Goal: Task Accomplishment & Management: Complete application form

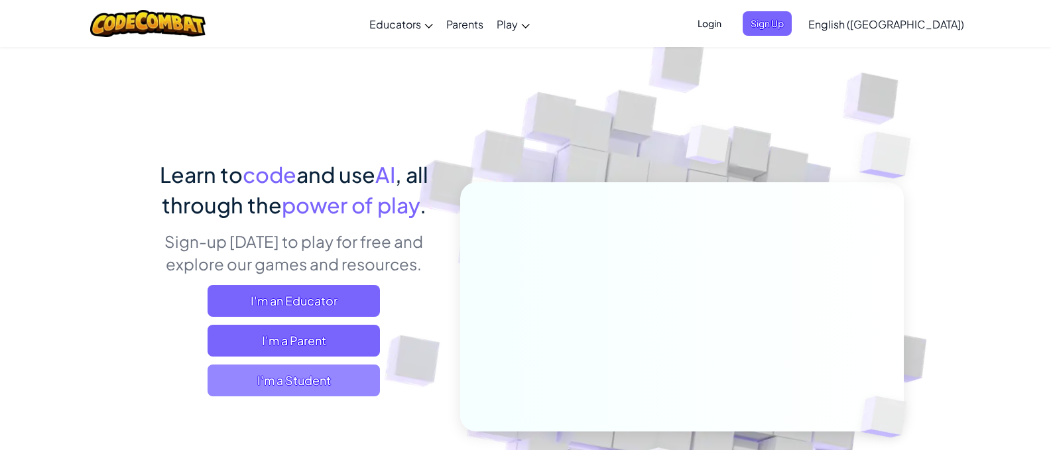
click at [256, 378] on span "I'm a Student" at bounding box center [294, 381] width 172 height 32
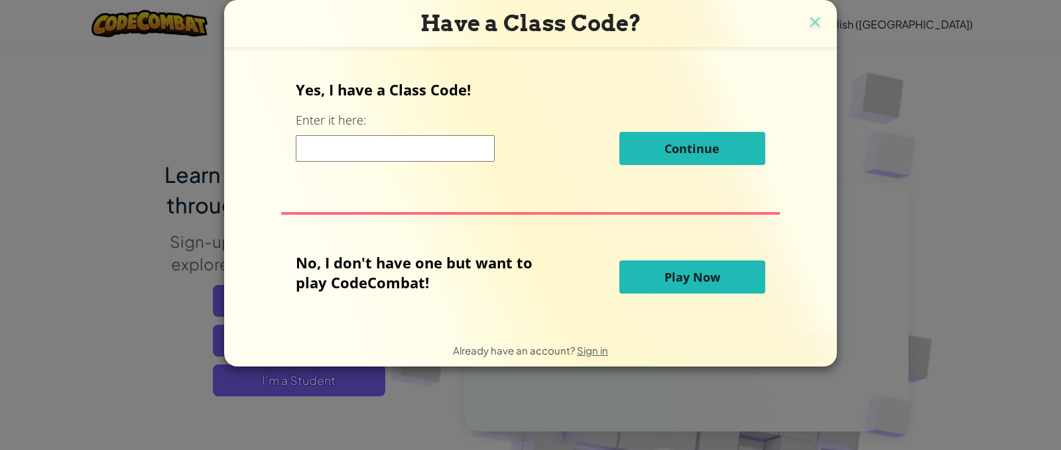
click at [383, 154] on input at bounding box center [395, 148] width 199 height 27
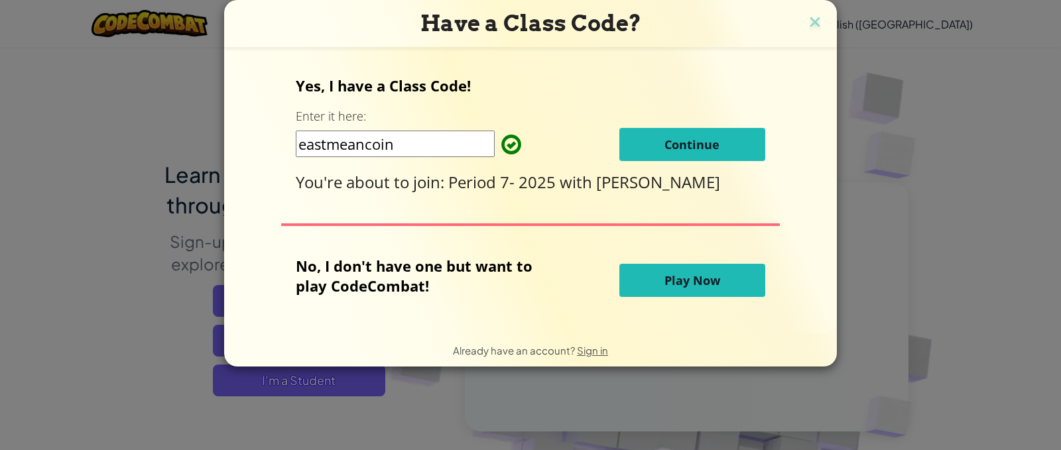
type input "eastmeancoin"
click at [660, 123] on div "Yes, I have a Class Code! Enter it here: eastmeancoin Continue You're about to …" at bounding box center [530, 134] width 469 height 117
drag, startPoint x: 665, startPoint y: 147, endPoint x: 668, endPoint y: 159, distance: 12.6
click at [668, 158] on button "Continue" at bounding box center [692, 144] width 146 height 33
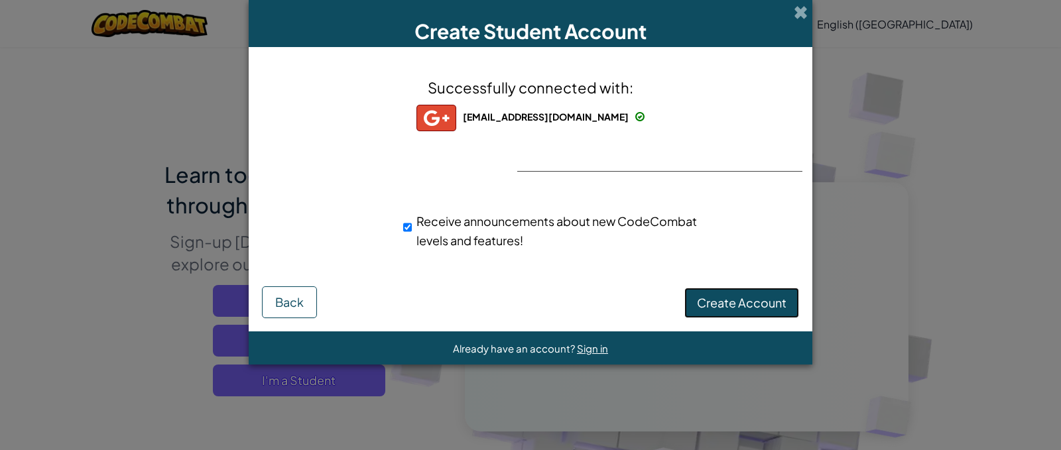
click at [767, 302] on span "Create Account" at bounding box center [742, 302] width 90 height 15
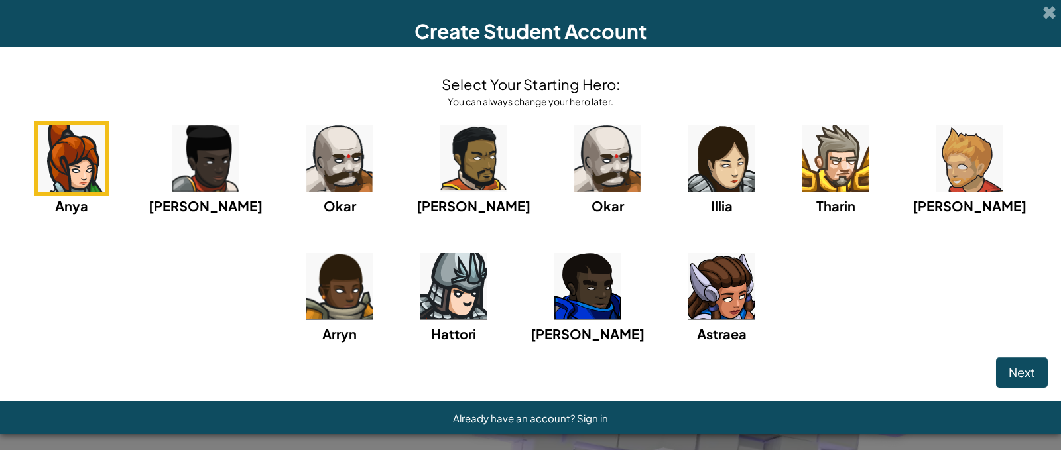
click at [716, 152] on img at bounding box center [721, 158] width 66 height 66
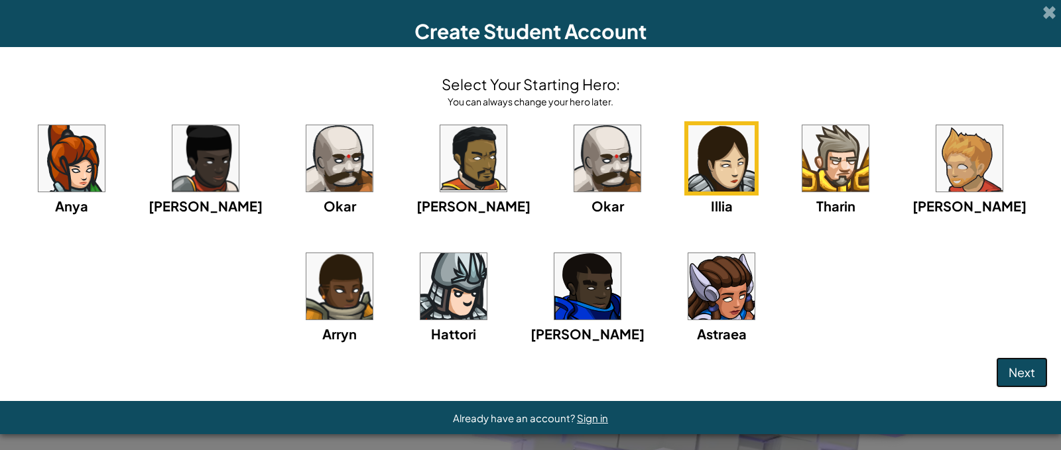
click at [1016, 377] on span "Next" at bounding box center [1022, 372] width 27 height 15
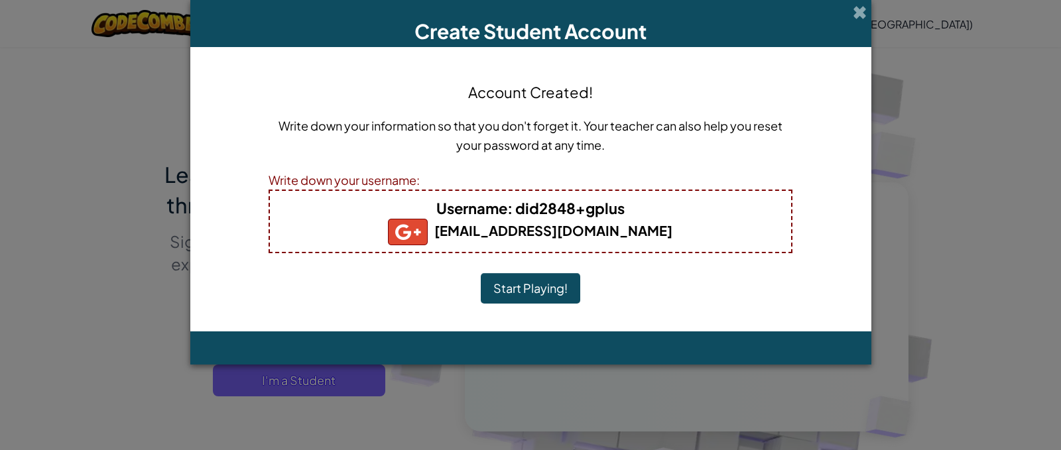
click at [504, 283] on button "Start Playing!" at bounding box center [530, 288] width 99 height 31
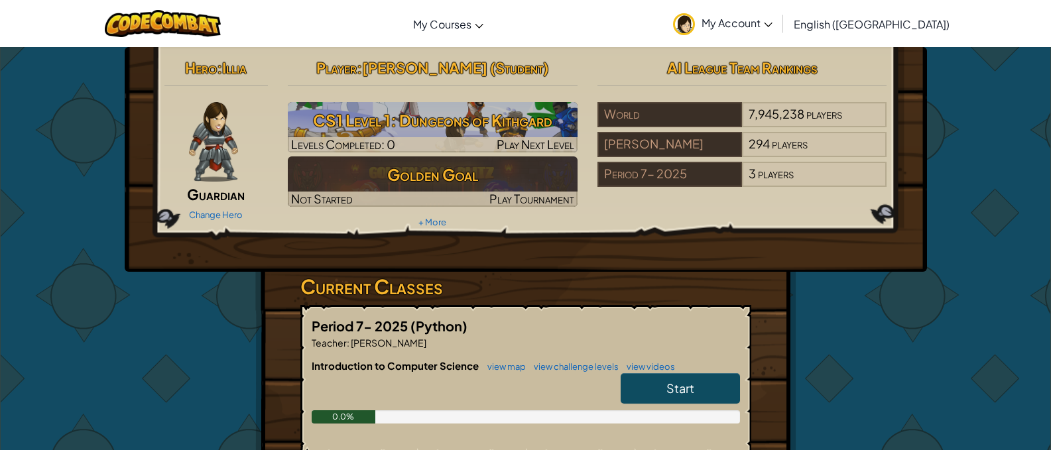
click at [779, 34] on link "My Account" at bounding box center [723, 24] width 113 height 42
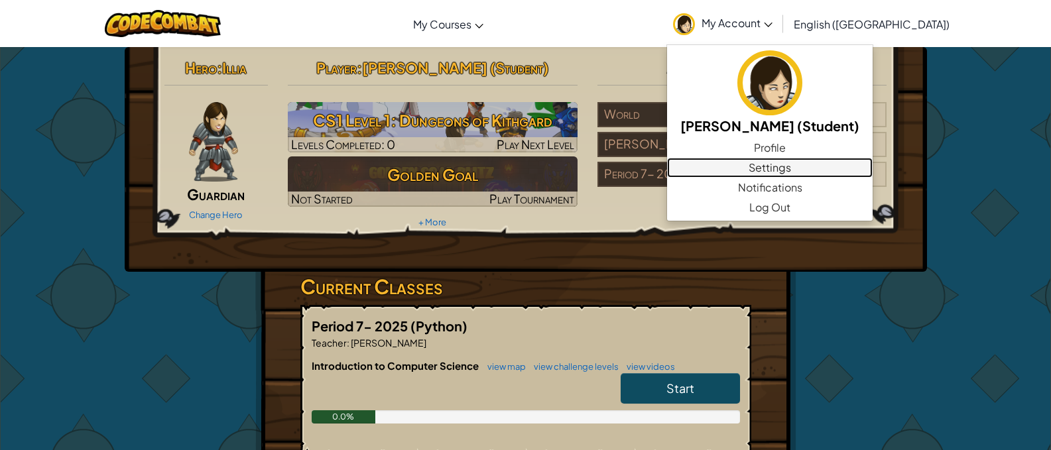
click at [833, 159] on link "Settings" at bounding box center [770, 168] width 206 height 20
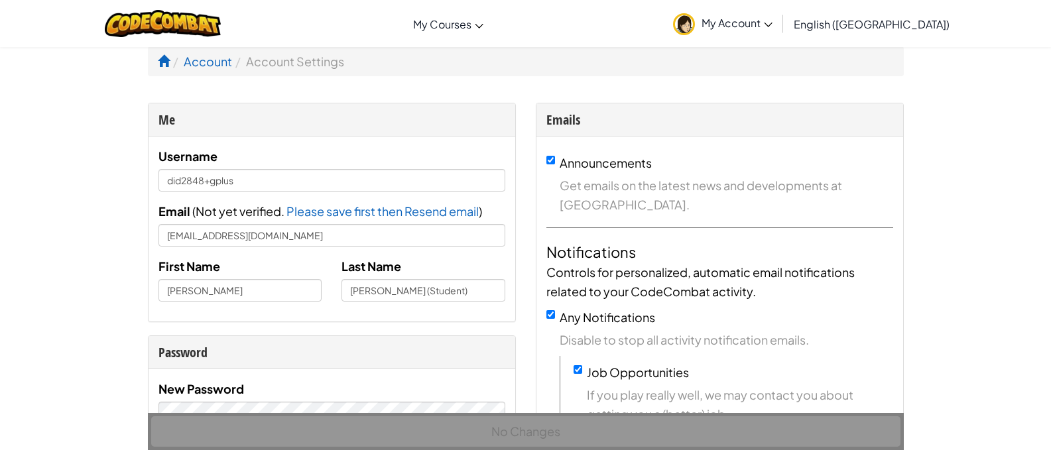
click at [556, 158] on div "Announcements Get emails on the latest news and developments at CodeCombat." at bounding box center [719, 183] width 347 height 61
click at [549, 162] on input "Announcements" at bounding box center [550, 160] width 9 height 9
checkbox input "false"
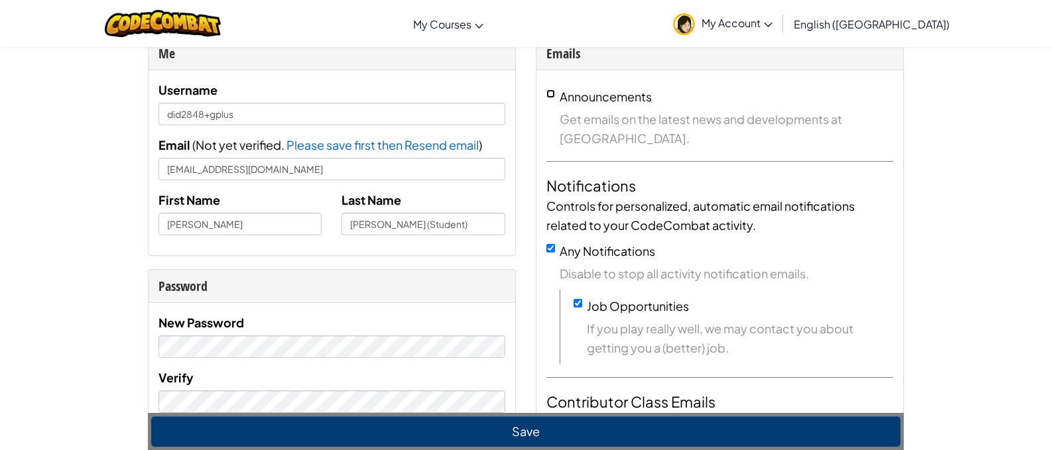
scroll to position [133, 0]
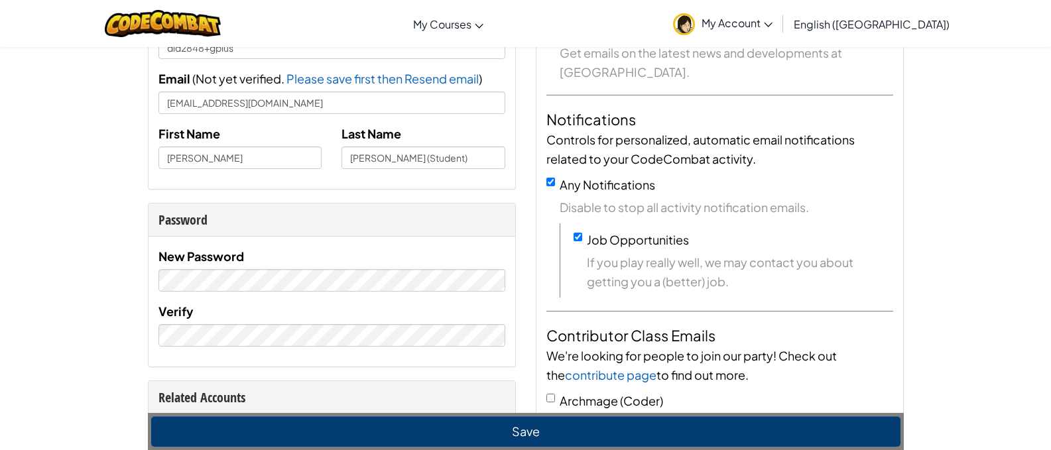
click at [552, 186] on div "Any Notifications Disable to stop all activity notification emails." at bounding box center [719, 196] width 347 height 42
click at [552, 182] on input "Any Notifications" at bounding box center [550, 182] width 9 height 9
checkbox input "false"
click at [574, 234] on input "Job Opportunities" at bounding box center [578, 237] width 9 height 9
checkbox input "false"
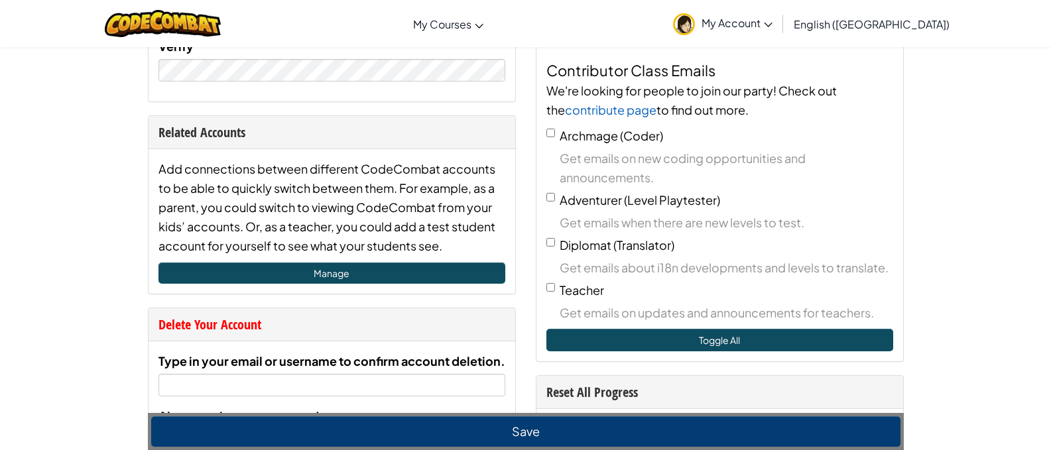
scroll to position [663, 0]
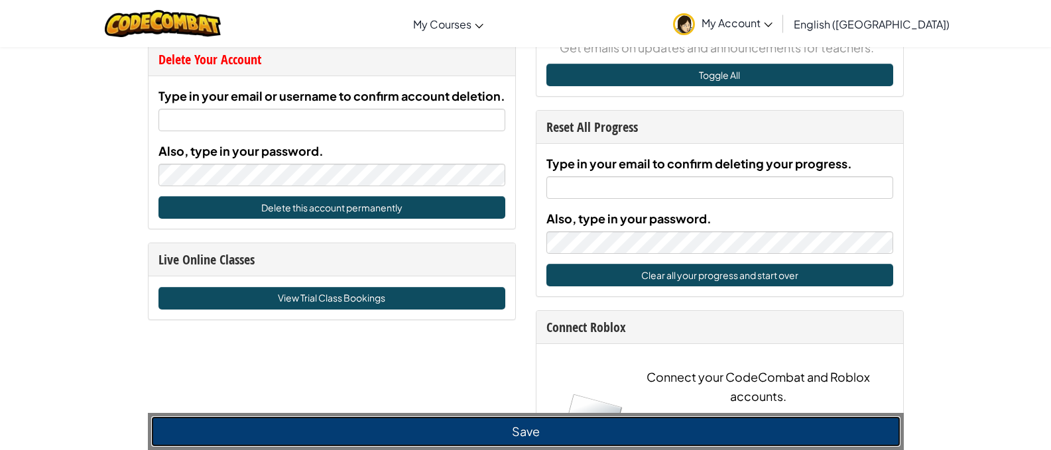
drag, startPoint x: 487, startPoint y: 442, endPoint x: 477, endPoint y: 433, distance: 13.6
click at [486, 442] on button "Save" at bounding box center [525, 431] width 749 height 31
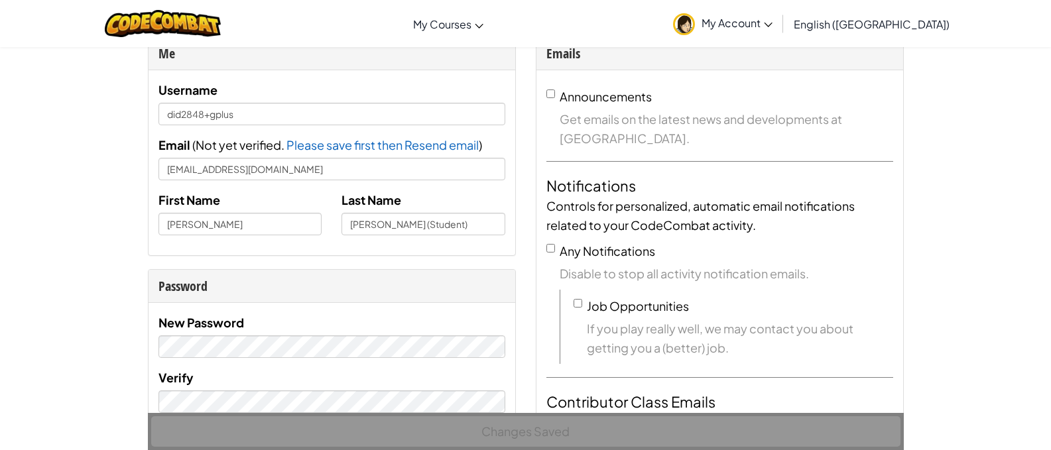
scroll to position [0, 0]
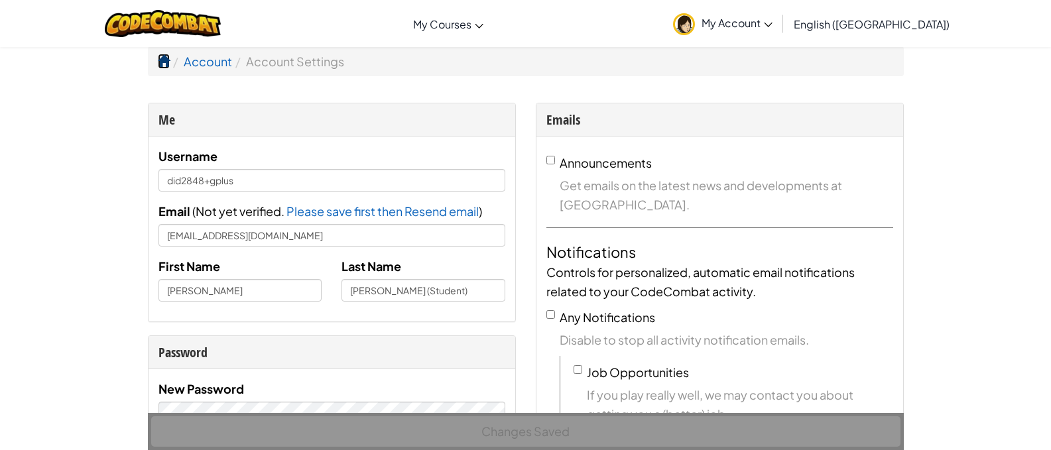
click at [165, 61] on span at bounding box center [164, 61] width 12 height 12
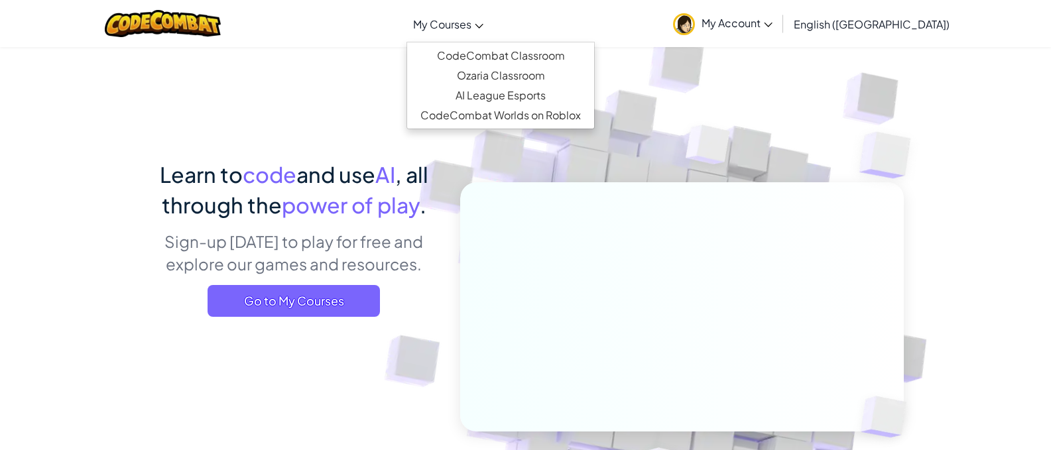
click at [472, 23] on span "My Courses" at bounding box center [442, 24] width 58 height 14
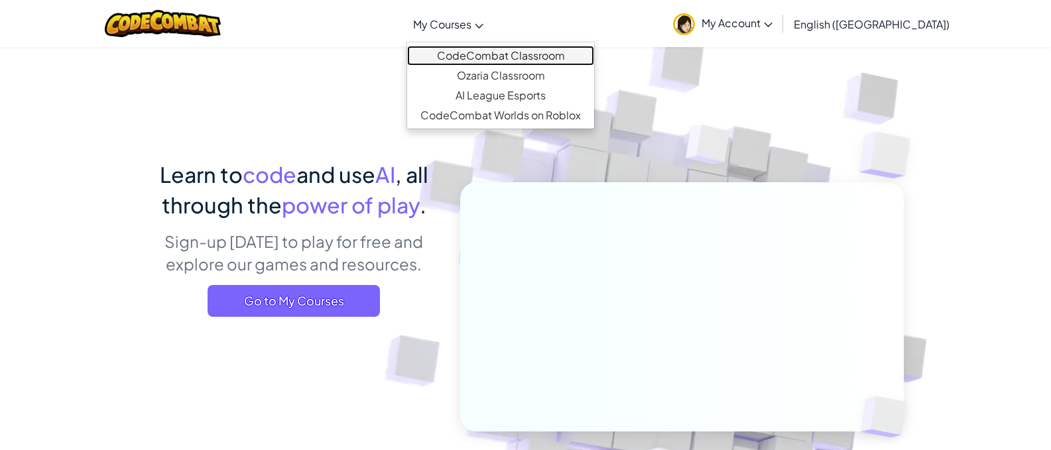
click at [513, 52] on link "CodeCombat Classroom" at bounding box center [500, 56] width 187 height 20
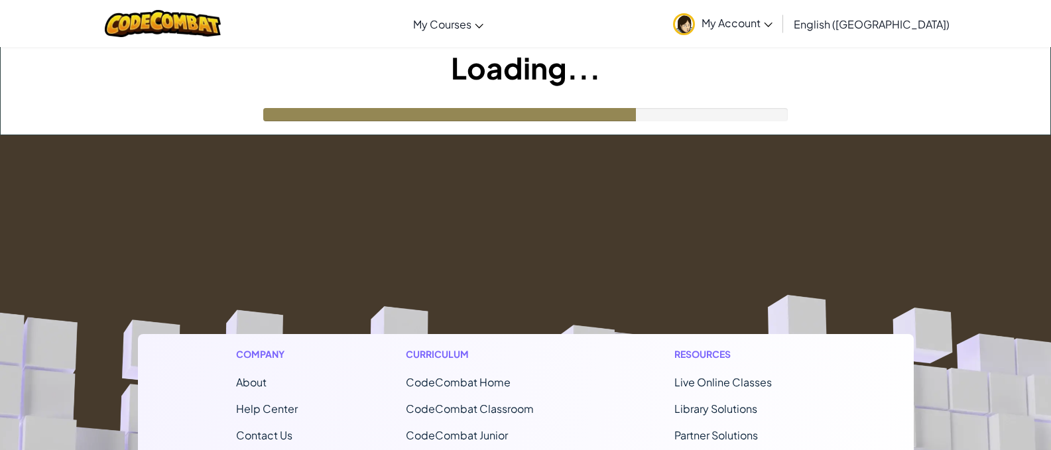
click at [695, 17] on img at bounding box center [684, 24] width 22 height 22
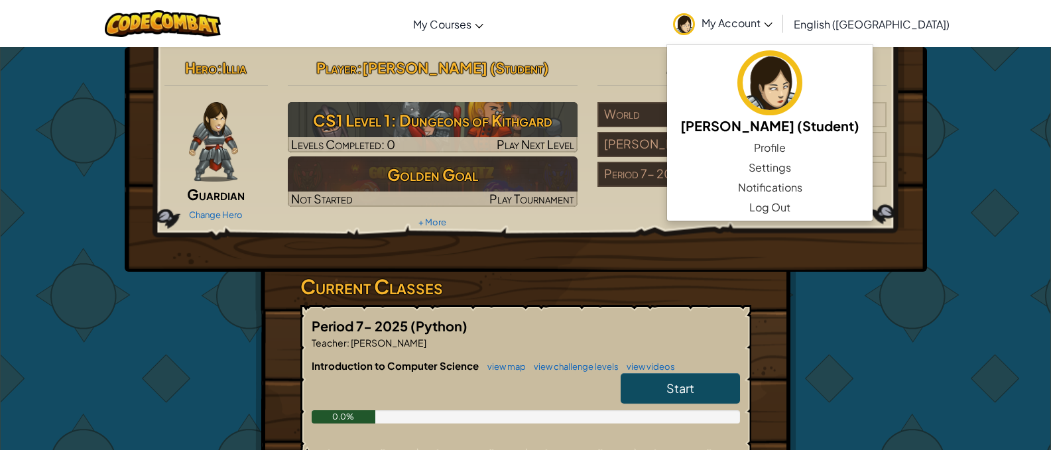
click at [537, 72] on span "[PERSON_NAME] (Student)" at bounding box center [455, 67] width 186 height 19
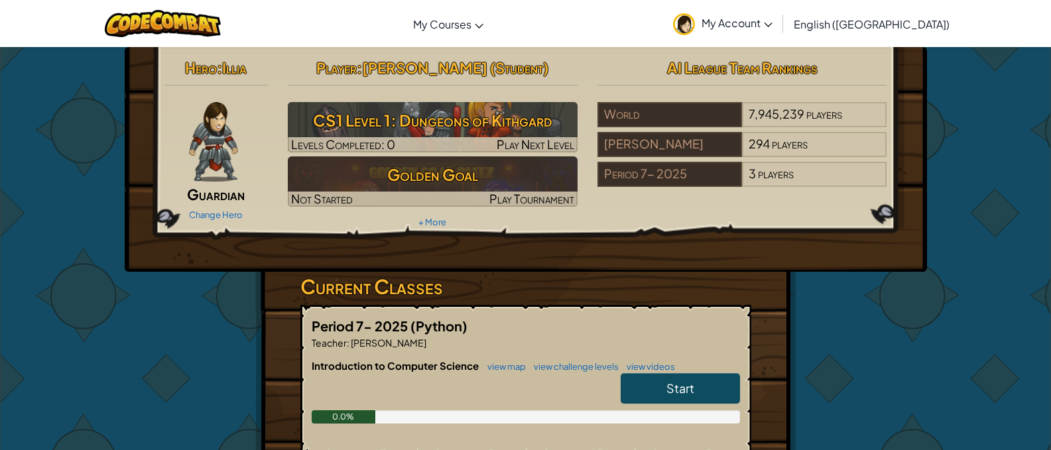
click at [690, 395] on span "Start" at bounding box center [681, 388] width 28 height 15
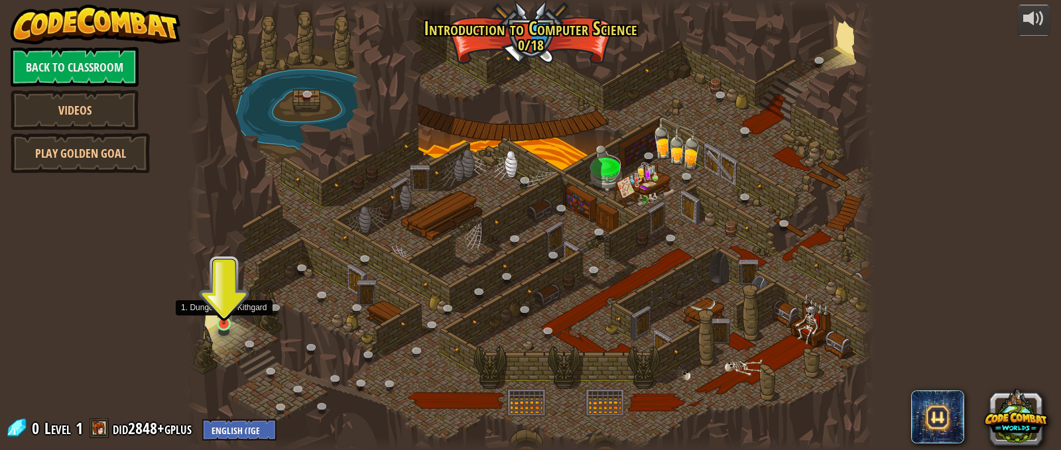
click at [225, 311] on img at bounding box center [224, 306] width 17 height 38
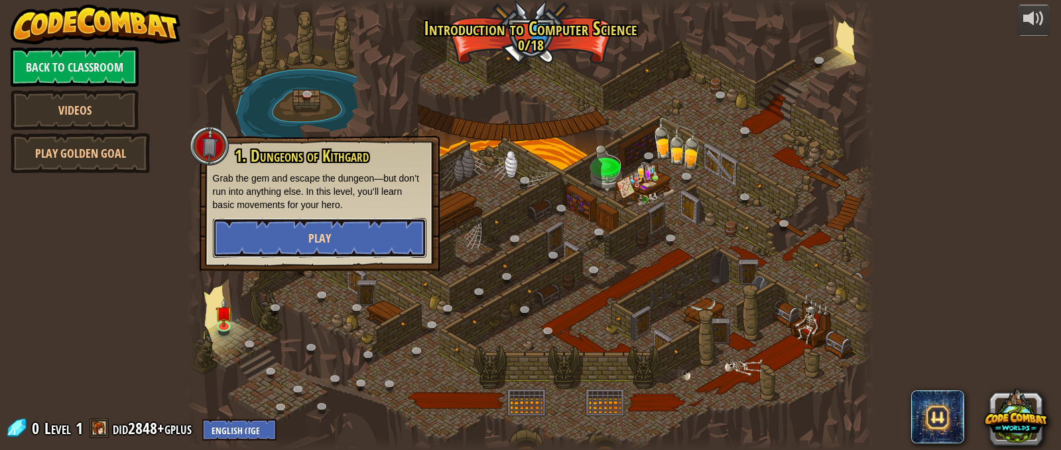
click at [386, 241] on button "Play" at bounding box center [320, 238] width 214 height 40
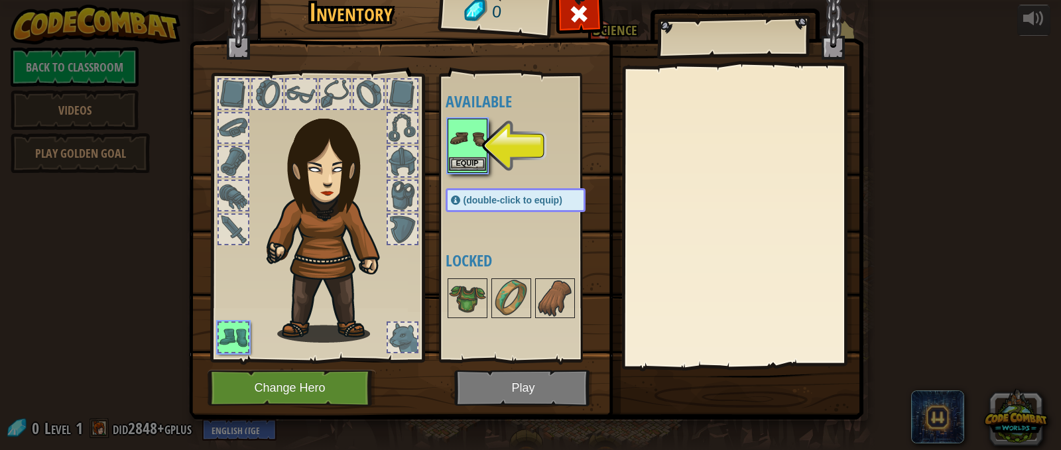
click at [458, 141] on img at bounding box center [467, 138] width 37 height 37
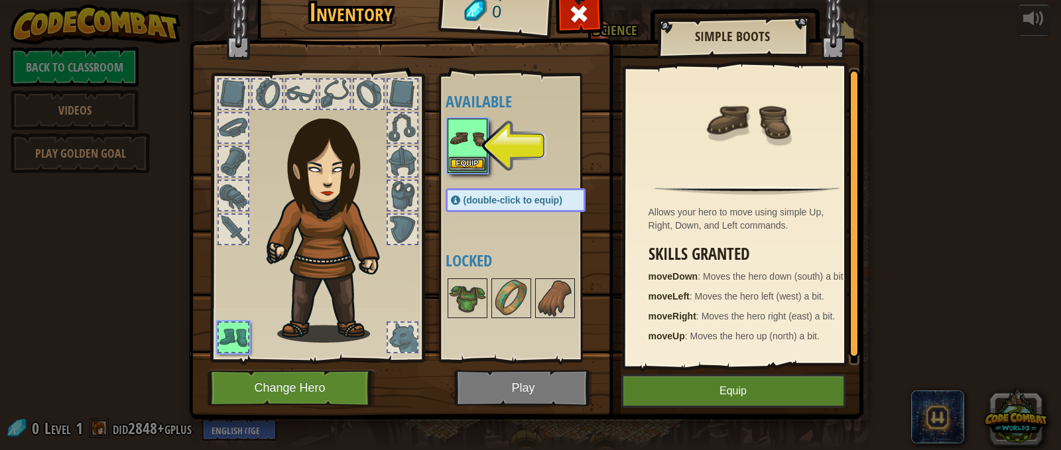
click at [449, 154] on img at bounding box center [467, 138] width 37 height 37
click at [667, 393] on button "Equip" at bounding box center [733, 391] width 224 height 33
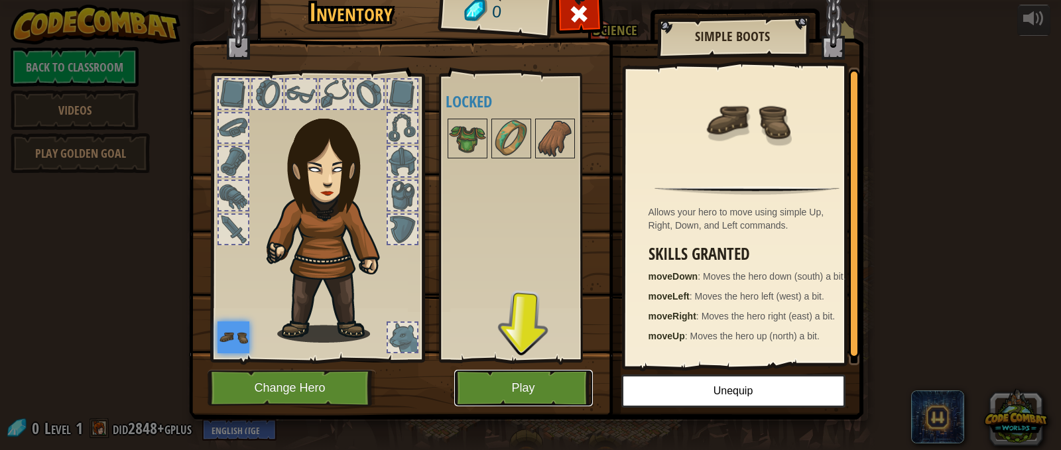
click at [546, 379] on button "Play" at bounding box center [523, 388] width 139 height 36
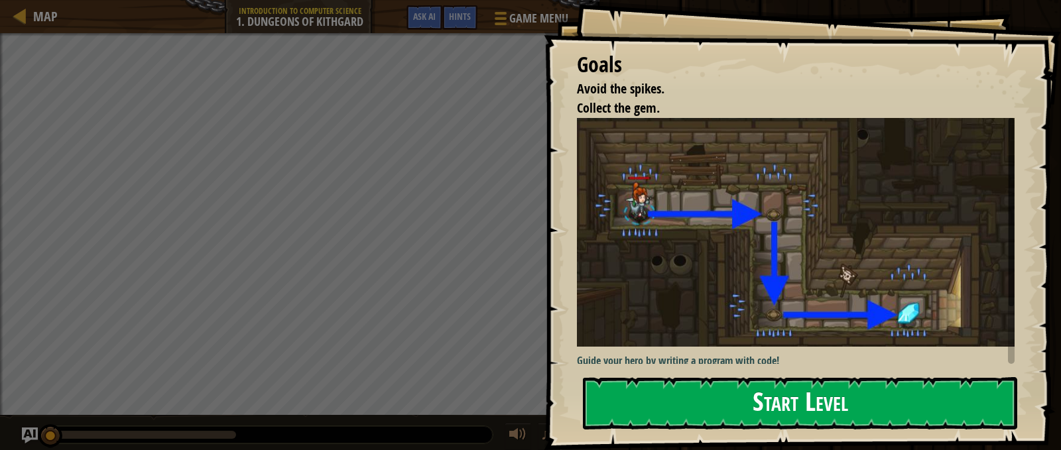
click at [779, 418] on button "Start Level" at bounding box center [800, 403] width 434 height 52
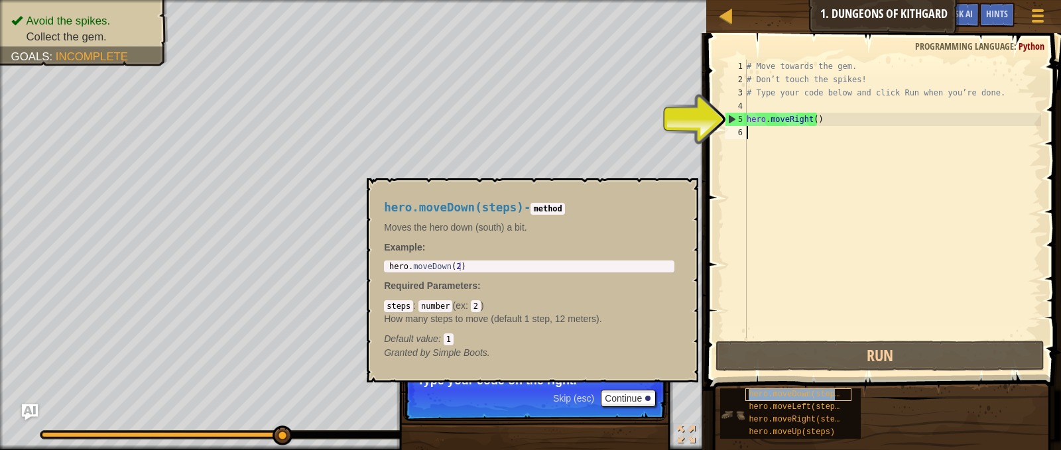
click at [838, 391] on div "hero.moveDown(steps)" at bounding box center [798, 395] width 106 height 13
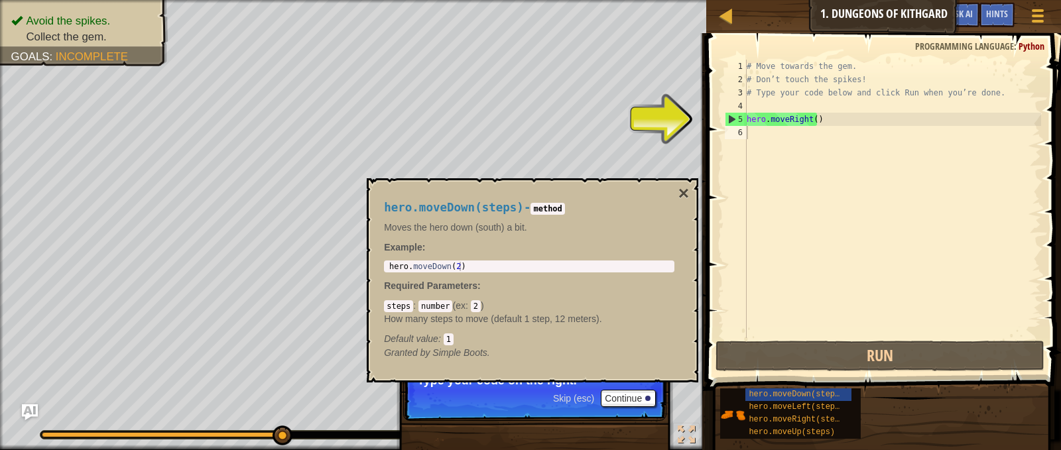
click at [475, 310] on code "2" at bounding box center [476, 306] width 10 height 12
click at [477, 304] on code "2" at bounding box center [476, 306] width 10 height 12
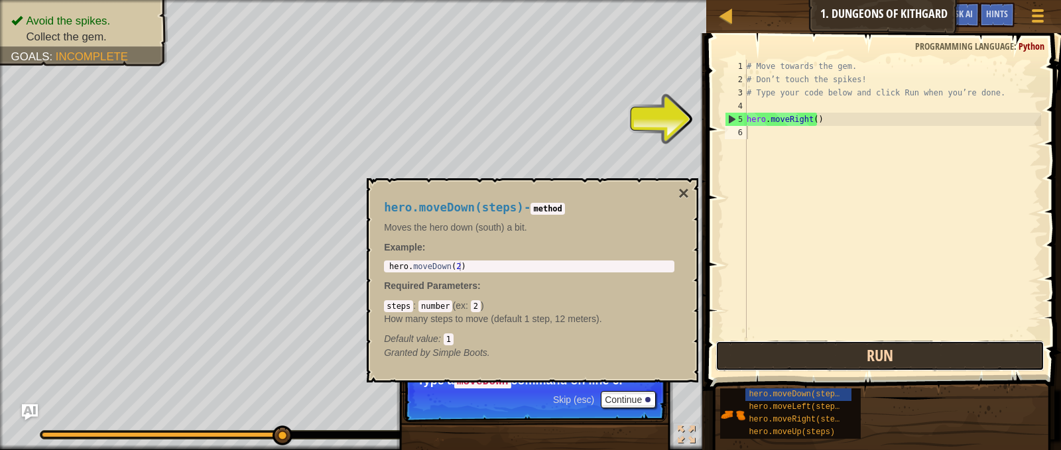
click at [787, 344] on button "Run" at bounding box center [880, 356] width 328 height 31
click at [775, 346] on button "Run" at bounding box center [880, 356] width 328 height 31
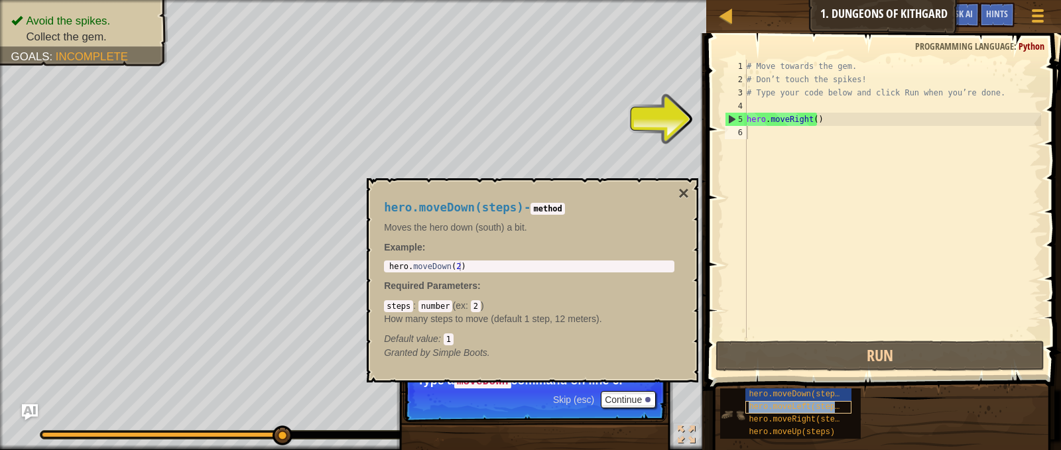
click at [771, 405] on span "hero.moveLeft(steps)" at bounding box center [796, 407] width 95 height 9
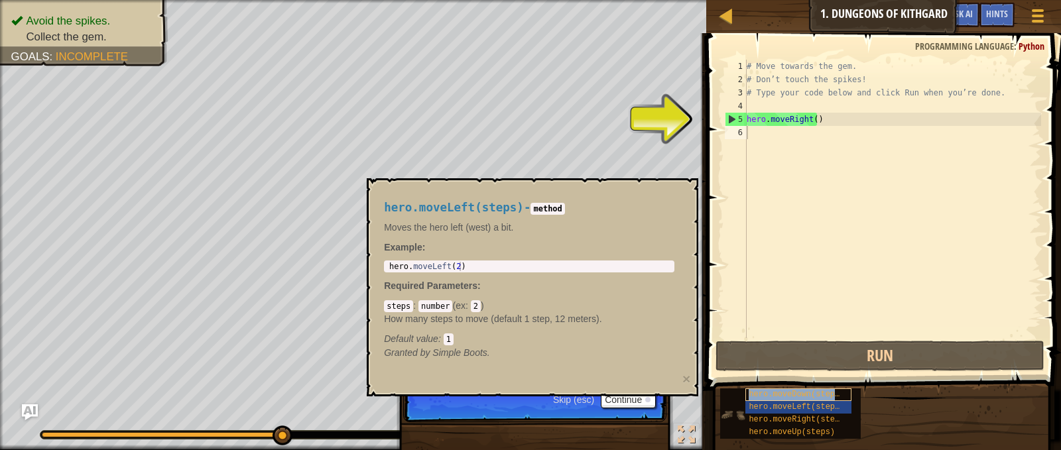
click at [772, 391] on span "hero.moveDown(steps)" at bounding box center [796, 394] width 95 height 9
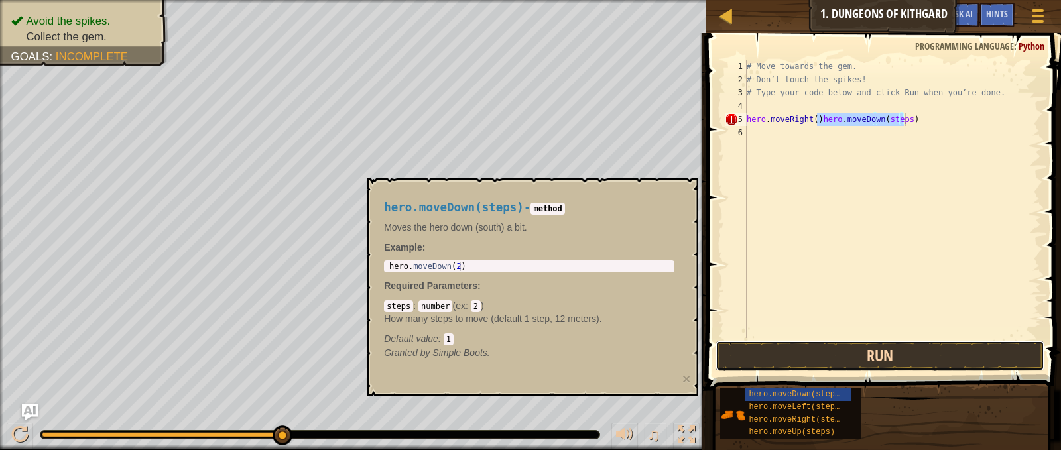
click at [822, 350] on button "Run" at bounding box center [880, 356] width 328 height 31
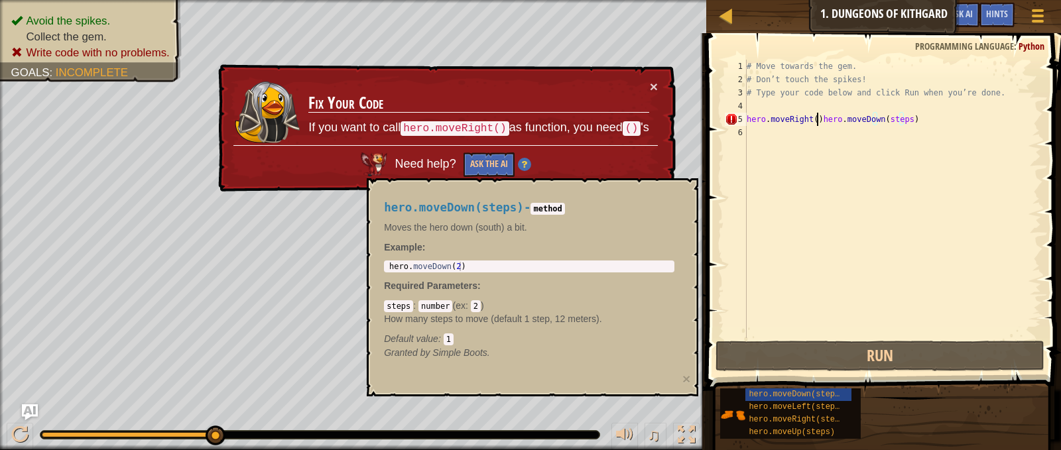
click at [818, 122] on div "# Move towards the gem. # Don’t touch the spikes! # Type your code below and cl…" at bounding box center [892, 212] width 297 height 305
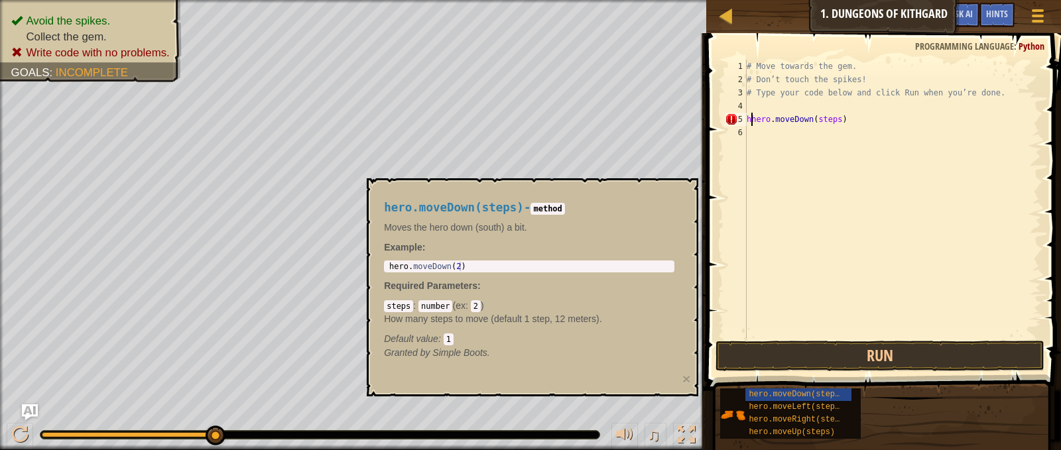
type textarea "hero.moveDown(steps)"
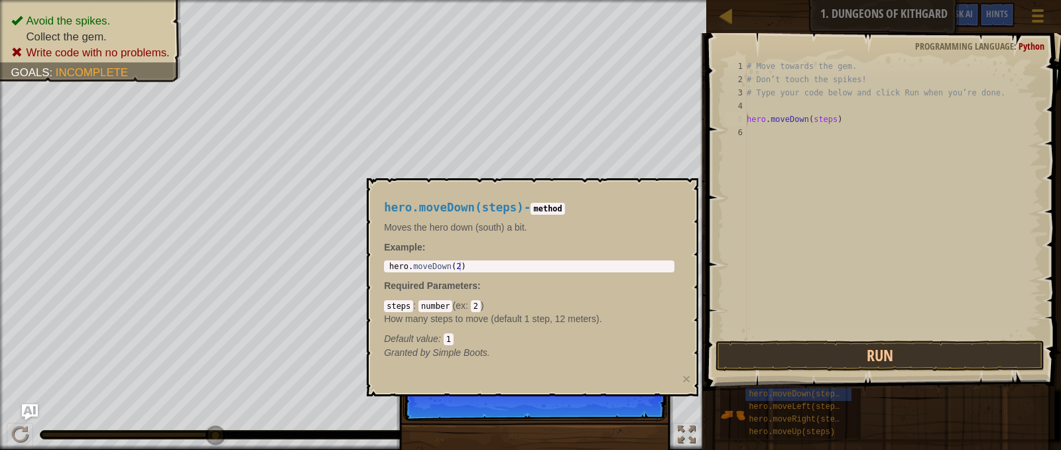
drag, startPoint x: 818, startPoint y: 54, endPoint x: 814, endPoint y: 136, distance: 81.7
click at [814, 136] on div "hero.moveDown(steps) 1 2 3 4 5 6 # Move towards the gem. # Don’t touch the spik…" at bounding box center [881, 238] width 359 height 397
drag, startPoint x: 856, startPoint y: 129, endPoint x: 856, endPoint y: 122, distance: 6.7
click at [856, 128] on div "# Move towards the gem. # Don’t touch the spikes! # Type your code below and cl…" at bounding box center [892, 212] width 297 height 305
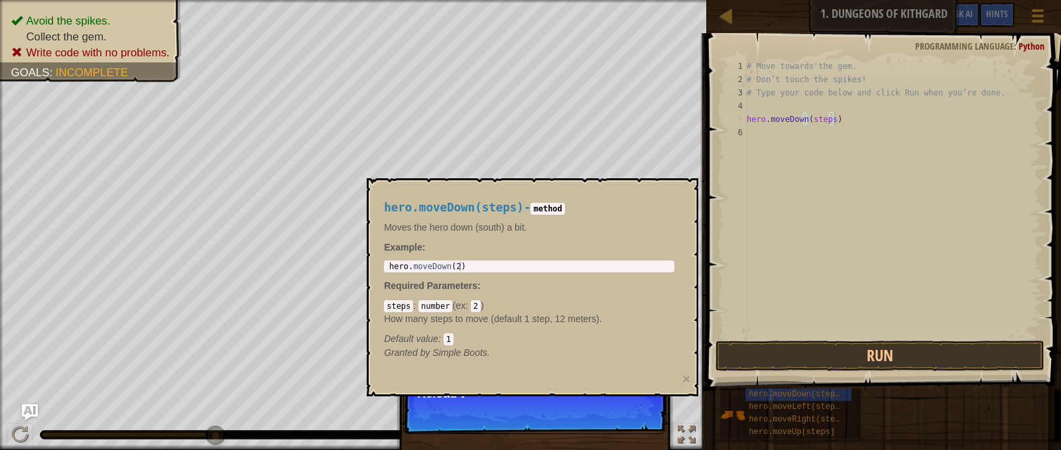
click at [856, 118] on div "# Move towards the gem. # Don’t touch the spikes! # Type your code below and cl…" at bounding box center [892, 212] width 297 height 305
drag, startPoint x: 738, startPoint y: 75, endPoint x: 729, endPoint y: 90, distance: 17.3
click at [719, 83] on div "hero.moveDown(steps) 1 2 3 4 5 6 # Move towards the gem. # Don’t touch the spik…" at bounding box center [881, 238] width 359 height 397
type textarea "# Don’t touch the spikes! # Type your code below and click Run when you’re done."
drag, startPoint x: 798, startPoint y: 132, endPoint x: 812, endPoint y: 127, distance: 15.3
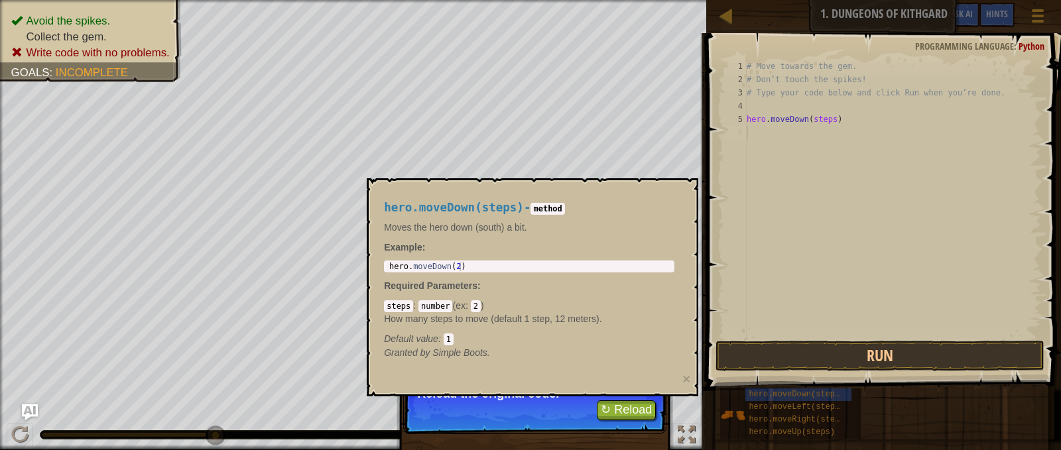
click at [799, 132] on div "# Move towards the gem. # Don’t touch the spikes! # Type your code below and cl…" at bounding box center [892, 212] width 297 height 305
click at [851, 127] on div "# Move towards the gem. # Don’t touch the spikes! # Type your code below and cl…" at bounding box center [892, 212] width 297 height 305
click at [841, 123] on div "# Move towards the gem. # Don’t touch the spikes! # Type your code below and cl…" at bounding box center [892, 212] width 297 height 305
drag, startPoint x: 894, startPoint y: 122, endPoint x: 895, endPoint y: 109, distance: 13.3
click at [895, 109] on div "# Move towards the gem. # Don’t touch the spikes! # Type your code below and cl…" at bounding box center [892, 212] width 297 height 305
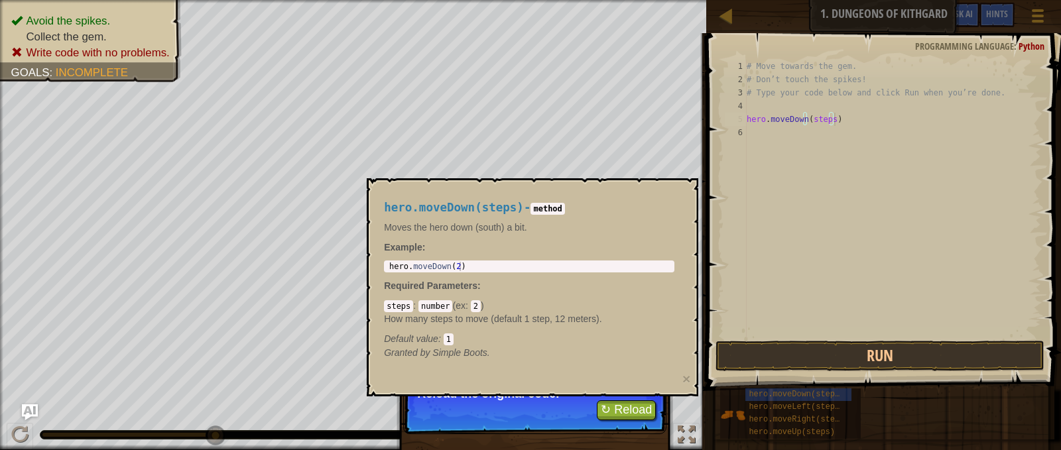
type textarea "hero.moveDown(steps)"
click at [879, 134] on div "# Move towards the gem. # Don’t touch the spikes! # Type your code below and cl…" at bounding box center [892, 212] width 297 height 305
click at [857, 125] on div "# Move towards the gem. # Don’t touch the spikes! # Type your code below and cl…" at bounding box center [892, 212] width 297 height 305
click at [856, 122] on div "# Move towards the gem. # Don’t touch the spikes! # Type your code below and cl…" at bounding box center [892, 212] width 297 height 305
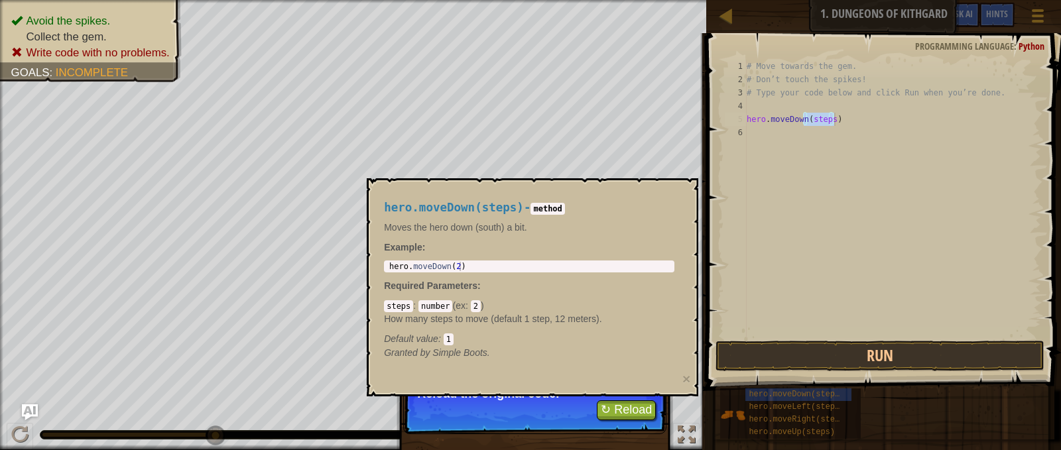
click at [816, 115] on div "# Move towards the gem. # Don’t touch the spikes! # Type your code below and cl…" at bounding box center [892, 199] width 297 height 279
click at [759, 114] on div "# Move towards the gem. # Don’t touch the spikes! # Type your code below and cl…" at bounding box center [892, 212] width 297 height 305
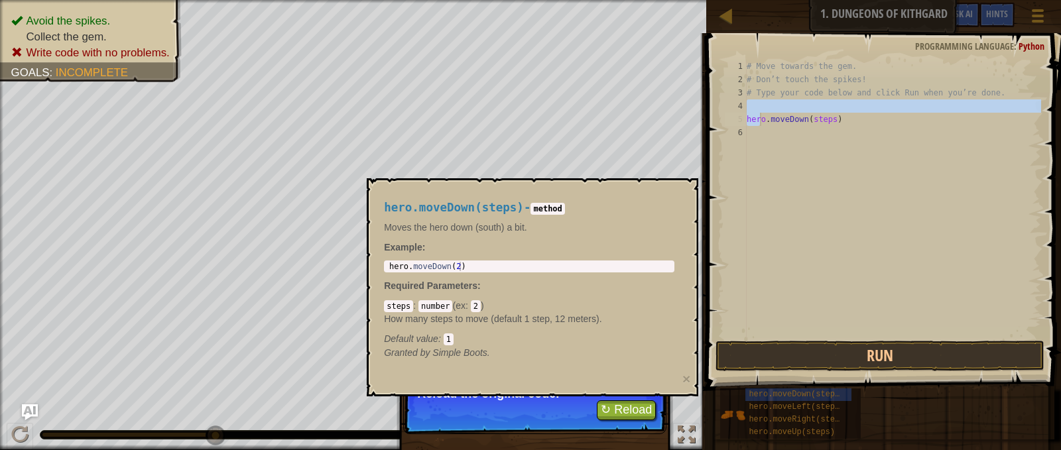
click at [760, 121] on div "# Move towards the gem. # Don’t touch the spikes! # Type your code below and cl…" at bounding box center [892, 199] width 297 height 279
type textarea "hero.moveDown(steps)"
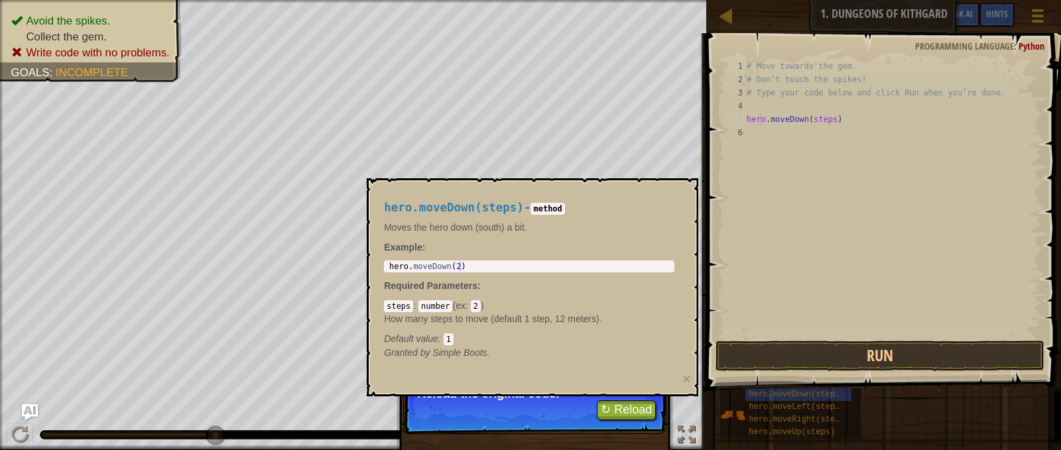
click at [819, 108] on div "# Move towards the gem. # Don’t touch the spikes! # Type your code below and cl…" at bounding box center [892, 212] width 297 height 305
drag, startPoint x: 842, startPoint y: 116, endPoint x: 884, endPoint y: 147, distance: 52.1
click at [884, 147] on div "# Move towards the gem. # Don’t touch the spikes! # Type your code below and cl…" at bounding box center [892, 212] width 297 height 305
type textarea "hero.moveDown(steps)"
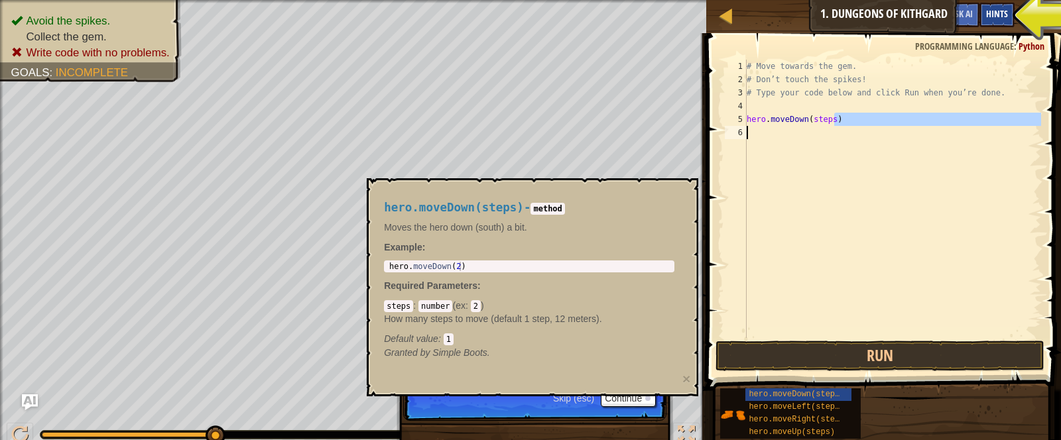
click at [989, 13] on span "Hints" at bounding box center [997, 13] width 22 height 13
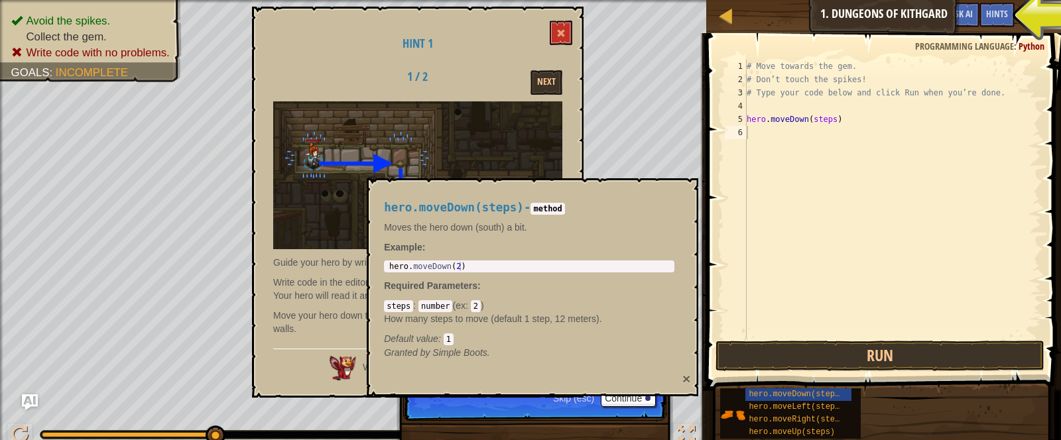
click at [684, 379] on button "×" at bounding box center [686, 379] width 8 height 14
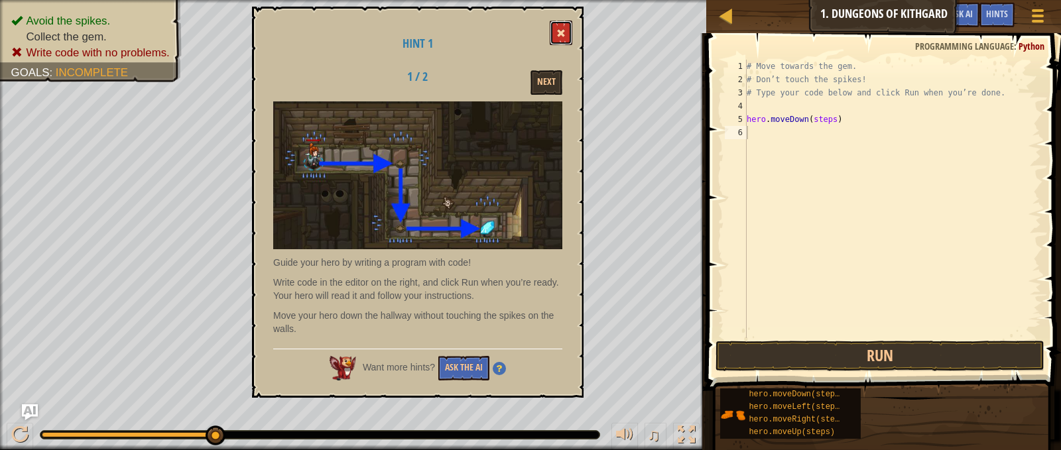
click at [569, 32] on button at bounding box center [561, 33] width 23 height 25
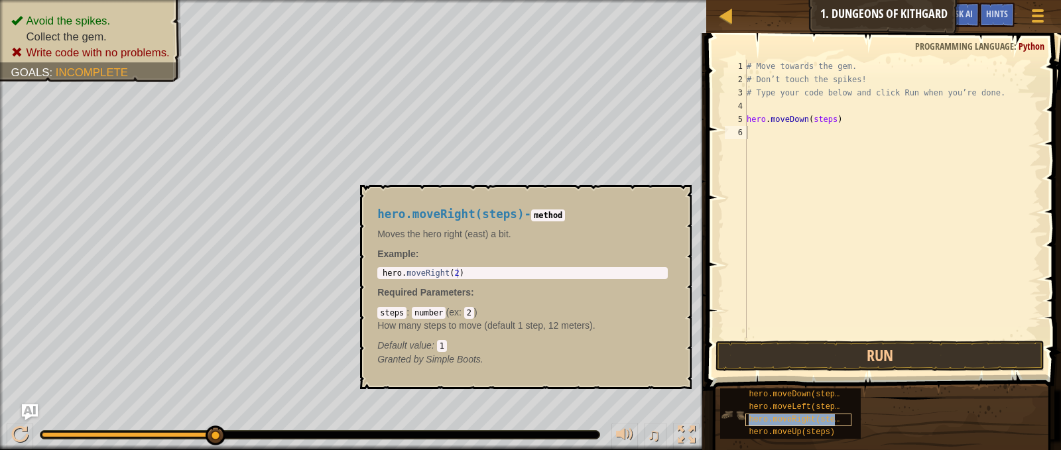
click at [781, 419] on span "hero.moveRight(steps)" at bounding box center [799, 419] width 100 height 9
click at [800, 397] on span "hero.moveDown(steps)" at bounding box center [796, 394] width 95 height 9
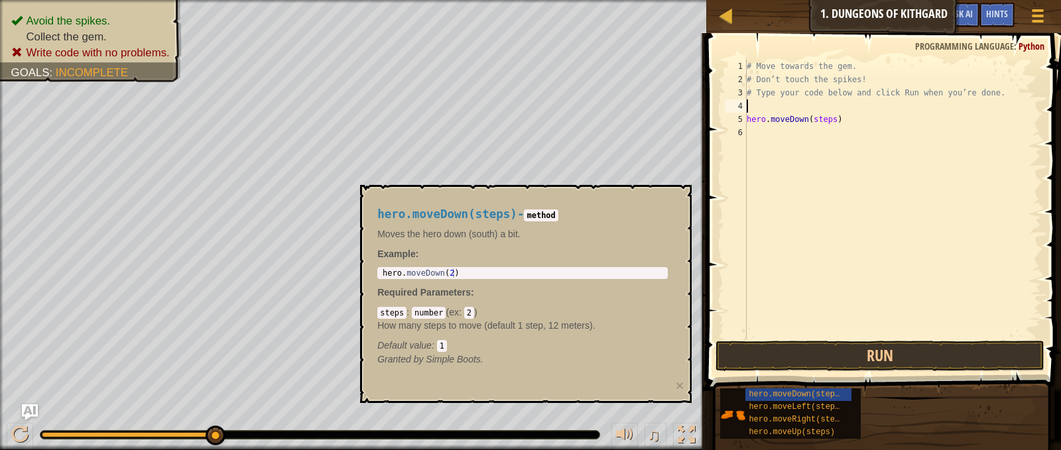
click at [775, 105] on div "# Move towards the gem. # Don’t touch the spikes! # Type your code below and cl…" at bounding box center [892, 212] width 297 height 305
click at [793, 418] on span "hero.moveRight(steps)" at bounding box center [799, 419] width 100 height 9
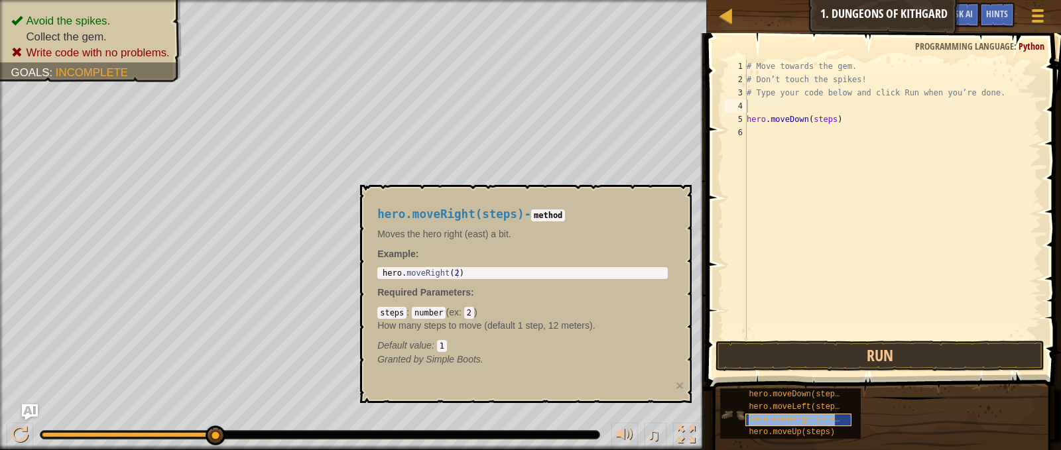
type textarea "hero.moveRight(steps)"
click at [777, 139] on div "# Move towards the gem. # Don’t touch the spikes! # Type your code below and cl…" at bounding box center [892, 212] width 297 height 305
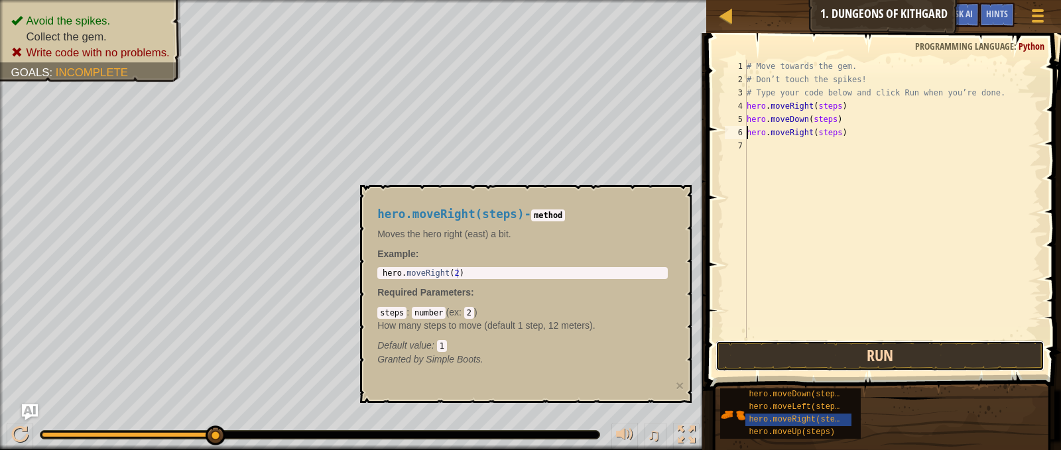
click at [854, 358] on button "Run" at bounding box center [880, 356] width 328 height 31
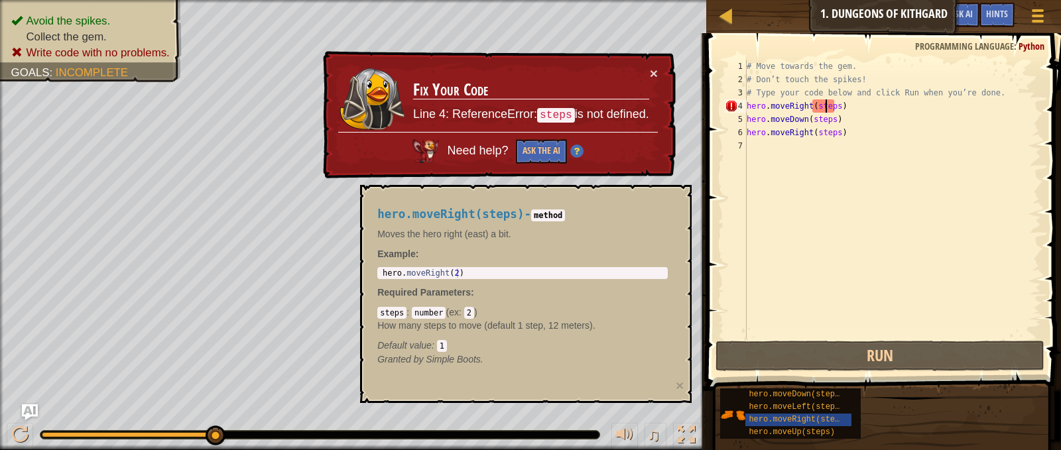
click at [825, 105] on div "# Move towards the gem. # Don’t touch the spikes! # Type your code below and cl…" at bounding box center [892, 212] width 297 height 305
click at [814, 106] on div "# Move towards the gem. # Don’t touch the spikes! # Type your code below and cl…" at bounding box center [892, 212] width 297 height 305
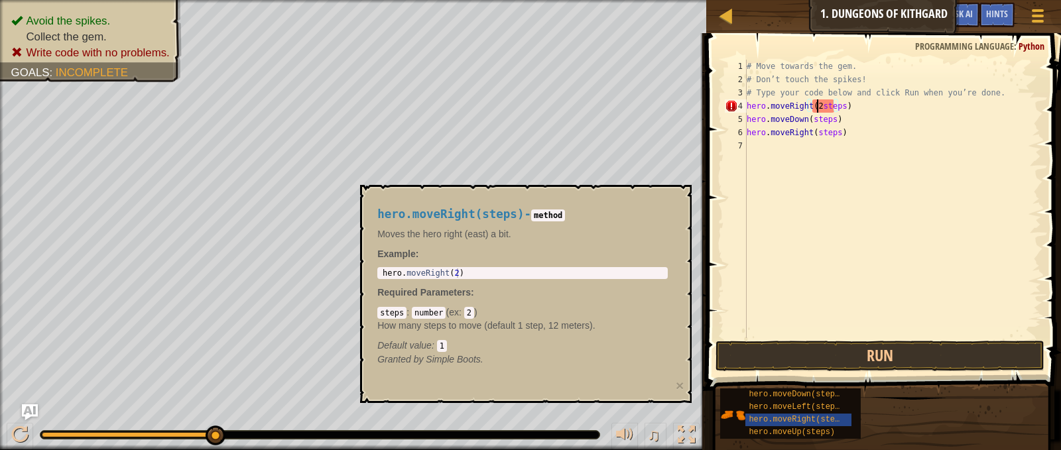
scroll to position [6, 6]
click at [816, 105] on div "# Move towards the gem. # Don’t touch the spikes! # Type your code below and cl…" at bounding box center [892, 212] width 297 height 305
click at [810, 123] on div "# Move towards the gem. # Don’t touch the spikes! # Type your code below and cl…" at bounding box center [892, 212] width 297 height 305
click at [818, 136] on div "# Move towards the gem. # Don’t touch the spikes! # Type your code below and cl…" at bounding box center [892, 212] width 297 height 305
click at [815, 135] on div "# Move towards the gem. # Don’t touch the spikes! # Type your code below and cl…" at bounding box center [892, 212] width 297 height 305
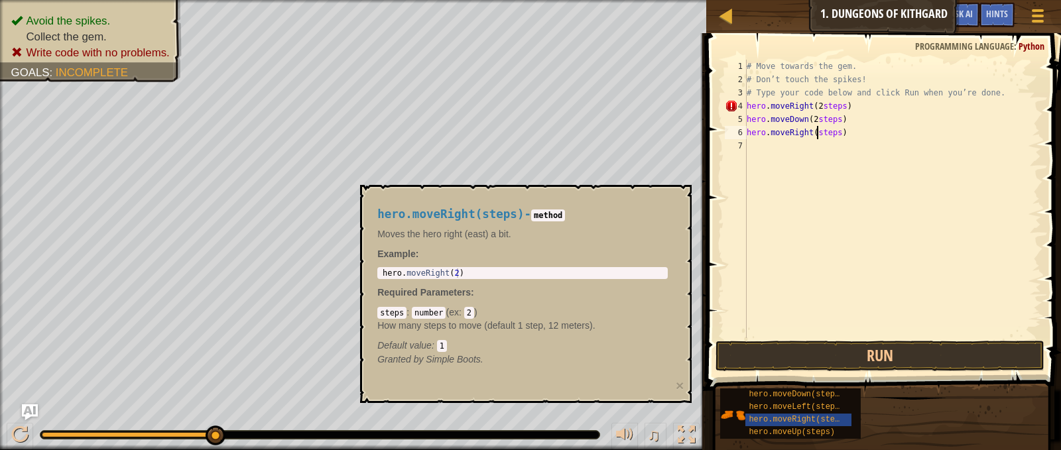
click at [813, 135] on div "# Move towards the gem. # Don’t touch the spikes! # Type your code below and cl…" at bounding box center [892, 212] width 297 height 305
click at [894, 354] on button "Run" at bounding box center [880, 356] width 328 height 31
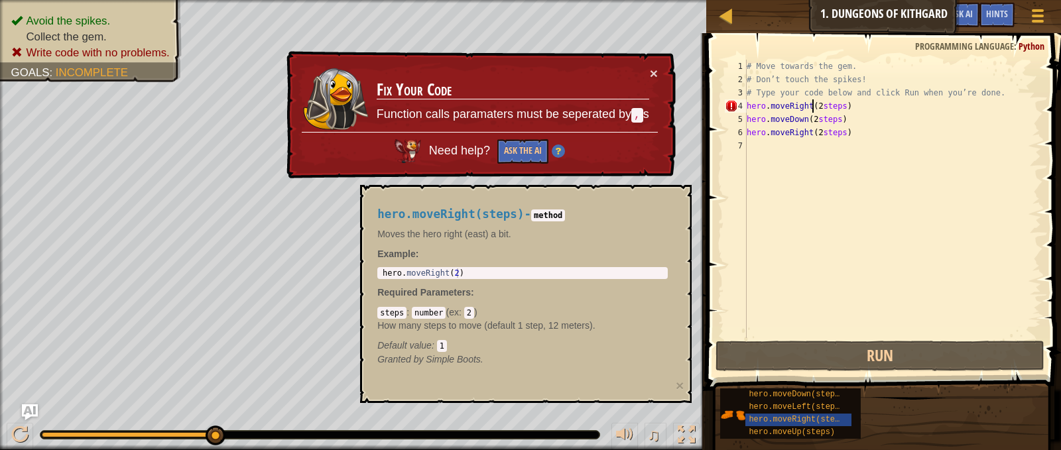
click at [814, 105] on div "# Move towards the gem. # Don’t touch the spikes! # Type your code below and cl…" at bounding box center [892, 212] width 297 height 305
click at [818, 109] on div "# Move towards the gem. # Don’t touch the spikes! # Type your code below and cl…" at bounding box center [892, 212] width 297 height 305
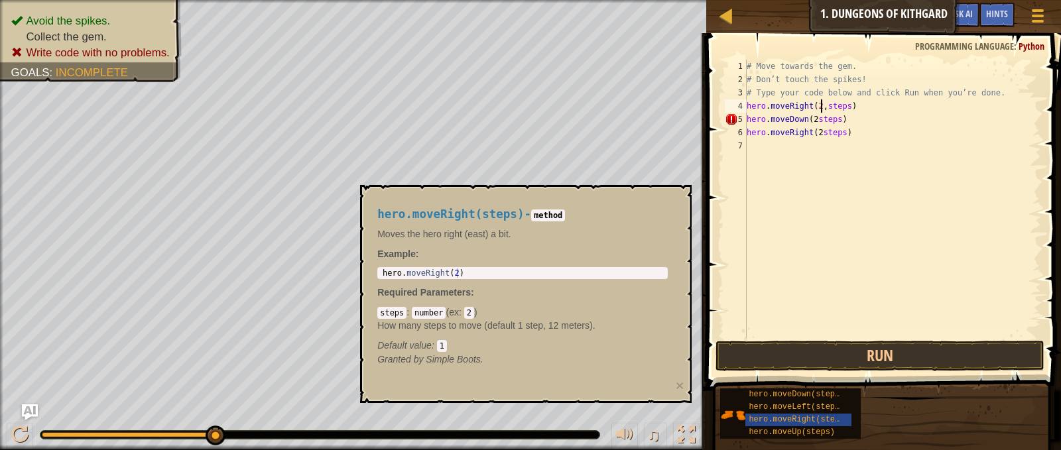
click at [814, 115] on div "# Move towards the gem. # Don’t touch the spikes! # Type your code below and cl…" at bounding box center [892, 212] width 297 height 305
click at [816, 132] on div "# Move towards the gem. # Don’t touch the spikes! # Type your code below and cl…" at bounding box center [892, 212] width 297 height 305
click at [926, 344] on button "Run" at bounding box center [880, 356] width 328 height 31
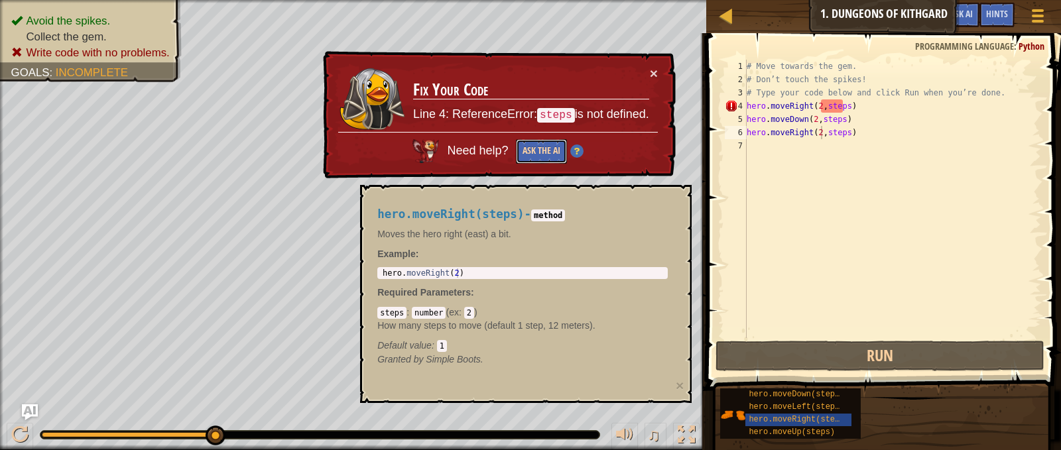
click at [544, 151] on button "Ask the AI" at bounding box center [541, 151] width 51 height 25
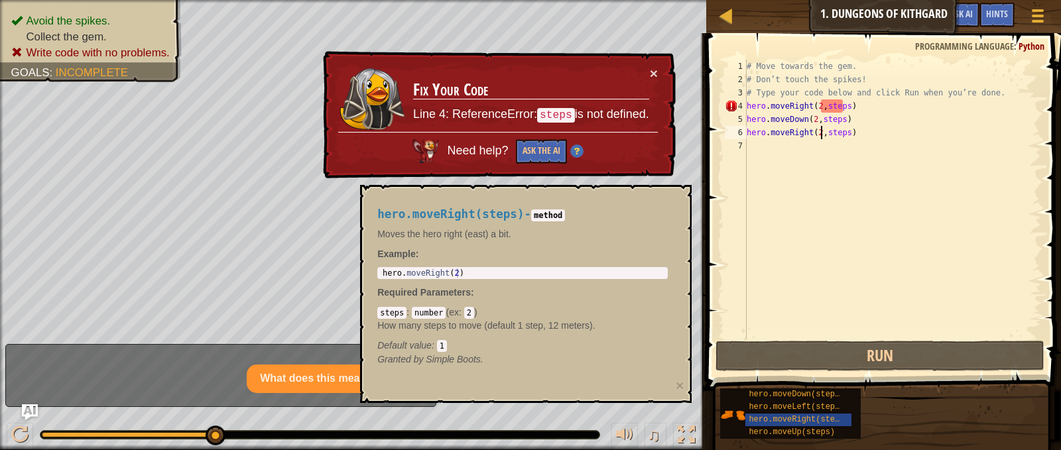
click at [355, 366] on div "What does this mean?" at bounding box center [316, 379] width 139 height 29
click at [340, 378] on p "What does this mean?" at bounding box center [316, 378] width 113 height 15
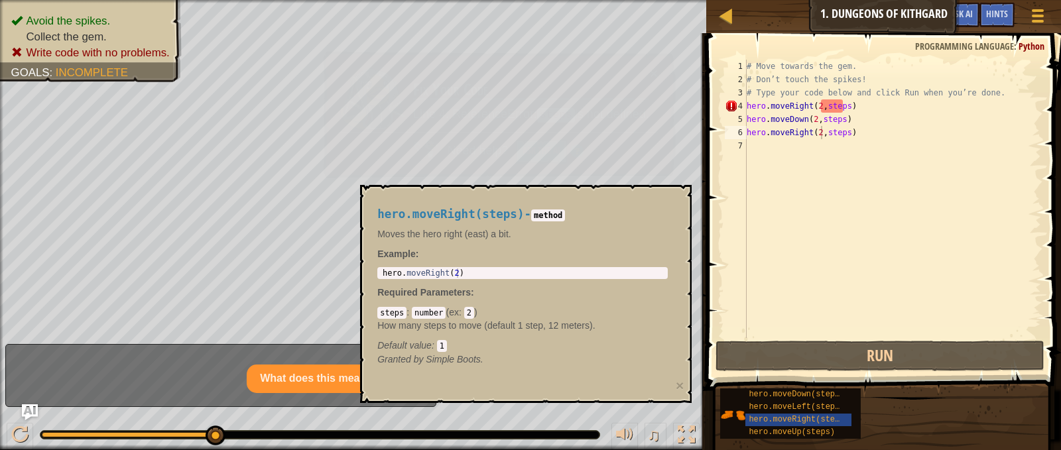
click at [653, 80] on button "×" at bounding box center [654, 73] width 8 height 14
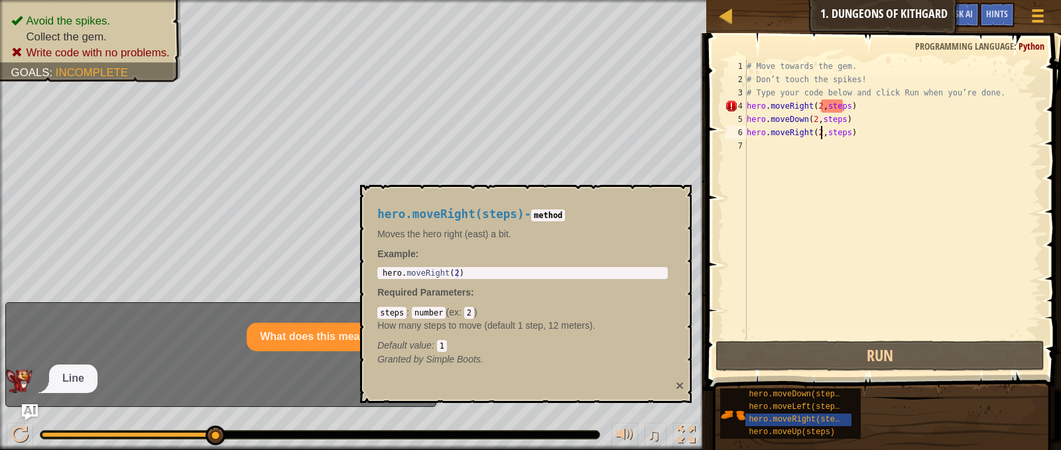
click at [682, 389] on button "×" at bounding box center [680, 386] width 8 height 14
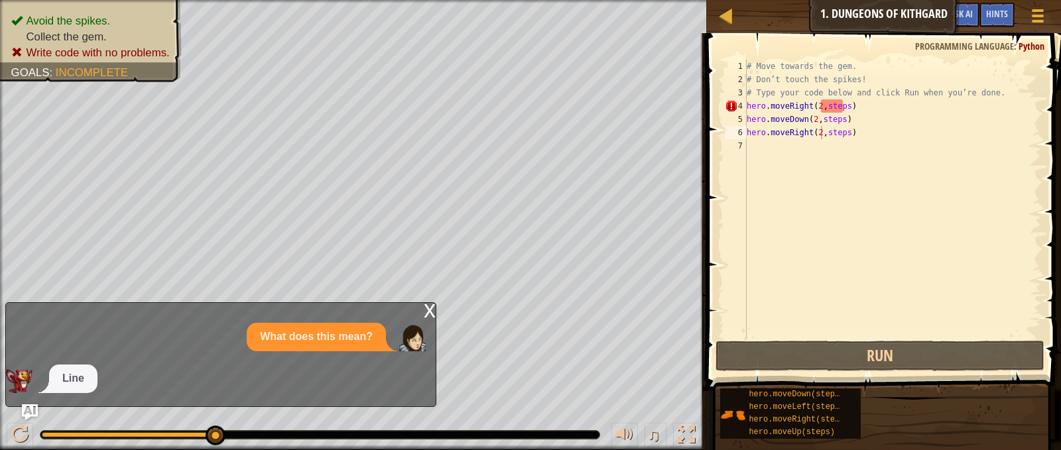
drag, startPoint x: 842, startPoint y: 116, endPoint x: 840, endPoint y: 129, distance: 13.4
click at [840, 127] on div "# Move towards the gem. # Don’t touch the spikes! # Type your code below and cl…" at bounding box center [892, 212] width 297 height 305
type textarea "hero.moveDown(2,steps) hero.moveRight(2,steps)"
click at [841, 142] on div "# Move towards the gem. # Don’t touch the spikes! # Type your code below and cl…" at bounding box center [892, 212] width 297 height 305
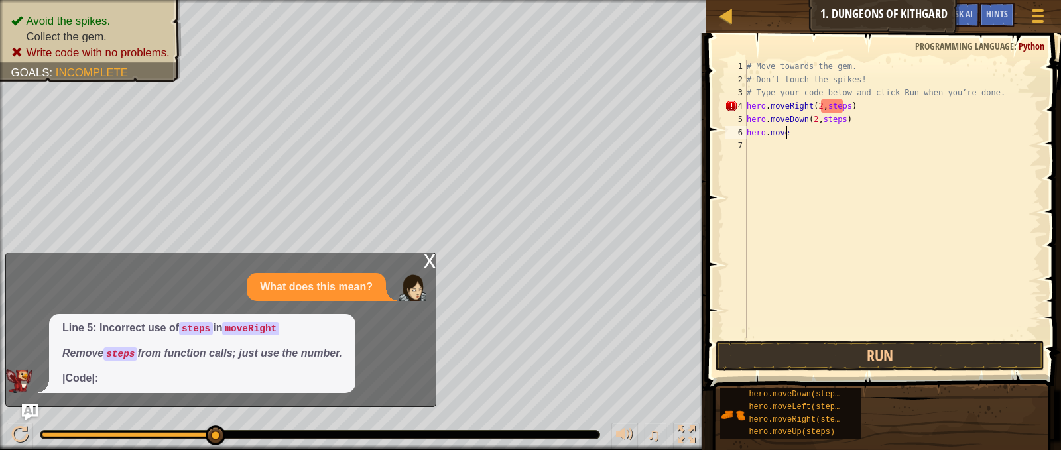
type textarea "h"
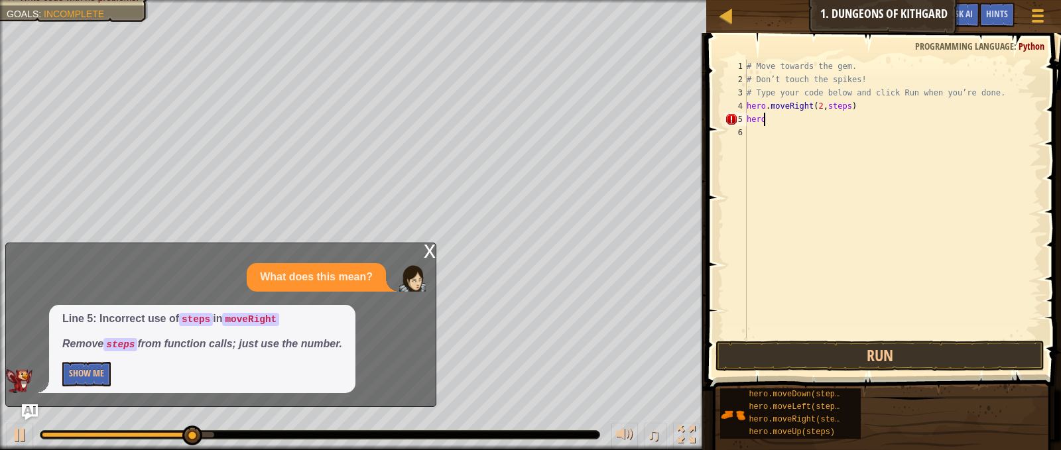
type textarea "h"
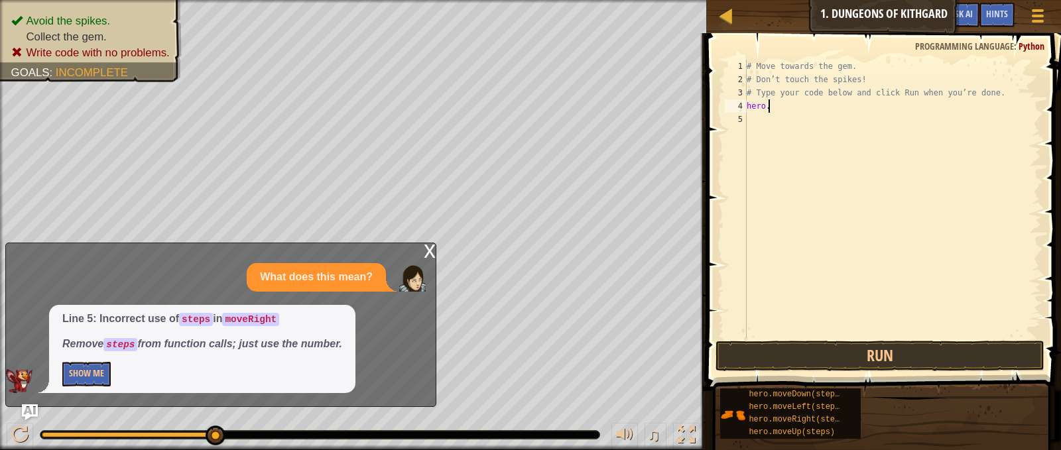
type textarea "h"
type textarea "# Type your code below and click Run when you’re done"
click at [816, 118] on div "# Move towards the gem. # Don’t touch the spikes! # Type your code below and cl…" at bounding box center [892, 212] width 297 height 305
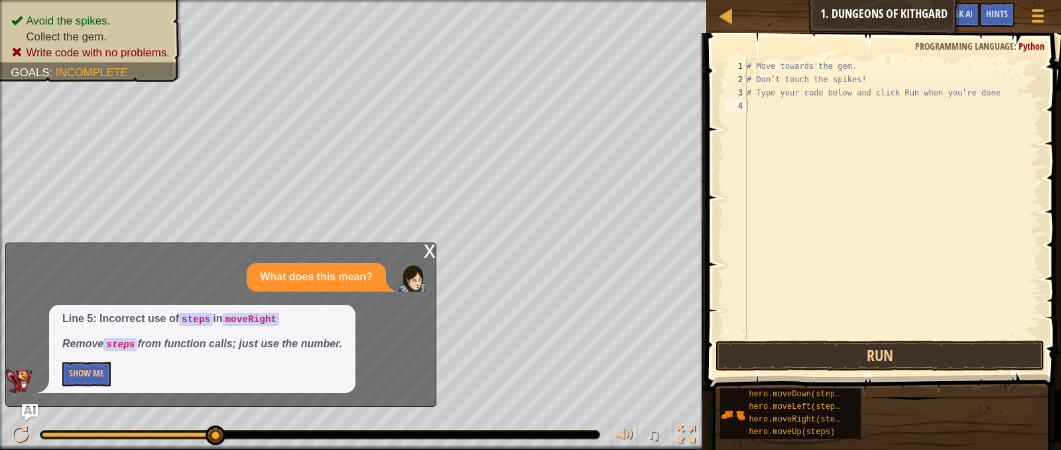
click at [426, 257] on div "x" at bounding box center [430, 249] width 12 height 13
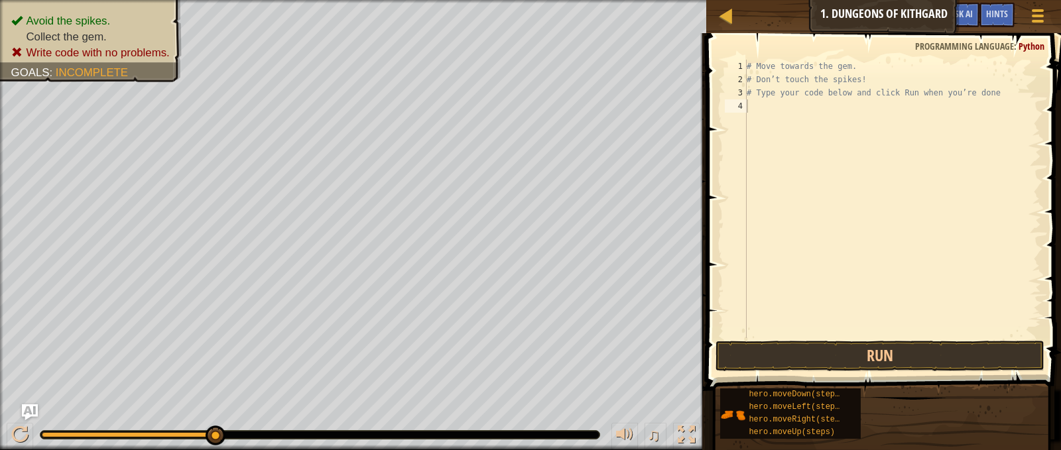
drag, startPoint x: 860, startPoint y: 195, endPoint x: 851, endPoint y: 195, distance: 9.3
click at [855, 195] on div "# Move towards the gem. # Don’t touch the spikes! # Type your code below and cl…" at bounding box center [892, 212] width 297 height 305
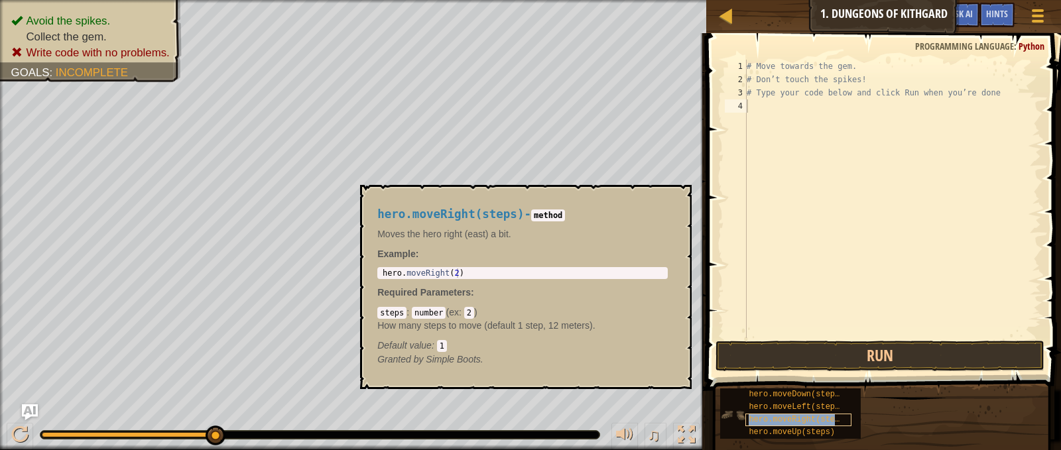
click at [786, 420] on span "hero.moveRight(steps)" at bounding box center [799, 419] width 100 height 9
click at [802, 240] on div "# Move towards the gem. # Don’t touch the spikes! # Type your code below and cl…" at bounding box center [892, 212] width 297 height 305
click at [830, 105] on div "# Move towards the gem. # Don’t touch the spikes! # Type your code below and cl…" at bounding box center [892, 212] width 297 height 305
click at [836, 106] on div "# Move towards the gem. # Don’t touch the spikes! # Type your code below and cl…" at bounding box center [892, 212] width 297 height 305
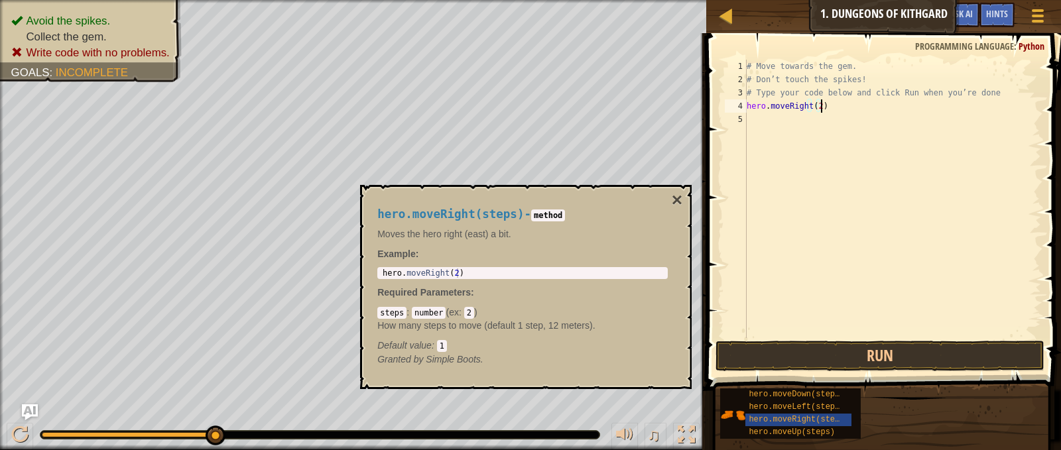
click at [871, 109] on div "# Move towards the gem. # Don’t touch the spikes! # Type your code below and cl…" at bounding box center [892, 212] width 297 height 305
click at [904, 104] on div "# Move towards the gem. # Don’t touch the spikes! # Type your code below and cl…" at bounding box center [892, 199] width 297 height 279
click at [924, 105] on div "# Move towards the gem. # Don’t touch the spikes! # Type your code below and cl…" at bounding box center [892, 212] width 297 height 305
type textarea "# Type your code below and click Run when you’re done"
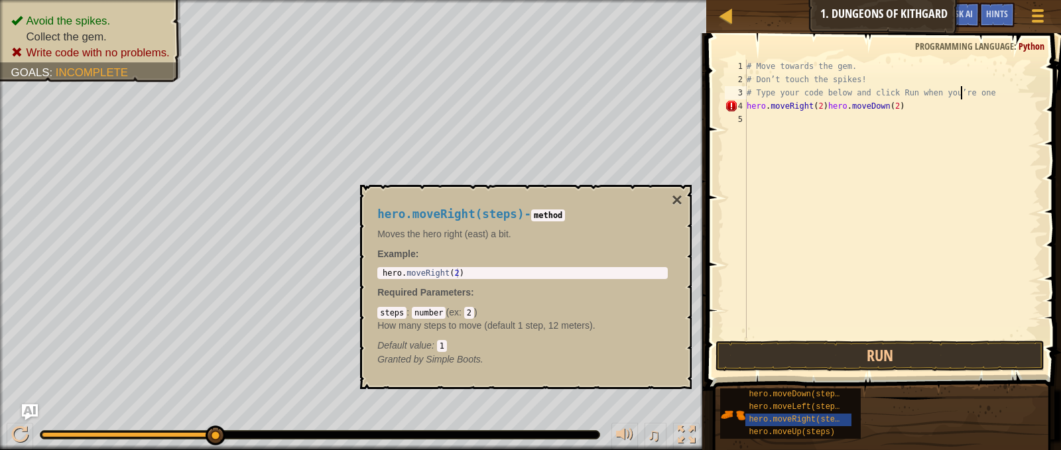
scroll to position [6, 19]
click at [958, 113] on div "# Move towards the gem. # Don’t touch the spikes! # Type your code below and cl…" at bounding box center [892, 212] width 297 height 305
click at [950, 99] on div "# Move towards the gem. # Don’t touch the spikes! # Type your code below and cl…" at bounding box center [892, 212] width 297 height 305
click at [944, 109] on div "# Move towards the gem. # Don’t touch the spikes! # Type your code below and cl…" at bounding box center [892, 212] width 297 height 305
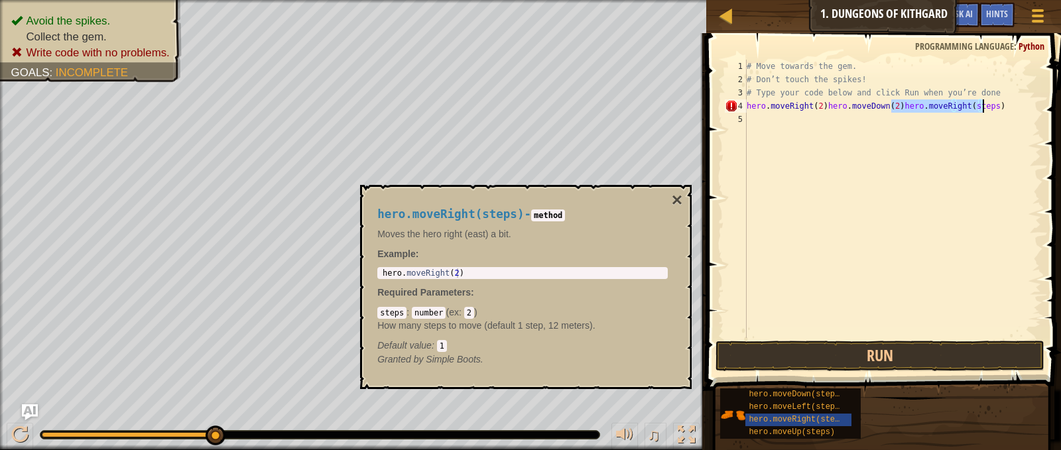
click at [973, 107] on div "# Move towards the gem. # Don’t touch the spikes! # Type your code below and cl…" at bounding box center [892, 199] width 297 height 279
click at [976, 107] on div "# Move towards the gem. # Don’t touch the spikes! # Type your code below and cl…" at bounding box center [892, 212] width 297 height 305
click at [901, 351] on button "Run" at bounding box center [880, 356] width 328 height 31
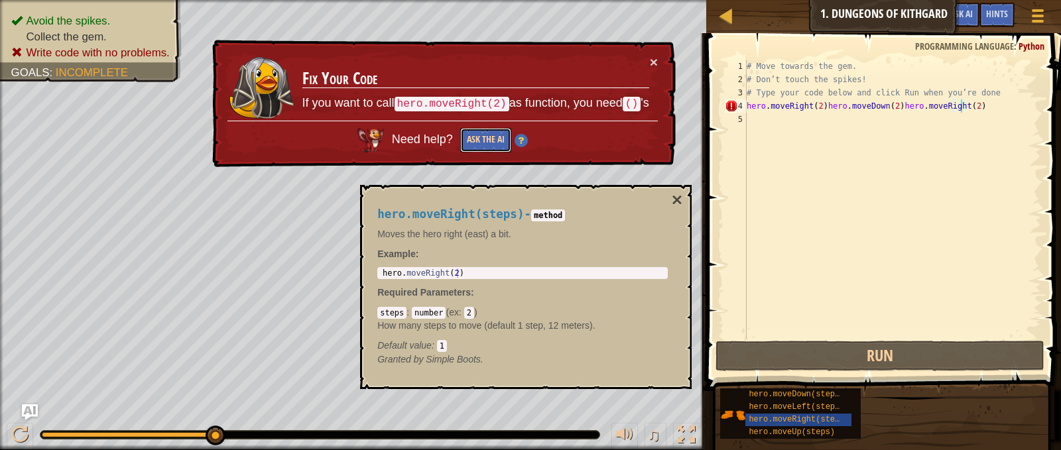
click at [500, 139] on button "Ask the AI" at bounding box center [485, 140] width 51 height 25
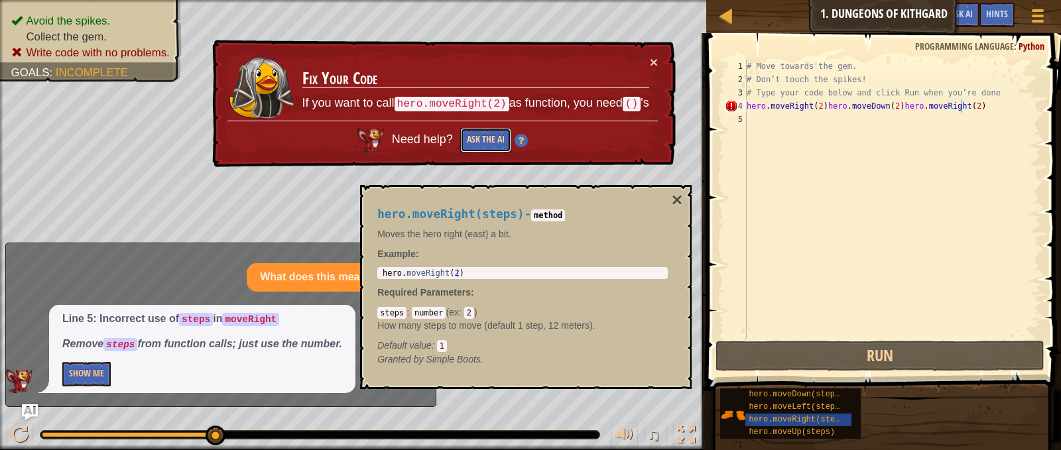
click at [468, 136] on button "Ask the AI" at bounding box center [485, 140] width 51 height 25
click at [980, 109] on div "# Move towards the gem. # Don’t touch the spikes! # Type your code below and cl…" at bounding box center [892, 212] width 297 height 305
click at [486, 134] on button "Ask the AI" at bounding box center [485, 140] width 51 height 25
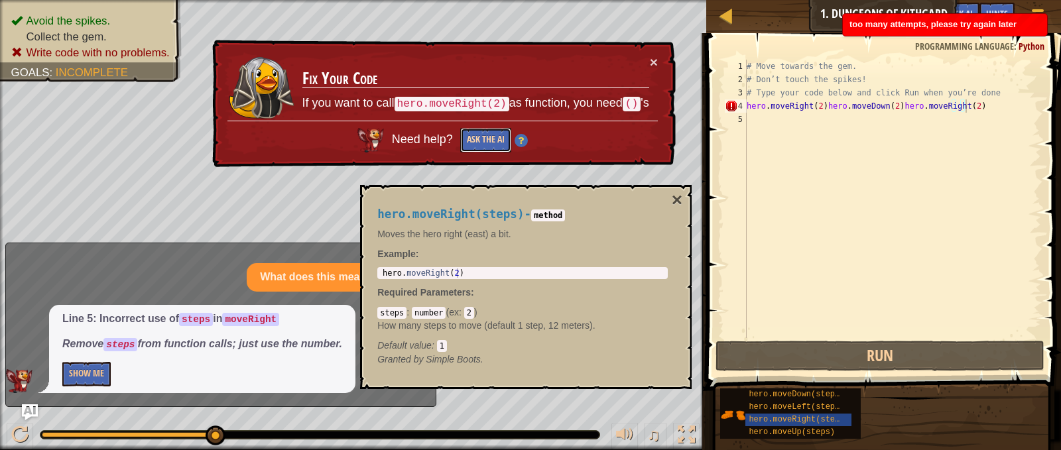
click at [487, 131] on button "Ask the AI" at bounding box center [485, 140] width 51 height 25
click at [483, 134] on button "Ask the AI" at bounding box center [485, 140] width 51 height 25
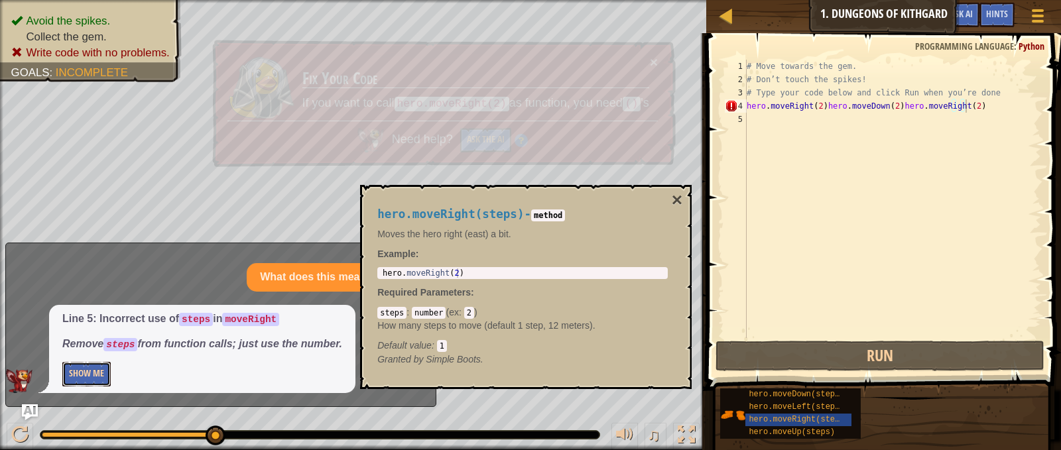
click at [92, 377] on button "Show Me" at bounding box center [86, 374] width 48 height 25
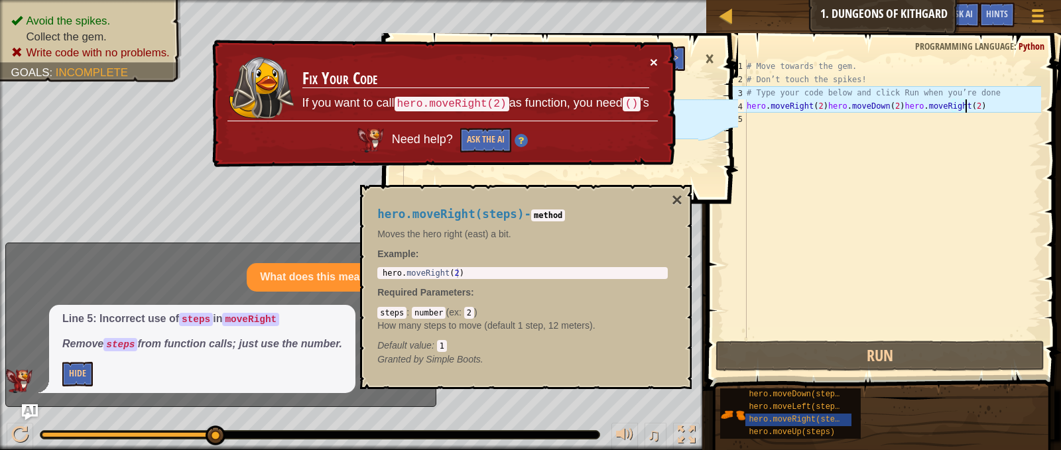
click at [650, 64] on button "×" at bounding box center [654, 62] width 8 height 14
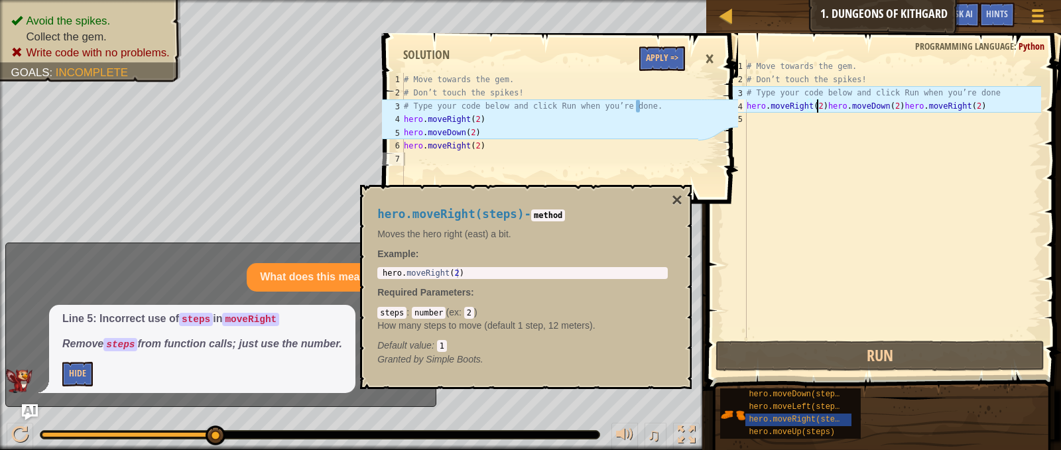
click at [817, 109] on div "# Move towards the gem. # Don’t touch the spikes! # Type your code below and cl…" at bounding box center [892, 212] width 297 height 305
click at [819, 109] on div "# Move towards the gem. # Don’t touch the spikes! # Type your code below and cl…" at bounding box center [892, 212] width 297 height 305
click at [819, 107] on div "# Move towards the gem. # Don’t touch the spikes! # Type your code below and cl…" at bounding box center [892, 212] width 297 height 305
drag, startPoint x: 819, startPoint y: 107, endPoint x: 861, endPoint y: 106, distance: 41.8
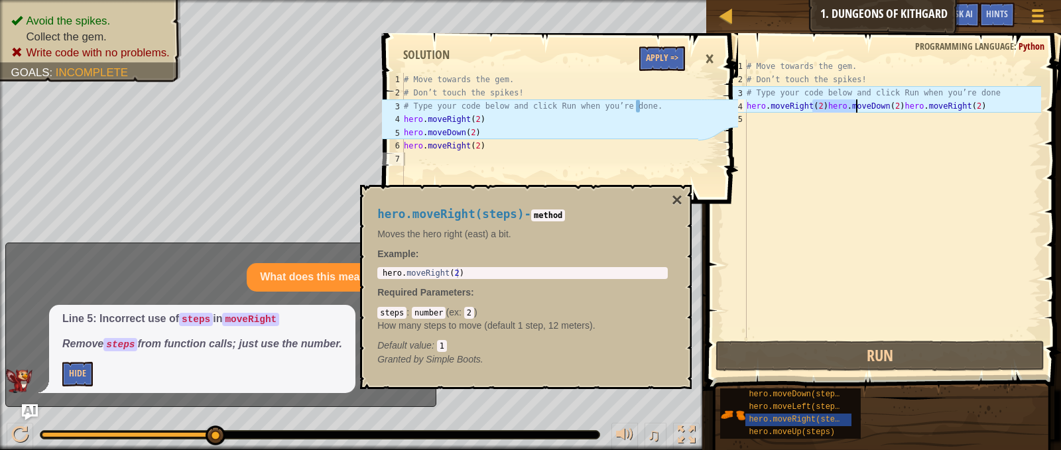
click at [861, 106] on div "# Move towards the gem. # Don’t touch the spikes! # Type your code below and cl…" at bounding box center [892, 212] width 297 height 305
click at [861, 106] on div "# Move towards the gem. # Don’t touch the spikes! # Type your code below and cl…" at bounding box center [892, 199] width 297 height 279
drag, startPoint x: 887, startPoint y: 103, endPoint x: 817, endPoint y: 103, distance: 69.6
click at [817, 103] on div "# Move towards the gem. # Don’t touch the spikes! # Type your code below and cl…" at bounding box center [892, 212] width 297 height 305
click at [816, 103] on div "# Move towards the gem. # Don’t touch the spikes! # Type your code below and cl…" at bounding box center [892, 199] width 297 height 279
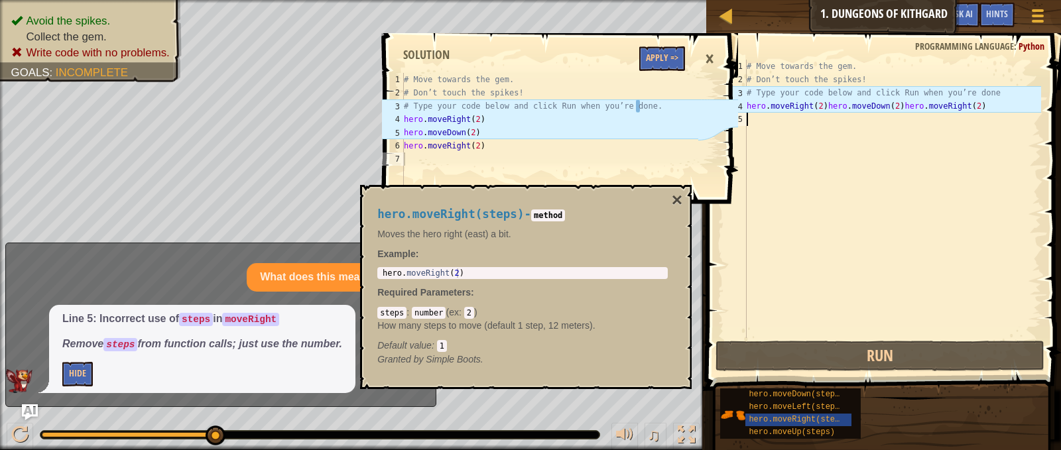
drag, startPoint x: 1013, startPoint y: 123, endPoint x: 984, endPoint y: 105, distance: 34.8
click at [992, 109] on div "# Move towards the gem. # Don’t touch the spikes! # Type your code below and cl…" at bounding box center [892, 212] width 297 height 305
click at [982, 105] on div "# Move towards the gem. # Don’t touch the spikes! # Type your code below and cl…" at bounding box center [892, 199] width 297 height 279
type textarea "hero.moveRight(2)hero.moveDown(2)hero.moveRight(2)"
drag, startPoint x: 982, startPoint y: 105, endPoint x: 809, endPoint y: 100, distance: 173.2
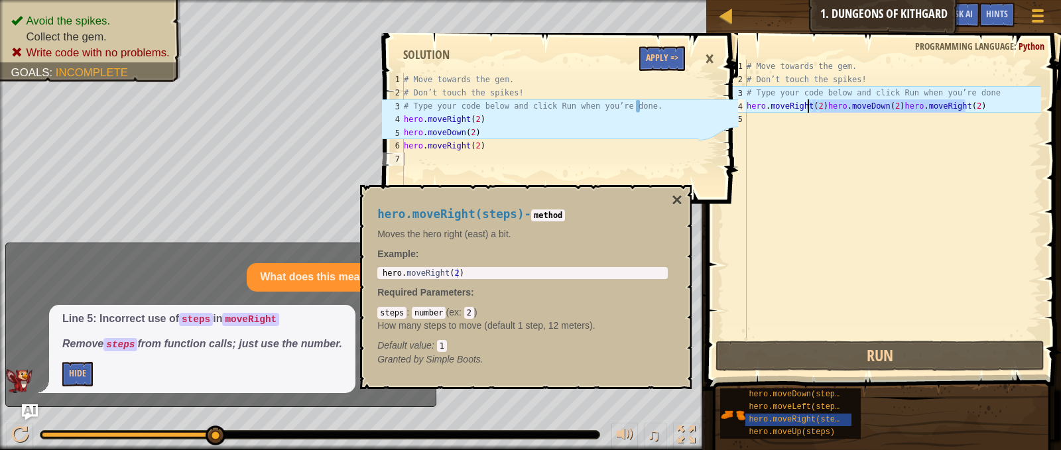
click at [809, 100] on div "# Move towards the gem. # Don’t touch the spikes! # Type your code below and cl…" at bounding box center [892, 212] width 297 height 305
type textarea "(2)hero.moveDown(2)hero.moveRight(2)"
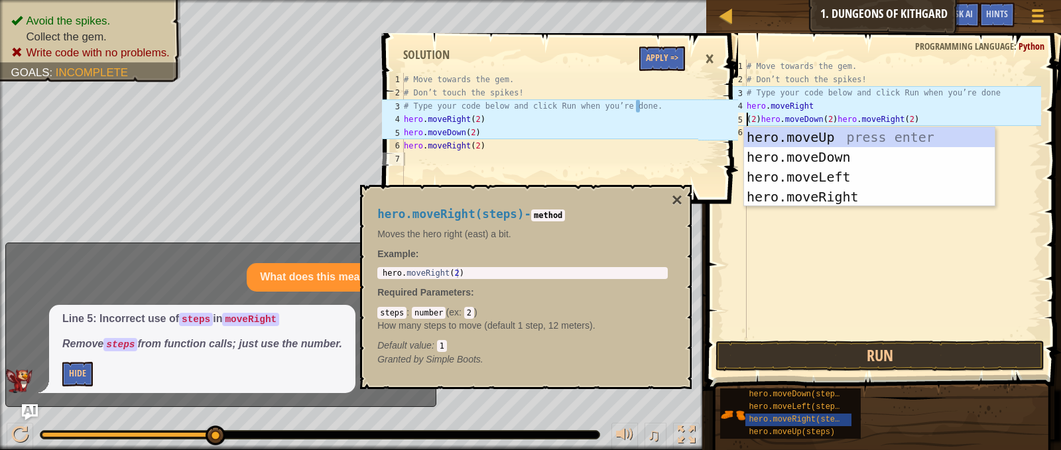
click at [918, 122] on div "# Move towards the gem. # Don’t touch the spikes! # Type your code below and cl…" at bounding box center [892, 212] width 297 height 305
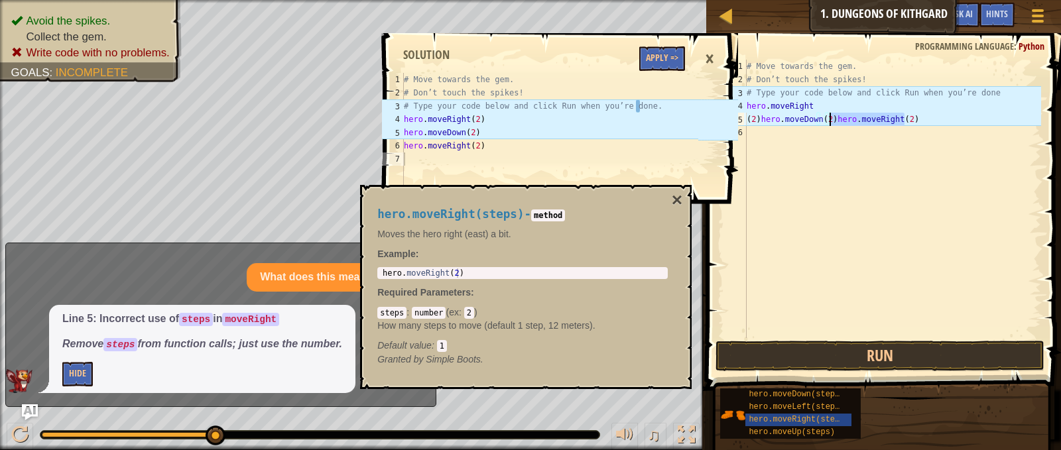
drag, startPoint x: 918, startPoint y: 122, endPoint x: 830, endPoint y: 121, distance: 87.6
click at [830, 121] on div "# Move towards the gem. # Don’t touch the spikes! # Type your code below and cl…" at bounding box center [892, 212] width 297 height 305
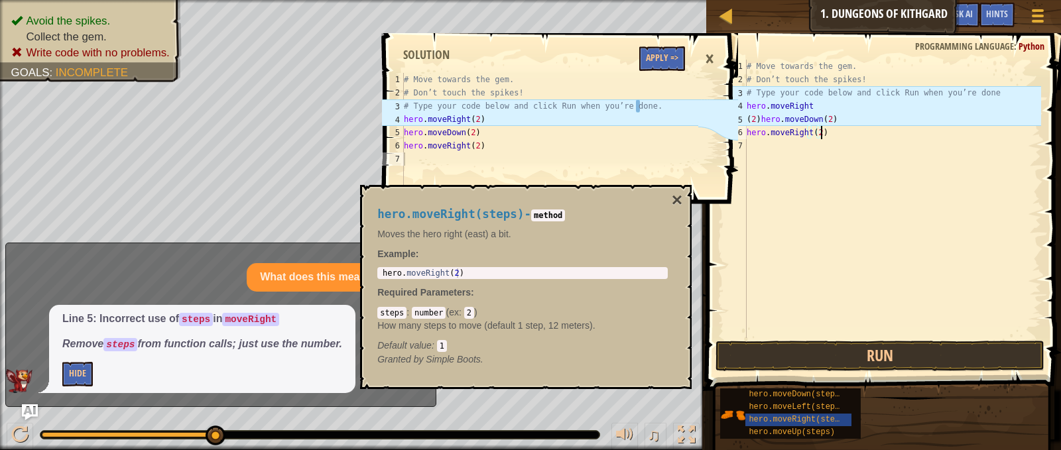
click at [844, 133] on div "# Move towards the gem. # Don’t touch the spikes! # Type your code below and cl…" at bounding box center [892, 212] width 297 height 305
click at [847, 353] on button "Run" at bounding box center [880, 356] width 328 height 31
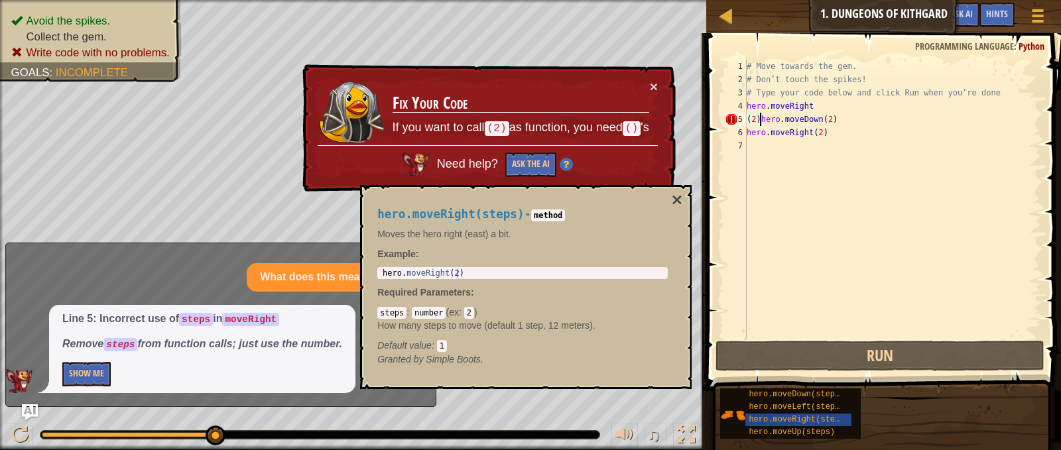
click at [761, 123] on div "# Move towards the gem. # Don’t touch the spikes! # Type your code below and cl…" at bounding box center [892, 212] width 297 height 305
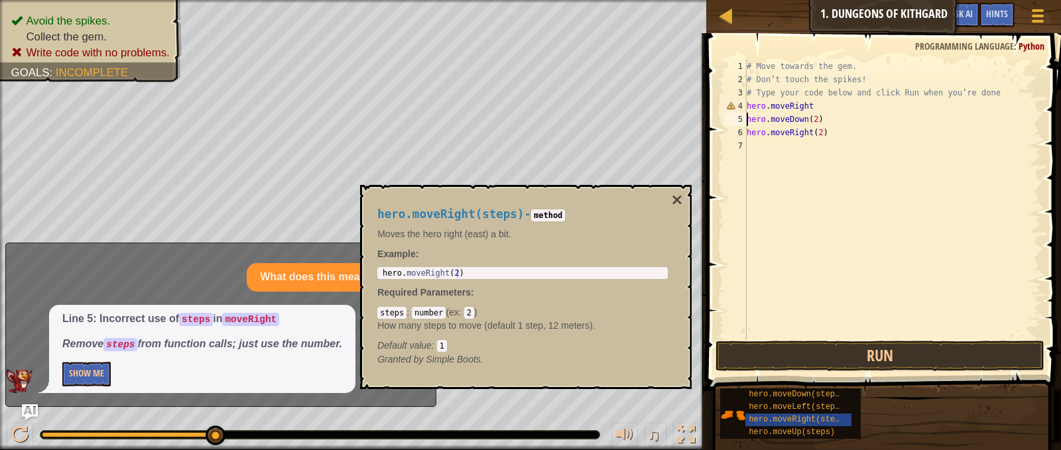
click at [826, 110] on div "# Move towards the gem. # Don’t touch the spikes! # Type your code below and cl…" at bounding box center [892, 212] width 297 height 305
type textarea "hero.moveRight(2)"
click at [799, 343] on button "Run" at bounding box center [880, 356] width 328 height 31
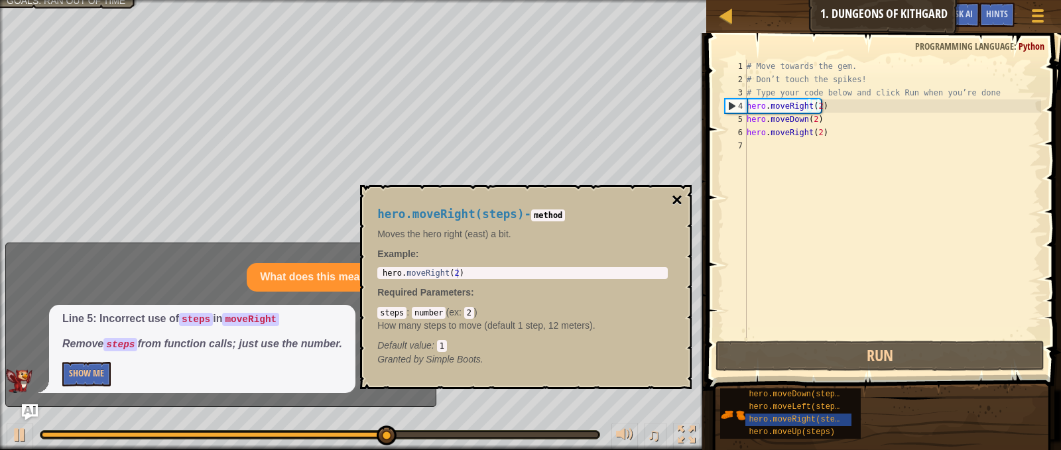
click at [672, 196] on button "×" at bounding box center [677, 200] width 11 height 19
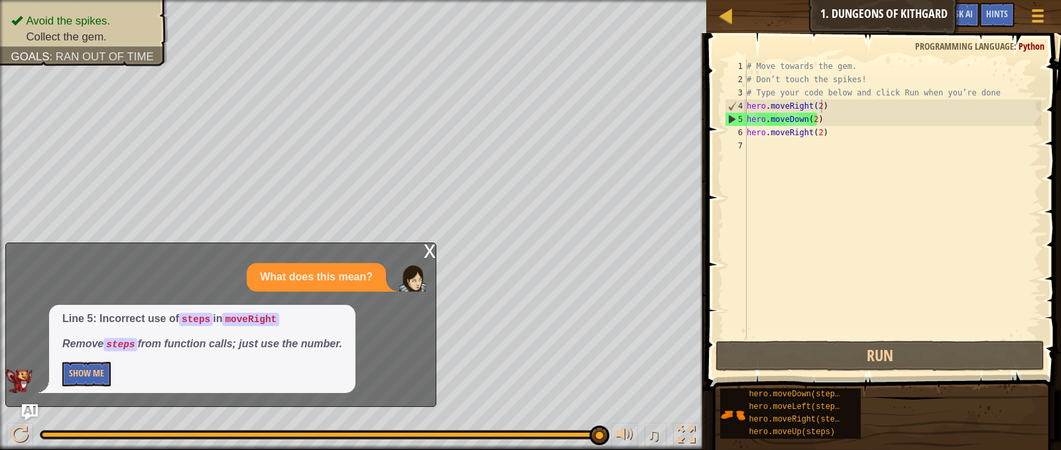
click at [431, 253] on div "x" at bounding box center [430, 249] width 12 height 13
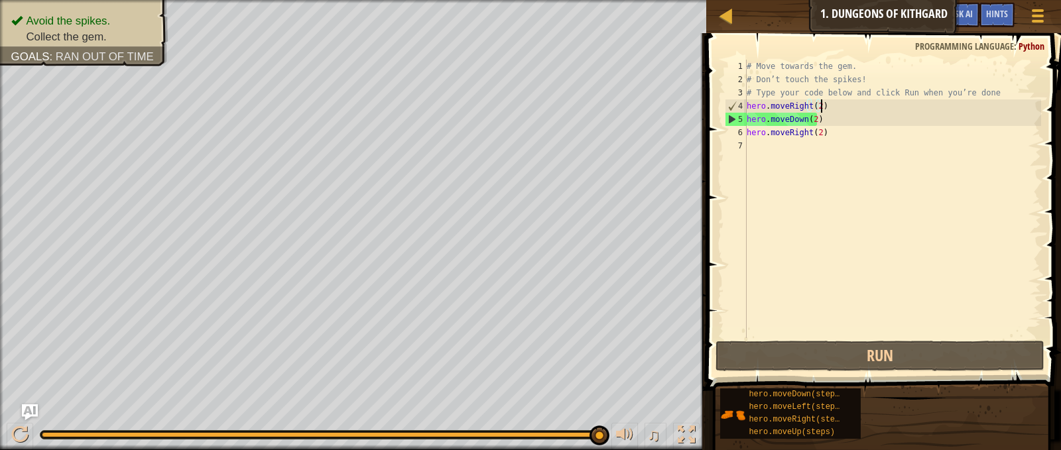
click at [818, 143] on div "# Move towards the gem. # Don’t touch the spikes! # Type your code below and cl…" at bounding box center [892, 212] width 297 height 305
click at [820, 128] on div "# Move towards the gem. # Don’t touch the spikes! # Type your code below and cl…" at bounding box center [892, 212] width 297 height 305
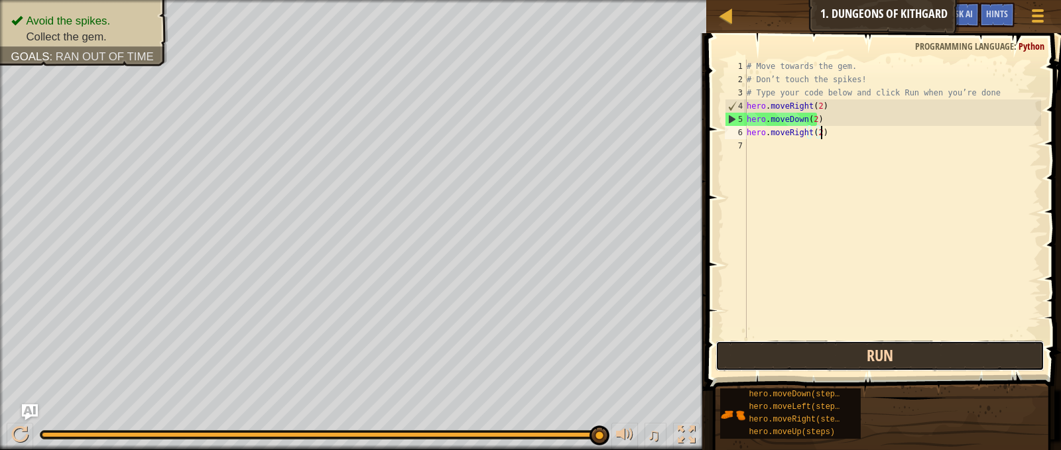
click at [789, 348] on button "Run" at bounding box center [880, 356] width 328 height 31
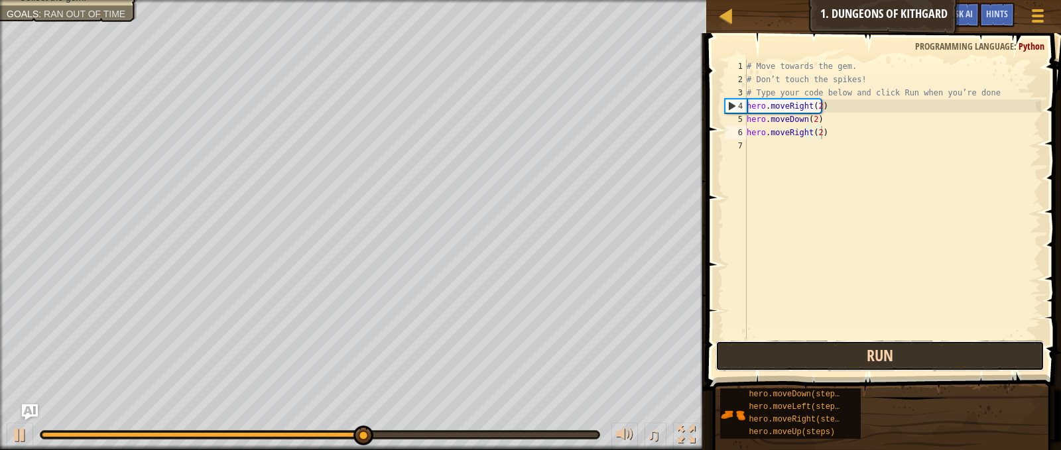
click at [779, 360] on button "Run" at bounding box center [880, 356] width 328 height 31
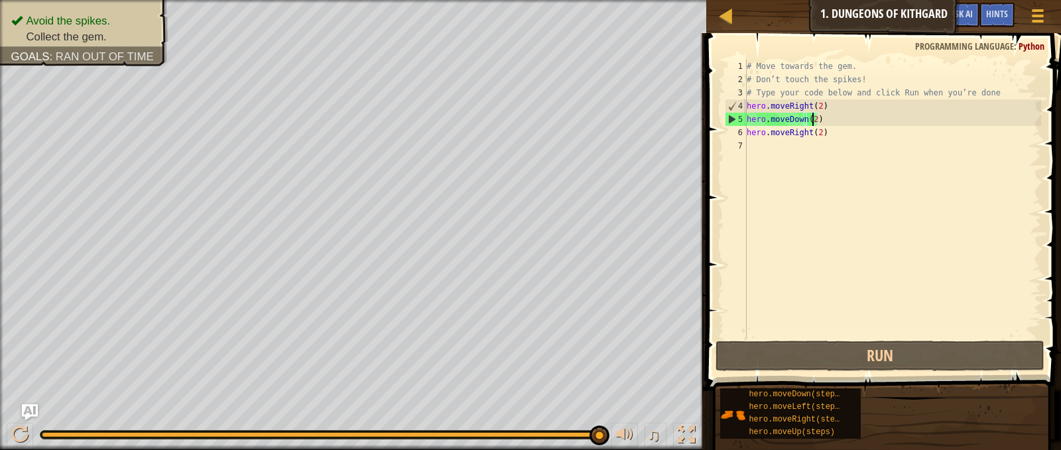
click at [811, 119] on div "# Move towards the gem. # Don’t touch the spikes! # Type your code below and cl…" at bounding box center [892, 212] width 297 height 305
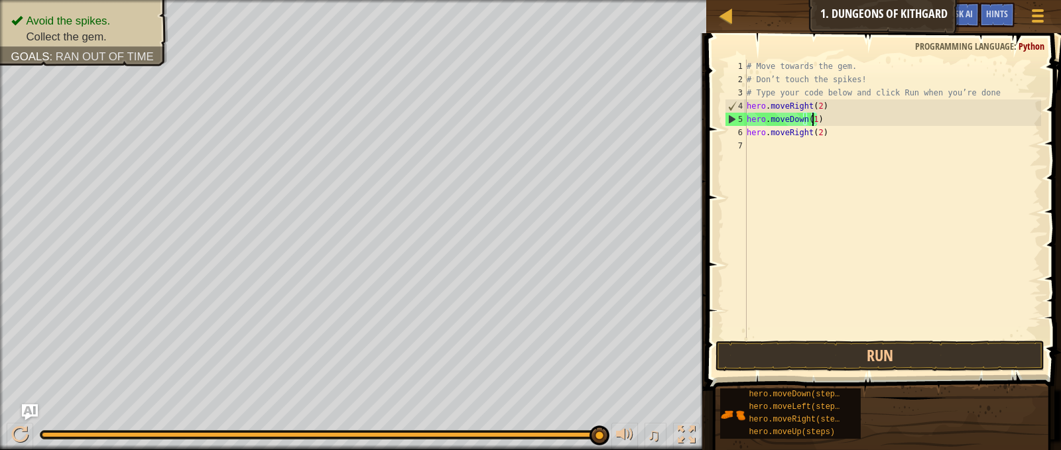
scroll to position [6, 5]
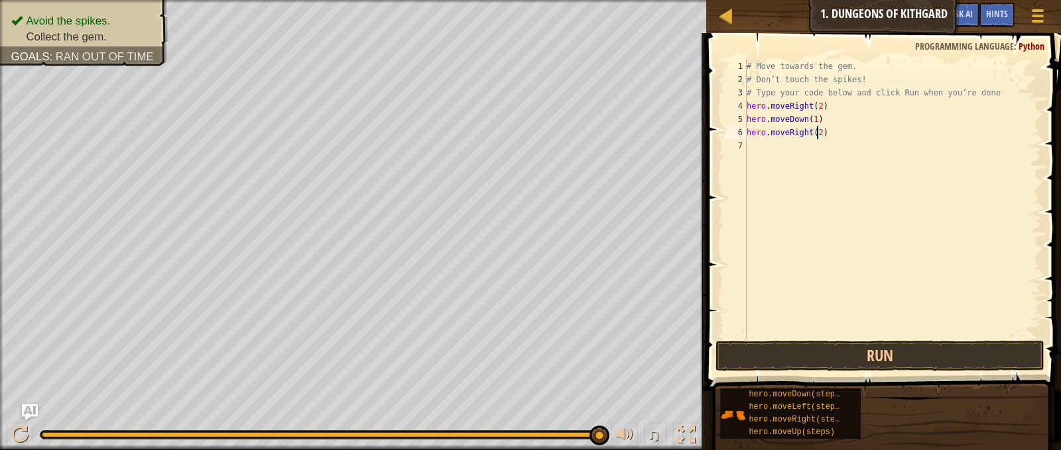
click at [815, 135] on div "# Move towards the gem. # Don’t touch the spikes! # Type your code below and cl…" at bounding box center [892, 212] width 297 height 305
click at [815, 105] on div "# Move towards the gem. # Don’t touch the spikes! # Type your code below and cl…" at bounding box center [892, 212] width 297 height 305
type textarea "hero.moveRight(1)"
click at [807, 354] on button "Run" at bounding box center [880, 356] width 328 height 31
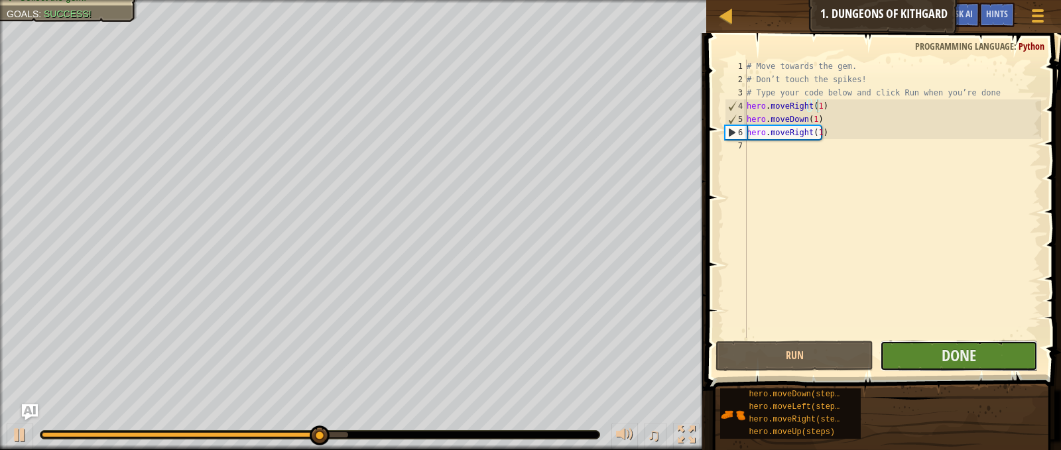
click at [903, 346] on button "Done" at bounding box center [959, 356] width 158 height 31
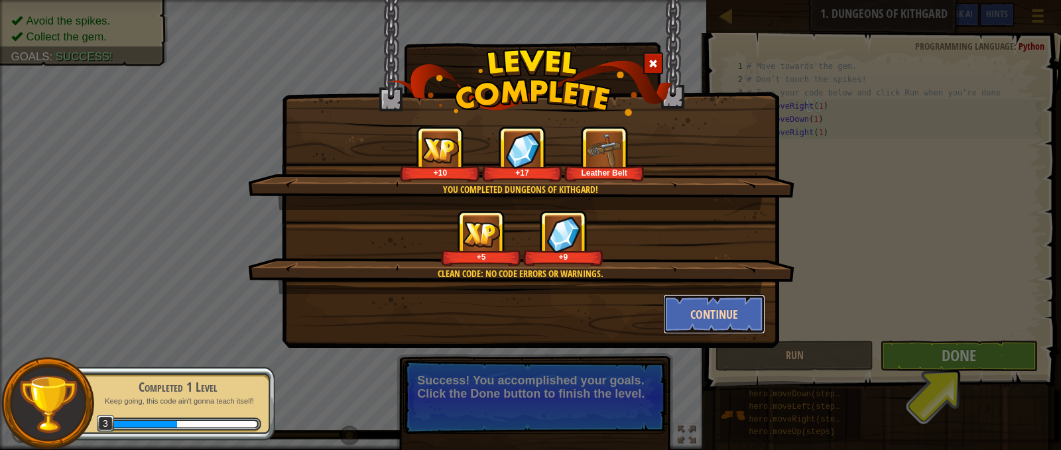
click at [703, 305] on button "Continue" at bounding box center [714, 314] width 103 height 40
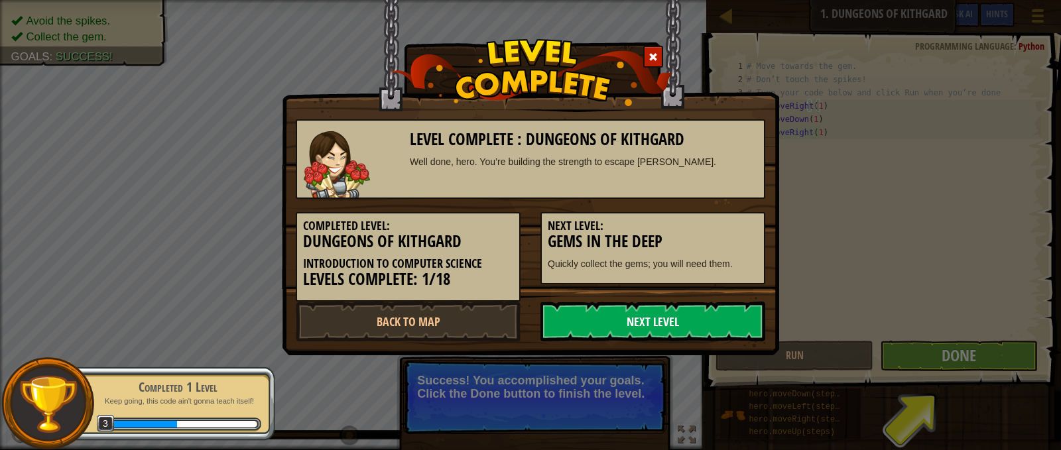
click at [704, 315] on link "Next Level" at bounding box center [652, 322] width 225 height 40
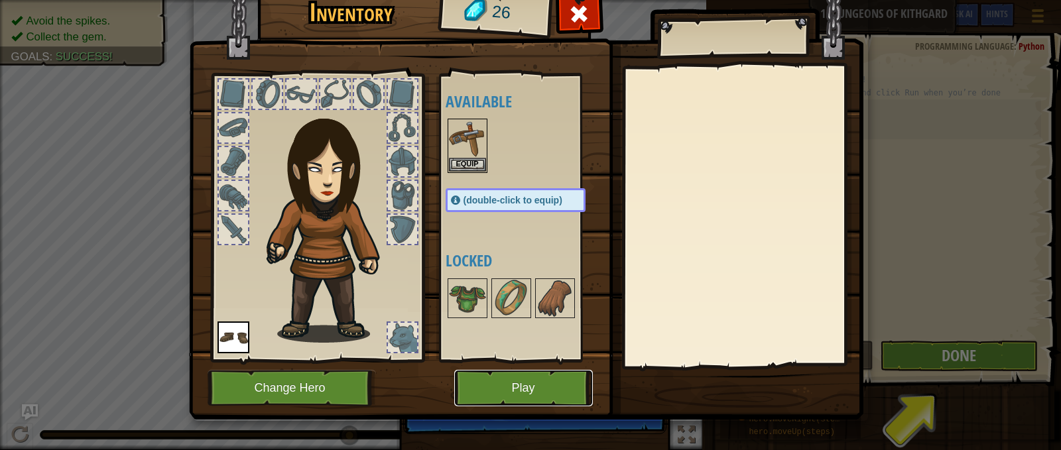
drag, startPoint x: 513, startPoint y: 371, endPoint x: 657, endPoint y: 355, distance: 145.5
click at [516, 368] on div "Inventory 26 Available Equip Equip (double-click to equip) Locked Equip Unequip…" at bounding box center [531, 202] width 674 height 438
click at [984, 359] on div "Inventory 26 Available Equip Equip (double-click to equip) Locked Equip Unequip…" at bounding box center [530, 225] width 1061 height 450
click at [520, 383] on button "Play" at bounding box center [523, 388] width 139 height 36
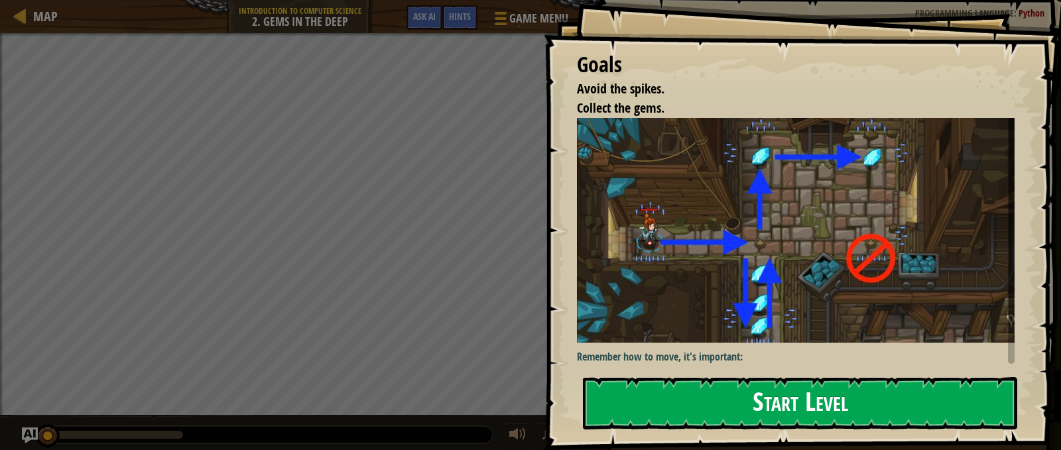
click at [682, 377] on button "Start Level" at bounding box center [800, 403] width 434 height 52
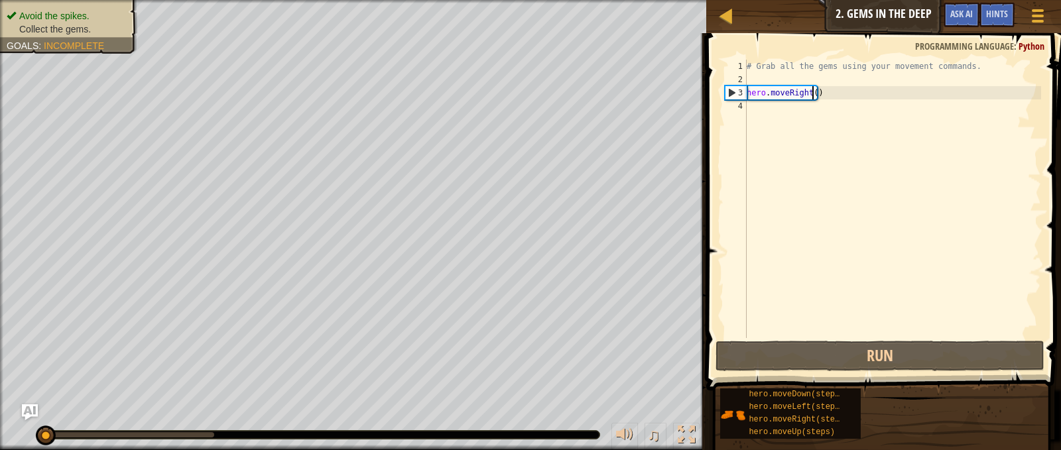
click at [811, 92] on div "# Grab all the gems using your movement commands. hero . moveRight ( )" at bounding box center [892, 212] width 297 height 305
type textarea "hero.moveRight(1)"
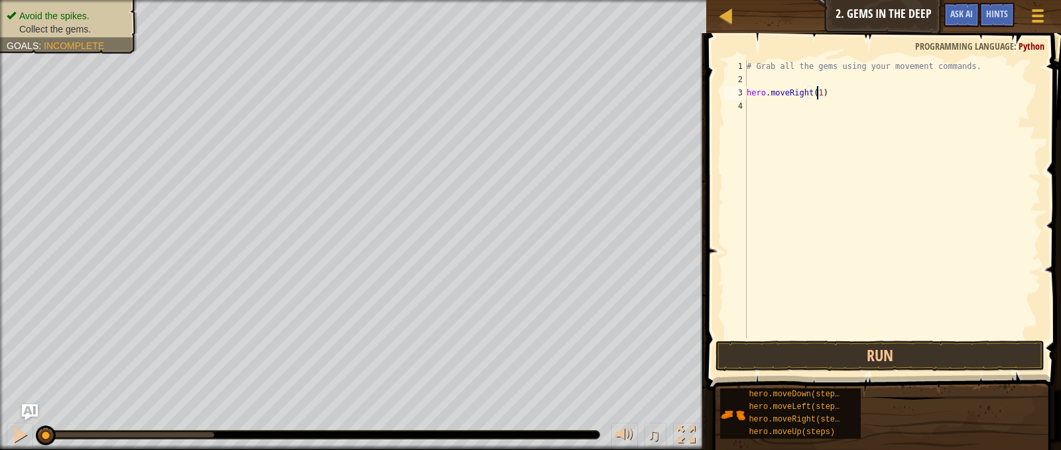
click at [844, 108] on div "# Grab all the gems using your movement commands. hero . moveRight ( 1 )" at bounding box center [892, 212] width 297 height 305
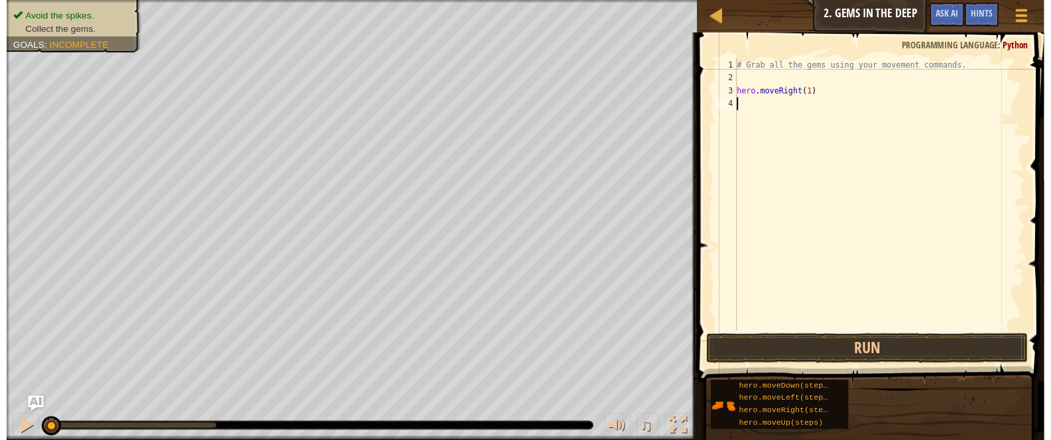
scroll to position [6, 0]
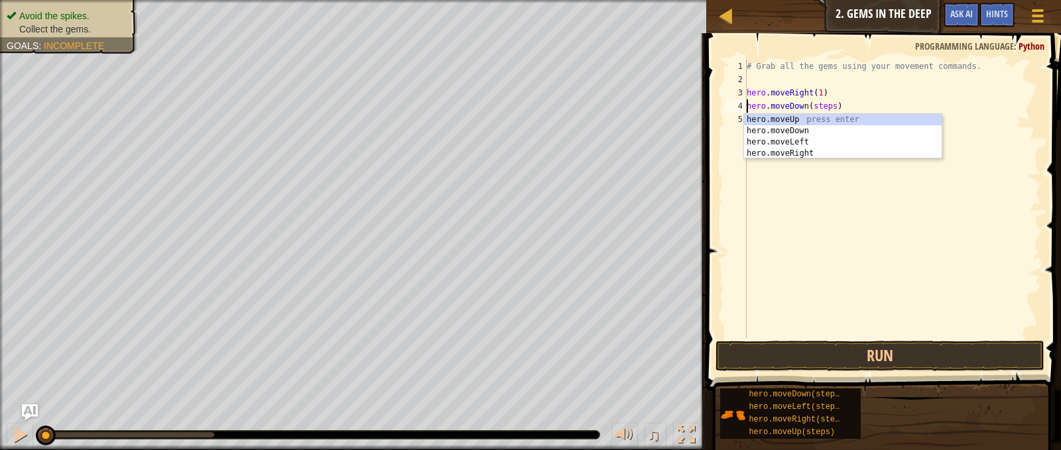
click at [833, 103] on div "# Grab all the gems using your movement commands. hero . moveRight ( 1 ) hero .…" at bounding box center [892, 212] width 297 height 305
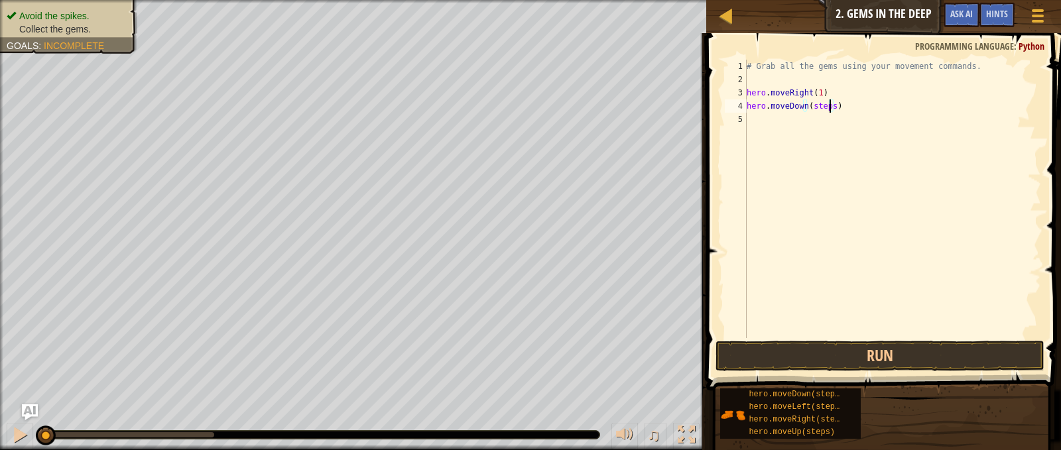
click at [828, 103] on div "# Grab all the gems using your movement commands. hero . moveRight ( 1 ) hero .…" at bounding box center [892, 212] width 297 height 305
type textarea "hero.moveDown(1)"
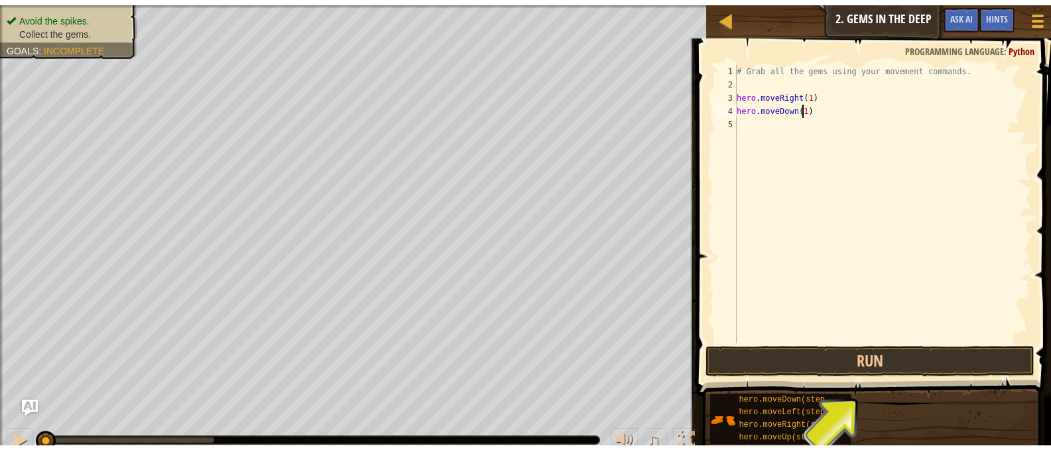
scroll to position [6, 5]
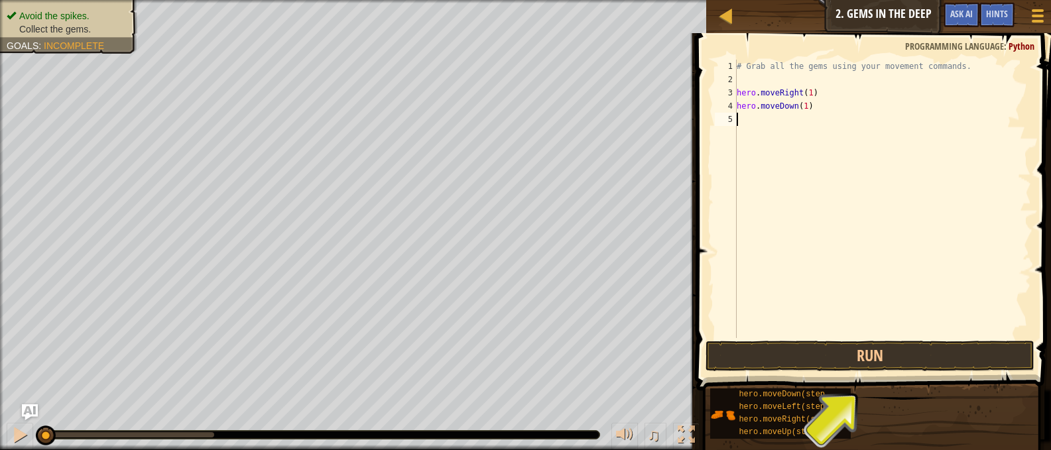
click at [754, 119] on div "# Grab all the gems using your movement commands. hero . moveRight ( 1 ) hero .…" at bounding box center [882, 212] width 297 height 305
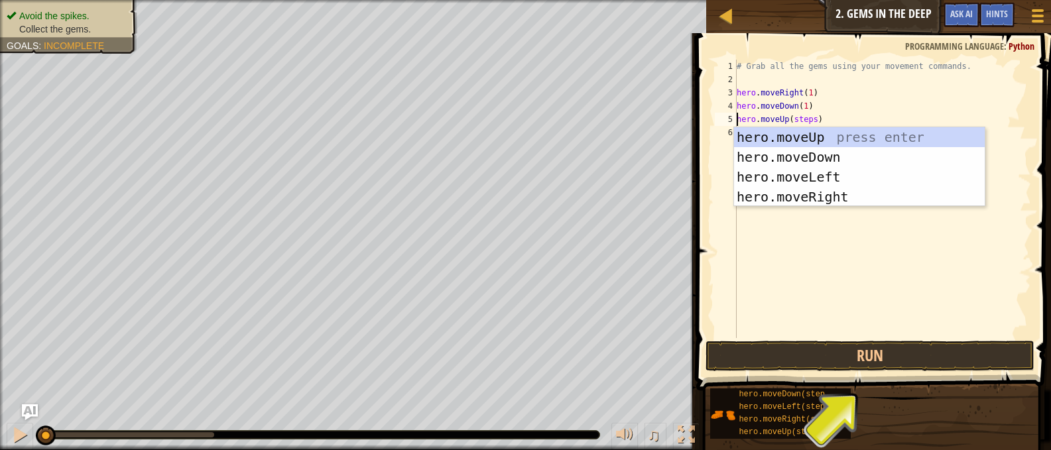
click at [808, 113] on div "# Grab all the gems using your movement commands. hero . moveRight ( 1 ) hero .…" at bounding box center [882, 212] width 297 height 305
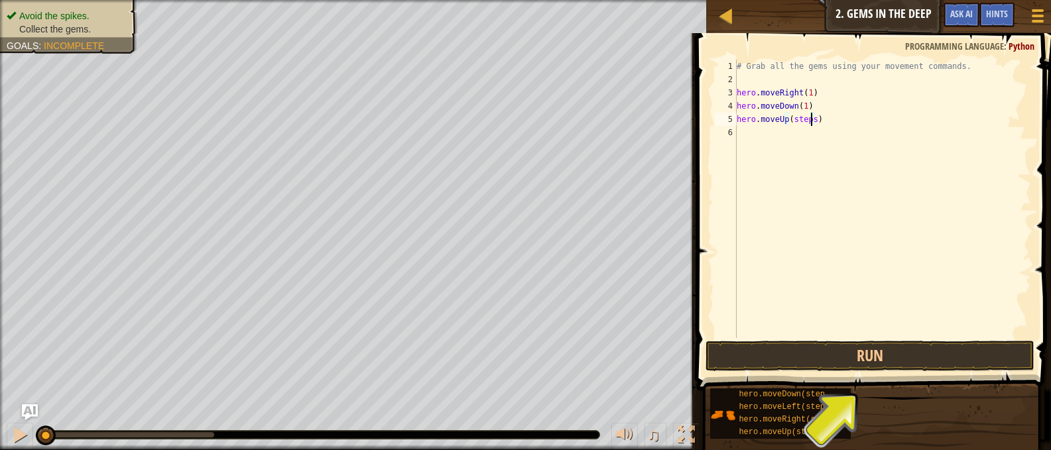
click at [813, 113] on div "# Grab all the gems using your movement commands. hero . moveRight ( 1 ) hero .…" at bounding box center [882, 212] width 297 height 305
type textarea "hero.moveUp(2)"
click at [804, 142] on div "# Grab all the gems using your movement commands. hero . moveRight ( 1 ) hero .…" at bounding box center [882, 212] width 297 height 305
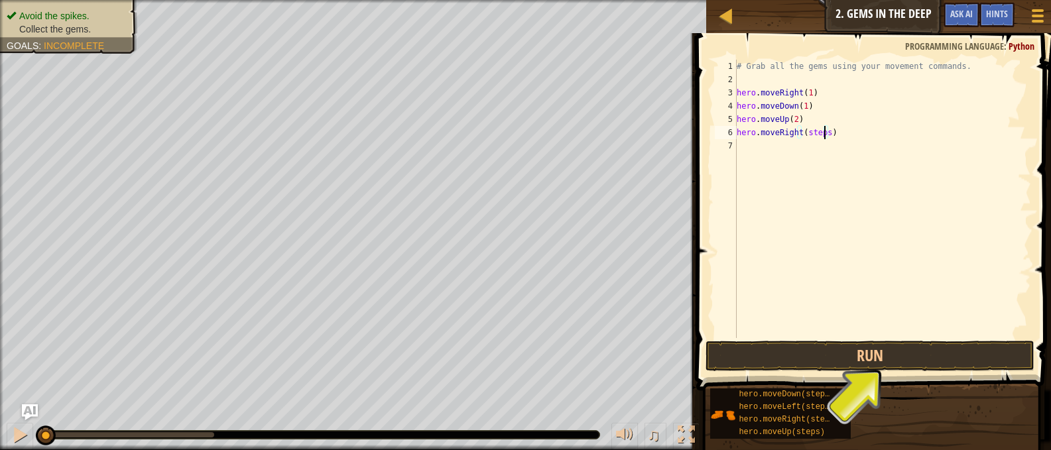
click at [826, 127] on div "# Grab all the gems using your movement commands. hero . moveRight ( 1 ) hero .…" at bounding box center [882, 212] width 297 height 305
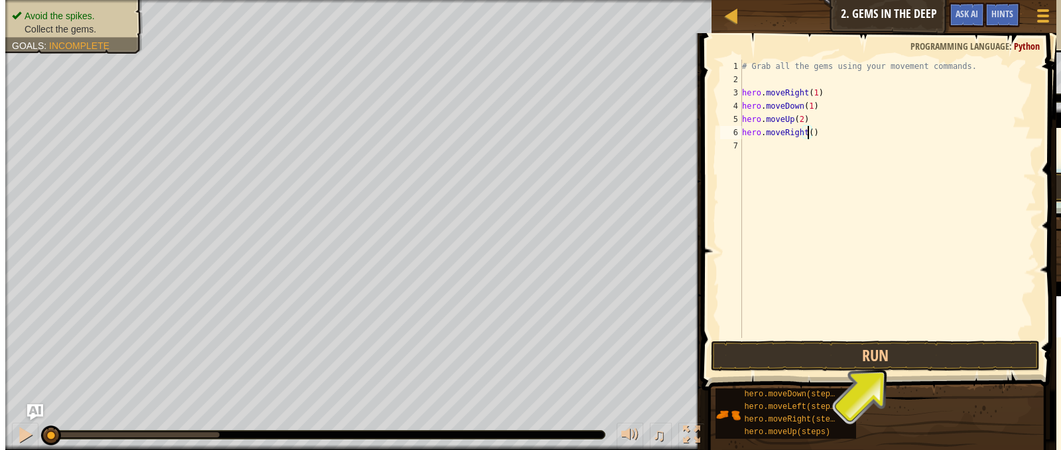
scroll to position [6, 5]
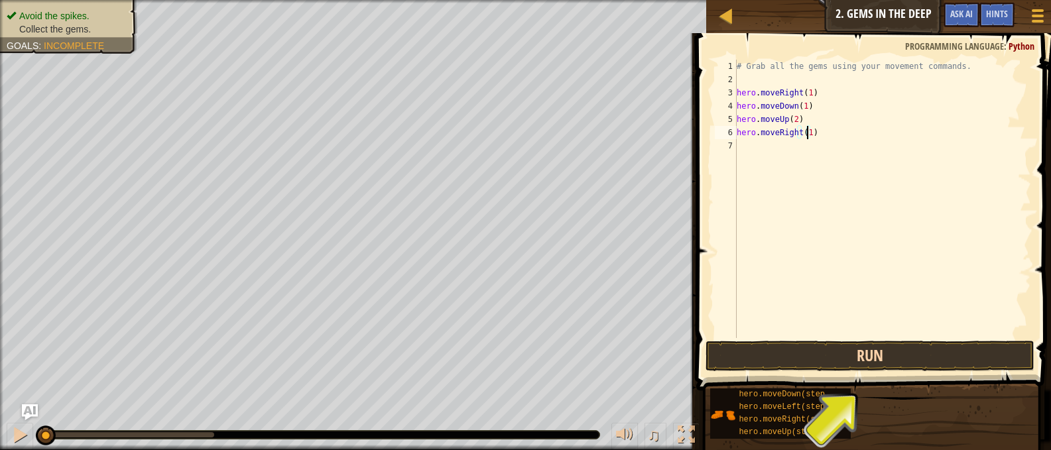
type textarea "hero.moveRight(1)"
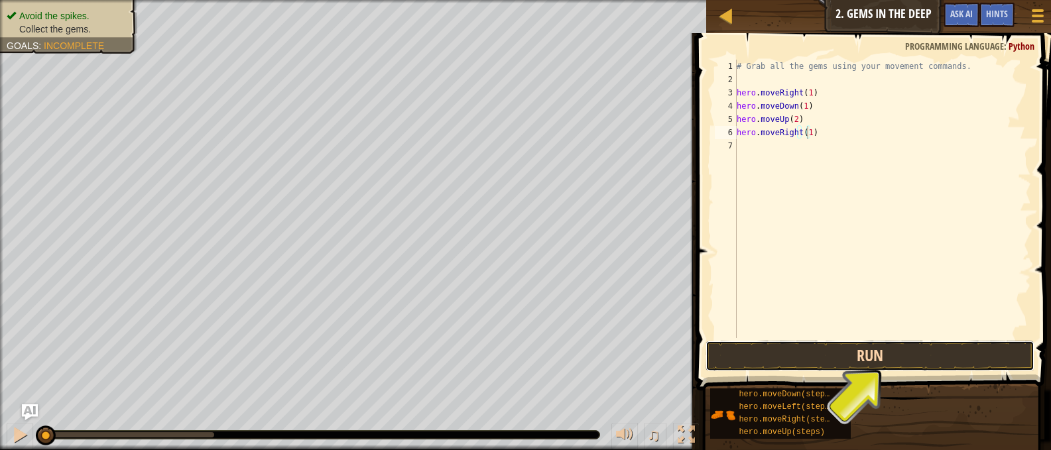
click at [934, 352] on button "Run" at bounding box center [870, 356] width 328 height 31
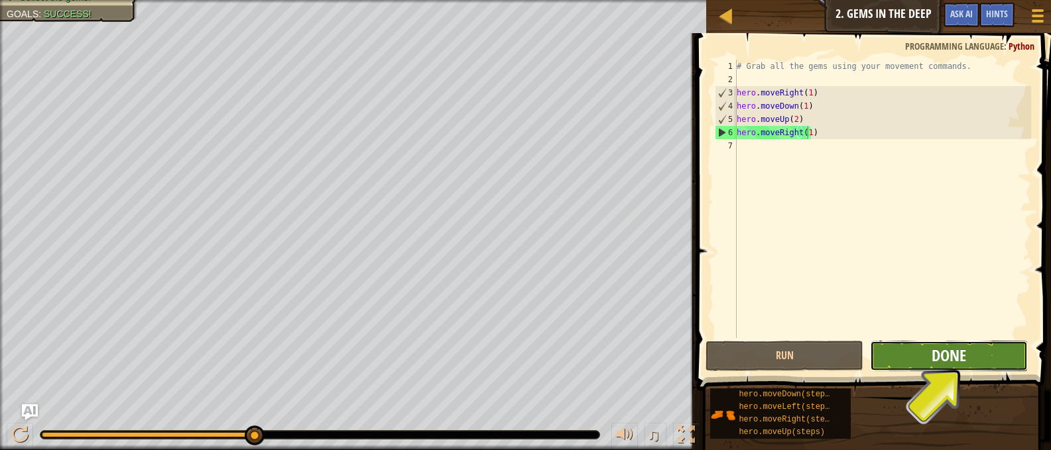
click at [952, 355] on span "Done" at bounding box center [949, 355] width 34 height 21
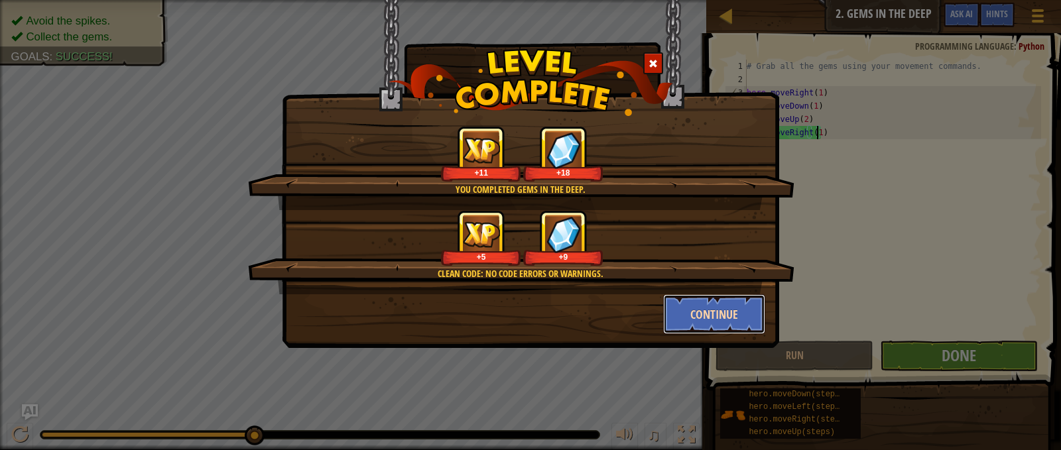
click at [718, 316] on button "Continue" at bounding box center [714, 314] width 103 height 40
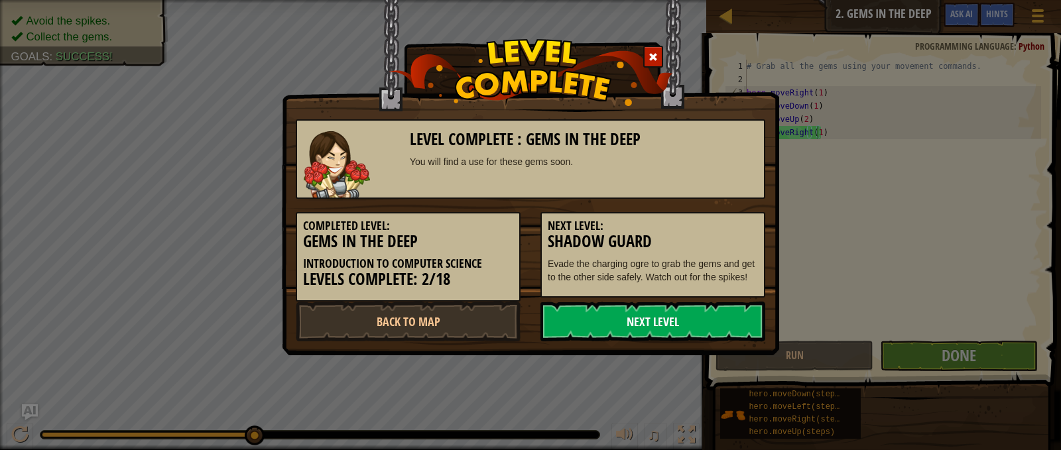
click at [712, 322] on link "Next Level" at bounding box center [652, 322] width 225 height 40
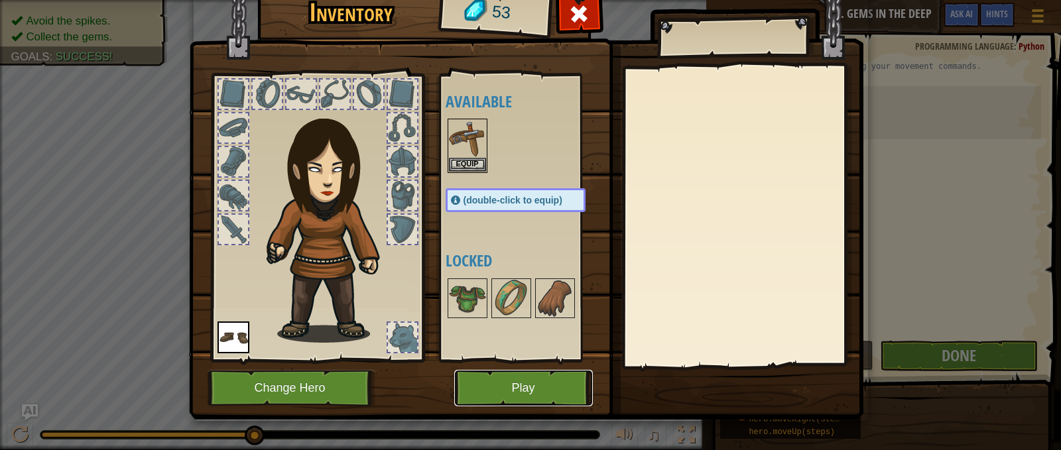
click at [540, 379] on button "Play" at bounding box center [523, 388] width 139 height 36
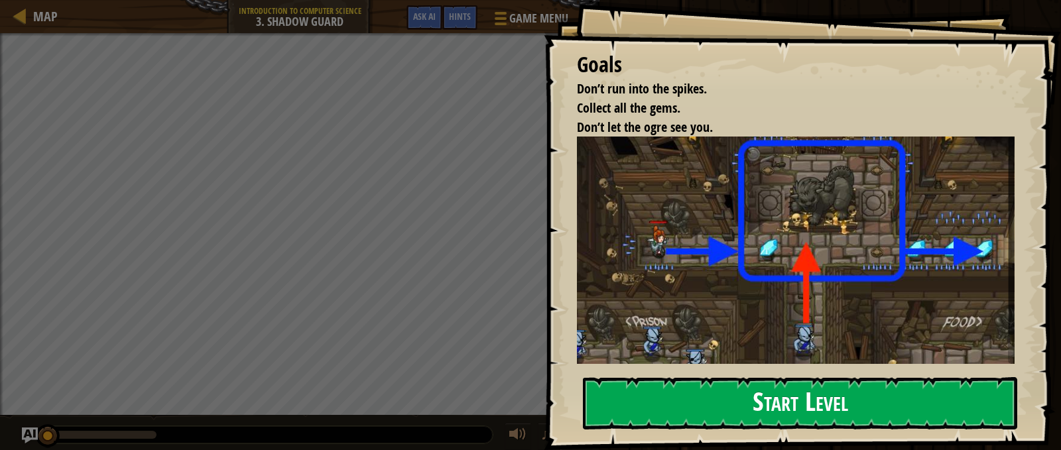
click at [622, 377] on button "Start Level" at bounding box center [800, 403] width 434 height 52
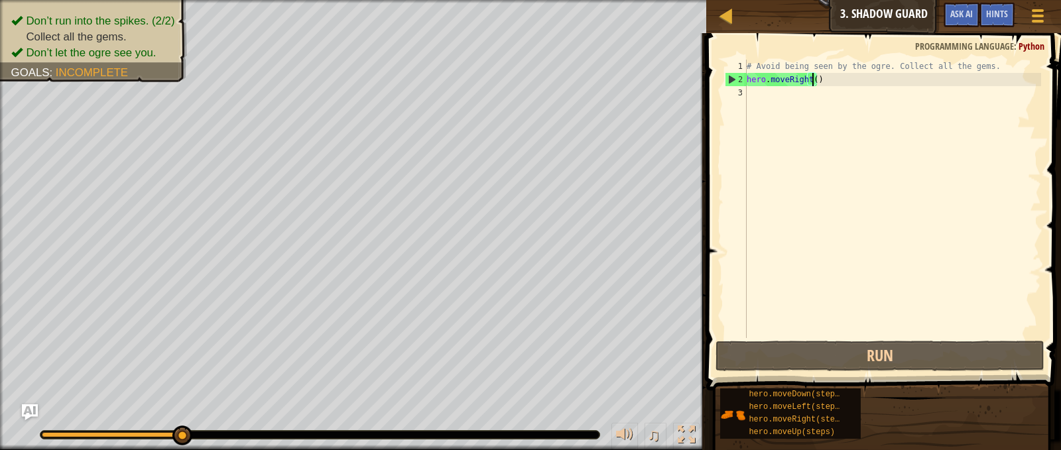
click at [810, 78] on div "# Avoid being seen by the ogre. Collect all the gems. hero . moveRight ( )" at bounding box center [892, 212] width 297 height 305
type textarea "hero.moveRight(3)"
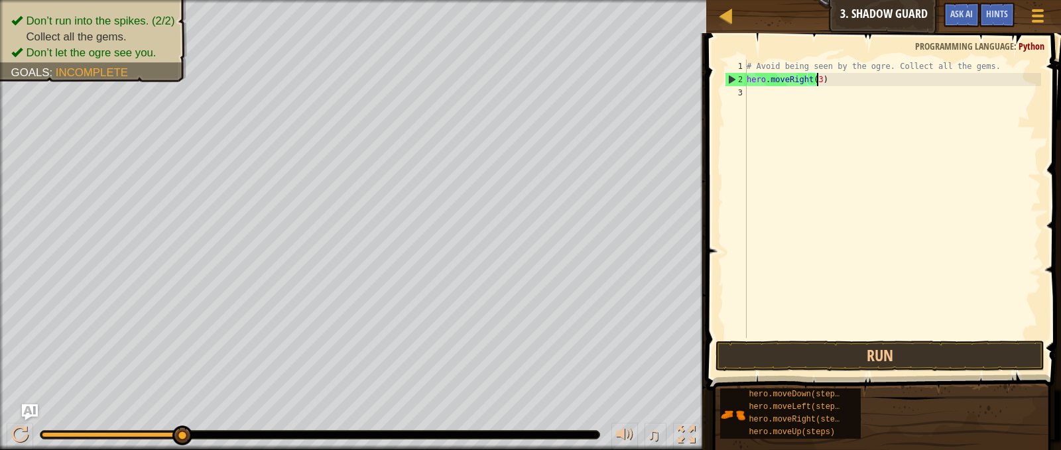
scroll to position [6, 5]
click at [842, 149] on div "# Avoid being seen by the ogre. Collect all the gems. hero . moveRight ( 3 )" at bounding box center [892, 212] width 297 height 305
click at [829, 90] on div "# Avoid being seen by the ogre. Collect all the gems. hero . moveRight ( 3 ) he…" at bounding box center [892, 212] width 297 height 305
type textarea "hero.moveLeft()"
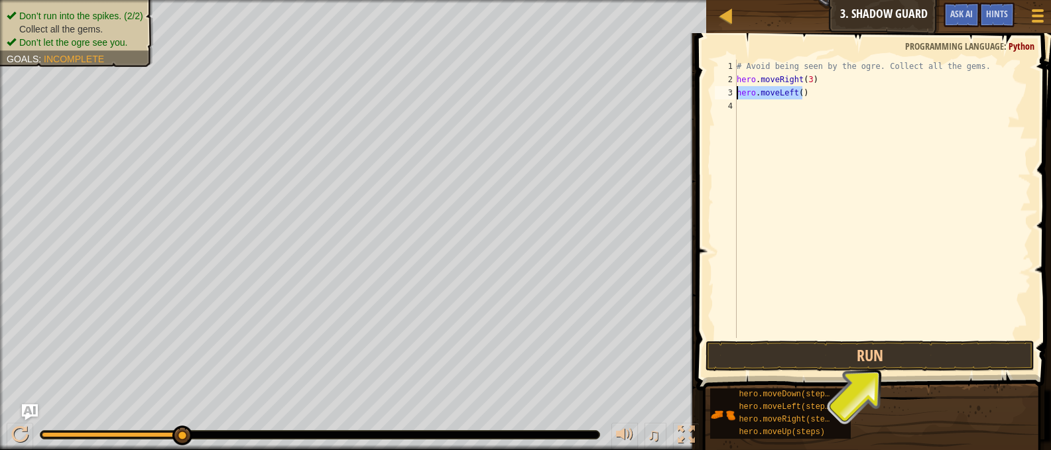
drag, startPoint x: 833, startPoint y: 98, endPoint x: 730, endPoint y: 92, distance: 103.7
click at [730, 92] on div "hero.moveLeft() 1 2 3 4 # Avoid being seen by the ogre. Collect all the gems. h…" at bounding box center [871, 199] width 319 height 279
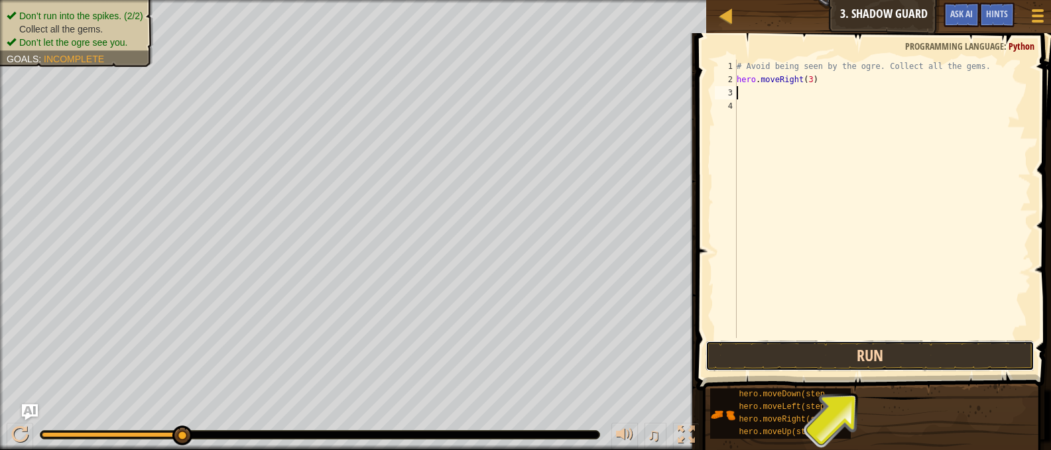
click at [879, 347] on button "Run" at bounding box center [870, 356] width 328 height 31
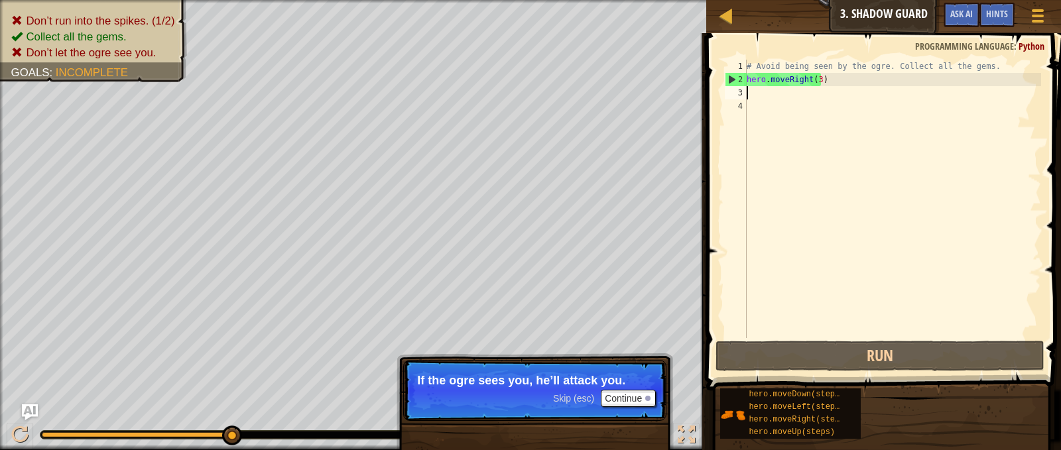
click at [811, 0] on html "Map Introduction to Computer Science 3. Shadow Guard Game Menu Done Hints Ask A…" at bounding box center [530, 0] width 1061 height 0
click at [633, 397] on button "Continue" at bounding box center [628, 398] width 55 height 17
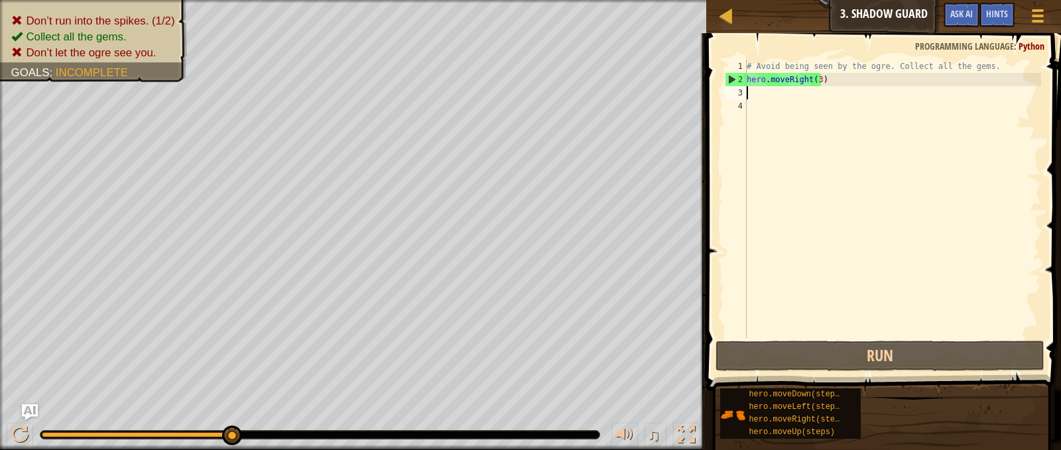
click at [852, 82] on div "# Avoid being seen by the ogre. Collect all the gems. hero . moveRight ( 3 )" at bounding box center [892, 212] width 297 height 305
click at [814, 78] on div "# Avoid being seen by the ogre. Collect all the gems. hero . moveRight ( 3 )" at bounding box center [892, 212] width 297 height 305
click at [820, 78] on div "# Avoid being seen by the ogre. Collect all the gems. hero . moveRight ( 3 )" at bounding box center [892, 212] width 297 height 305
click at [814, 80] on div "# Avoid being seen by the ogre. Collect all the gems. hero . moveRight ( 3 )" at bounding box center [892, 212] width 297 height 305
click at [816, 80] on div "# Avoid being seen by the ogre. Collect all the gems. hero . moveRight ( 3 )" at bounding box center [892, 212] width 297 height 305
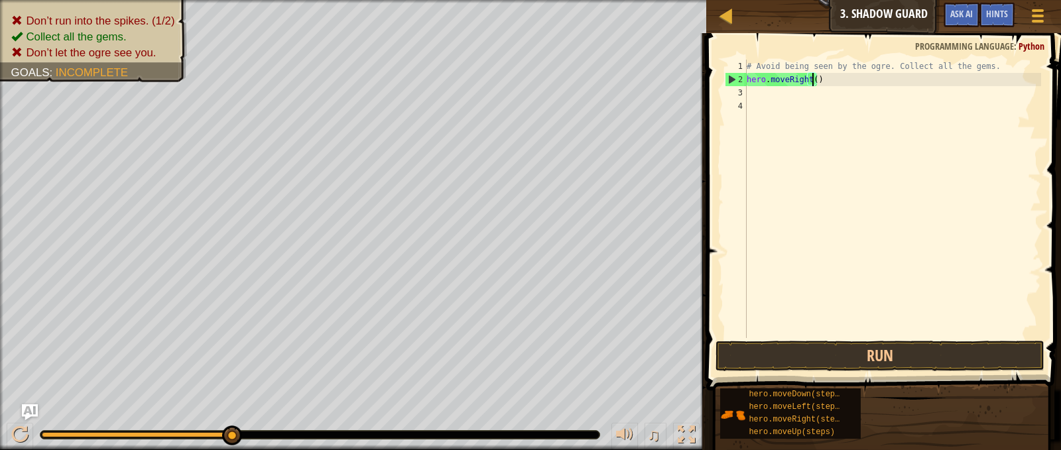
type textarea "hero.moveRight(1)"
click at [802, 94] on div "# Avoid being seen by the ogre. Collect all the gems. hero . moveRight ( 1 )" at bounding box center [892, 212] width 297 height 305
click at [821, 94] on div "# Avoid being seen by the ogre. Collect all the gems. hero . moveRight ( 1 ) he…" at bounding box center [892, 199] width 297 height 279
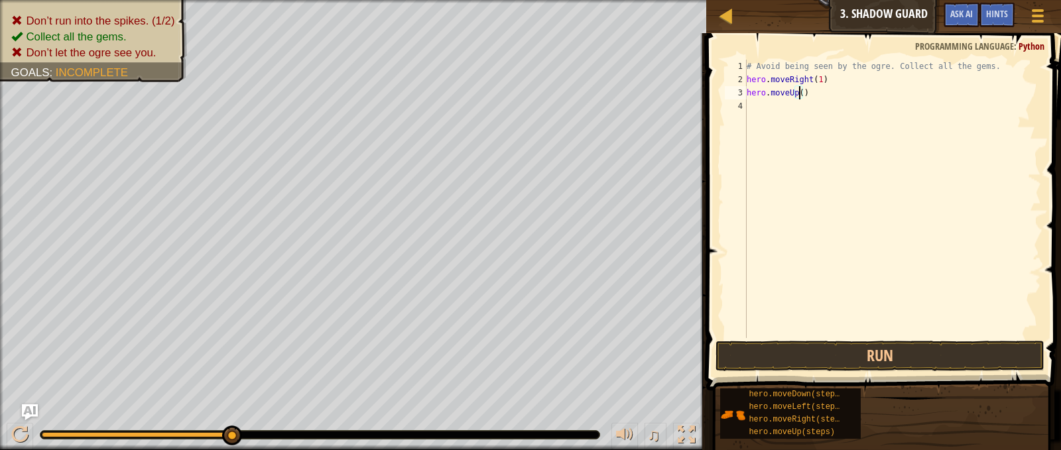
scroll to position [6, 5]
click at [832, 105] on div "# Avoid being seen by the ogre. Collect all the gems. hero . moveRight ( 1 ) he…" at bounding box center [892, 212] width 297 height 305
click at [834, 105] on div "# Avoid being seen by the ogre. Collect all the gems. hero . moveRight ( 1 ) he…" at bounding box center [892, 212] width 297 height 305
type textarea "hero.moveRight(1)"
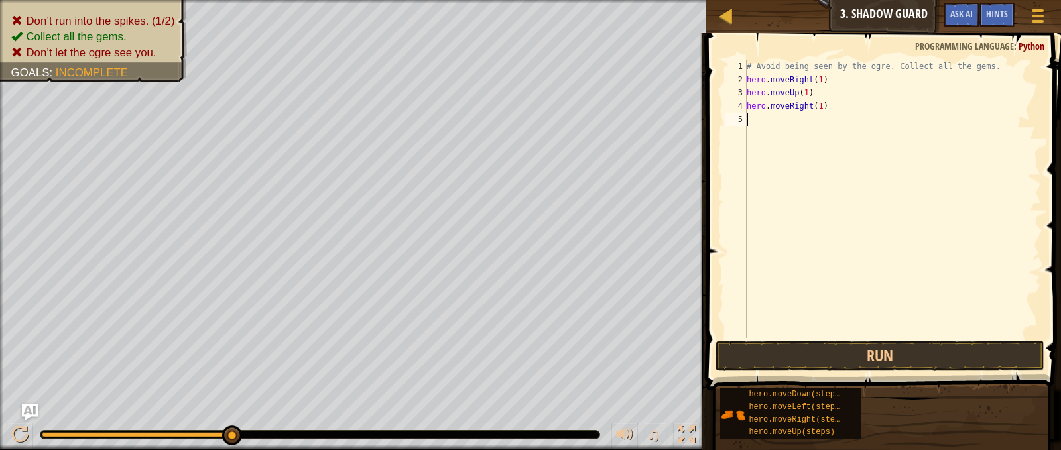
click at [811, 116] on div "# Avoid being seen by the ogre. Collect all the gems. hero . moveRight ( 1 ) he…" at bounding box center [892, 212] width 297 height 305
click at [828, 119] on div "# Avoid being seen by the ogre. Collect all the gems. hero . moveRight ( 1 ) he…" at bounding box center [892, 212] width 297 height 305
type textarea "hero.moveDown(1)"
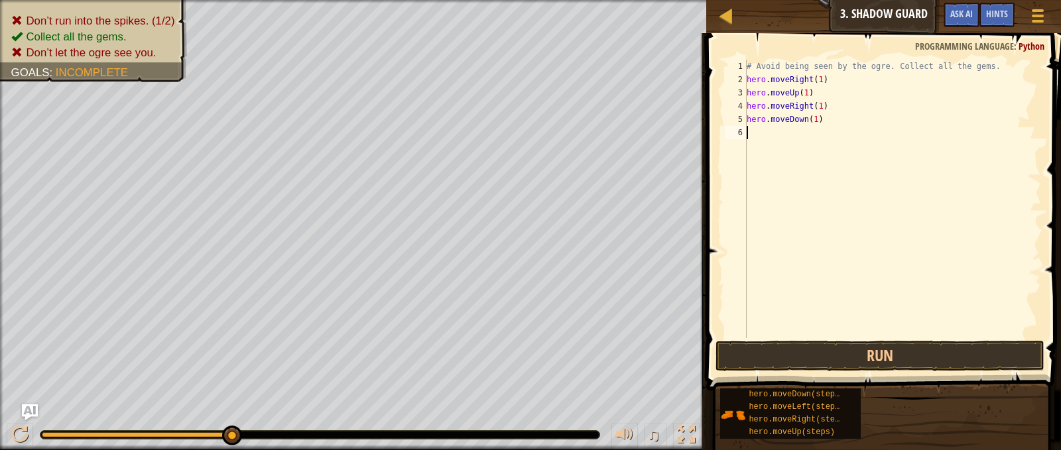
click at [824, 139] on div "# Avoid being seen by the ogre. Collect all the gems. hero . moveRight ( 1 ) he…" at bounding box center [892, 212] width 297 height 305
click at [832, 135] on div "# Avoid being seen by the ogre. Collect all the gems. hero . moveRight ( 1 ) he…" at bounding box center [892, 212] width 297 height 305
click at [834, 135] on div "# Avoid being seen by the ogre. Collect all the gems. hero . moveRight ( 1 ) he…" at bounding box center [892, 212] width 297 height 305
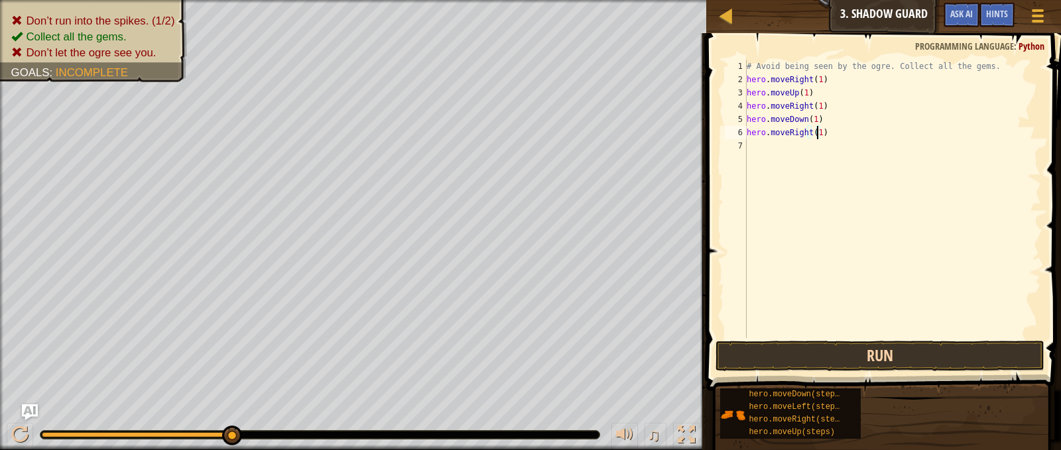
type textarea "hero.moveRight(1)"
click at [796, 366] on button "Run" at bounding box center [880, 356] width 328 height 31
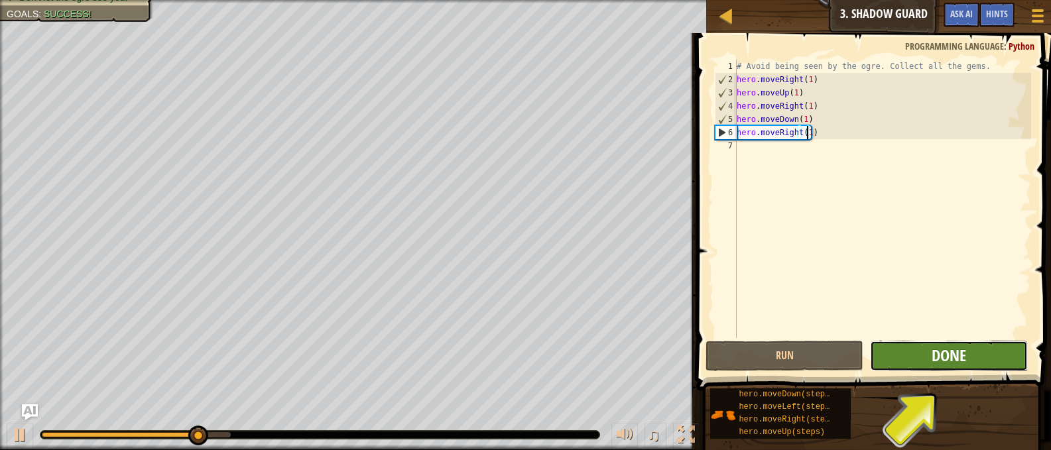
click at [961, 350] on span "Done" at bounding box center [949, 355] width 34 height 21
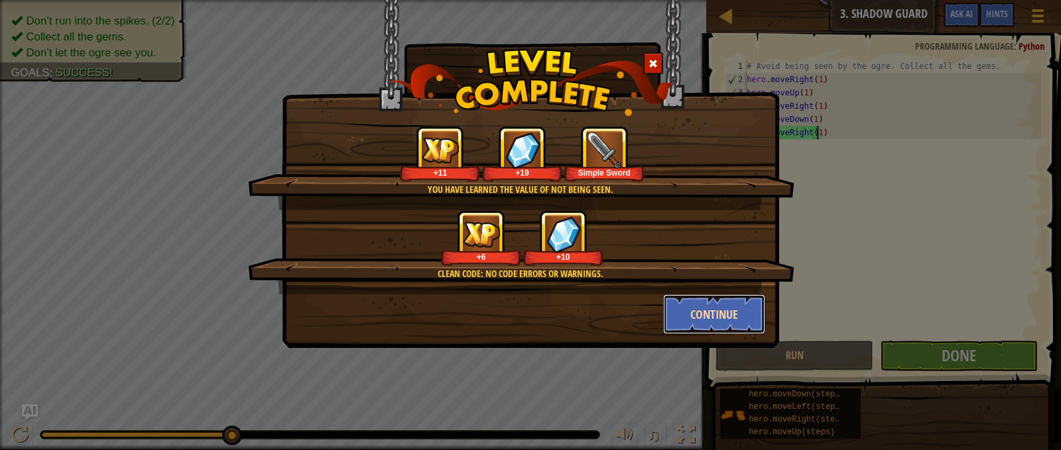
click at [704, 312] on button "Continue" at bounding box center [714, 314] width 103 height 40
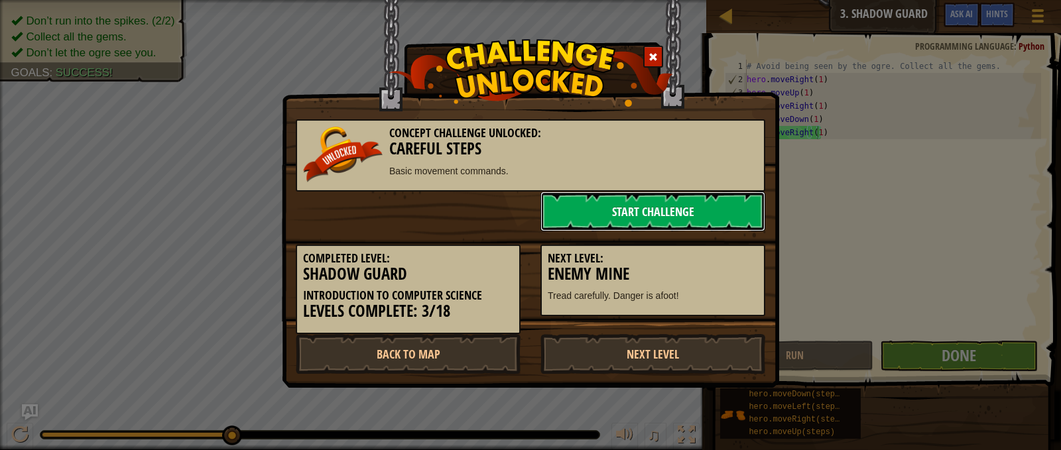
click at [619, 216] on link "Start Challenge" at bounding box center [652, 212] width 225 height 40
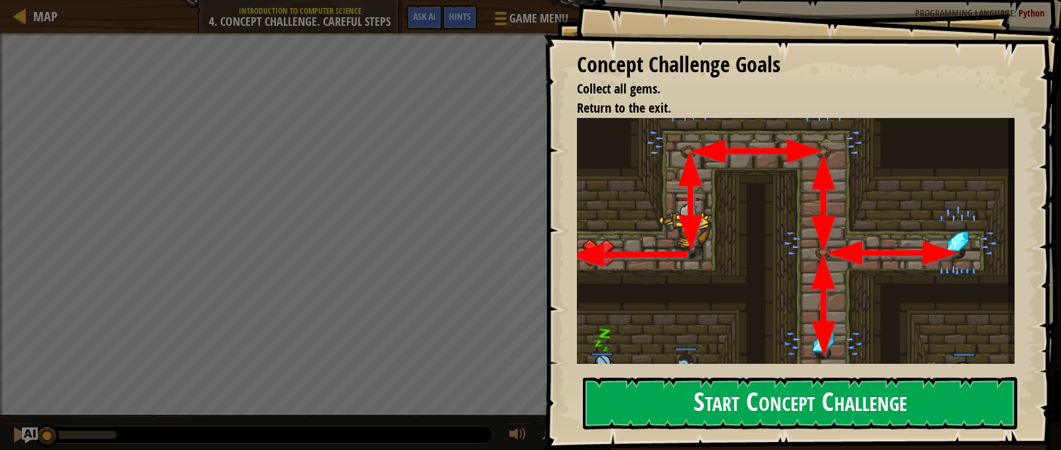
drag, startPoint x: 757, startPoint y: 225, endPoint x: 744, endPoint y: 230, distance: 13.7
click at [755, 225] on div "Concept Challenge Goals Collect all gems. Return to the exit. This is a CONCEPT…" at bounding box center [802, 225] width 517 height 450
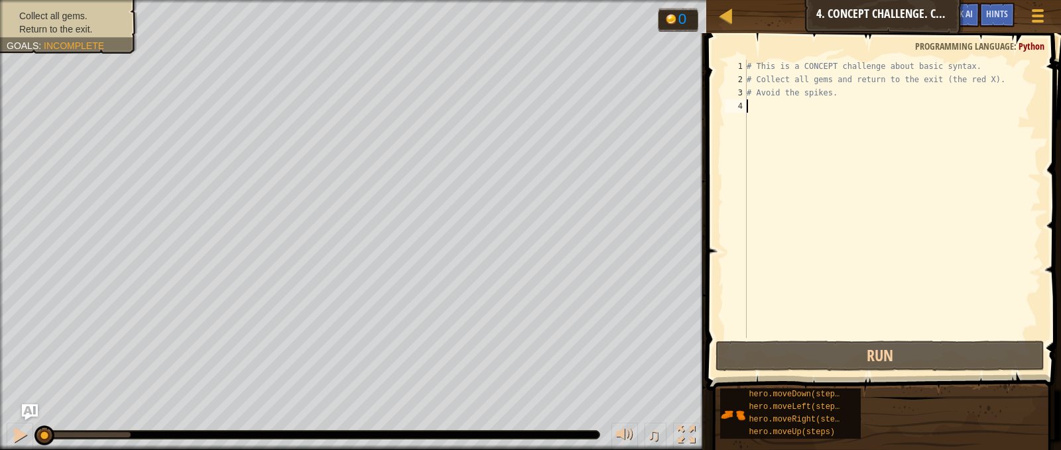
drag, startPoint x: 800, startPoint y: 105, endPoint x: 793, endPoint y: 109, distance: 7.7
click at [793, 109] on div "# This is a CONCEPT challenge about basic syntax. # Collect all gems and return…" at bounding box center [892, 212] width 297 height 305
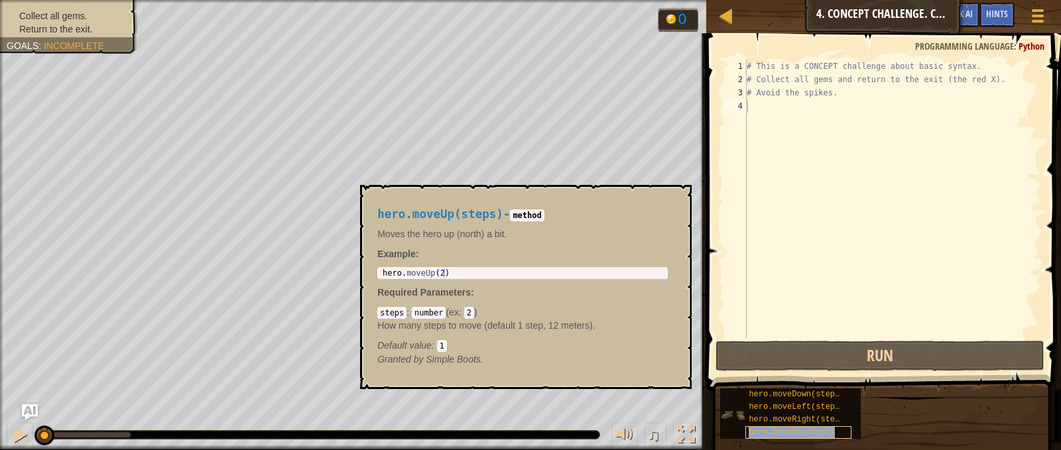
click at [789, 430] on span "hero.moveUp(steps)" at bounding box center [792, 432] width 86 height 9
click at [784, 435] on span "hero.moveUp(steps)" at bounding box center [792, 432] width 86 height 9
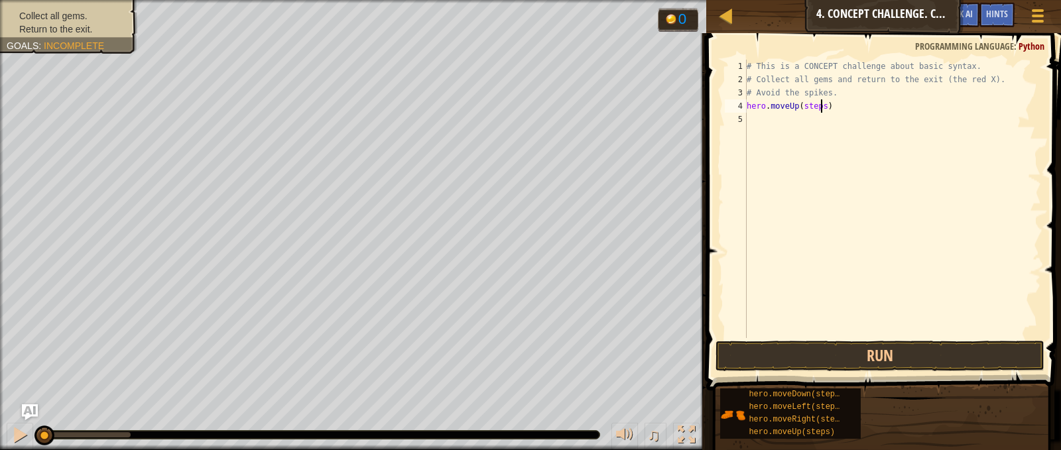
click at [820, 107] on div "# This is a CONCEPT challenge about basic syntax. # Collect all gems and return…" at bounding box center [892, 212] width 297 height 305
click at [831, 122] on div "# This is a CONCEPT challenge about basic syntax. # Collect all gems and return…" at bounding box center [892, 212] width 297 height 305
click at [832, 122] on div "# This is a CONCEPT challenge about basic syntax. # Collect all gems and return…" at bounding box center [892, 212] width 297 height 305
type textarea "hero.moveRight(1)"
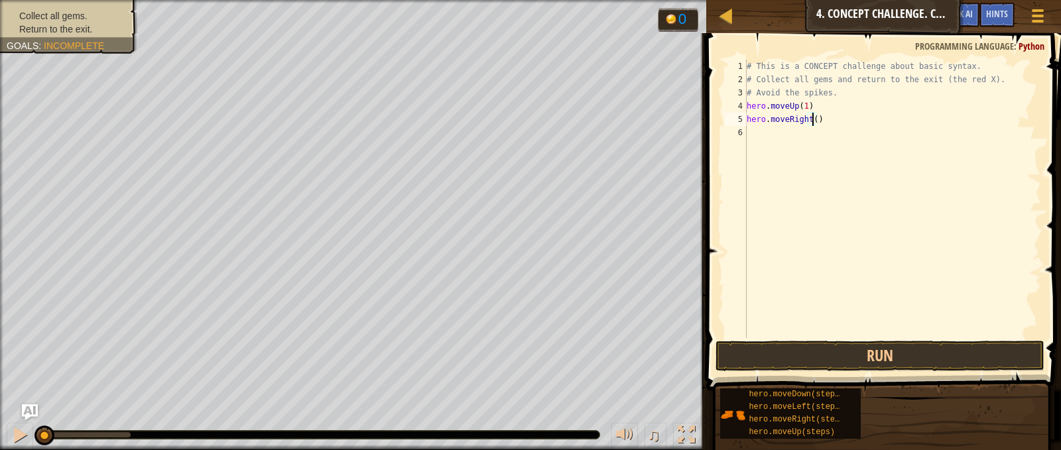
scroll to position [6, 5]
click at [850, 142] on div "# This is a CONCEPT challenge about basic syntax. # Collect all gems and return…" at bounding box center [892, 212] width 297 height 305
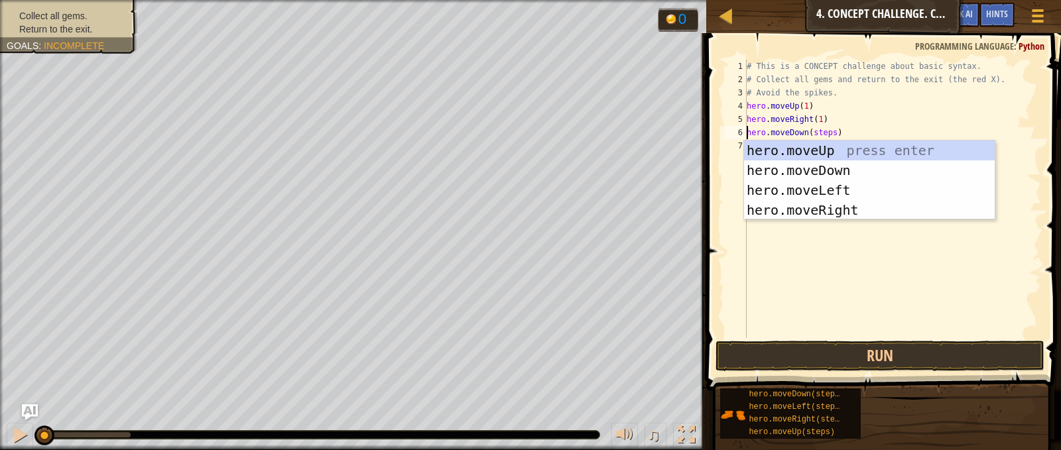
click at [829, 134] on div "# This is a CONCEPT challenge about basic syntax. # Collect all gems and return…" at bounding box center [892, 212] width 297 height 305
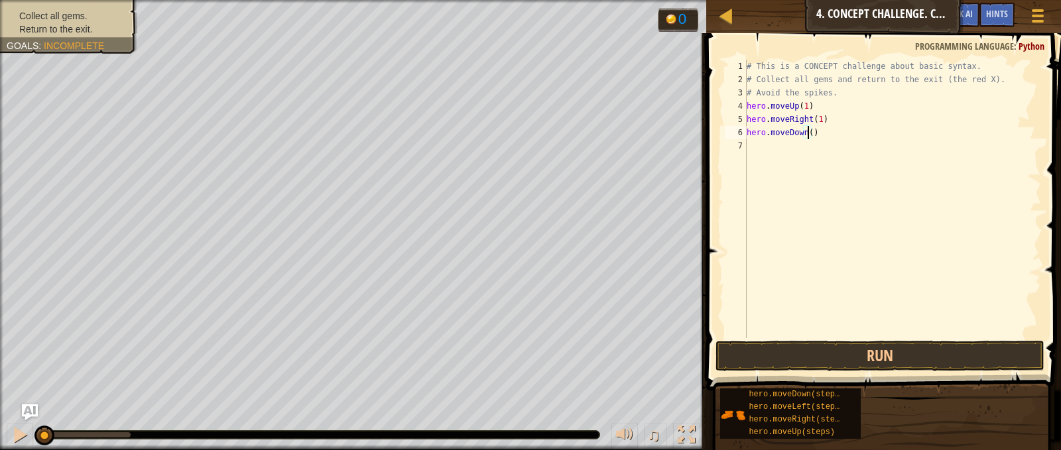
type textarea "hero.moveDown(1)"
drag, startPoint x: 769, startPoint y: 154, endPoint x: 761, endPoint y: 152, distance: 7.6
click at [763, 153] on div "# This is a CONCEPT challenge about basic syntax. # Collect all gems and return…" at bounding box center [892, 212] width 297 height 305
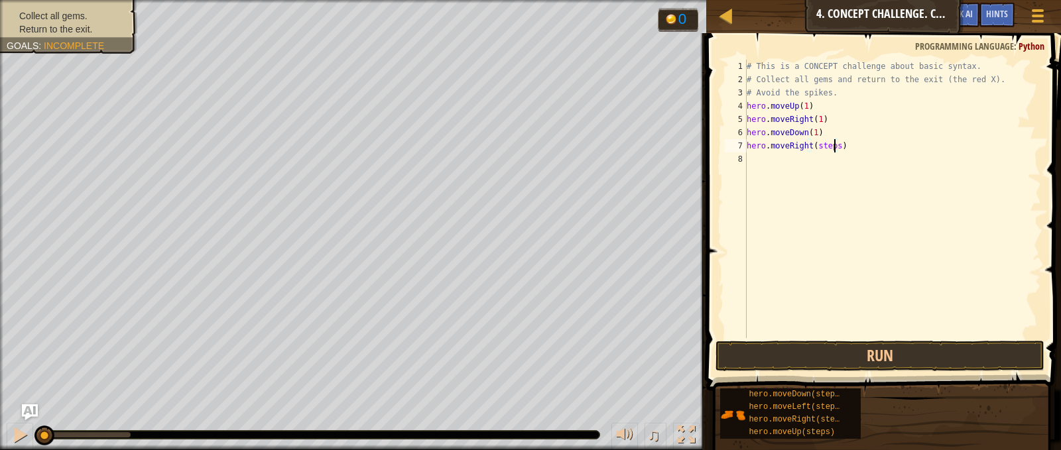
click at [834, 145] on div "# This is a CONCEPT challenge about basic syntax. # Collect all gems and return…" at bounding box center [892, 212] width 297 height 305
click at [829, 157] on div "# This is a CONCEPT challenge about basic syntax. # Collect all gems and return…" at bounding box center [892, 212] width 297 height 305
type textarea "hero.moveLeft(1)"
click at [765, 165] on div "# This is a CONCEPT challenge about basic syntax. # Collect all gems and return…" at bounding box center [892, 212] width 297 height 305
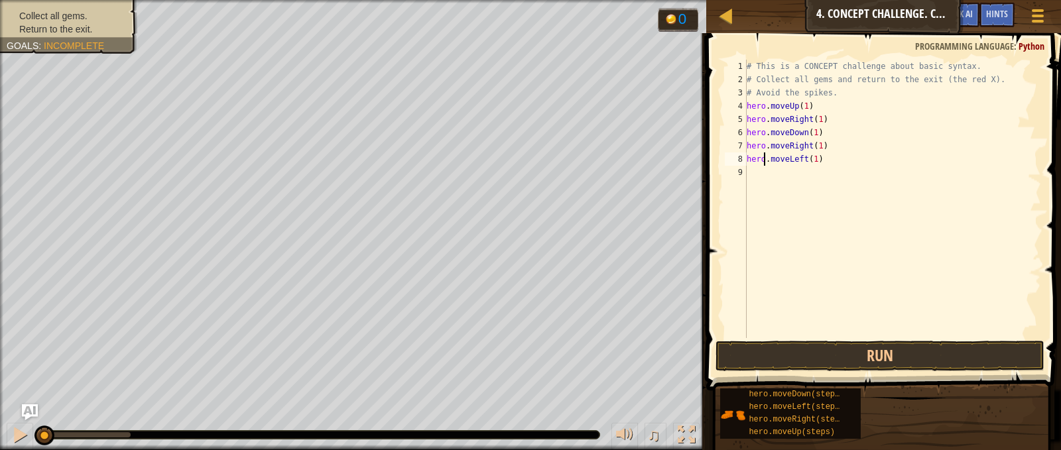
click at [767, 170] on div "# This is a CONCEPT challenge about basic syntax. # Collect all gems and return…" at bounding box center [892, 212] width 297 height 305
click at [834, 174] on div "# This is a CONCEPT challenge about basic syntax. # Collect all gems and return…" at bounding box center [894, 212] width 293 height 305
type textarea "hero.moveDown(1)"
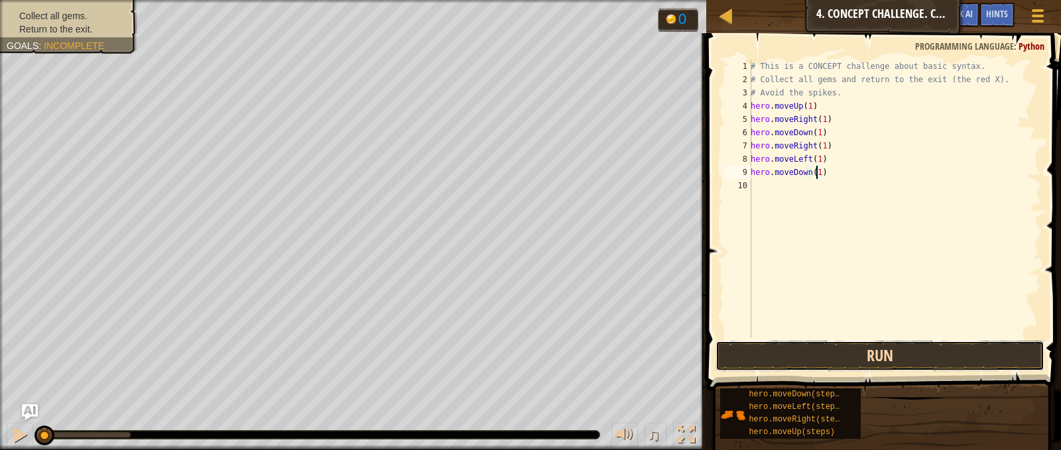
click at [821, 348] on button "Run" at bounding box center [880, 356] width 328 height 31
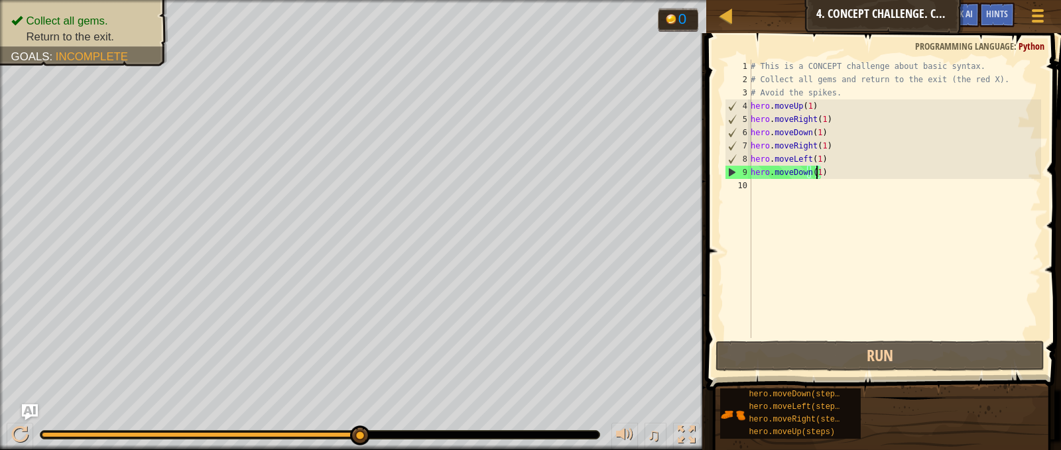
click at [783, 195] on div "# This is a CONCEPT challenge about basic syntax. # Collect all gems and return…" at bounding box center [894, 212] width 293 height 305
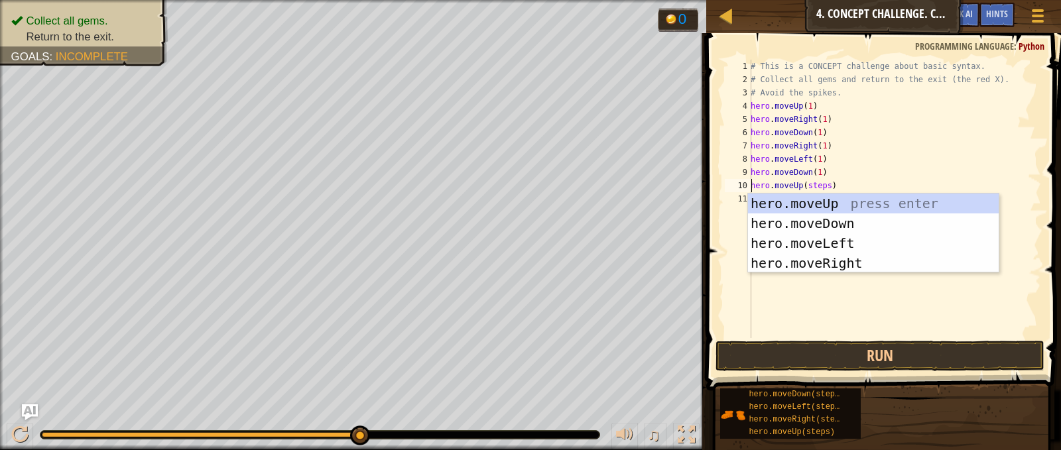
click at [822, 184] on div "# This is a CONCEPT challenge about basic syntax. # Collect all gems and return…" at bounding box center [894, 212] width 293 height 305
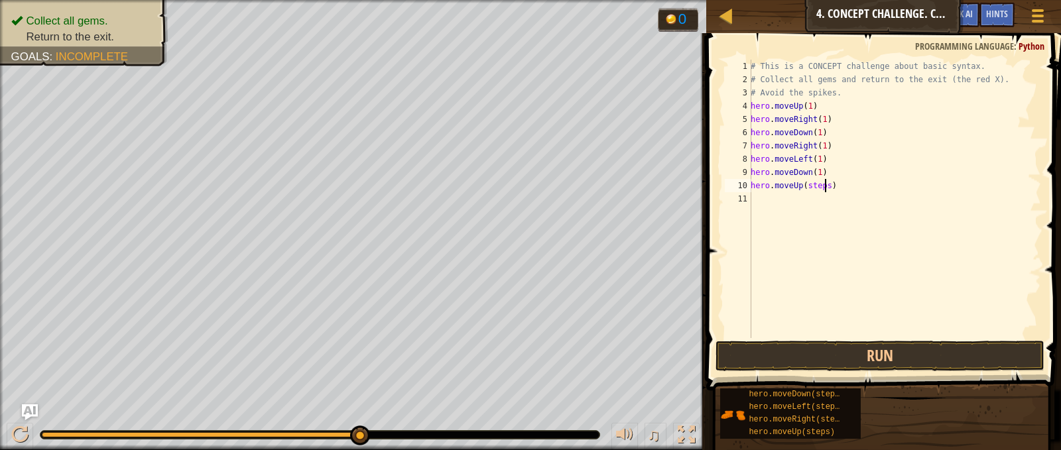
click at [824, 187] on div "# This is a CONCEPT challenge about basic syntax. # Collect all gems and return…" at bounding box center [894, 212] width 293 height 305
type textarea "hero.moveUp(2)"
click at [828, 206] on div "# This is a CONCEPT challenge about basic syntax. # Collect all gems and return…" at bounding box center [894, 212] width 293 height 305
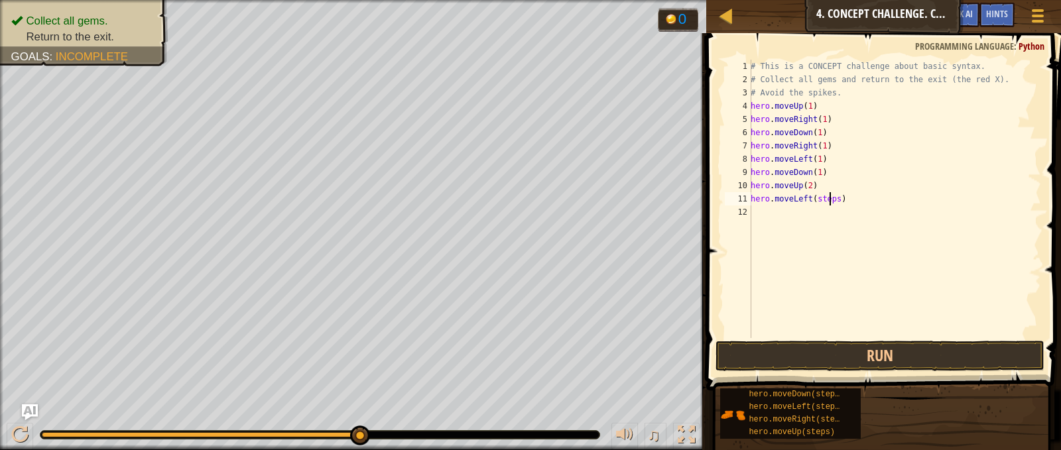
drag, startPoint x: 828, startPoint y: 202, endPoint x: 834, endPoint y: 199, distance: 7.4
click at [834, 199] on div "# This is a CONCEPT challenge about basic syntax. # Collect all gems and return…" at bounding box center [894, 212] width 293 height 305
click at [834, 199] on div "# This is a CONCEPT challenge about basic syntax. # Collect all gems and return…" at bounding box center [894, 199] width 293 height 279
type textarea "hero.moveLeft(1)"
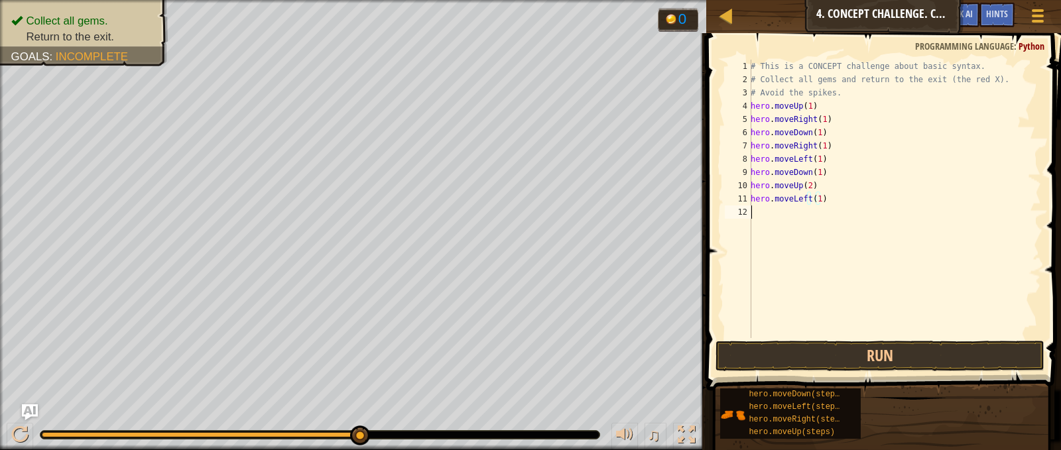
click at [780, 216] on div "# This is a CONCEPT challenge about basic syntax. # Collect all gems and return…" at bounding box center [894, 212] width 293 height 305
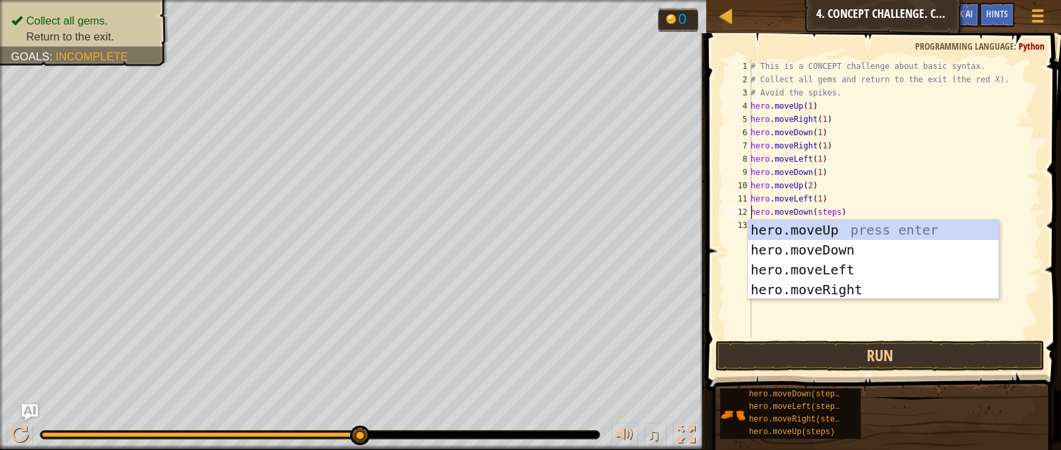
click at [834, 212] on div "# This is a CONCEPT challenge about basic syntax. # Collect all gems and return…" at bounding box center [894, 212] width 293 height 305
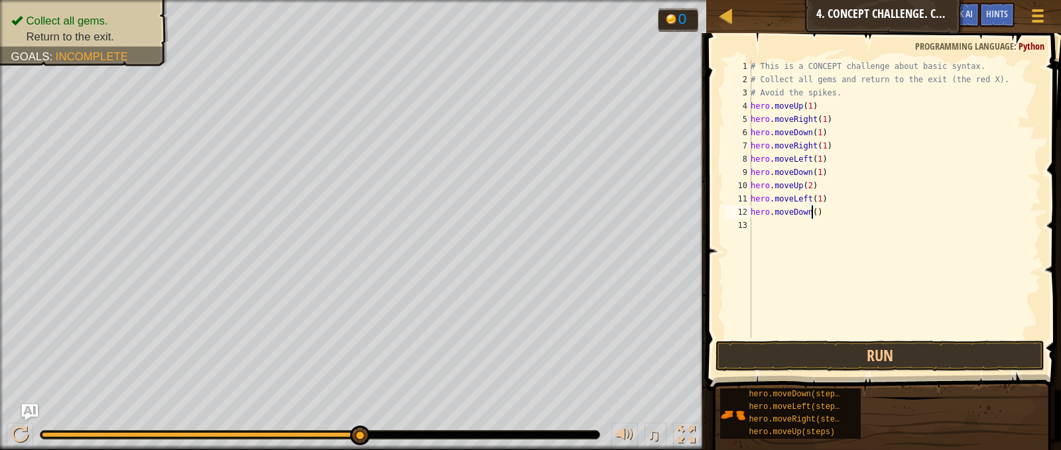
type textarea "hero.moveDown(1)"
click at [851, 235] on div "# This is a CONCEPT challenge about basic syntax. # Collect all gems and return…" at bounding box center [894, 212] width 293 height 305
click at [832, 225] on div "# This is a CONCEPT challenge about basic syntax. # Collect all gems and return…" at bounding box center [894, 212] width 293 height 305
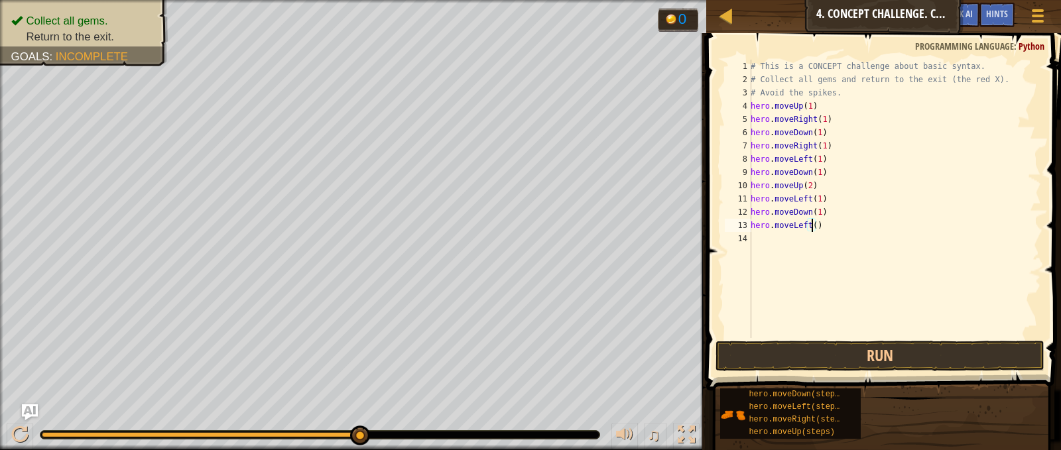
scroll to position [6, 5]
type textarea "hero.moveLeft(1)"
click at [807, 348] on button "Run" at bounding box center [880, 356] width 328 height 31
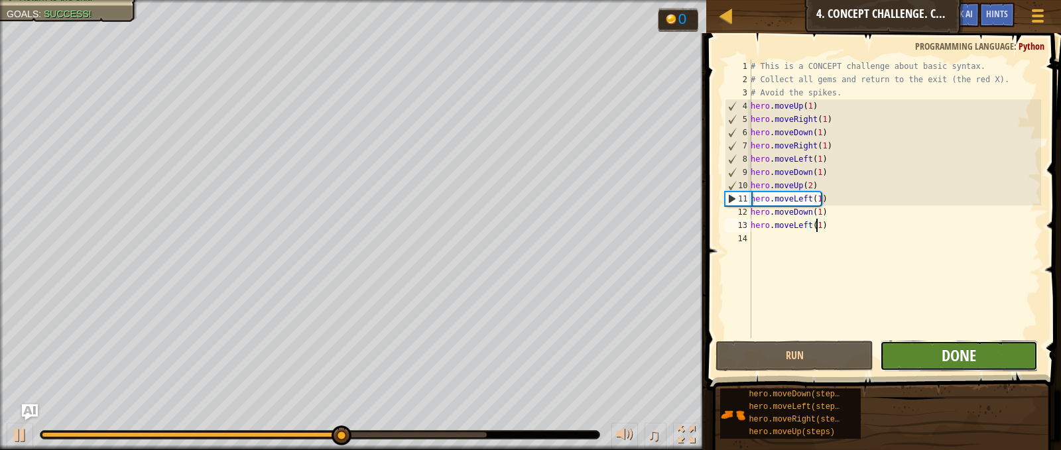
click at [945, 359] on span "Done" at bounding box center [959, 355] width 34 height 21
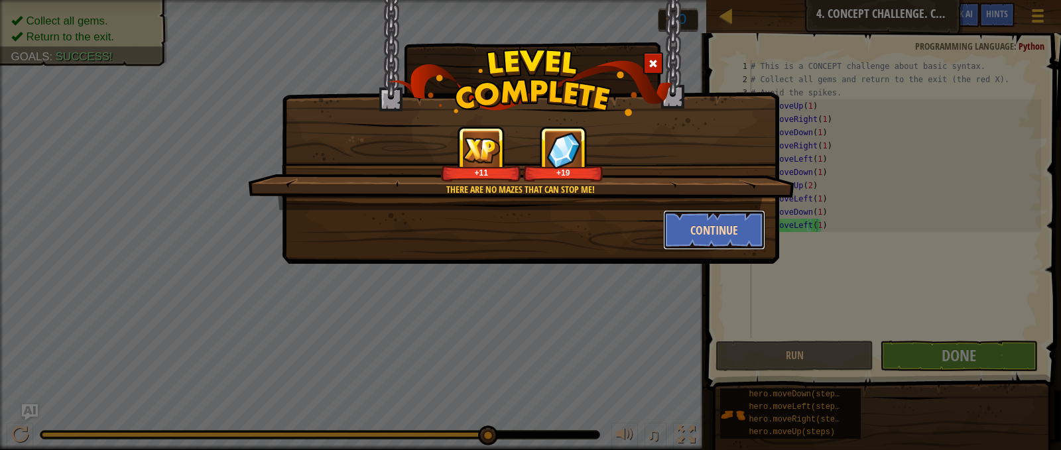
click at [710, 229] on button "Continue" at bounding box center [714, 230] width 103 height 40
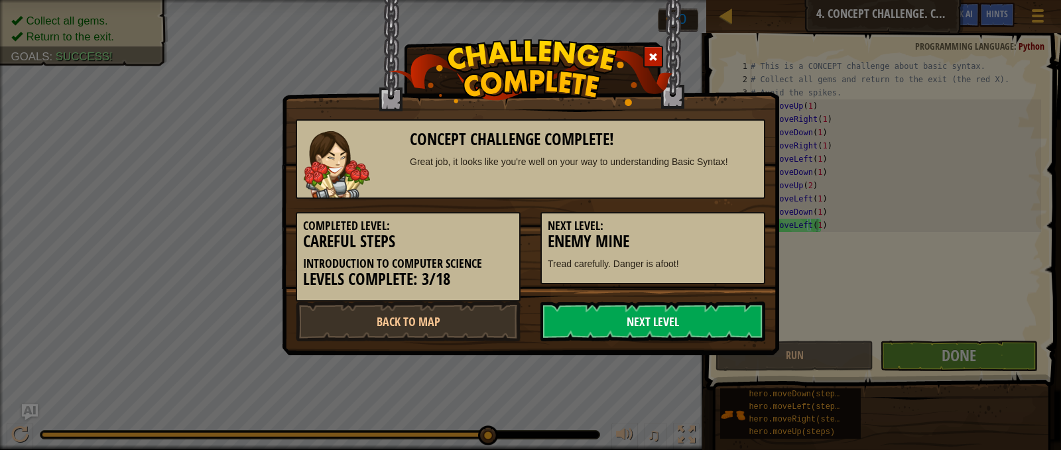
drag, startPoint x: 667, startPoint y: 319, endPoint x: 674, endPoint y: 311, distance: 10.8
click at [674, 311] on link "Next Level" at bounding box center [652, 322] width 225 height 40
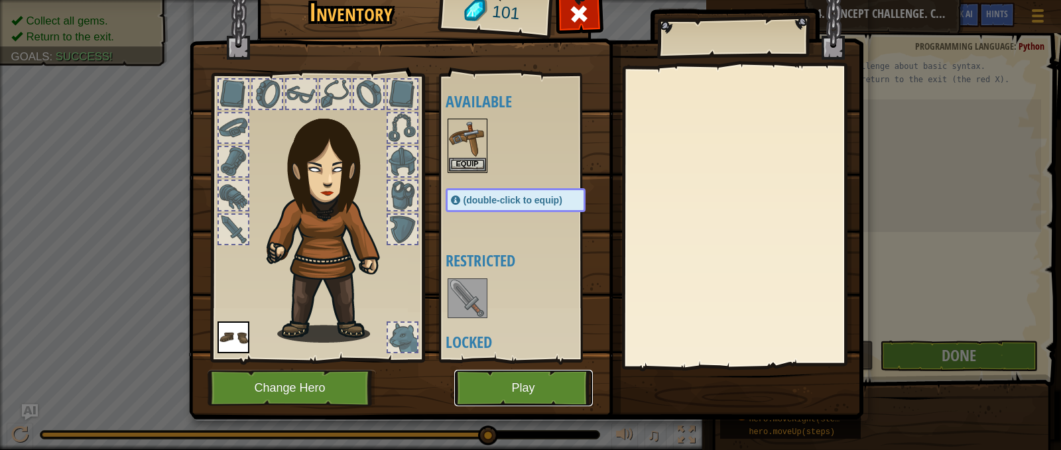
click at [492, 393] on button "Play" at bounding box center [523, 388] width 139 height 36
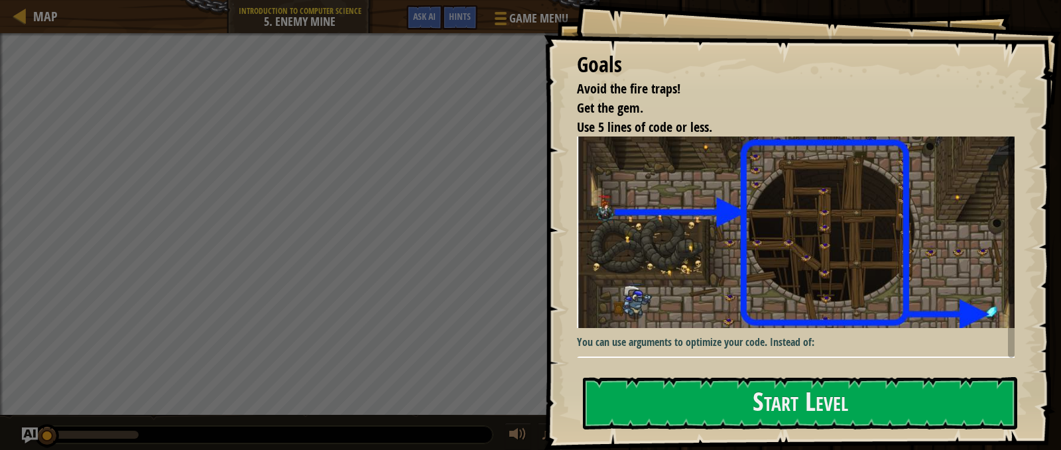
click at [733, 430] on div "Goals Avoid the fire traps! Get the gem. Use 5 lines of code or less. You can u…" at bounding box center [802, 225] width 517 height 450
click at [710, 399] on button "Start Level" at bounding box center [800, 403] width 434 height 52
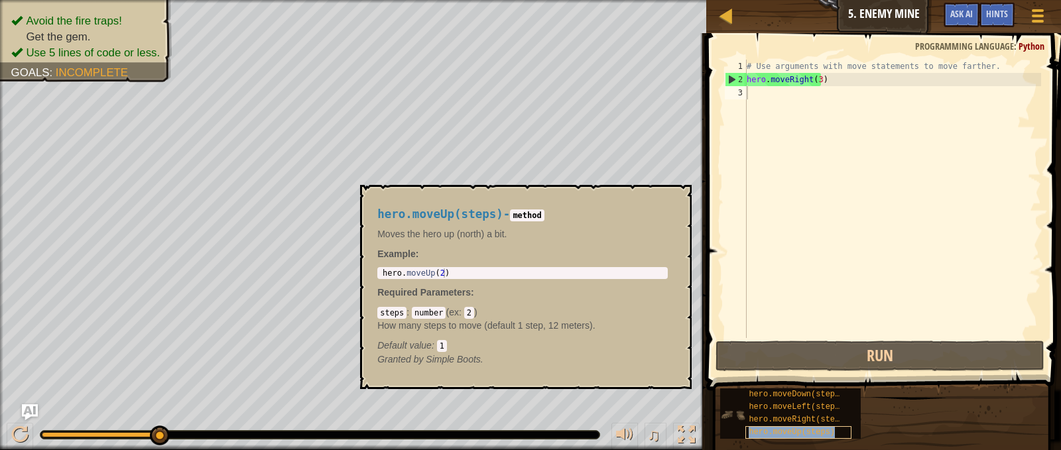
type textarea "hero.moveUp(steps)"
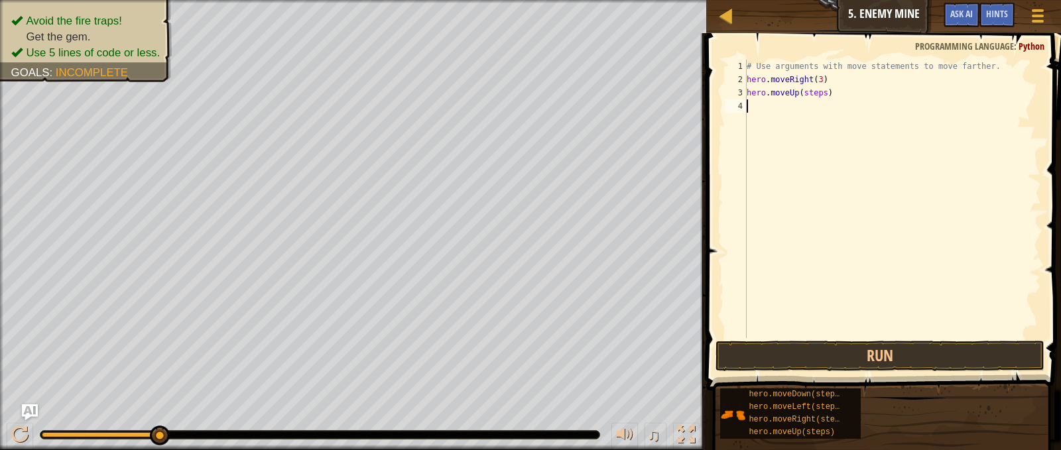
click at [770, 103] on div "# Use arguments with move statements to move farther. hero . moveRight ( 3 ) he…" at bounding box center [892, 212] width 297 height 305
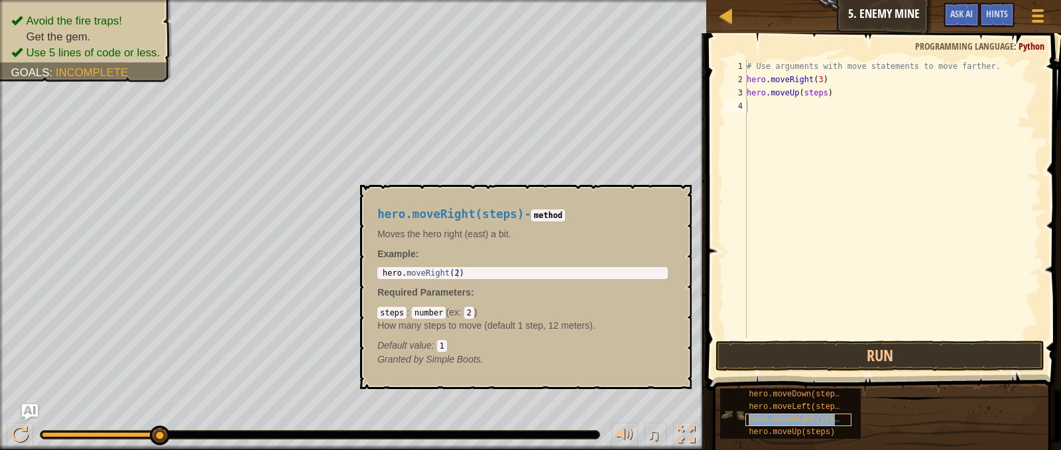
type textarea "hero.moveRight(steps)"
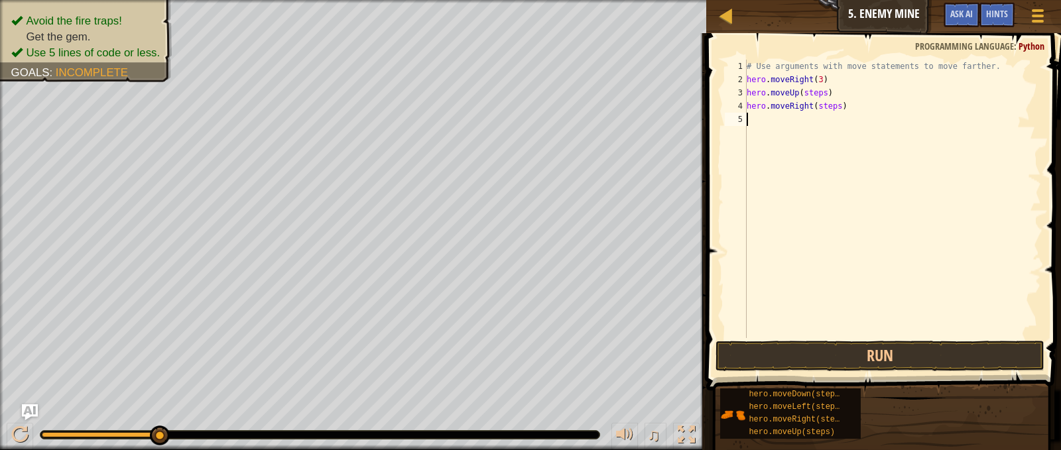
click at [799, 129] on div "# Use arguments with move statements to move farther. hero . moveRight ( 3 ) he…" at bounding box center [892, 212] width 297 height 305
click at [832, 132] on div "# Use arguments with move statements to move farther. hero . moveRight ( 3 ) he…" at bounding box center [892, 212] width 297 height 305
click at [830, 120] on div "# Use arguments with move statements to move farther. hero . moveRight ( 3 ) he…" at bounding box center [892, 212] width 297 height 305
click at [832, 107] on div "# Use arguments with move statements to move farther. hero . moveRight ( 3 ) he…" at bounding box center [892, 212] width 297 height 305
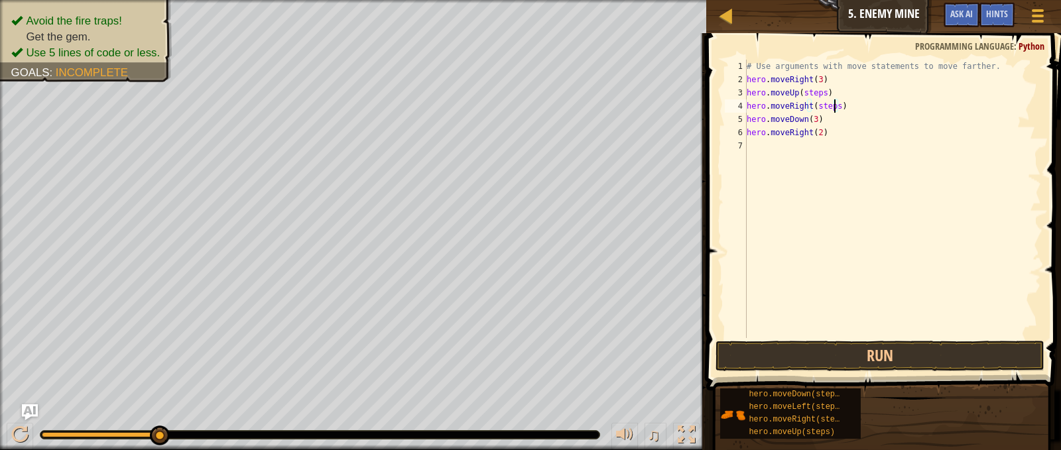
click at [833, 106] on div "# Use arguments with move statements to move farther. hero . moveRight ( 3 ) he…" at bounding box center [892, 212] width 297 height 305
click at [822, 95] on div "# Use arguments with move statements to move farther. hero . moveRight ( 3 ) he…" at bounding box center [892, 212] width 297 height 305
type textarea "hero.moveUp(1)"
click at [798, 349] on button "Run" at bounding box center [880, 356] width 328 height 31
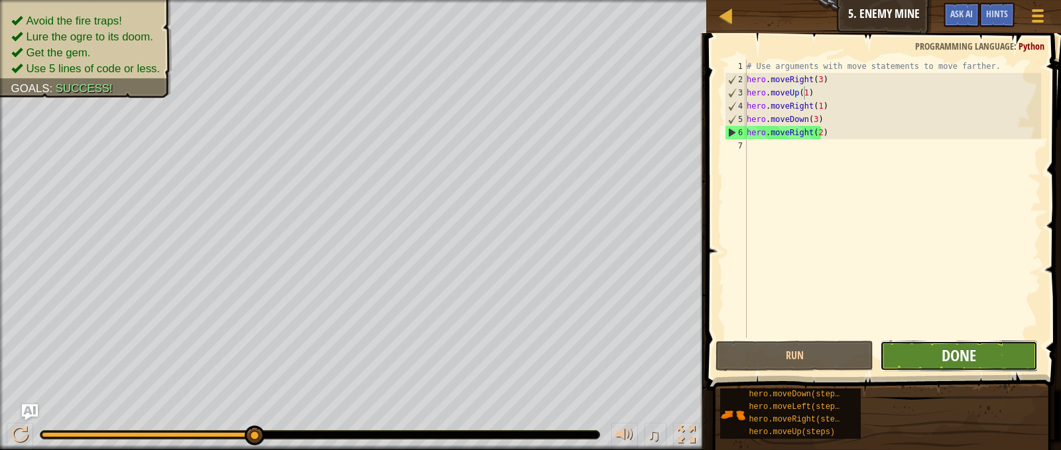
click at [966, 350] on span "Done" at bounding box center [959, 355] width 34 height 21
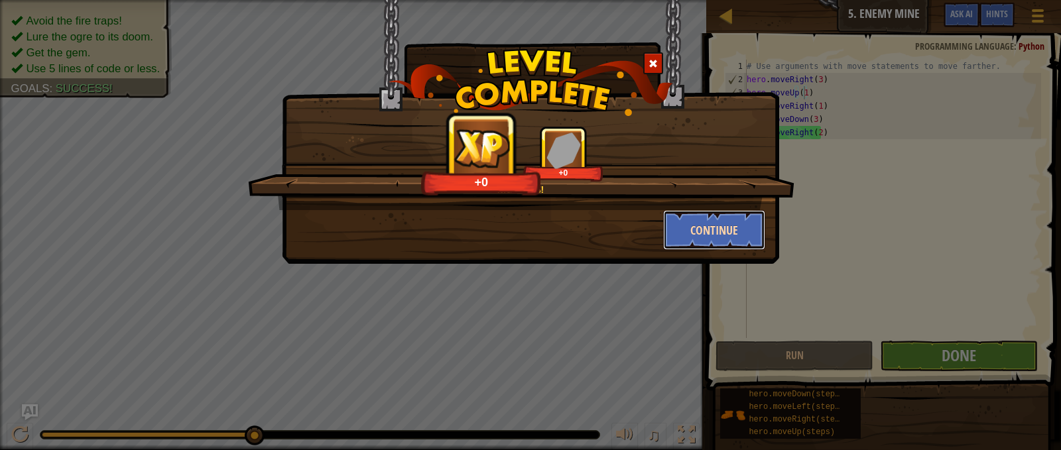
click at [717, 225] on button "Continue" at bounding box center [714, 230] width 103 height 40
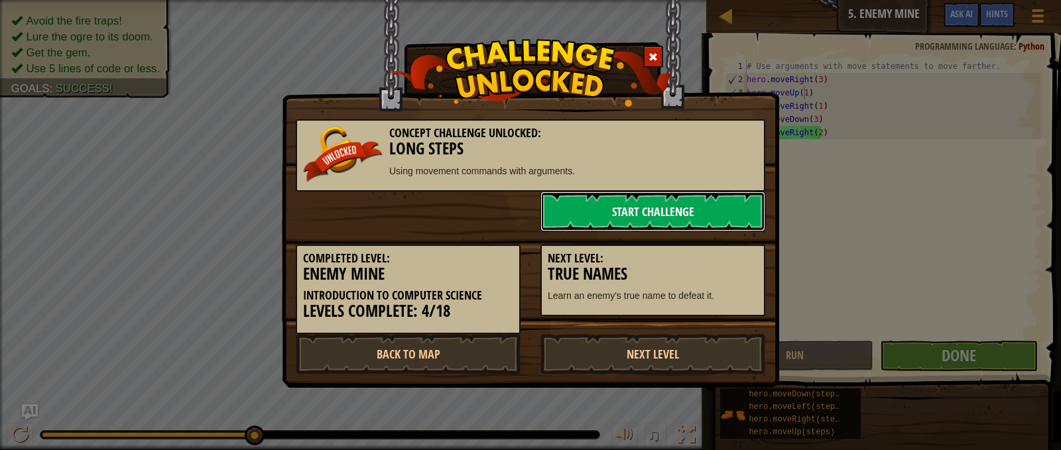
click at [667, 216] on link "Start Challenge" at bounding box center [652, 212] width 225 height 40
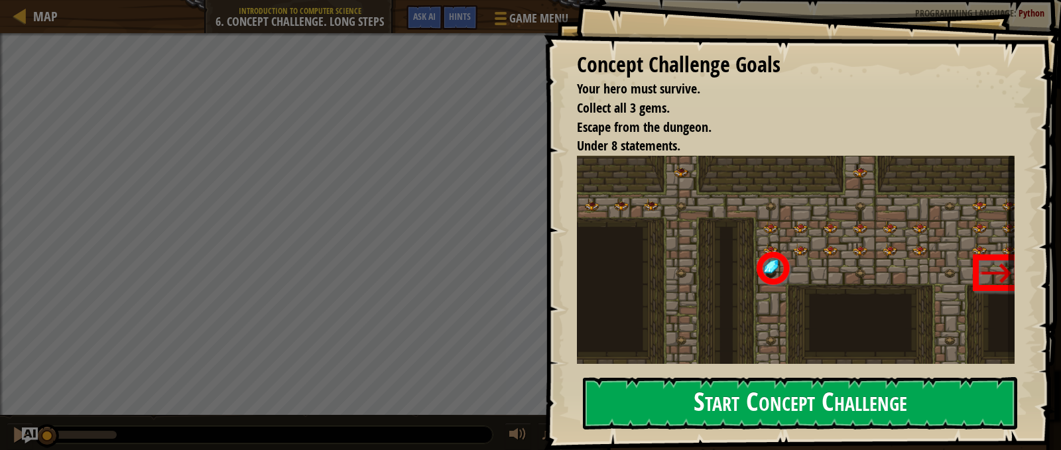
click at [637, 377] on button "Start Concept Challenge" at bounding box center [800, 403] width 434 height 52
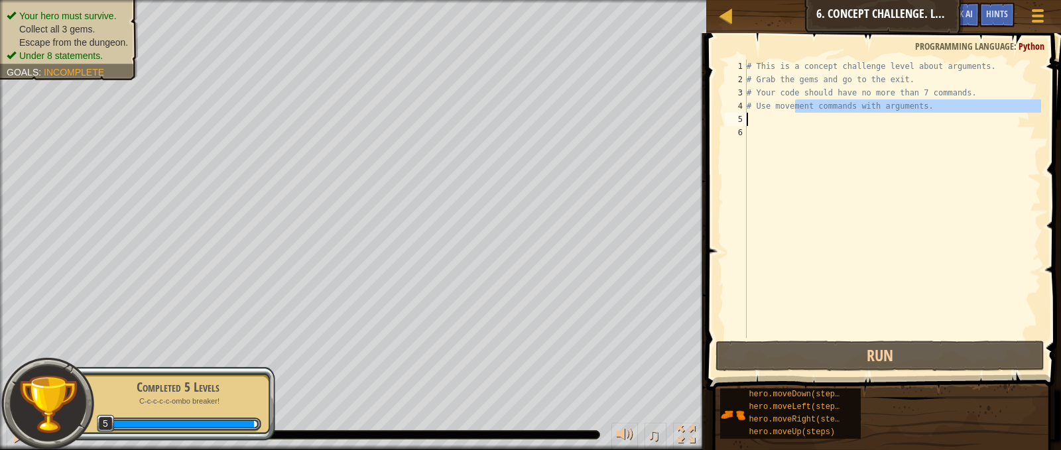
click at [794, 115] on div "# This is a concept challenge level about arguments. # Grab the gems and go to …" at bounding box center [892, 212] width 297 height 305
type textarea "# Use movement commands with arguments."
click at [794, 129] on div "# This is a concept challenge level about arguments. # Grab the gems and go to …" at bounding box center [892, 212] width 297 height 305
click at [796, 124] on div "# This is a concept challenge level about arguments. # Grab the gems and go to …" at bounding box center [892, 212] width 297 height 305
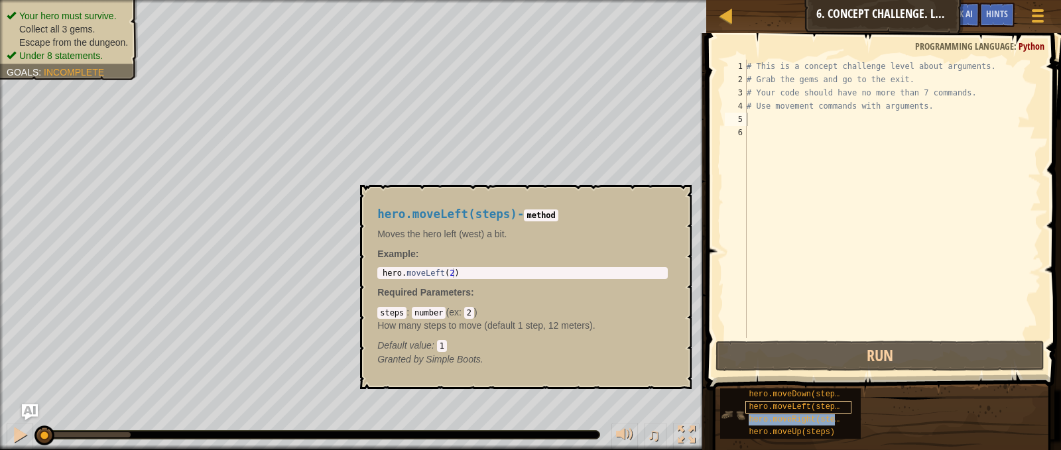
type textarea "hero.moveRight(steps)"
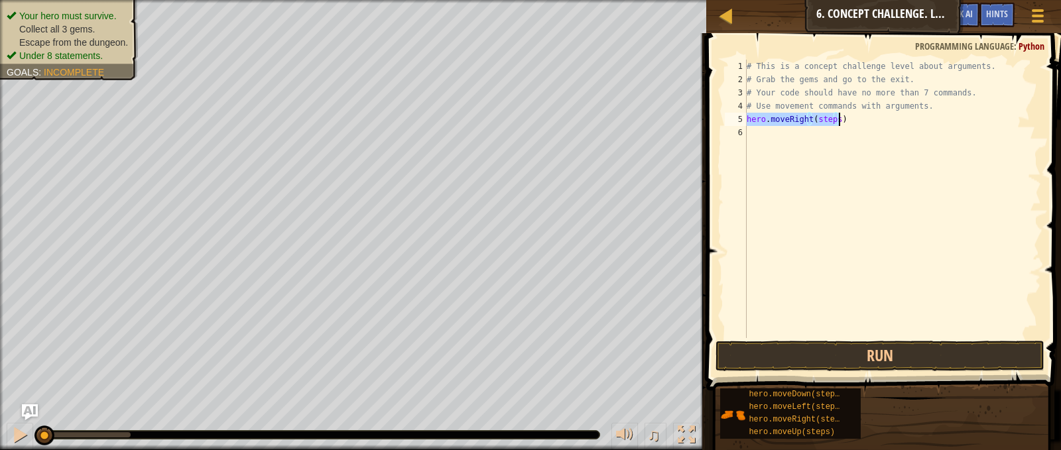
click at [806, 136] on div "# This is a concept challenge level about arguments. # Grab the gems and go to …" at bounding box center [892, 212] width 297 height 305
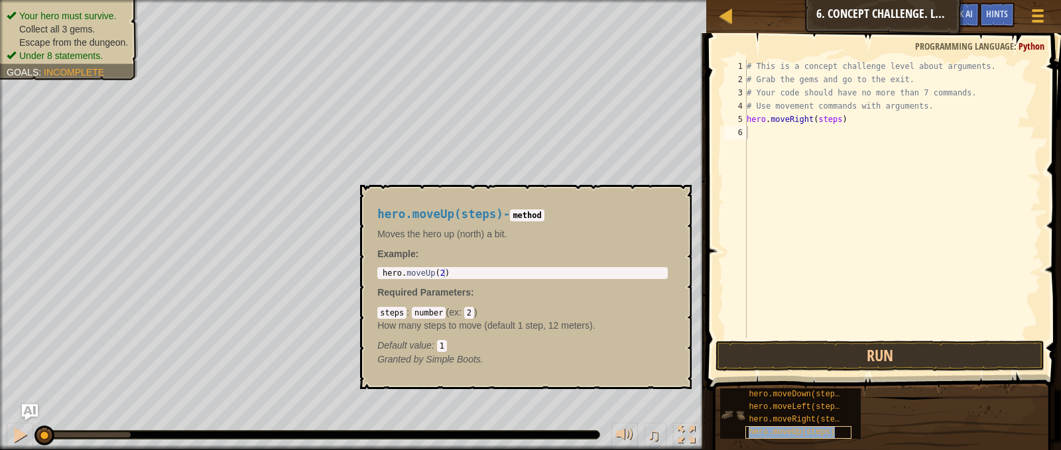
type textarea "hero.moveUp(steps)"
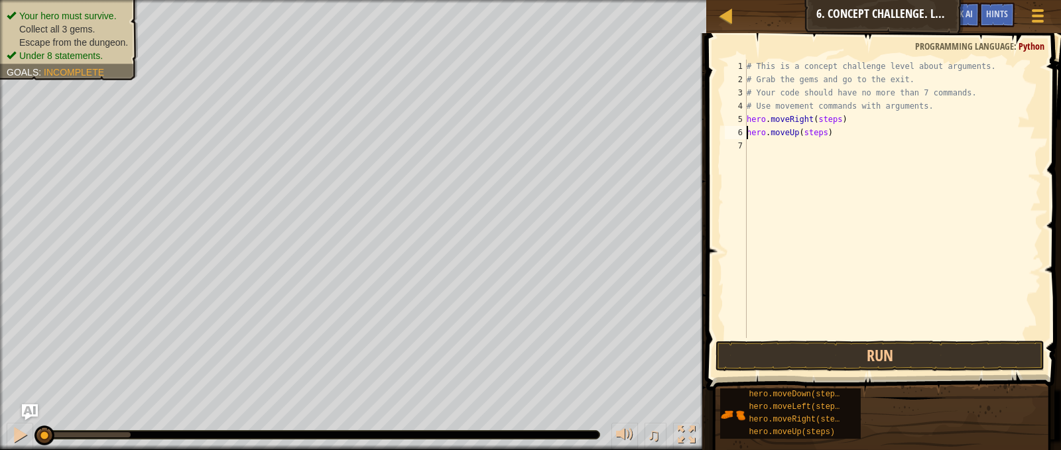
click at [792, 157] on div "# This is a concept challenge level about arguments. # Grab the gems and go to …" at bounding box center [892, 212] width 297 height 305
type textarea "hero.moveRight(sthero.moveDown(steps)eps)"
type textarea "hero.moveDown(steps)"
click at [838, 178] on div "# This is a concept challenge level about arguments. # Grab the gems and go to …" at bounding box center [892, 212] width 297 height 305
click at [834, 161] on div "# This is a concept challenge level about arguments. # Grab the gems and go to …" at bounding box center [894, 212] width 293 height 305
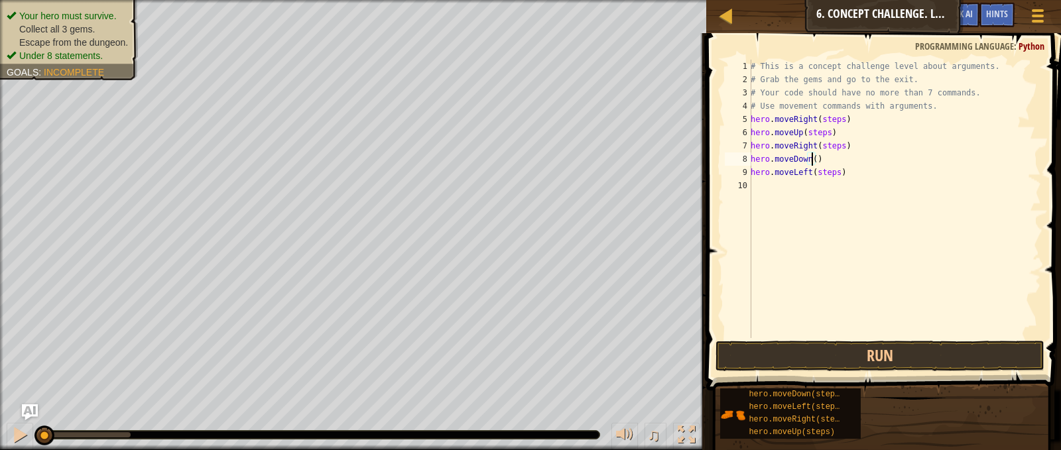
scroll to position [6, 5]
click at [818, 175] on div "# This is a concept challenge level about arguments. # Grab the gems and go to …" at bounding box center [894, 212] width 293 height 305
type textarea "hero.moveLeft(1)"
click at [780, 191] on div "# This is a concept challenge level about arguments. # Grab the gems and go to …" at bounding box center [894, 212] width 293 height 305
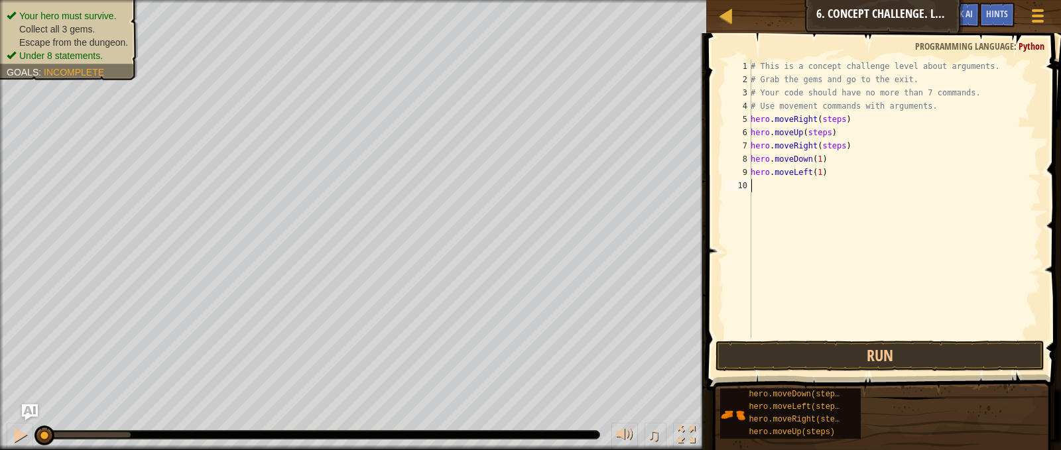
scroll to position [6, 0]
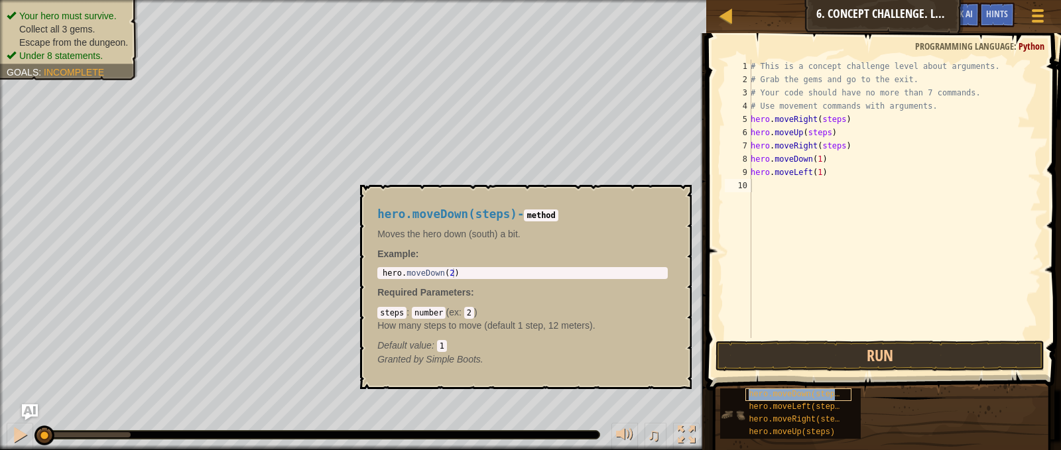
type textarea "hero.moveDown(steps)"
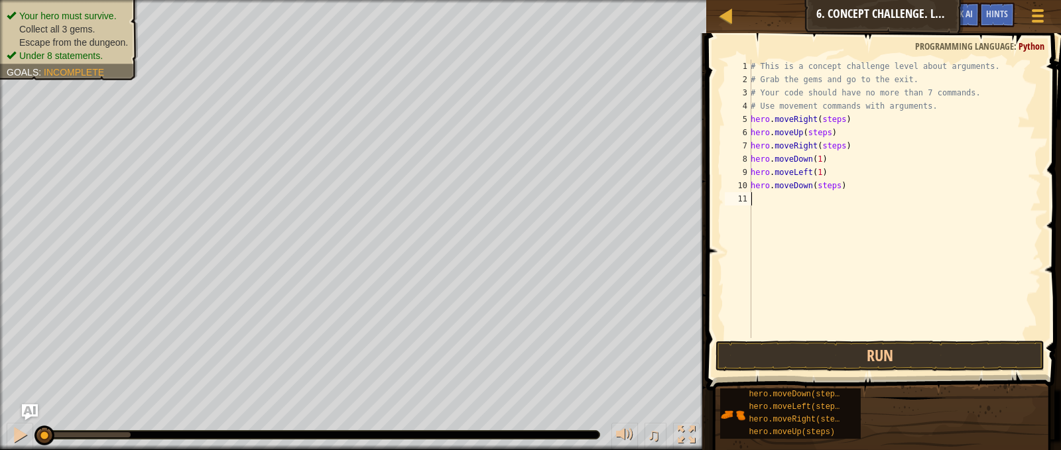
click at [808, 279] on div "# This is a concept challenge level about arguments. # Grab the gems and go to …" at bounding box center [894, 212] width 293 height 305
click at [802, 214] on div "# This is a concept challenge level about arguments. # Grab the gems and go to …" at bounding box center [894, 212] width 293 height 305
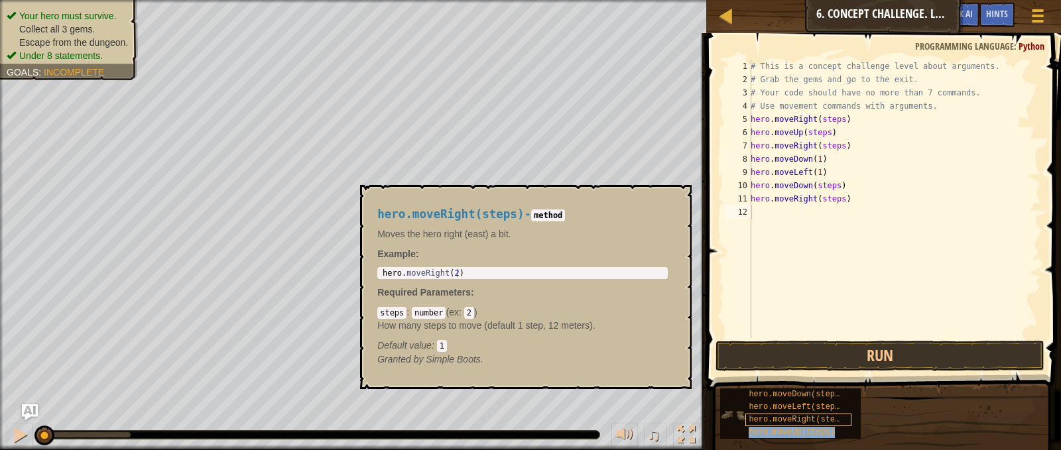
type textarea "hero.moveUp(steps)"
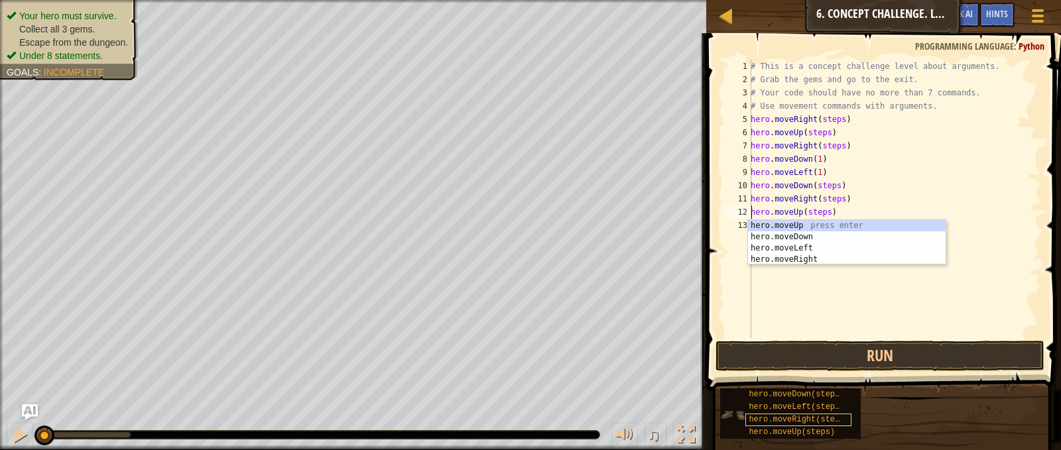
drag, startPoint x: 823, startPoint y: 440, endPoint x: 822, endPoint y: 422, distance: 18.0
click at [822, 430] on div "hero.moveDown(steps) hero.moveLeft(steps) hero.moveRight(steps) hero.moveUp(ste…" at bounding box center [886, 414] width 332 height 52
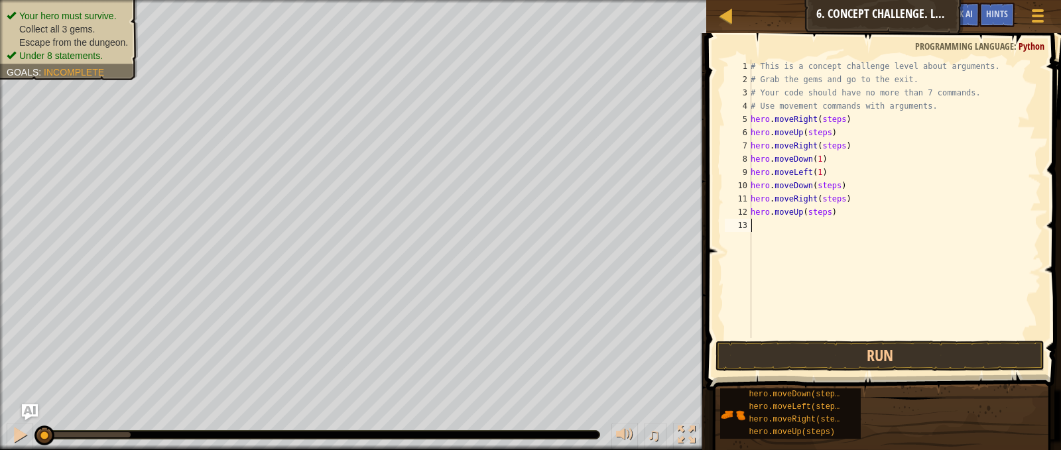
click at [789, 219] on div "# This is a concept challenge level about arguments. # Grab the gems and go to …" at bounding box center [894, 212] width 293 height 305
click at [836, 222] on div "# This is a concept challenge level about arguments. # Grab the gems and go to …" at bounding box center [894, 212] width 293 height 305
click at [840, 224] on div "# This is a concept challenge level about arguments. # Grab the gems and go to …" at bounding box center [894, 212] width 293 height 305
click at [816, 214] on div "# This is a concept challenge level about arguments. # Grab the gems and go to …" at bounding box center [894, 212] width 293 height 305
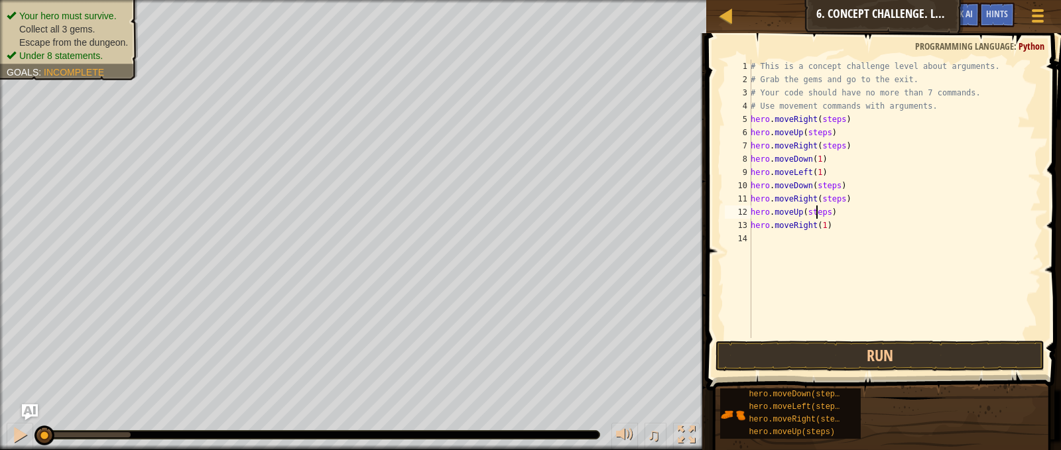
click at [816, 214] on div "# This is a concept challenge level about arguments. # Grab the gems and go to …" at bounding box center [894, 212] width 293 height 305
click at [829, 200] on div "# This is a concept challenge level about arguments. # Grab the gems and go to …" at bounding box center [894, 212] width 293 height 305
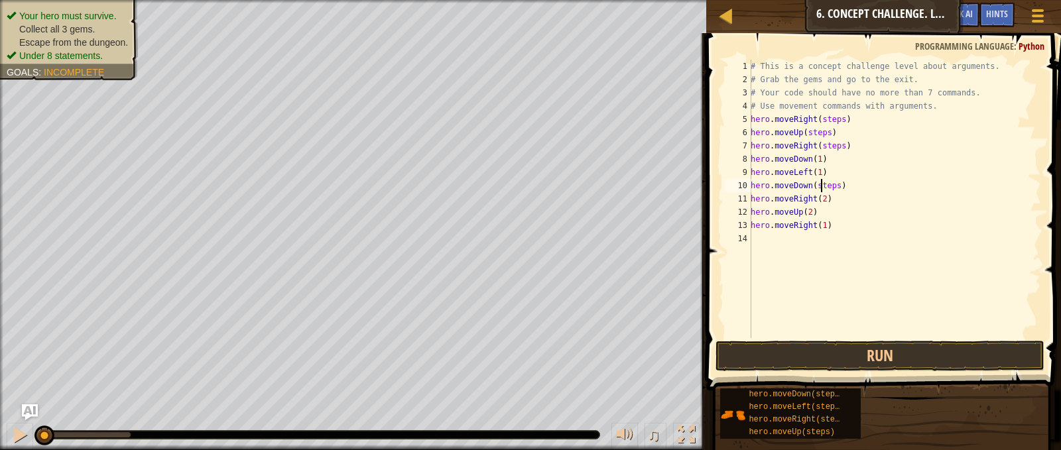
click at [822, 187] on div "# This is a concept challenge level about arguments. # Grab the gems and go to …" at bounding box center [894, 212] width 293 height 305
click at [820, 143] on div "# This is a concept challenge level about arguments. # Grab the gems and go to …" at bounding box center [894, 212] width 293 height 305
click at [819, 131] on div "# This is a concept challenge level about arguments. # Grab the gems and go to …" at bounding box center [894, 212] width 293 height 305
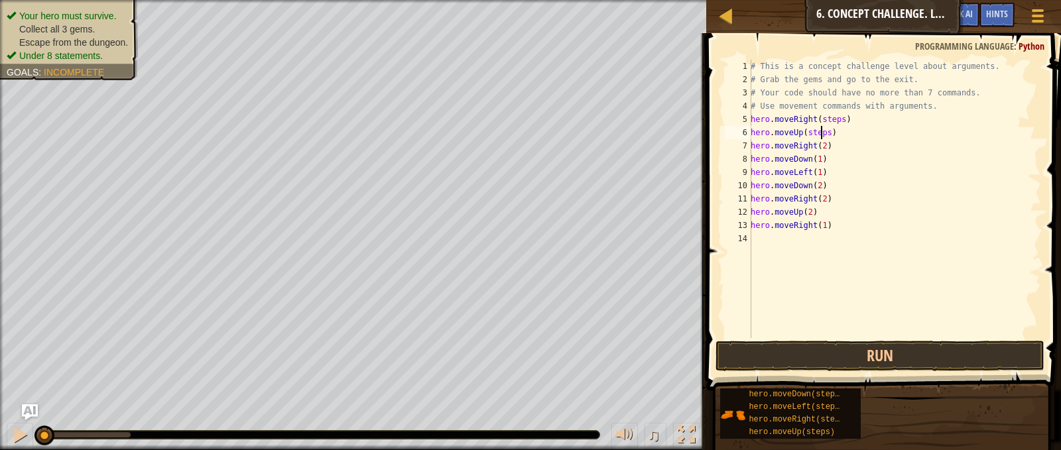
click at [819, 131] on div "# This is a concept challenge level about arguments. # Grab the gems and go to …" at bounding box center [894, 212] width 293 height 305
click at [824, 119] on div "# This is a concept challenge level about arguments. # Grab the gems and go to …" at bounding box center [894, 212] width 293 height 305
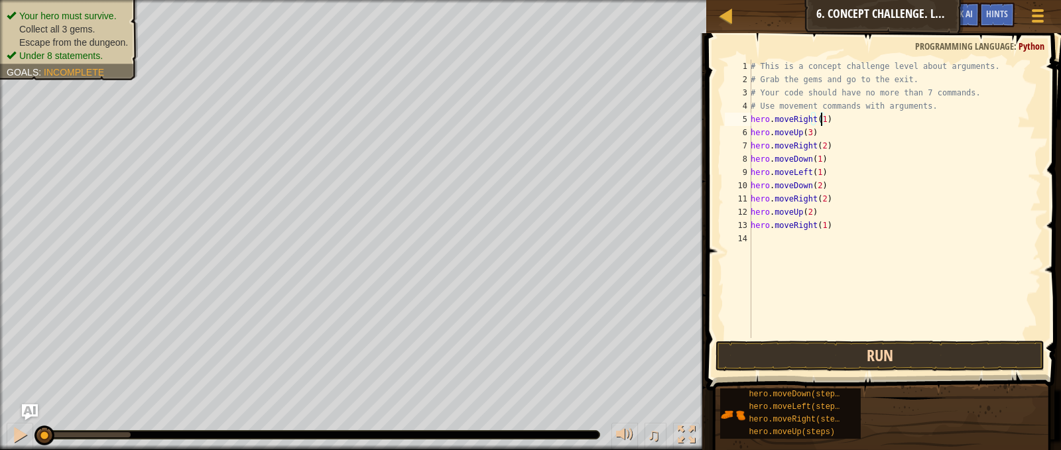
type textarea "hero.moveRight(1)"
click at [856, 359] on button "Run" at bounding box center [880, 356] width 328 height 31
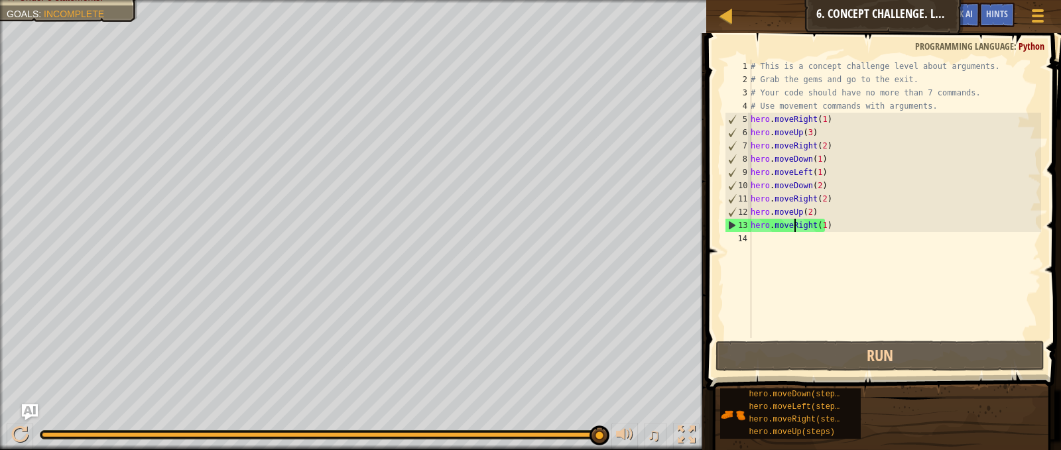
click at [796, 219] on div "# This is a concept challenge level about arguments. # Grab the gems and go to …" at bounding box center [894, 212] width 293 height 305
drag, startPoint x: 826, startPoint y: 222, endPoint x: 737, endPoint y: 222, distance: 89.5
click at [737, 222] on div "hero.moveRight(1) 1 2 3 4 5 6 7 8 9 10 11 12 13 14 # This is a concept challeng…" at bounding box center [881, 199] width 319 height 279
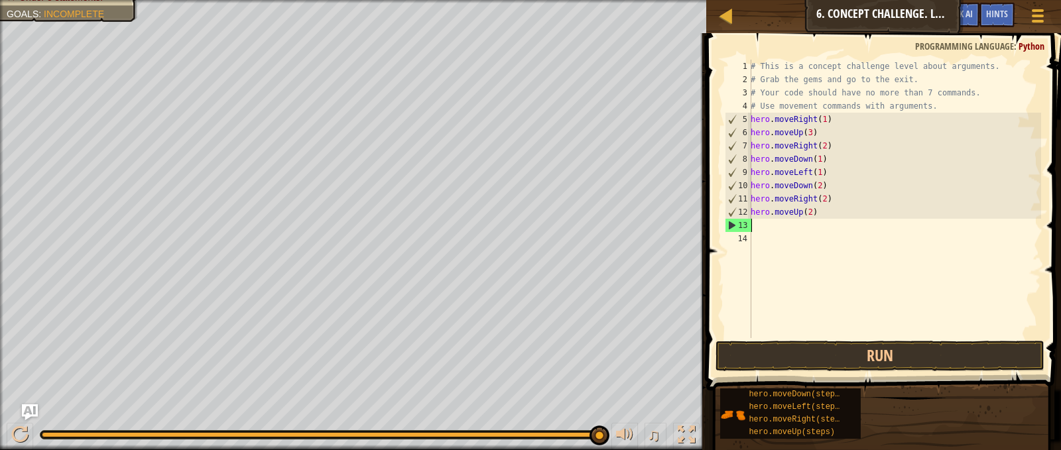
scroll to position [6, 0]
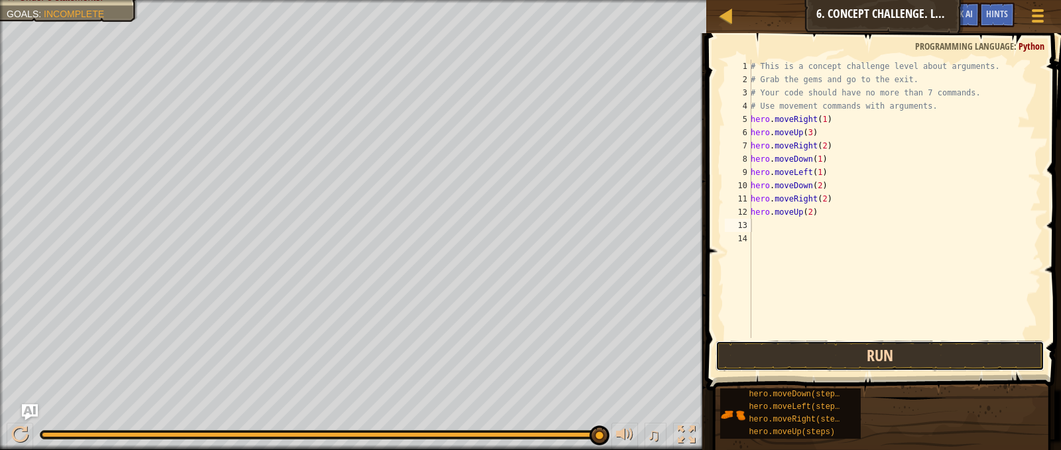
click at [792, 344] on button "Run" at bounding box center [880, 356] width 328 height 31
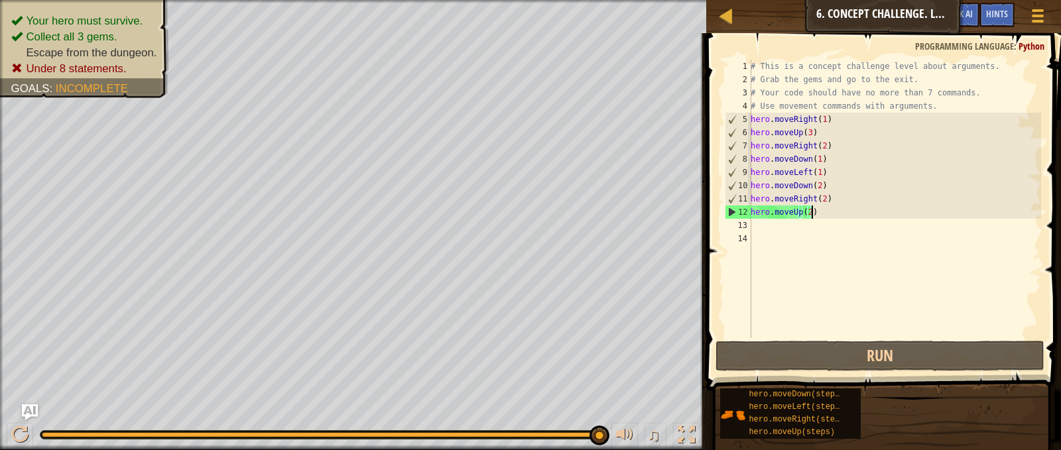
click at [818, 218] on div "# This is a concept challenge level about arguments. # Grab the gems and go to …" at bounding box center [894, 212] width 293 height 305
drag, startPoint x: 830, startPoint y: 196, endPoint x: 745, endPoint y: 202, distance: 84.5
click at [745, 202] on div "hero.moveUp(2) 1 2 3 4 5 6 7 8 9 10 11 12 13 14 # This is a concept challenge l…" at bounding box center [881, 199] width 319 height 279
type textarea "hero.moveRight(2)"
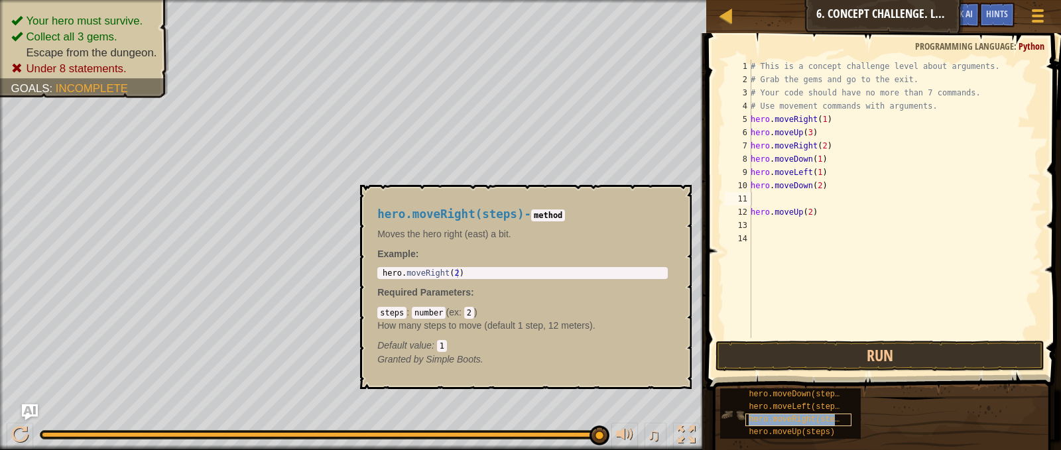
click at [805, 424] on div "hero.moveRight(steps)" at bounding box center [798, 420] width 106 height 13
click at [824, 196] on div "# This is a concept challenge level about arguments. # Grab the gems and go to …" at bounding box center [894, 199] width 293 height 279
click at [812, 214] on div "# This is a concept challenge level about arguments. # Grab the gems and go to …" at bounding box center [894, 212] width 293 height 305
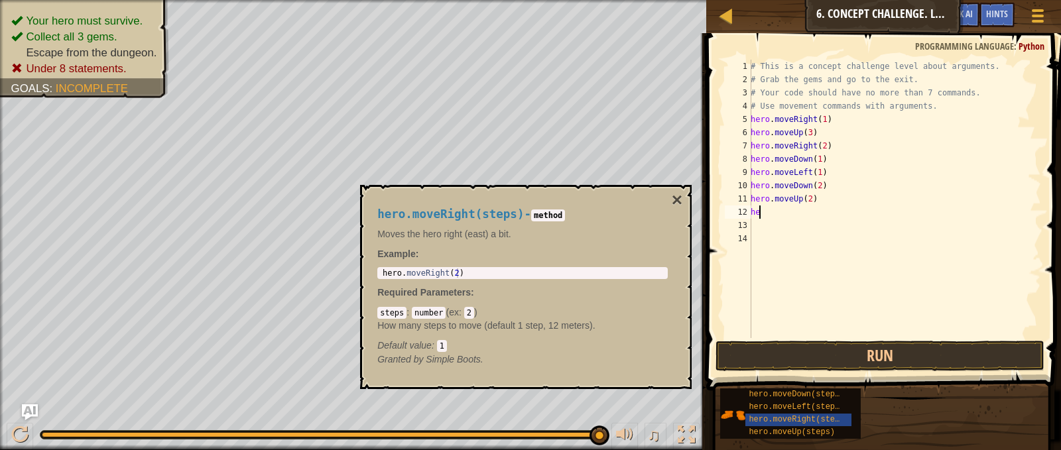
type textarea "h"
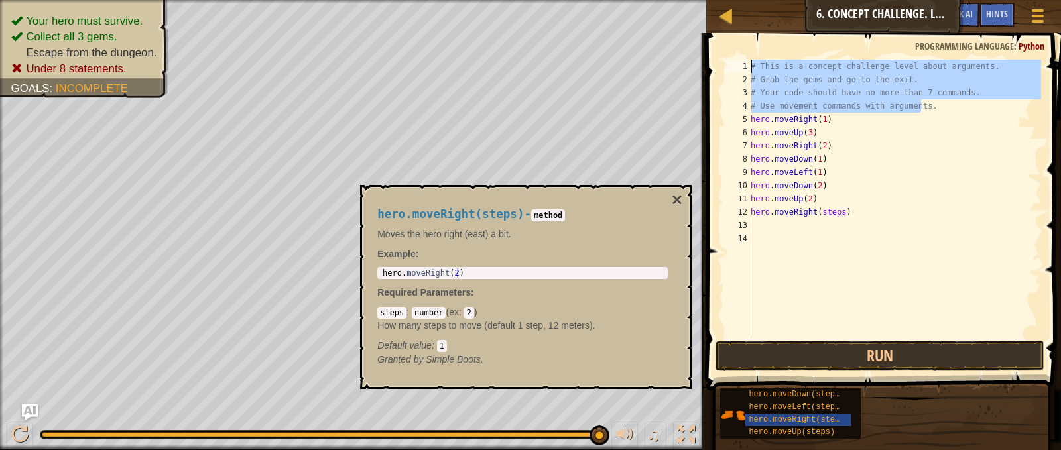
drag, startPoint x: 930, startPoint y: 110, endPoint x: 733, endPoint y: 60, distance: 202.7
click at [733, 60] on div "hero.moveRight(steps) 1 2 3 4 5 6 7 8 9 10 11 12 13 14 # This is a concept chal…" at bounding box center [881, 199] width 319 height 279
type textarea "# This is a concept challenge level about arguments. # Grab the gems and go to …"
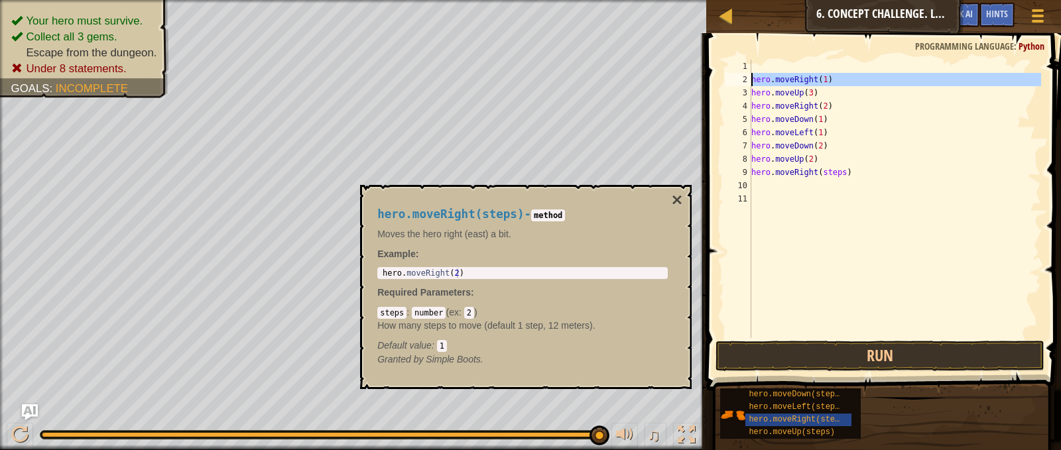
click at [749, 82] on div "2" at bounding box center [738, 79] width 27 height 13
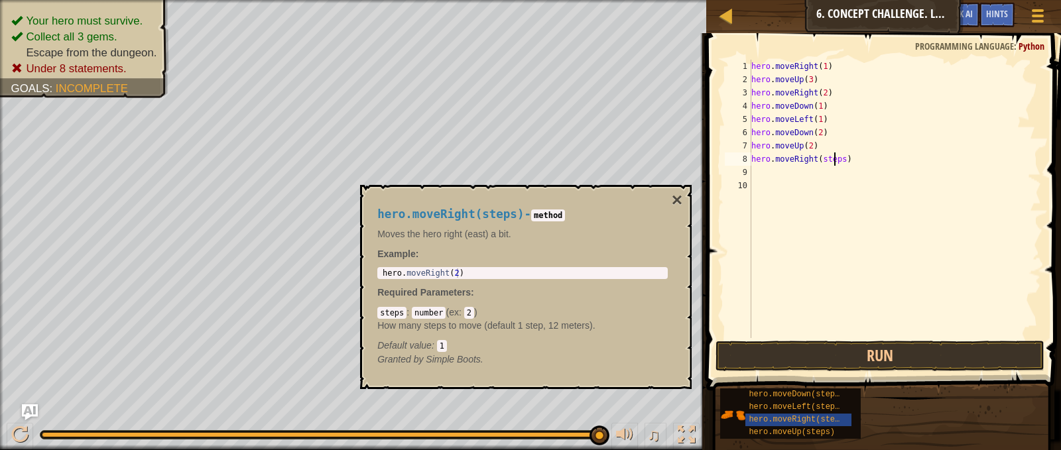
click at [836, 157] on div "hero . moveRight ( 1 ) hero . moveUp ( 3 ) hero . moveRight ( 2 ) hero . moveDo…" at bounding box center [895, 212] width 292 height 305
click at [675, 201] on button "×" at bounding box center [677, 200] width 11 height 19
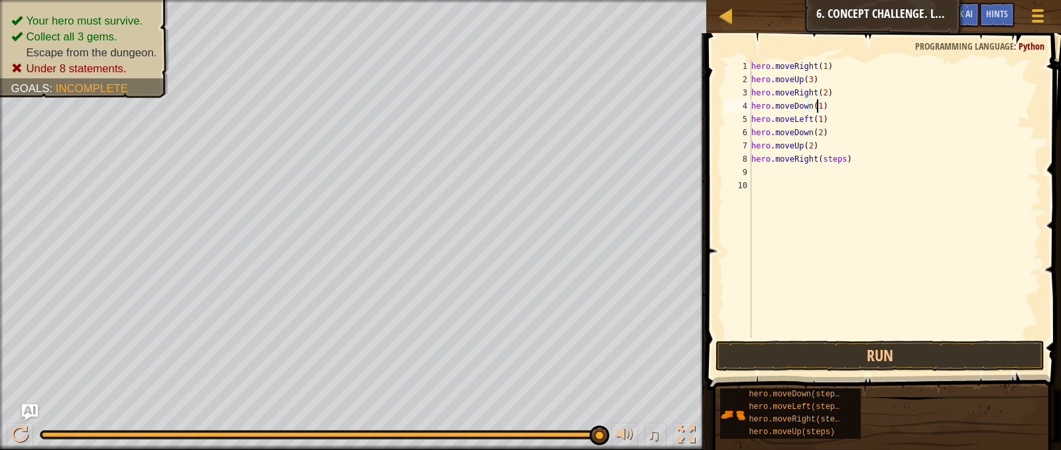
click at [816, 108] on div "hero . moveRight ( 1 ) hero . moveUp ( 3 ) hero . moveRight ( 2 ) hero . moveDo…" at bounding box center [895, 212] width 292 height 305
click at [817, 120] on div "hero . moveRight ( 1 ) hero . moveUp ( 3 ) hero . moveRight ( 2 ) hero . moveDo…" at bounding box center [895, 212] width 292 height 305
drag, startPoint x: 828, startPoint y: 138, endPoint x: 777, endPoint y: 109, distance: 58.8
click at [765, 127] on div "hero . moveRight ( 1 ) hero . moveUp ( 3 ) hero . moveRight ( 2 ) hero . moveDo…" at bounding box center [895, 212] width 292 height 305
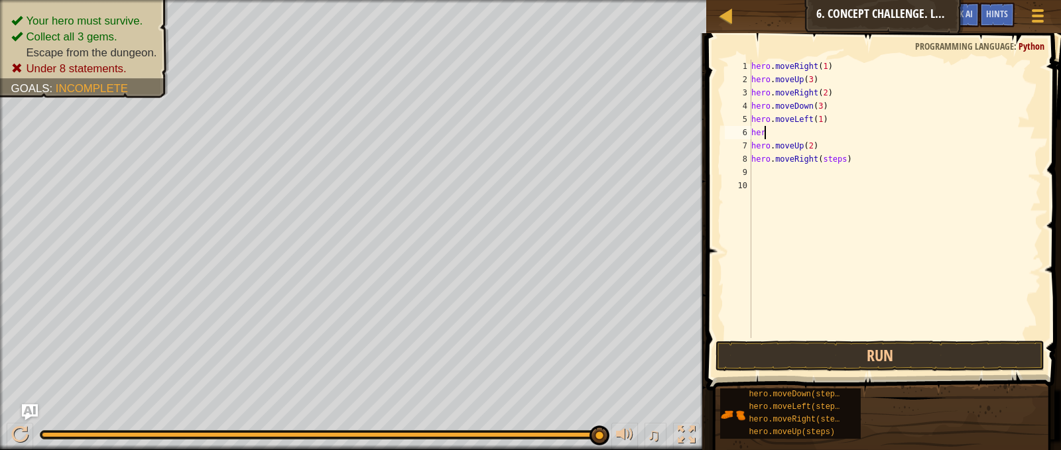
scroll to position [6, 0]
type textarea "h"
drag, startPoint x: 834, startPoint y: 143, endPoint x: 811, endPoint y: 142, distance: 23.2
click at [811, 142] on div "hero . moveRight ( 1 ) hero . moveUp ( 3 ) hero . moveRight ( 2 ) hero . moveDo…" at bounding box center [892, 212] width 297 height 305
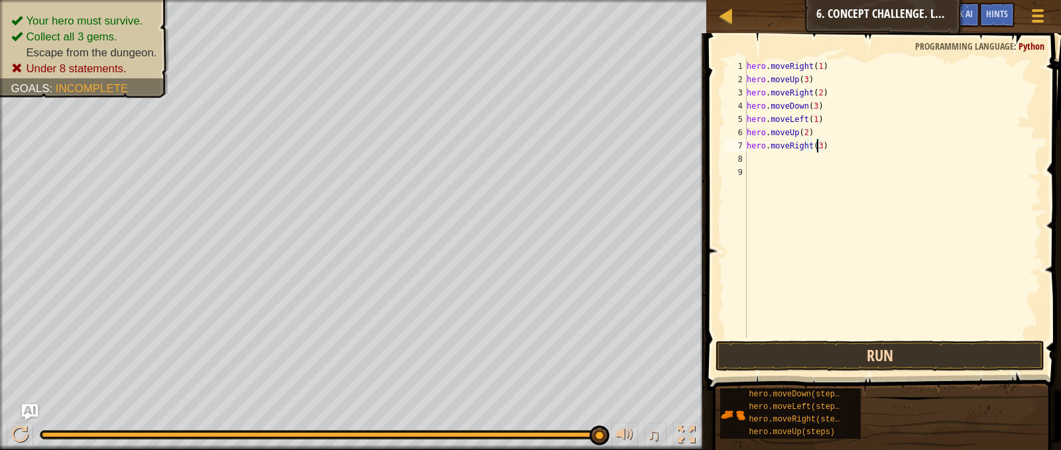
type textarea "hero.moveRight(3)"
click at [864, 346] on button "Run" at bounding box center [880, 356] width 328 height 31
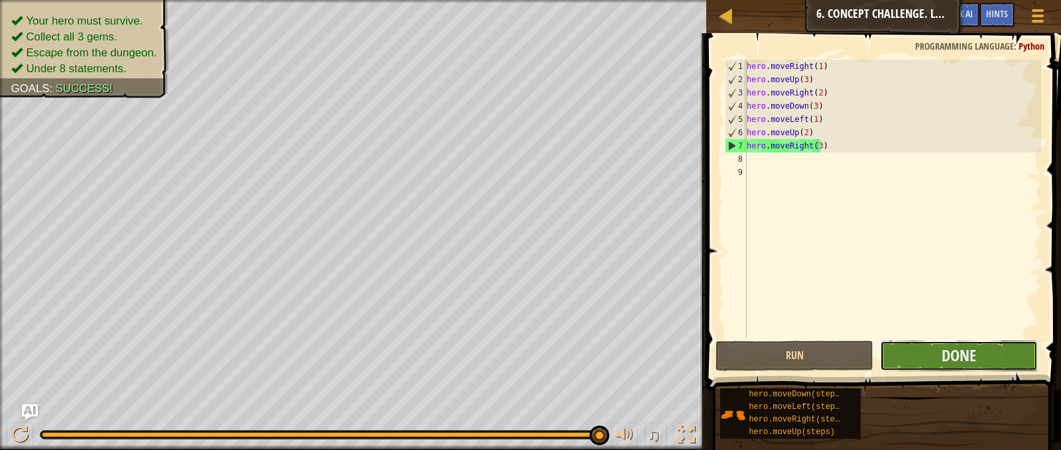
click at [934, 366] on button "Done" at bounding box center [959, 356] width 158 height 31
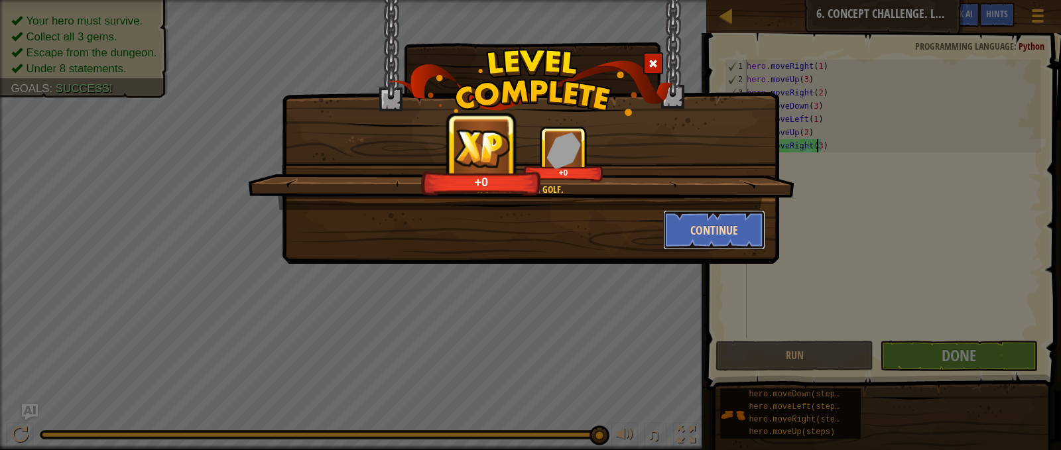
click at [740, 241] on button "Continue" at bounding box center [714, 230] width 103 height 40
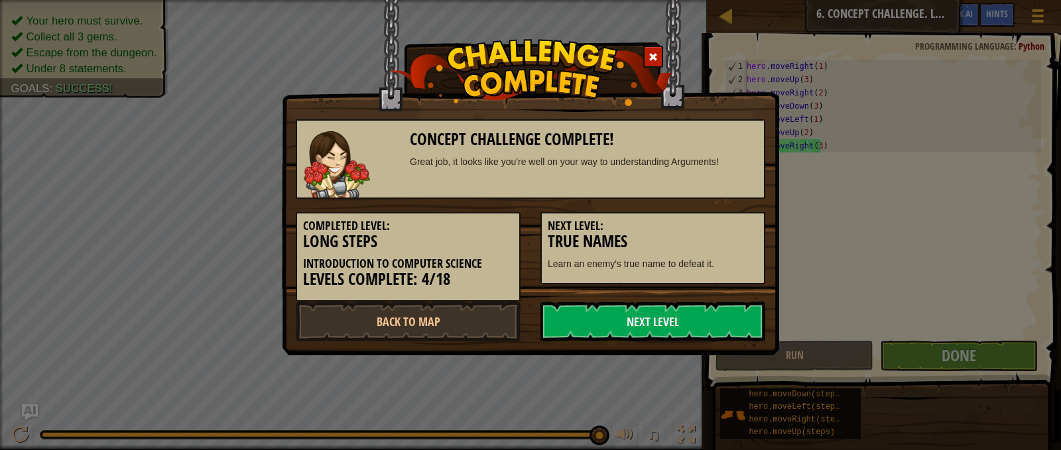
click at [740, 237] on h3 "True Names" at bounding box center [653, 242] width 210 height 18
click at [731, 317] on link "Next Level" at bounding box center [652, 322] width 225 height 40
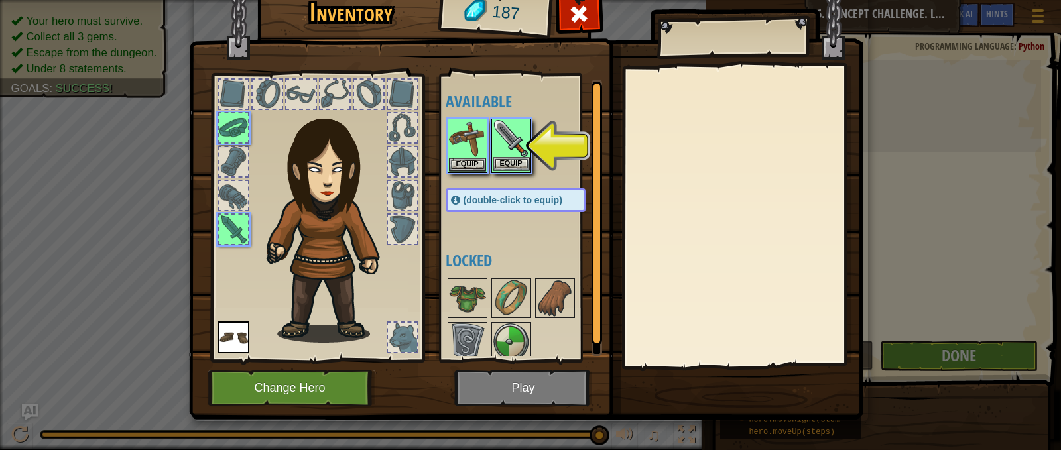
click at [503, 148] on img at bounding box center [511, 138] width 37 height 37
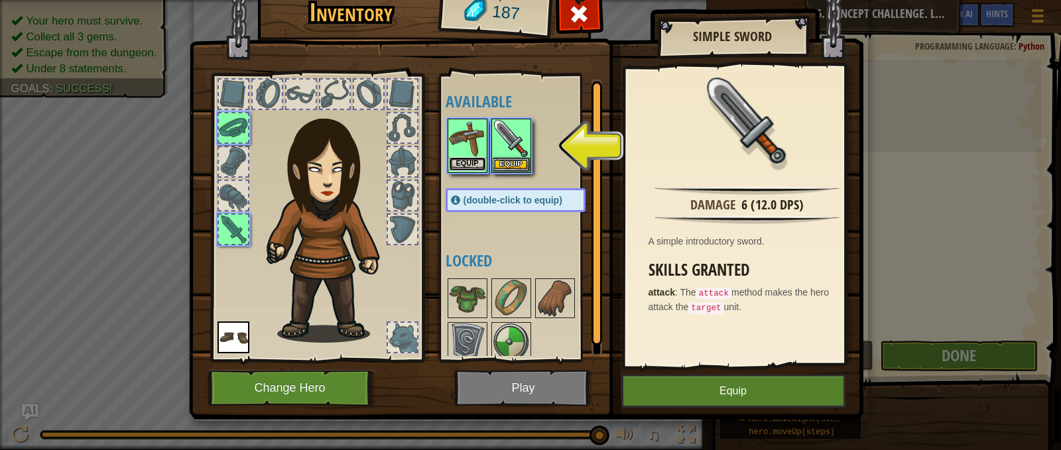
click at [462, 159] on button "Equip" at bounding box center [467, 164] width 37 height 14
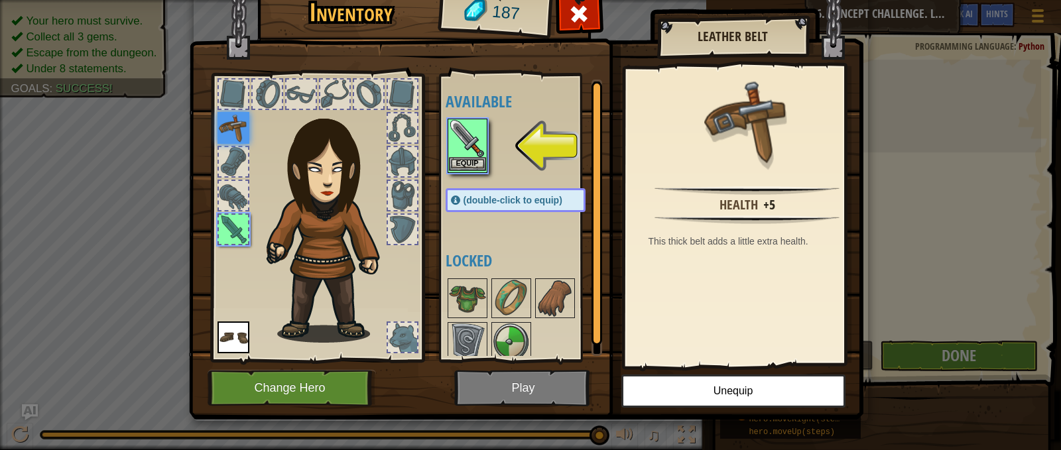
click at [476, 150] on img at bounding box center [467, 138] width 37 height 37
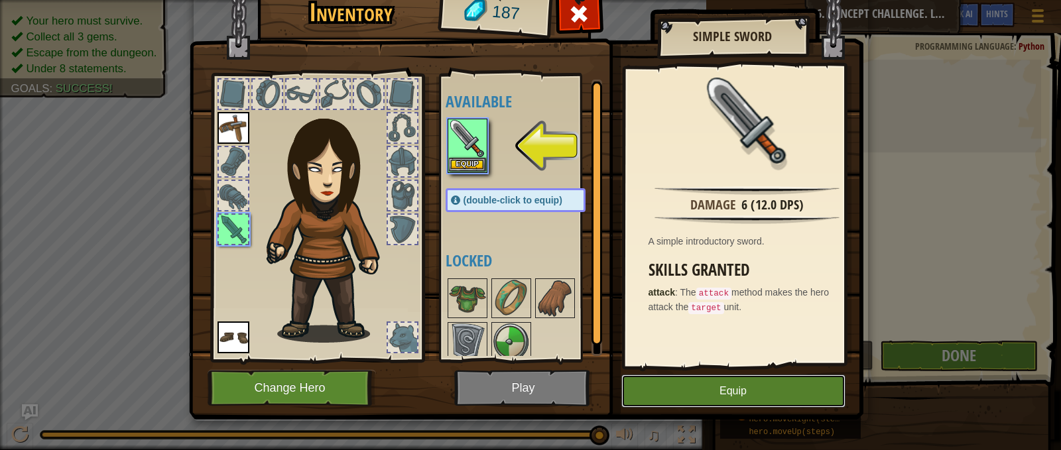
drag, startPoint x: 663, startPoint y: 395, endPoint x: 650, endPoint y: 387, distance: 15.3
click at [651, 387] on button "Equip" at bounding box center [733, 391] width 224 height 33
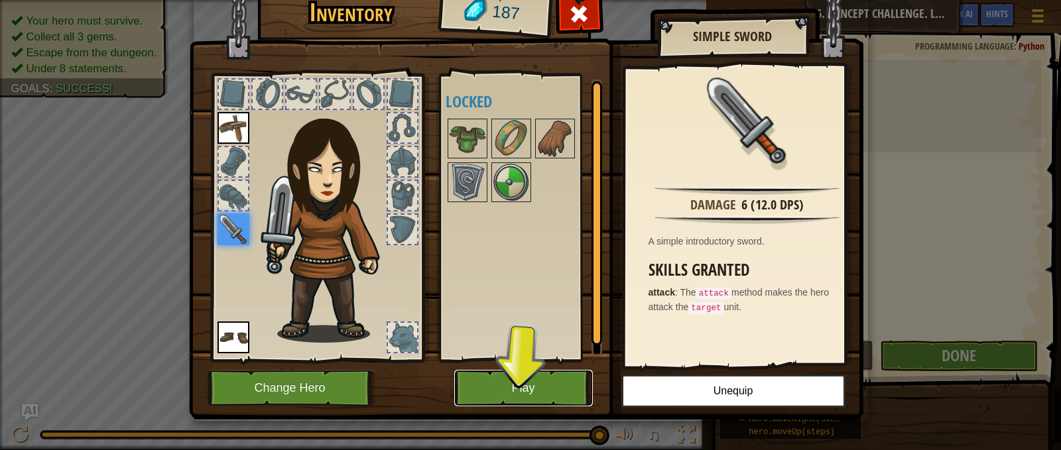
click at [565, 373] on button "Play" at bounding box center [523, 388] width 139 height 36
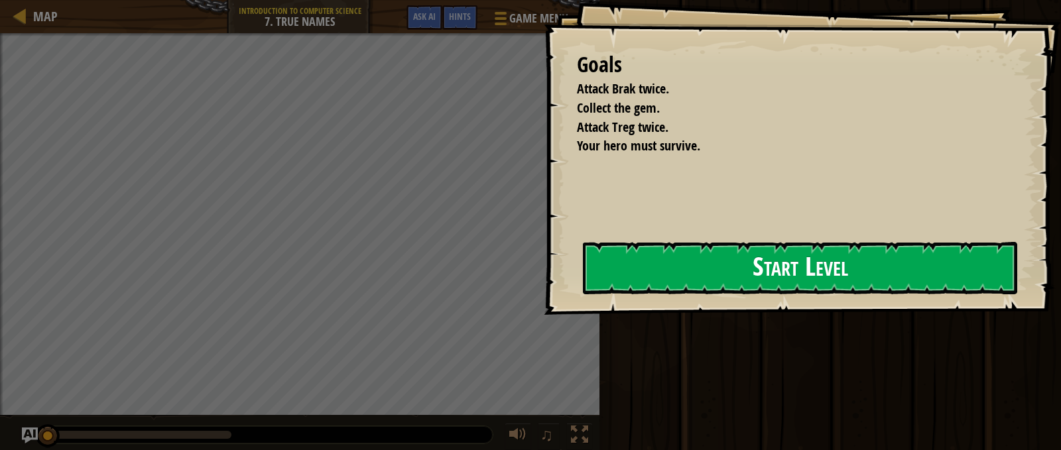
click at [627, 258] on button "Start Level" at bounding box center [800, 268] width 434 height 52
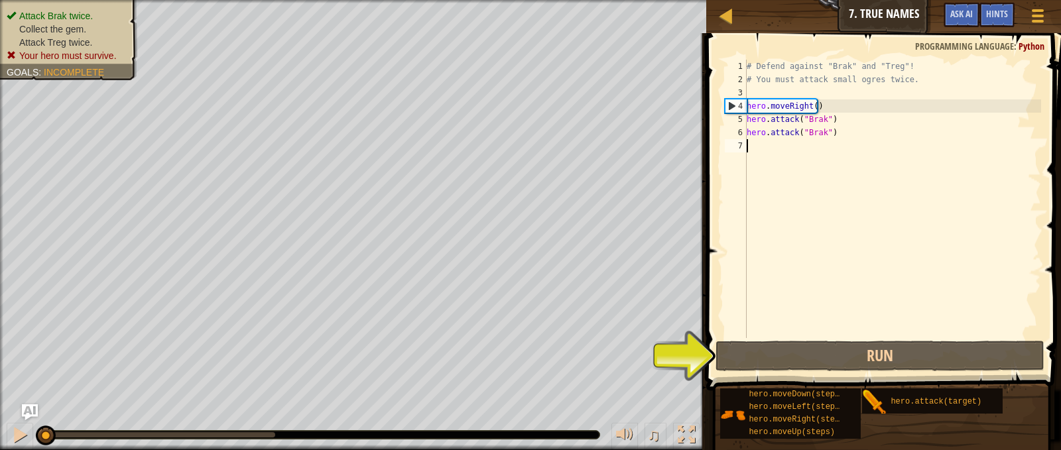
click at [808, 101] on div "# Defend against "Brak" and "Treg"! # You must attack small ogres twice. hero .…" at bounding box center [892, 212] width 297 height 305
click at [811, 101] on div "# Defend against "Brak" and "Treg"! # You must attack small ogres twice. hero .…" at bounding box center [892, 212] width 297 height 305
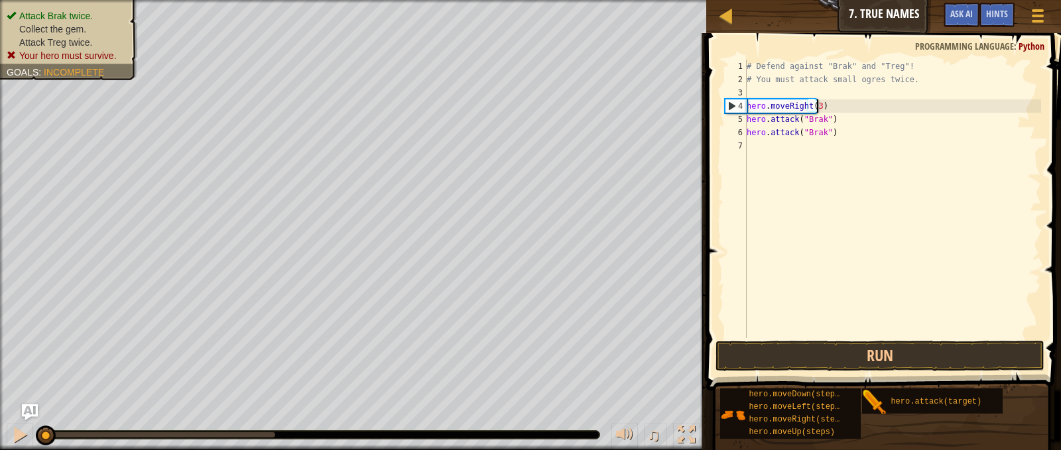
scroll to position [6, 5]
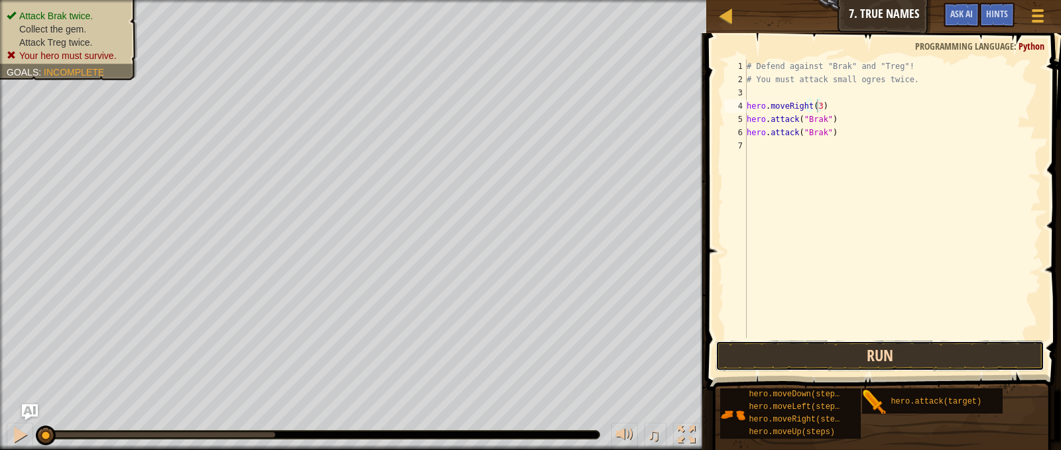
click at [881, 367] on button "Run" at bounding box center [880, 356] width 328 height 31
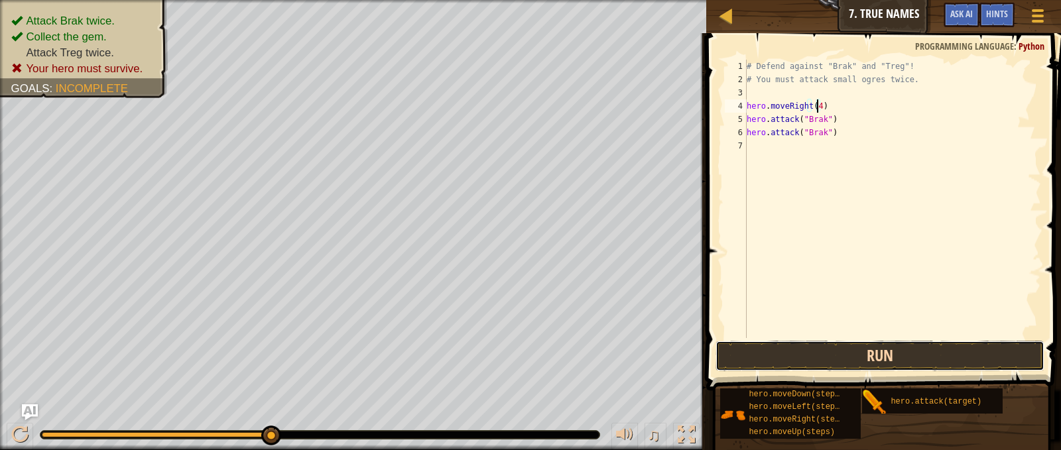
click at [791, 361] on button "Run" at bounding box center [880, 356] width 328 height 31
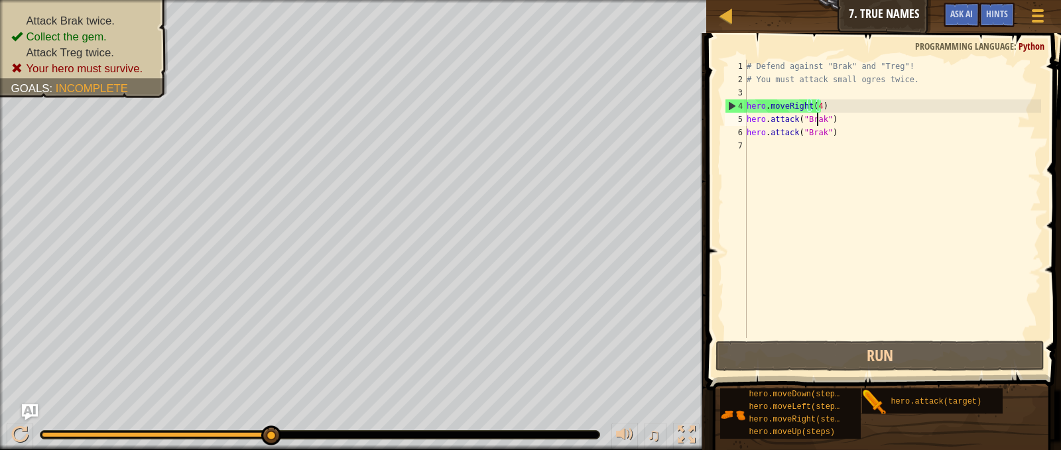
click at [816, 121] on div "# Defend against "Brak" and "Treg"! # You must attack small ogres twice. hero .…" at bounding box center [892, 212] width 297 height 305
click at [833, 103] on div "# Defend against "Brak" and "Treg"! # You must attack small ogres twice. hero .…" at bounding box center [892, 212] width 297 height 305
click at [815, 125] on div "# Defend against "Brak" and "Treg"! # You must attack small ogres twice. hero .…" at bounding box center [892, 212] width 297 height 305
type textarea "hero.attack("Brak")"
click at [827, 129] on div "# Defend against "Brak" and "Treg"! # You must attack small ogres twice. hero .…" at bounding box center [892, 212] width 297 height 305
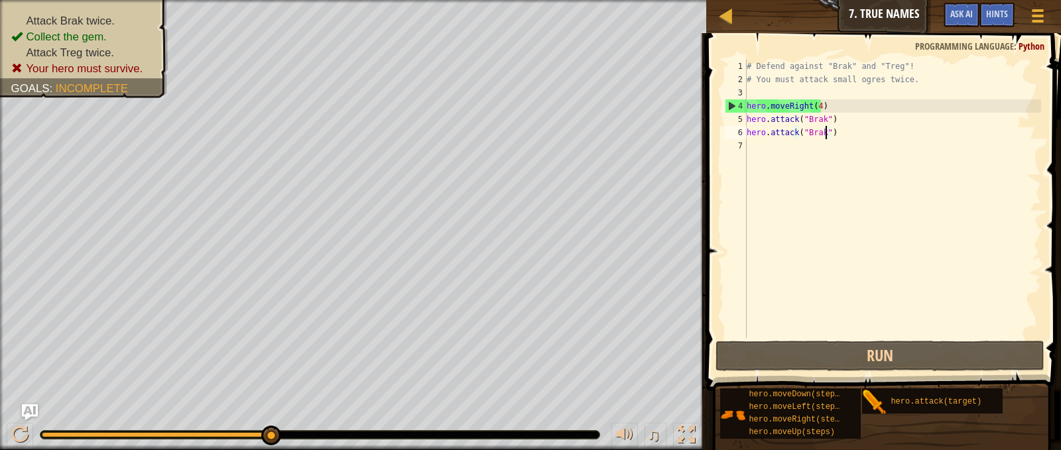
click at [810, 119] on div "# Defend against "Brak" and "Treg"! # You must attack small ogres twice. hero .…" at bounding box center [892, 212] width 297 height 305
click at [840, 130] on div "# Defend against "Brak" and "Treg"! # You must attack small ogres twice. hero .…" at bounding box center [892, 212] width 297 height 305
click at [726, 17] on div at bounding box center [726, 15] width 17 height 17
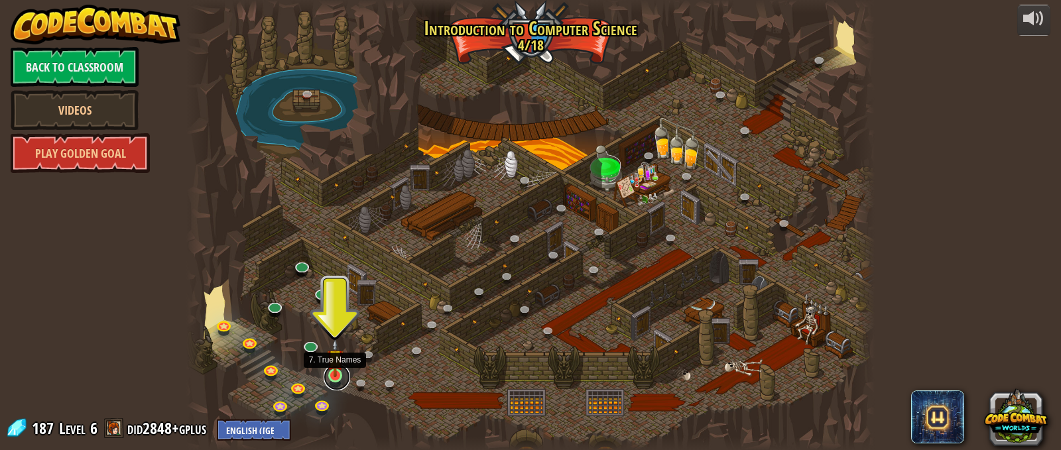
click at [332, 377] on link at bounding box center [337, 377] width 27 height 27
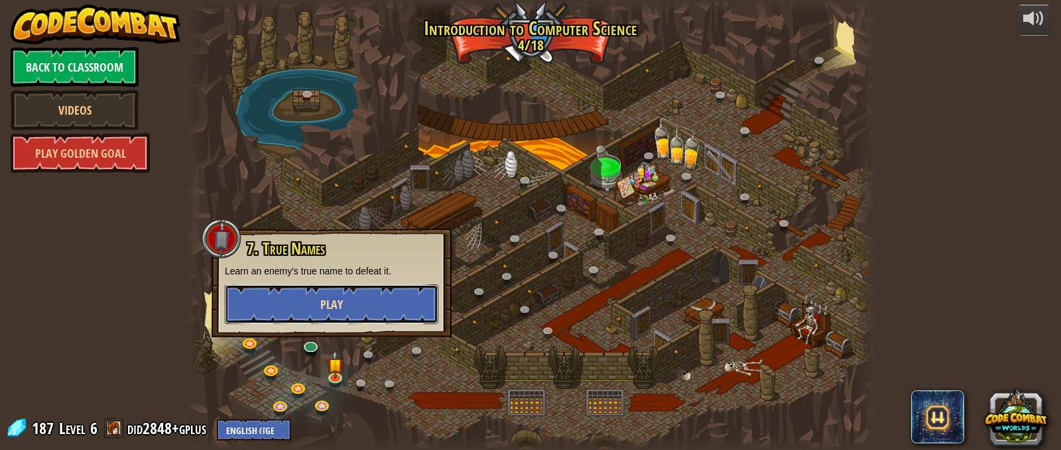
click at [350, 308] on button "Play" at bounding box center [332, 305] width 214 height 40
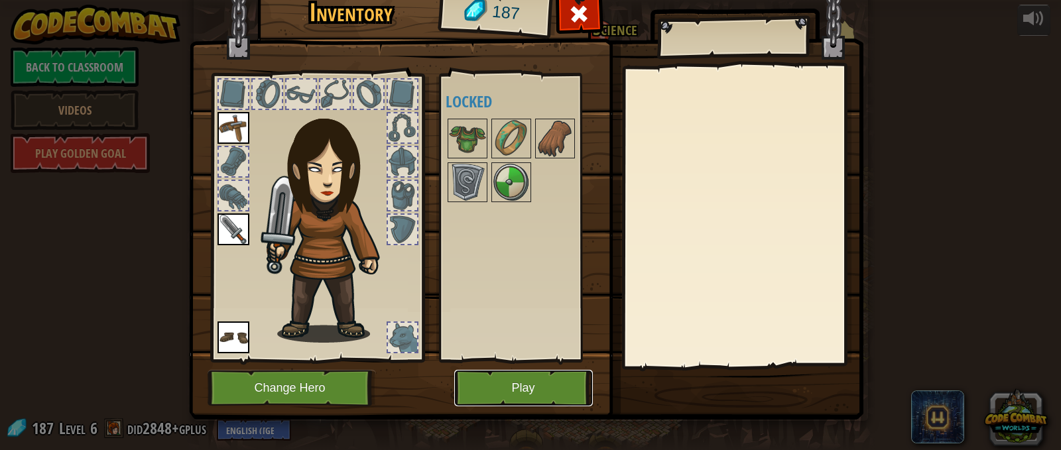
click at [487, 388] on button "Play" at bounding box center [523, 388] width 139 height 36
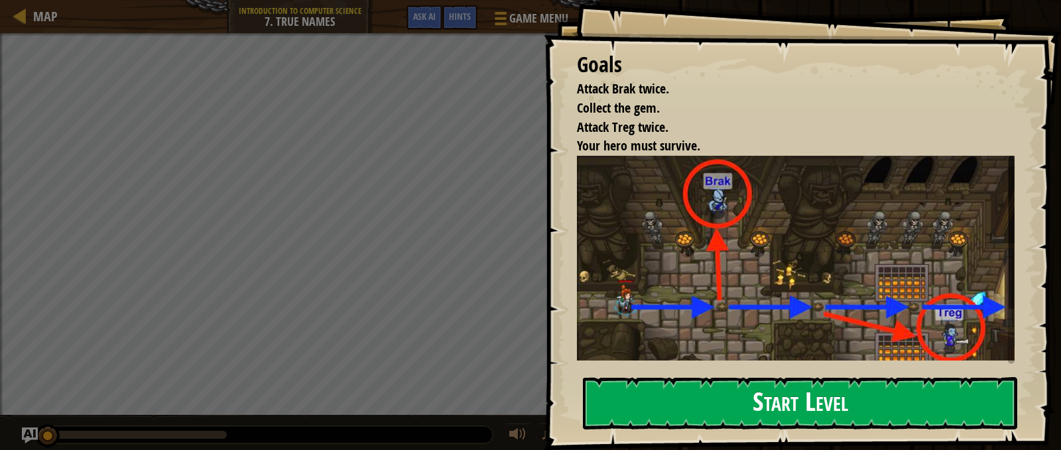
click at [680, 405] on button "Start Level" at bounding box center [800, 403] width 434 height 52
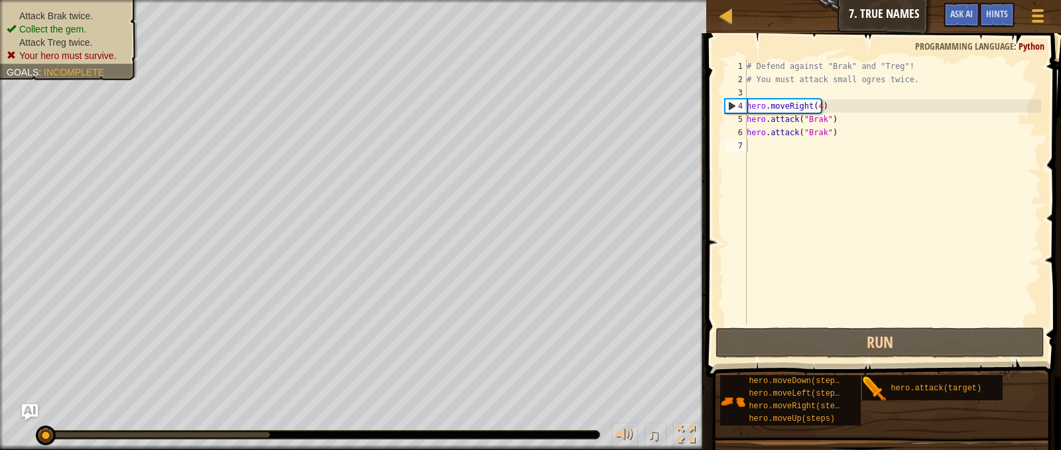
click at [706, 74] on span at bounding box center [884, 186] width 365 height 383
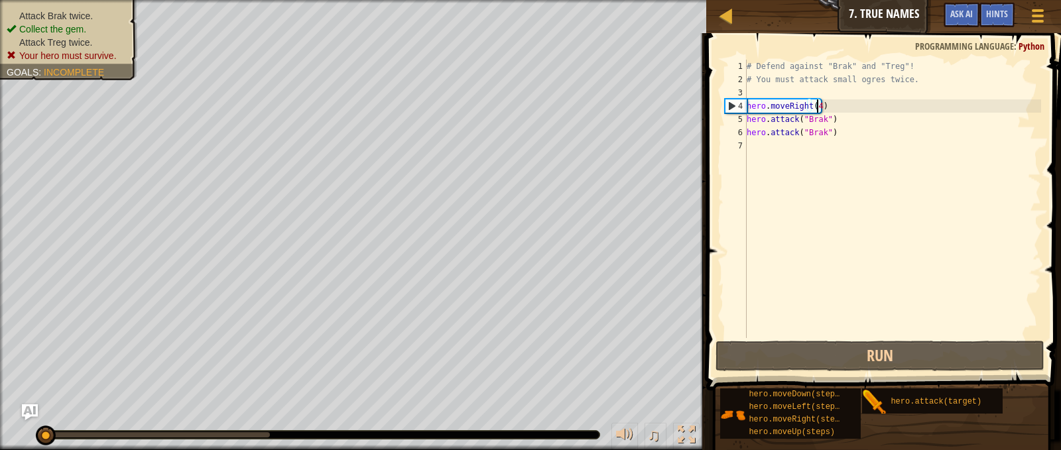
click at [816, 109] on div "# Defend against "Brak" and "Treg"! # You must attack small ogres twice. hero .…" at bounding box center [892, 212] width 297 height 305
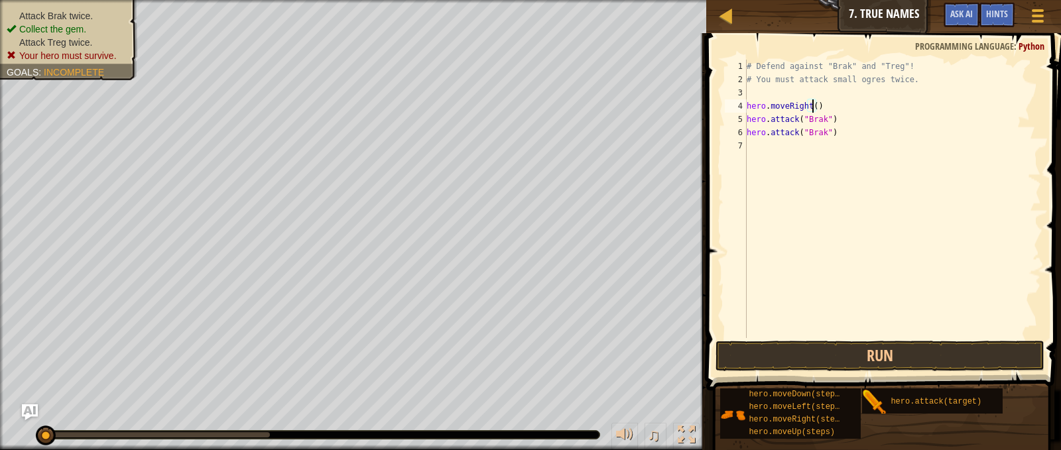
type textarea "hero.moveRight(1)"
click at [810, 154] on div "# Defend against "Brak" and "Treg"! # You must attack small ogres twice. hero .…" at bounding box center [892, 212] width 297 height 305
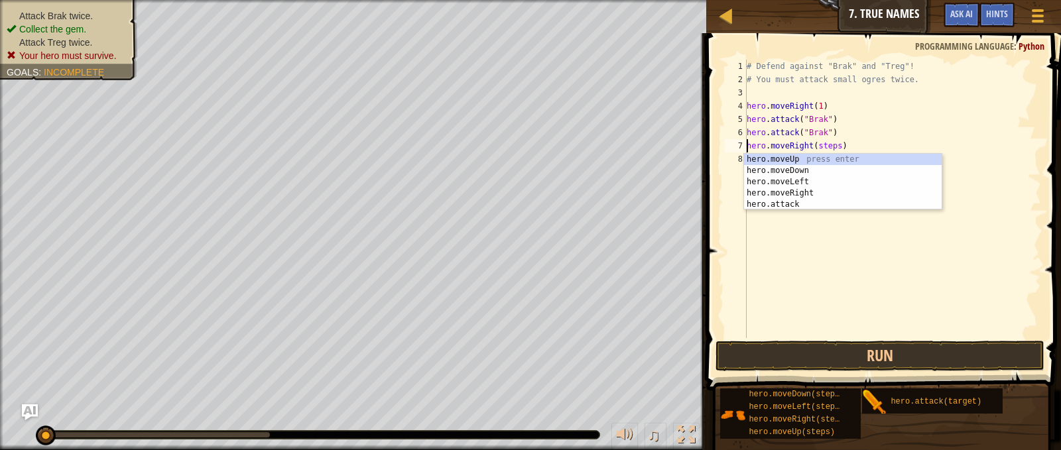
click at [825, 150] on div "# Defend against "Brak" and "Treg"! # You must attack small ogres twice. hero .…" at bounding box center [892, 212] width 297 height 305
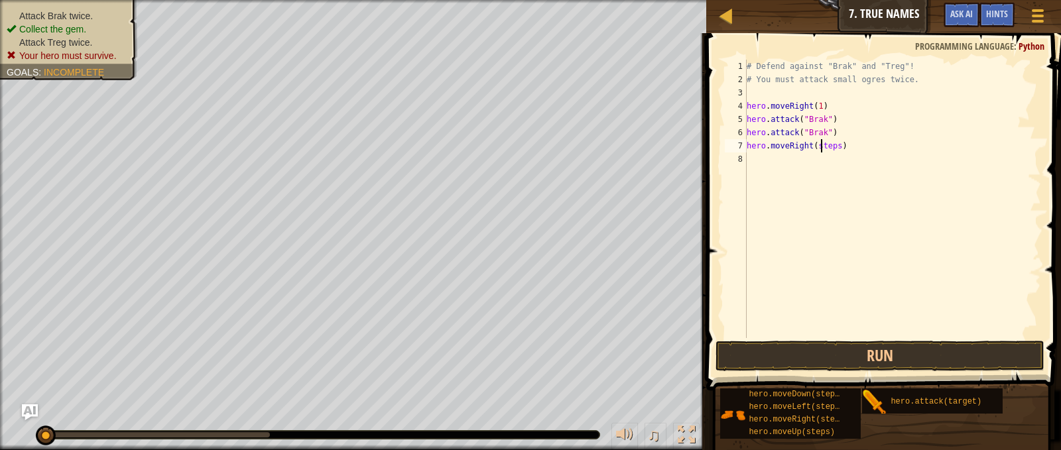
click at [823, 149] on div "# Defend against "Brak" and "Treg"! # You must attack small ogres twice. hero .…" at bounding box center [892, 212] width 297 height 305
drag, startPoint x: 838, startPoint y: 135, endPoint x: 742, endPoint y: 120, distance: 97.3
click at [743, 127] on div "hero.moveRight(2) 1 2 3 4 5 6 7 8 # Defend against "Brak" and "Treg"! # You mus…" at bounding box center [881, 199] width 319 height 279
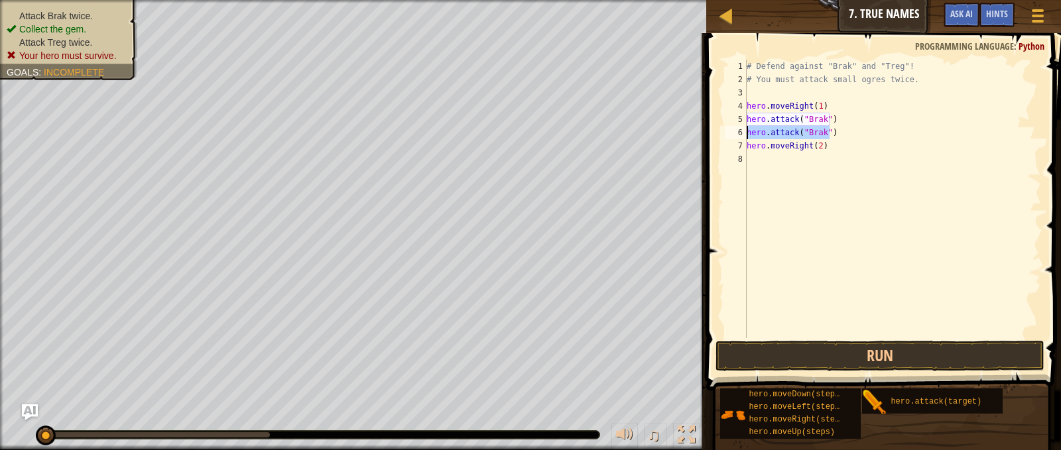
type textarea "hero.attack("Brak")"
click at [792, 172] on div "# Defend against "Brak" and "Treg"! # You must attack small ogres twice. hero .…" at bounding box center [892, 212] width 297 height 305
paste textarea "hero.attack("Brak")"
click at [805, 157] on div "# Defend against "Brak" and "Treg"! # You must attack small ogres twice. hero .…" at bounding box center [892, 212] width 297 height 305
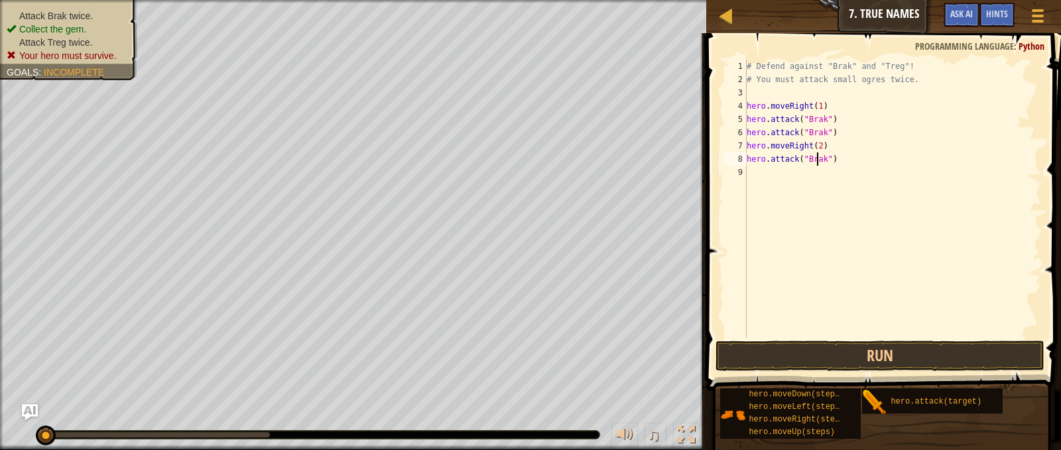
click at [816, 154] on div "# Defend against "Brak" and "Treg"! # You must attack small ogres twice. hero .…" at bounding box center [892, 212] width 297 height 305
click at [820, 156] on div "# Defend against "Brak" and "Treg"! # You must attack small ogres twice. hero .…" at bounding box center [892, 212] width 297 height 305
type textarea "hero.attack("Treg")"
click at [771, 180] on div "# Defend against "Brak" and "Treg"! # You must attack small ogres twice. hero .…" at bounding box center [892, 212] width 297 height 305
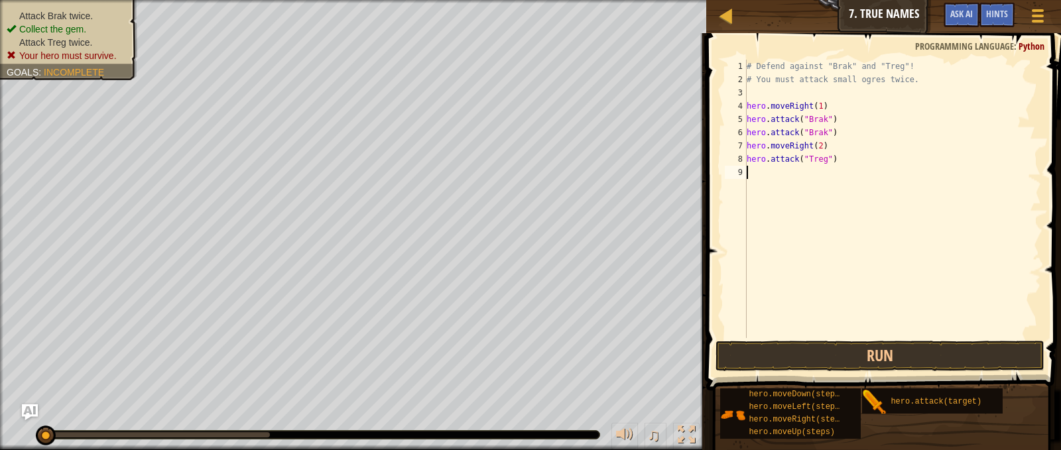
scroll to position [6, 0]
drag, startPoint x: 832, startPoint y: 160, endPoint x: 747, endPoint y: 157, distance: 85.0
click at [747, 157] on div "# Defend against "Brak" and "Treg"! # You must attack small ogres twice. hero .…" at bounding box center [892, 212] width 297 height 305
type textarea "hero.attack("Treg")"
click at [794, 175] on div "# Defend against "Brak" and "Treg"! # You must attack small ogres twice. hero .…" at bounding box center [892, 212] width 297 height 305
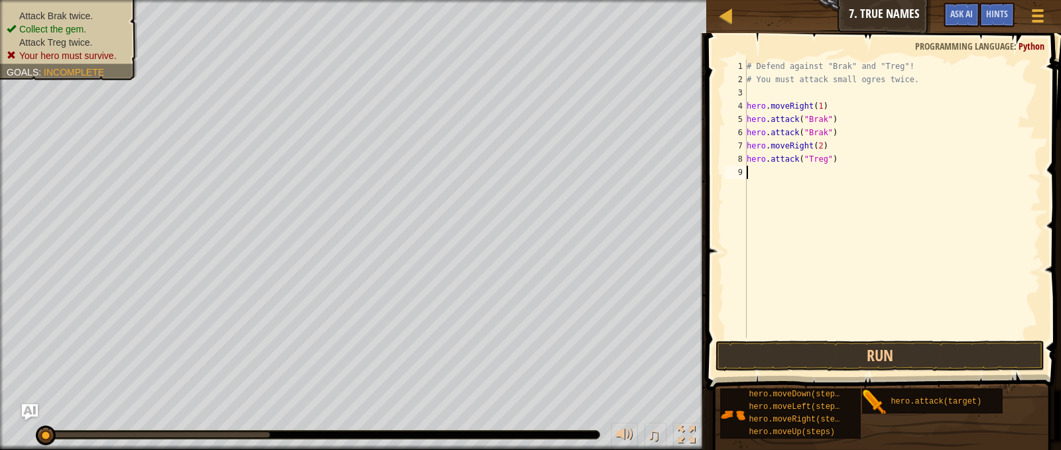
paste textarea "hero.attack("Treg")"
type textarea "hero.attack("Treg")"
drag, startPoint x: 730, startPoint y: 305, endPoint x: 744, endPoint y: 326, distance: 25.4
click at [761, 361] on button "Run" at bounding box center [880, 356] width 328 height 31
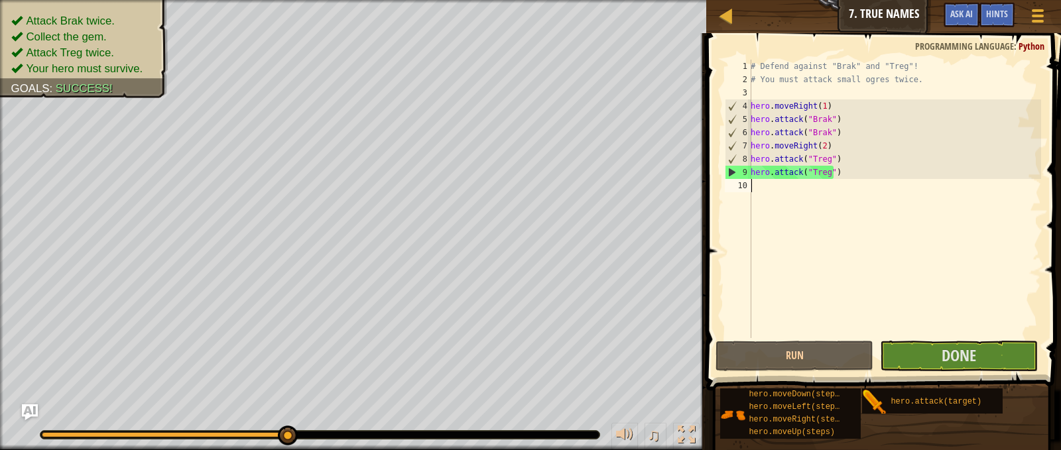
click at [770, 201] on div "# Defend against "Brak" and "Treg"! # You must attack small ogres twice. hero .…" at bounding box center [894, 212] width 293 height 305
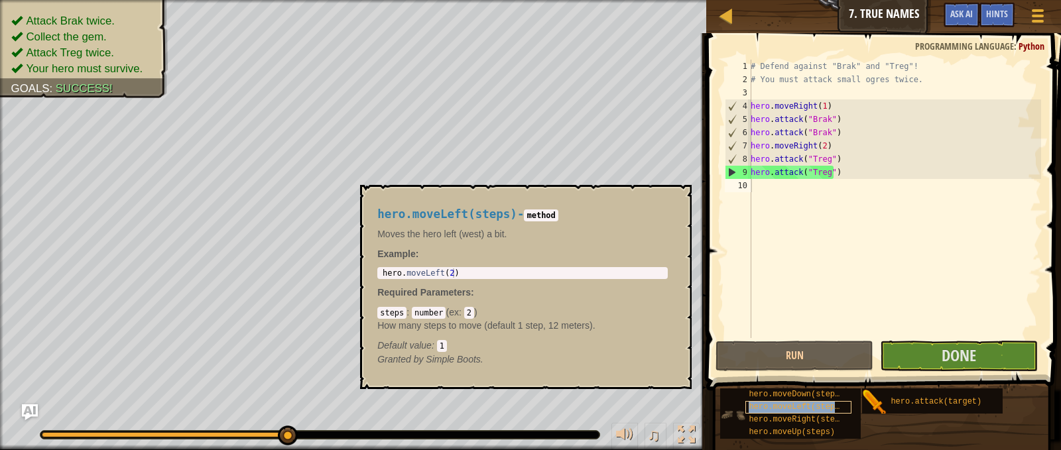
click at [814, 413] on div "hero.moveLeft(steps)" at bounding box center [798, 407] width 106 height 13
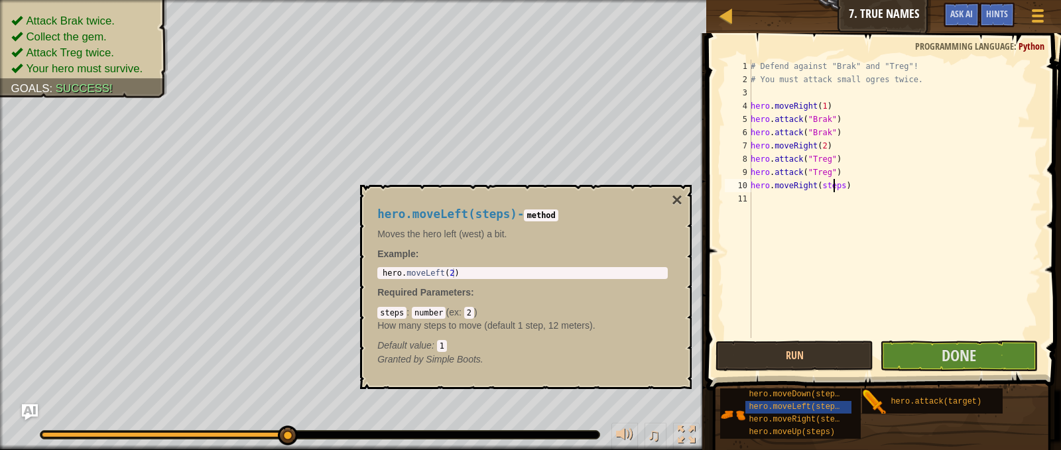
click at [832, 190] on div "# Defend against "Brak" and "Treg"! # You must attack small ogres twice. hero .…" at bounding box center [894, 212] width 293 height 305
type textarea "hero.moveRight(1)"
click at [856, 343] on button "Run" at bounding box center [795, 356] width 158 height 31
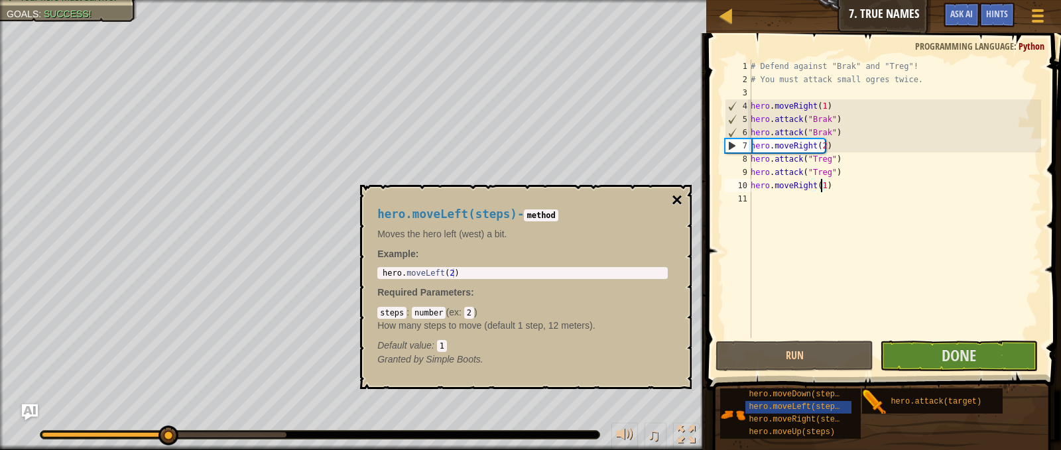
click at [680, 191] on button "×" at bounding box center [677, 200] width 11 height 19
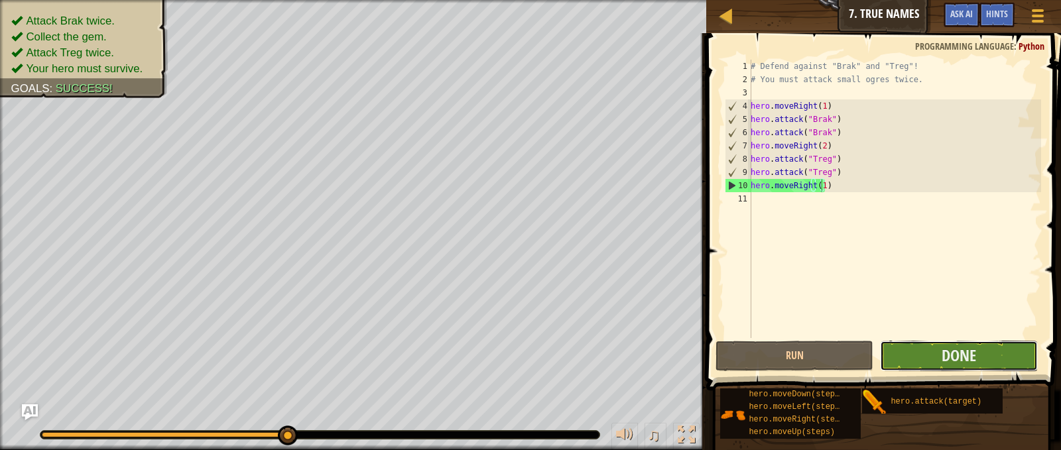
click at [930, 355] on button "Done" at bounding box center [959, 356] width 158 height 31
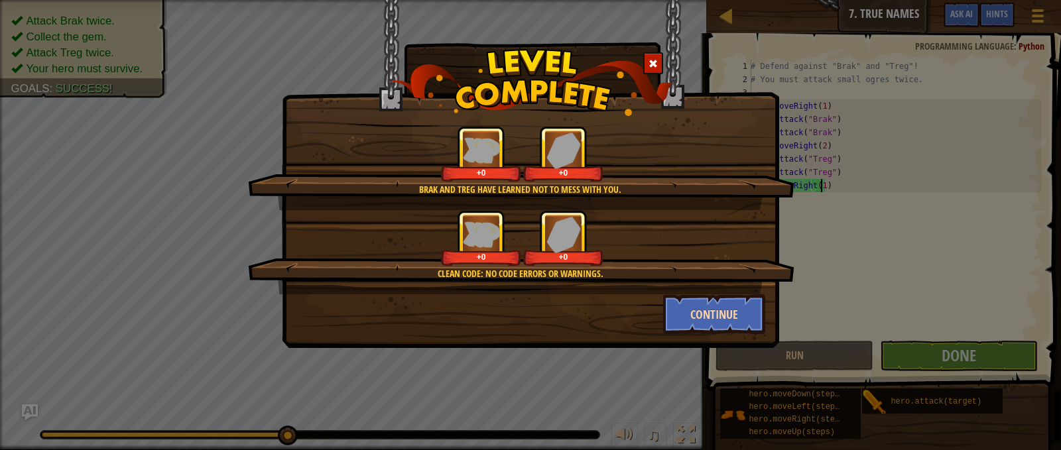
click at [711, 296] on div "Brak and Treg have learned not to mess with you. +0 +0 Clean code: no code erro…" at bounding box center [531, 230] width 470 height 208
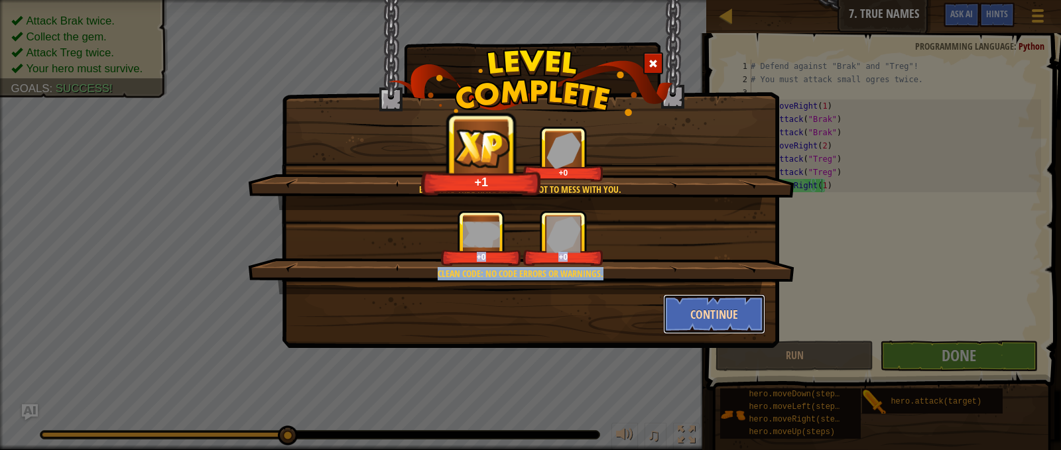
click at [712, 302] on button "Continue" at bounding box center [714, 314] width 103 height 40
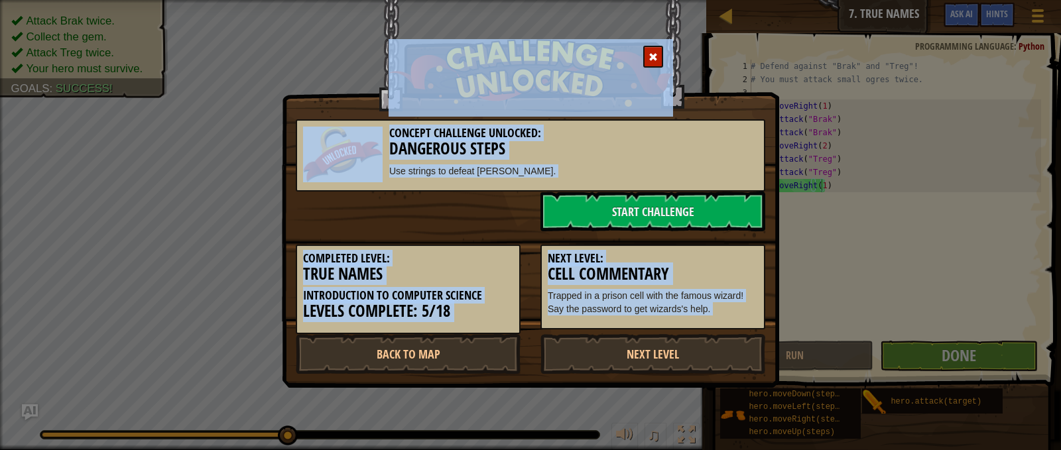
click at [501, 297] on h5 "Introduction to Computer Science" at bounding box center [408, 295] width 210 height 13
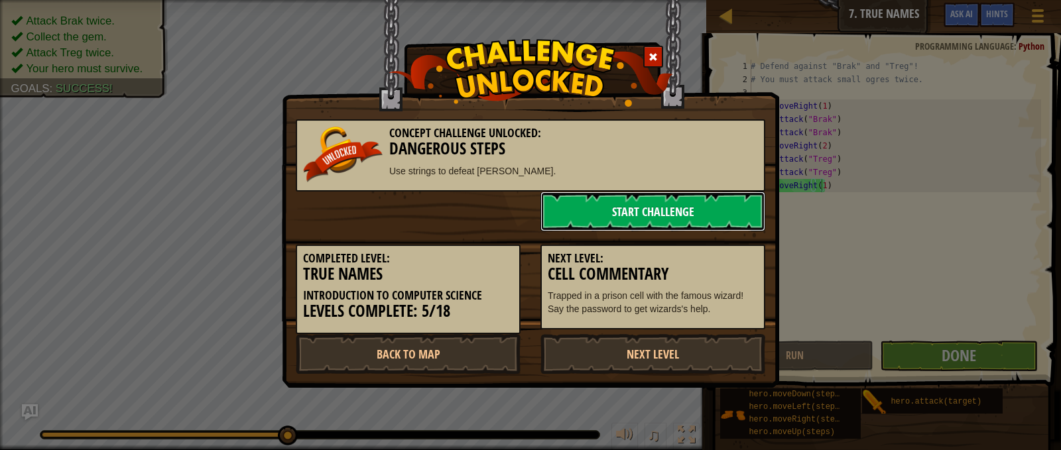
click at [562, 223] on link "Start Challenge" at bounding box center [652, 212] width 225 height 40
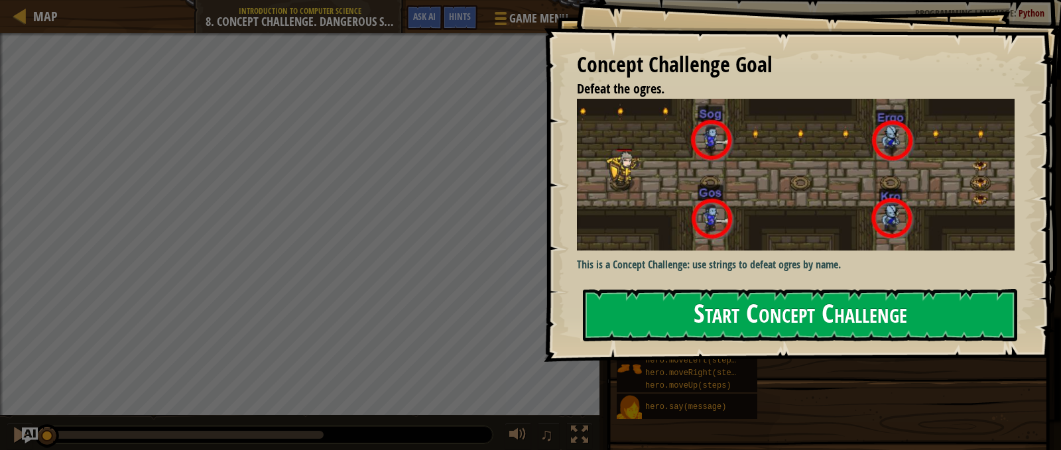
click at [684, 320] on button "Start Concept Challenge" at bounding box center [800, 315] width 434 height 52
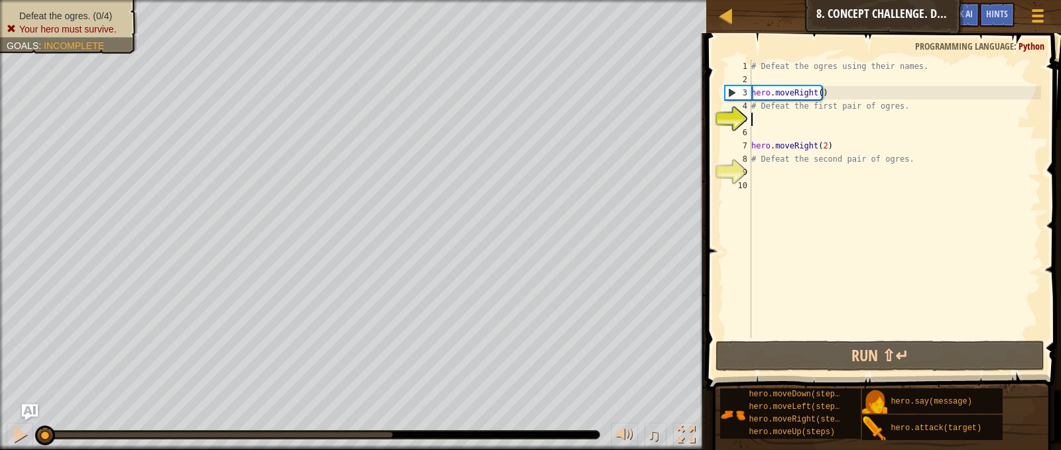
drag, startPoint x: 779, startPoint y: 115, endPoint x: 784, endPoint y: 104, distance: 11.9
click at [784, 104] on div "# Defeat the ogres using their names. hero . moveRight ( ) # Defeat the first p…" at bounding box center [895, 212] width 292 height 305
type textarea "# Defeat the first pair of ogres."
click at [771, 129] on div "# Defeat the ogres using their names. hero . moveRight ( ) # Defeat the first p…" at bounding box center [895, 212] width 292 height 305
click at [773, 97] on div "# Defeat the ogres using their names. hero . moveRight ( ) # Defeat the first p…" at bounding box center [895, 212] width 292 height 305
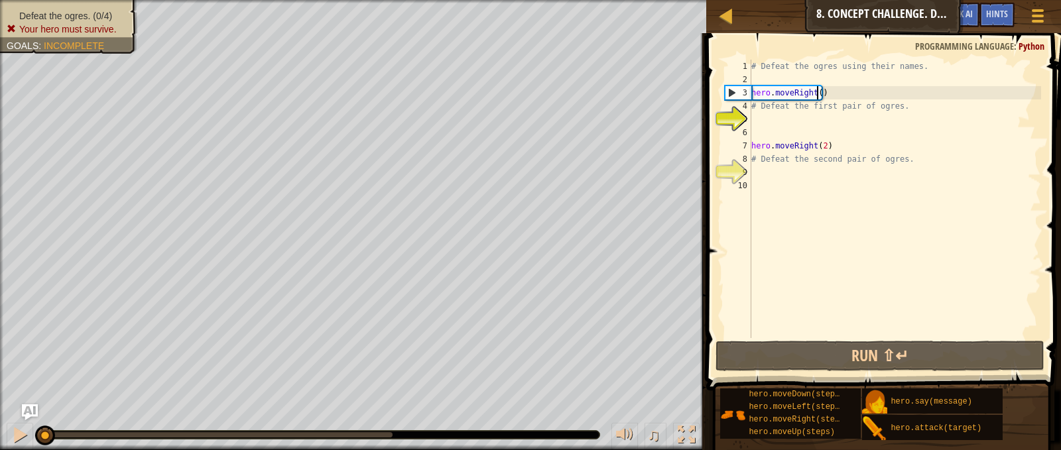
click at [816, 97] on div "# Defeat the ogres using their names. hero . moveRight ( ) # Defeat the first p…" at bounding box center [895, 212] width 292 height 305
type textarea "hero.moveRight(1)"
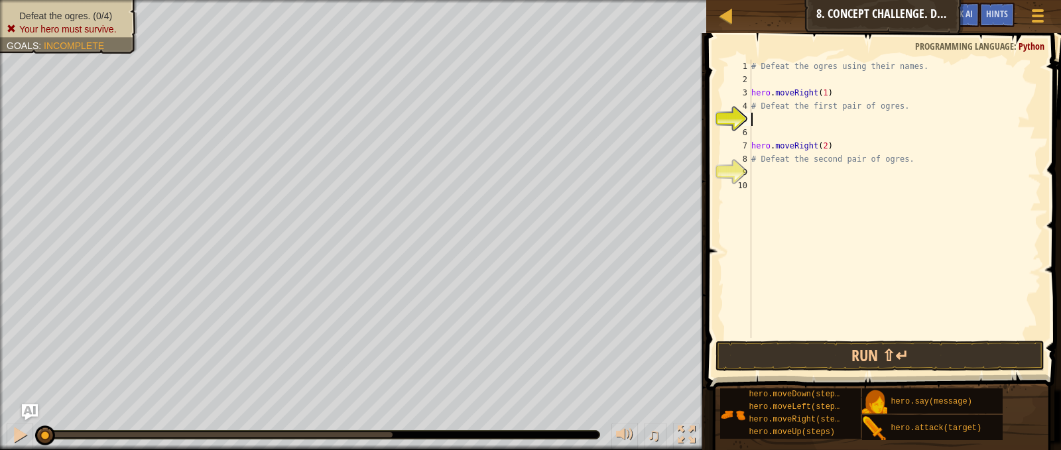
click at [824, 125] on div "# Defeat the ogres using their names. hero . moveRight ( 1 ) # Defeat the first…" at bounding box center [895, 212] width 292 height 305
drag, startPoint x: 911, startPoint y: 157, endPoint x: 841, endPoint y: 92, distance: 95.7
click at [748, 153] on div "# Dfeat the first pair of ogres. 1 2 3 4 5 6 7 8 9 10 # Defeat the ogres using …" at bounding box center [881, 199] width 319 height 279
type textarea "# Defeat the second pair of ogres."
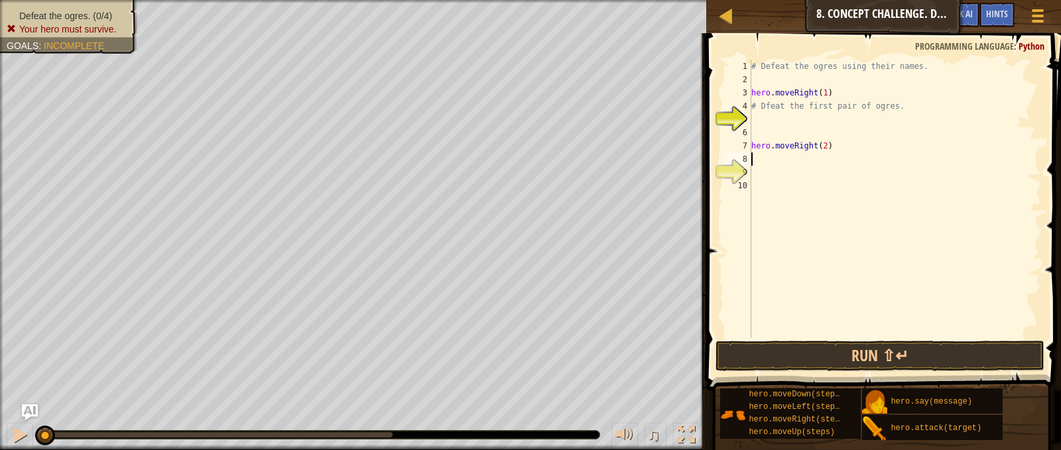
type textarea "hero.moveRight(2)"
click at [765, 176] on div "# Defeat the ogres using their names. hero . moveRight ( 1 ) # Dfeat the first …" at bounding box center [892, 212] width 297 height 305
type textarea "hero.moveRight(2)"
click at [749, 130] on div "# Defeat the ogres using their names. hero . moveRight ( 1 ) # Dfeat the first …" at bounding box center [892, 212] width 297 height 305
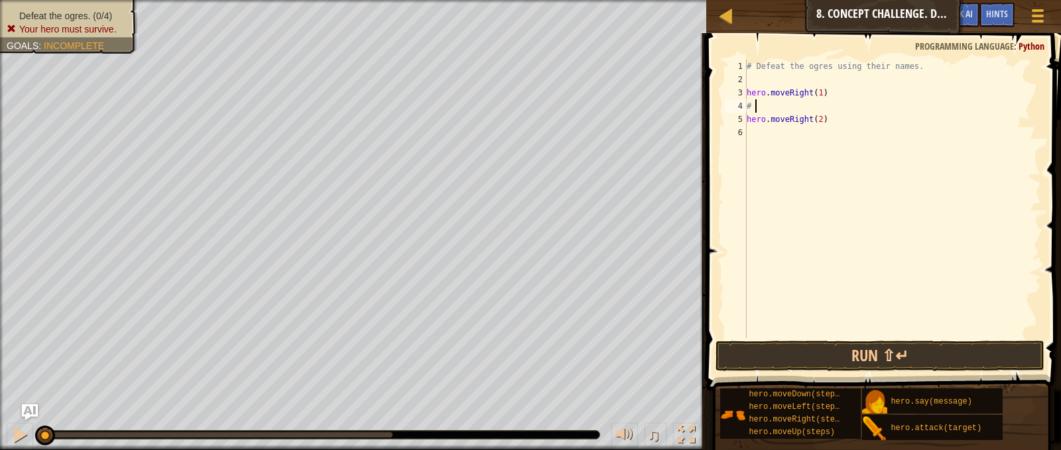
type textarea "#"
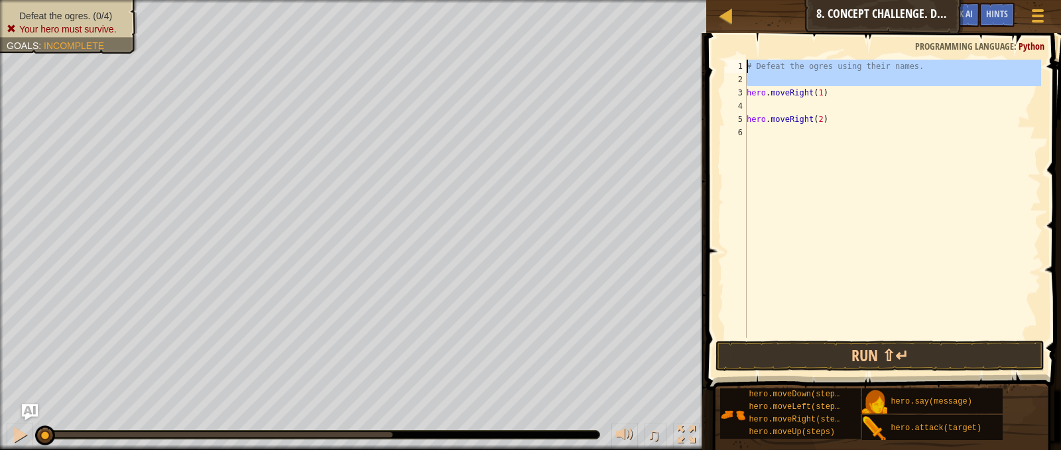
drag, startPoint x: 747, startPoint y: 91, endPoint x: 735, endPoint y: 59, distance: 33.8
click at [735, 59] on div "1 2 3 4 5 6 # Defeat the ogres using their names. hero . moveRight ( 1 ) hero .…" at bounding box center [881, 238] width 359 height 397
type textarea "hero.moveRight(1)"
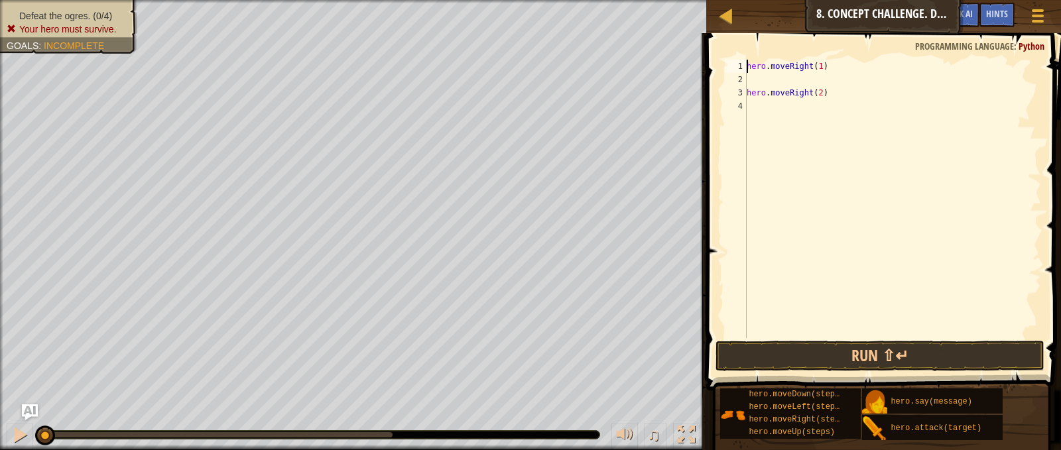
click at [787, 82] on div "hero . moveRight ( 1 ) hero . moveRight ( 2 )" at bounding box center [892, 212] width 297 height 305
click at [809, 78] on div "hero . moveRight ( 1 ) hero . attack ( target ) hero . attack ( target ) hero .…" at bounding box center [892, 212] width 297 height 305
click at [823, 95] on div "hero . moveRight ( 1 ) hero . attack ( "Sog" ) hero . attack ( target ) hero . …" at bounding box center [892, 212] width 297 height 305
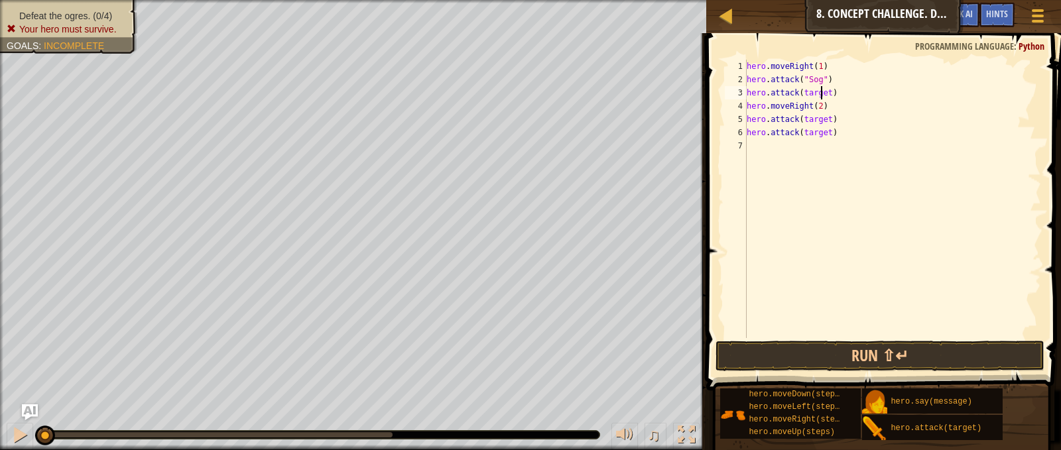
click at [823, 95] on div "hero . moveRight ( 1 ) hero . attack ( "Sog" ) hero . attack ( target ) hero . …" at bounding box center [892, 212] width 297 height 305
click at [804, 123] on div "hero . moveRight ( 1 ) hero . attack ( "Sog" ) hero . attack ( "Gos" ) hero . m…" at bounding box center [892, 212] width 297 height 305
click at [805, 123] on div "hero . moveRight ( 1 ) hero . attack ( "Sog" ) hero . attack ( "Gos" ) hero . m…" at bounding box center [892, 212] width 297 height 305
click at [806, 127] on div "hero . moveRight ( 1 ) hero . attack ( "Sog" ) hero . attack ( "Gos" ) hero . m…" at bounding box center [892, 212] width 297 height 305
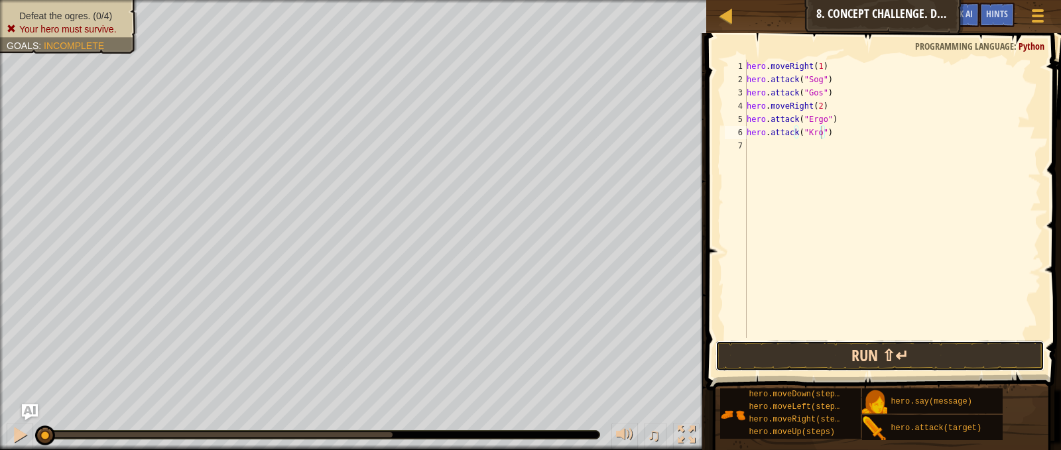
click at [877, 359] on button "Run ⇧↵" at bounding box center [880, 356] width 328 height 31
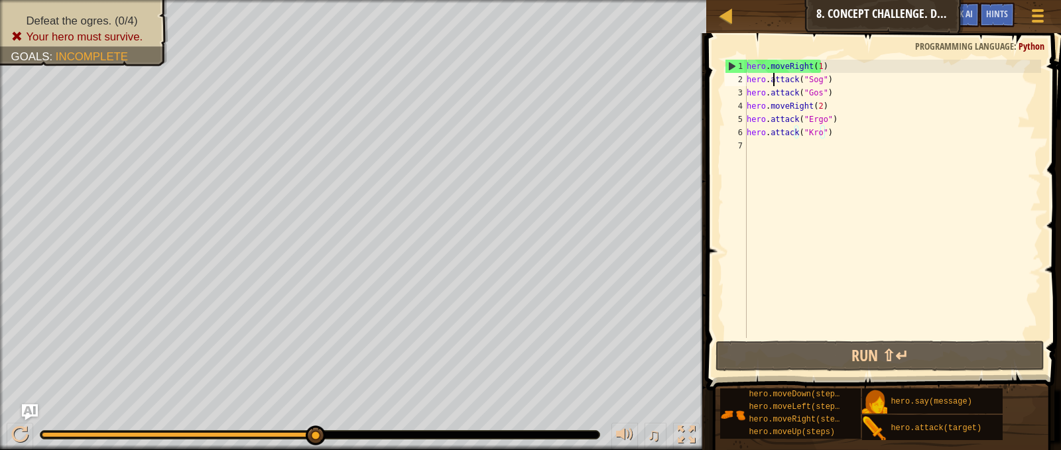
click at [775, 78] on div "hero . moveRight ( 1 ) hero . attack ( "Sog" ) hero . attack ( "Gos" ) hero . m…" at bounding box center [892, 212] width 297 height 305
type textarea "hero.attack("Sog")"
click at [775, 78] on div "hero . moveRight ( 1 ) hero . attack ( "Sog" ) hero . attack ( "Gos" ) hero . m…" at bounding box center [892, 212] width 297 height 305
click at [775, 78] on div "hero . moveRight ( 1 ) hero . attack ( "Sog" ) hero . attack ( "Gos" ) hero . m…" at bounding box center [892, 199] width 297 height 279
click at [776, 79] on div "hero . moveRight ( 1 ) hero . attack ( "Sog" ) hero . attack ( "Gos" ) hero . m…" at bounding box center [892, 212] width 297 height 305
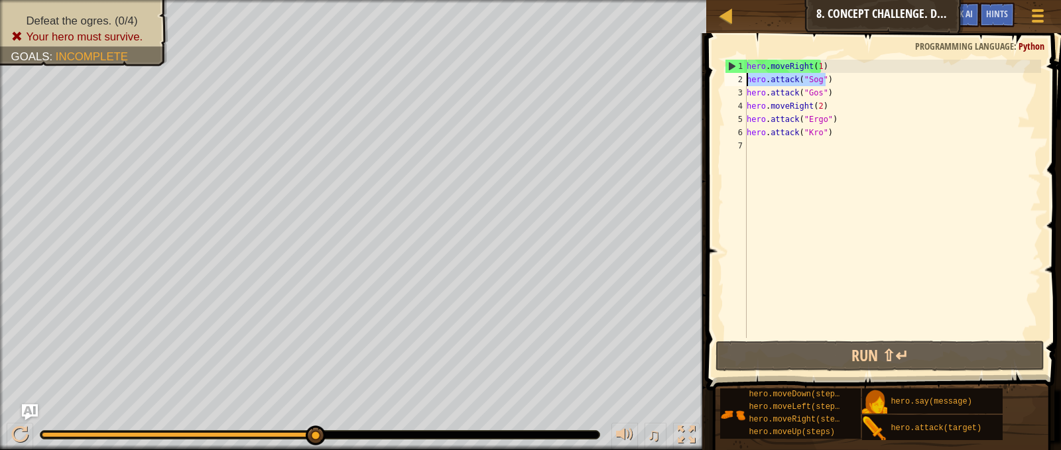
drag, startPoint x: 831, startPoint y: 84, endPoint x: 741, endPoint y: 76, distance: 89.9
click at [741, 76] on div "hero.attack("Sog") 1 2 3 4 5 6 7 hero . moveRight ( 1 ) hero . attack ( "Sog" )…" at bounding box center [881, 199] width 319 height 279
click at [868, 85] on div "hero . moveRight ( 1 ) hero . attack ( "Sog" ) hero . attack ( "Gos" ) hero . m…" at bounding box center [892, 199] width 297 height 279
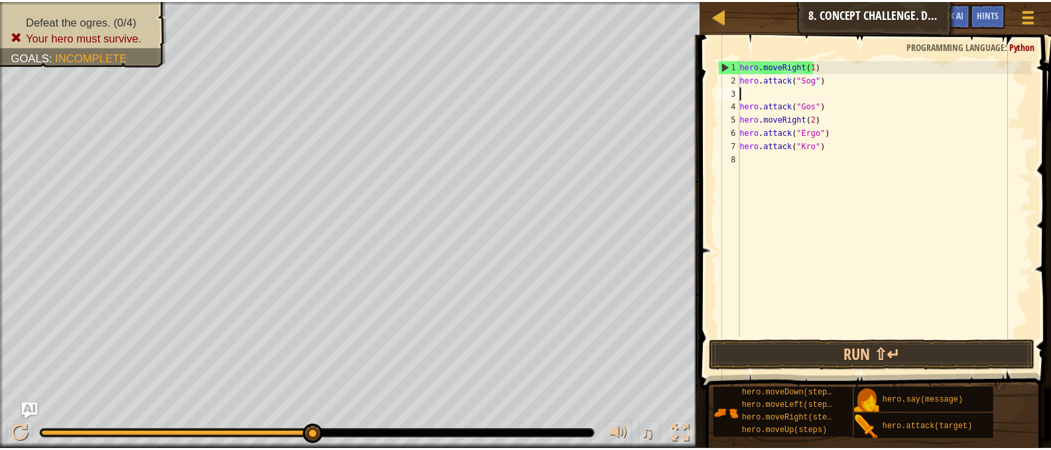
scroll to position [6, 0]
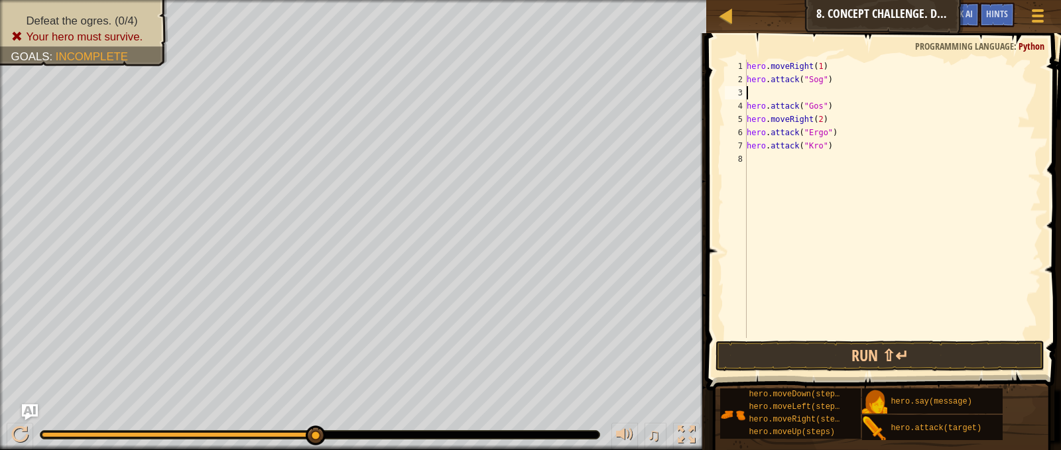
paste textarea "hero.attack("Sog")"
click at [830, 110] on div "hero . moveRight ( 1 ) hero . attack ( "Sog" ) hero . attack ( "Sog" ) hero . a…" at bounding box center [892, 212] width 297 height 305
click at [830, 111] on div "hero . moveRight ( 1 ) hero . attack ( "Sog" ) hero . attack ( "Sog" ) hero . a…" at bounding box center [892, 212] width 297 height 305
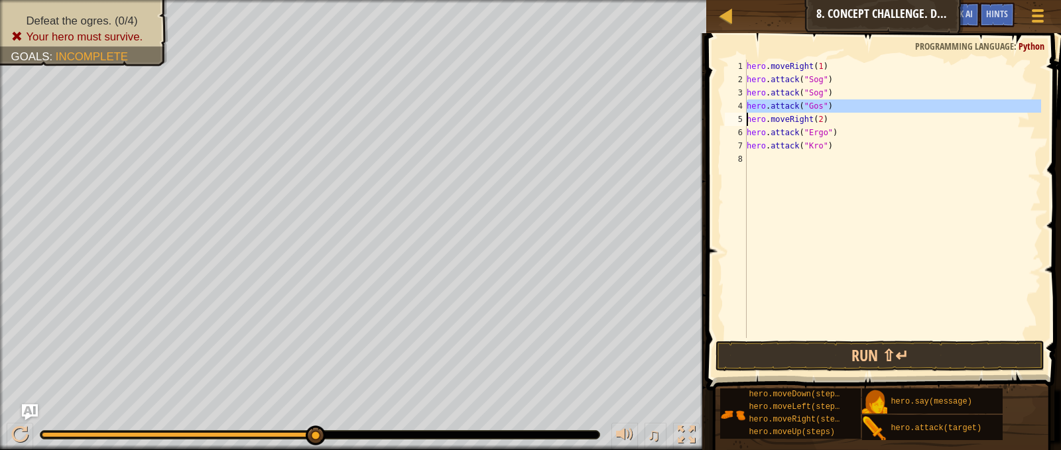
click at [827, 104] on div "hero . moveRight ( 1 ) hero . attack ( "Sog" ) hero . attack ( "Sog" ) hero . a…" at bounding box center [892, 199] width 297 height 279
click at [828, 105] on div "hero . moveRight ( 1 ) hero . attack ( "Sog" ) hero . attack ( "Sog" ) hero . a…" at bounding box center [892, 212] width 297 height 305
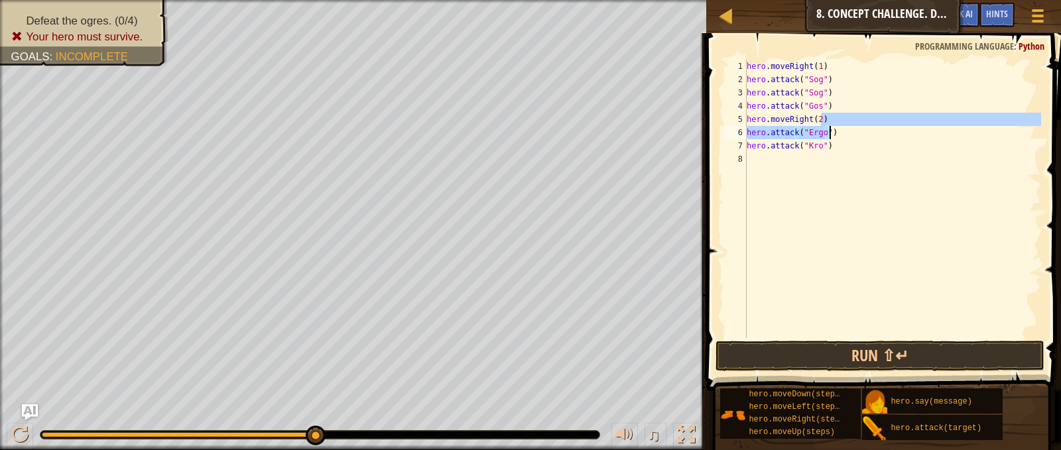
click at [834, 133] on div "hero . moveRight ( 1 ) hero . attack ( "Sog" ) hero . attack ( "Sog" ) hero . a…" at bounding box center [892, 212] width 297 height 305
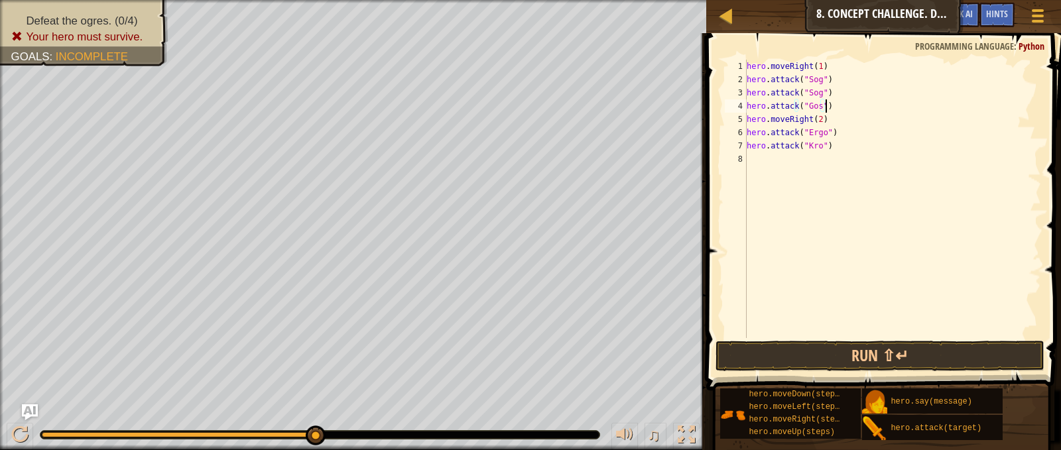
click at [836, 107] on div "hero . moveRight ( 1 ) hero . attack ( "Sog" ) hero . attack ( "Sog" ) hero . a…" at bounding box center [892, 212] width 297 height 305
click at [838, 115] on div "hero . moveRight ( 1 ) hero . attack ( "Sog" ) hero . attack ( "Sog" ) hero . a…" at bounding box center [892, 212] width 297 height 305
click at [838, 104] on div "hero . moveRight ( 1 ) hero . attack ( "Sog" ) hero . attack ( "Sog" ) hero . a…" at bounding box center [892, 212] width 297 height 305
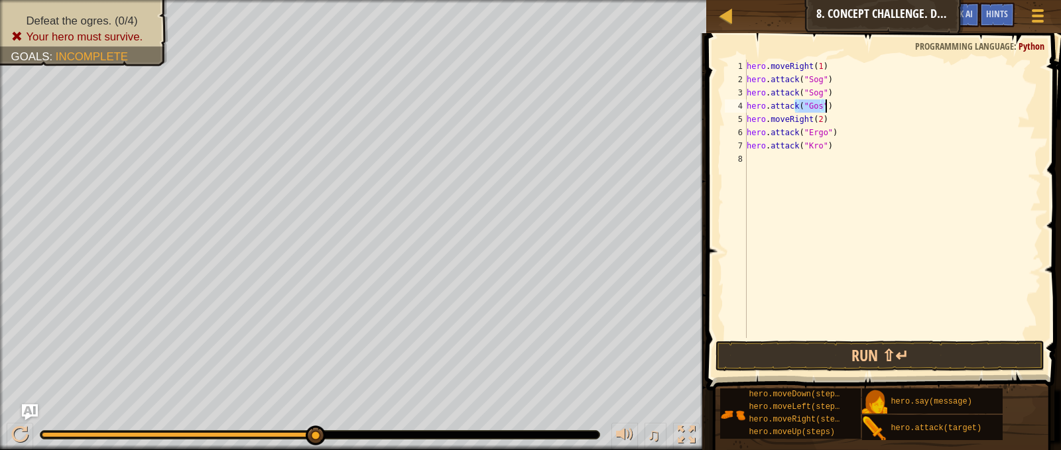
click at [838, 104] on div "hero . moveRight ( 1 ) hero . attack ( "Sog" ) hero . attack ( "Sog" ) hero . a…" at bounding box center [892, 212] width 297 height 305
click at [834, 88] on div "hero . moveRight ( 1 ) hero . attack ( "Sog" ) hero . attack ( "Sog" ) hero . a…" at bounding box center [892, 212] width 297 height 305
type textarea "hero.attack("Sog")"
paste textarea "hero.attack("Gos")"
drag, startPoint x: 832, startPoint y: 142, endPoint x: 747, endPoint y: 145, distance: 85.6
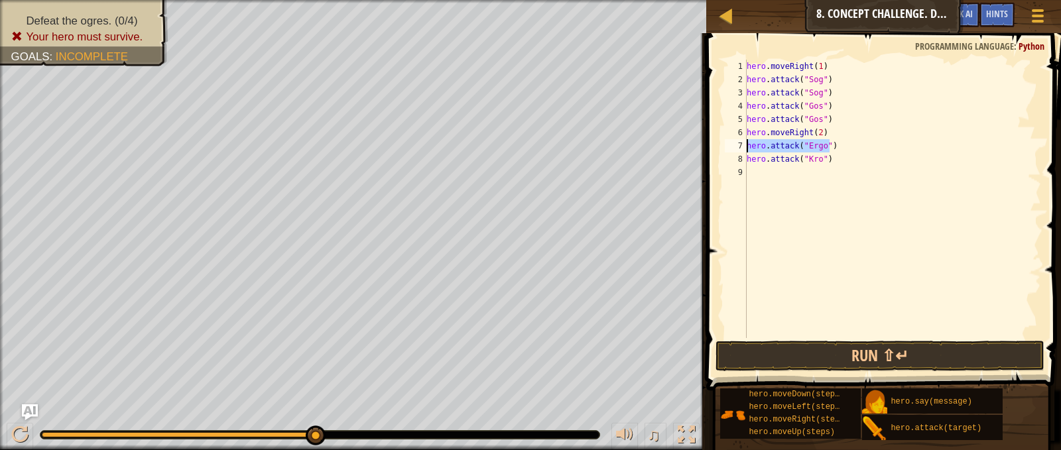
click at [747, 145] on div "hero . moveRight ( 1 ) hero . attack ( "Sog" ) hero . attack ( "Sog" ) hero . a…" at bounding box center [892, 212] width 297 height 305
drag, startPoint x: 852, startPoint y: 153, endPoint x: 836, endPoint y: 138, distance: 21.6
click at [851, 151] on div "hero . moveRight ( 1 ) hero . attack ( "Sog" ) hero . attack ( "Sog" ) hero . a…" at bounding box center [892, 212] width 297 height 305
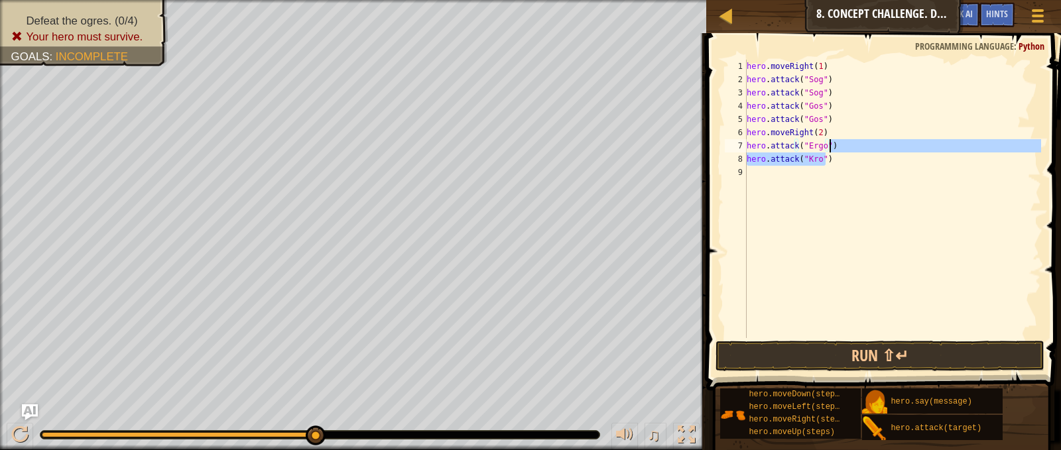
click at [838, 144] on div "hero . moveRight ( 1 ) hero . attack ( "Sog" ) hero . attack ( "Sog" ) hero . a…" at bounding box center [892, 199] width 297 height 279
type textarea "hero.attack("Ergo")"
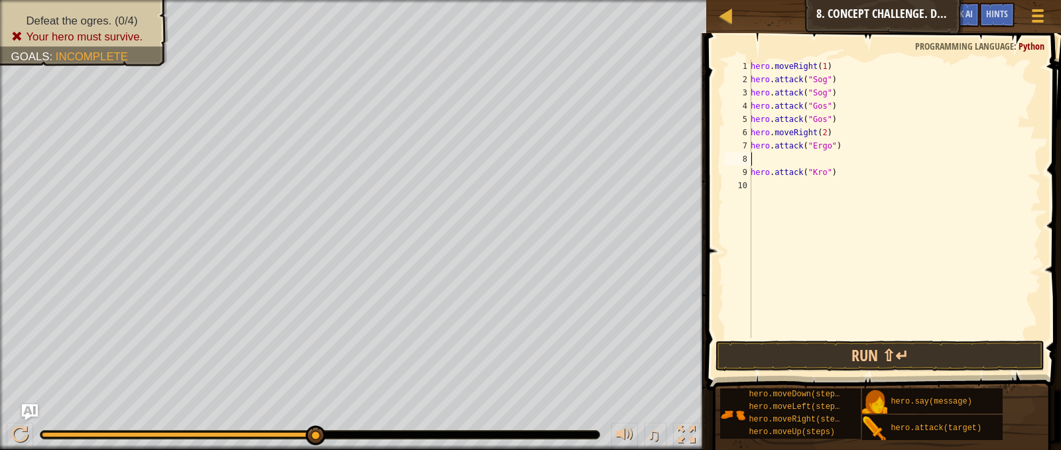
paste textarea "hero.attack("Ergo")"
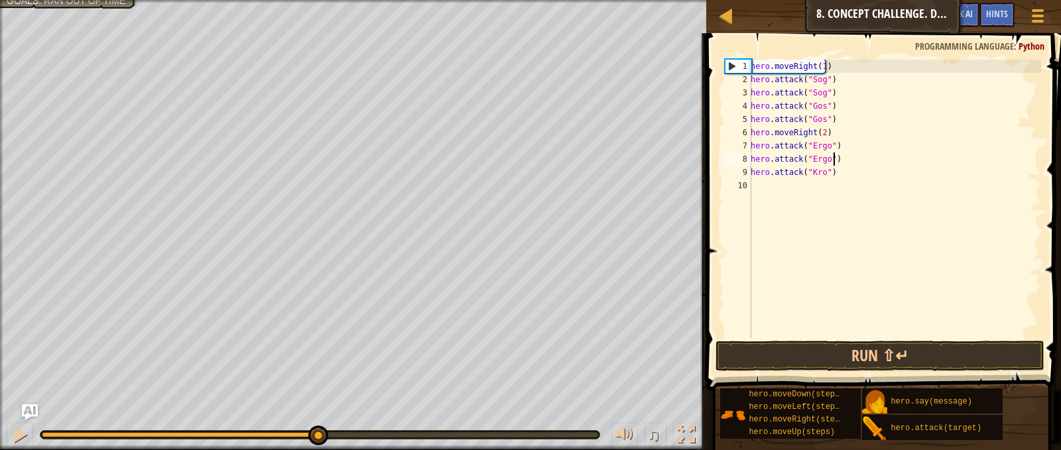
click at [839, 177] on div "hero . moveRight ( 1 ) hero . attack ( "Sog" ) hero . attack ( "Sog" ) hero . a…" at bounding box center [894, 212] width 293 height 305
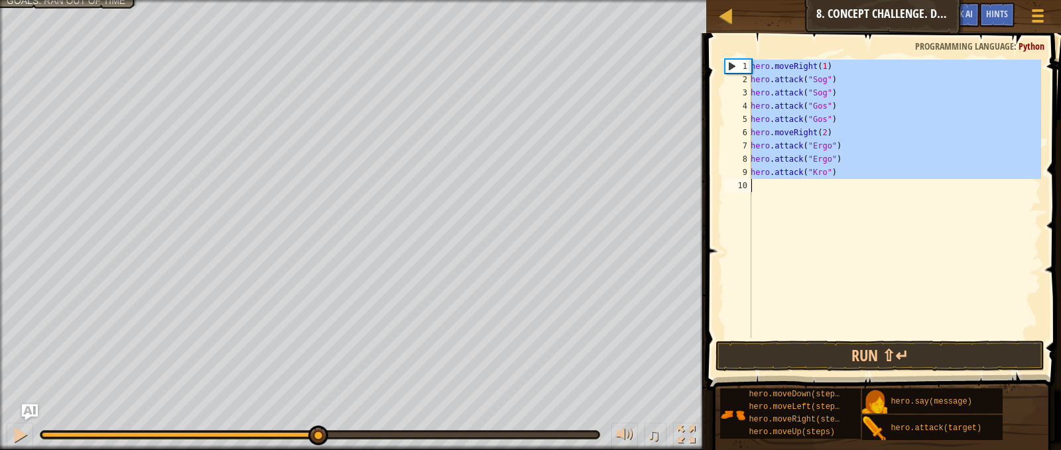
click at [839, 177] on div "hero . moveRight ( 1 ) hero . attack ( "Sog" ) hero . attack ( "Sog" ) hero . a…" at bounding box center [894, 212] width 293 height 305
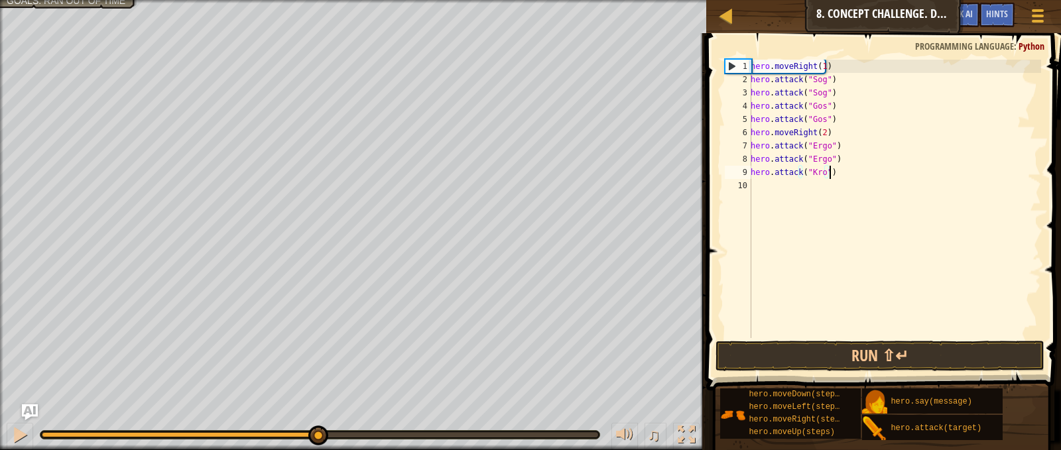
click at [839, 177] on div "hero . moveRight ( 1 ) hero . attack ( "Sog" ) hero . attack ( "Sog" ) hero . a…" at bounding box center [894, 212] width 293 height 305
type textarea "hero.attack("Kro")"
click at [839, 178] on div "hero . moveRight ( 1 ) hero . attack ( "Sog" ) hero . attack ( "Sog" ) hero . a…" at bounding box center [894, 212] width 293 height 305
click at [839, 183] on div "hero . moveRight ( 1 ) hero . attack ( "Sog" ) hero . attack ( "Sog" ) hero . a…" at bounding box center [894, 212] width 293 height 305
click at [842, 177] on div "hero . moveRight ( 1 ) hero . attack ( "Sog" ) hero . attack ( "Sog" ) hero . a…" at bounding box center [894, 212] width 293 height 305
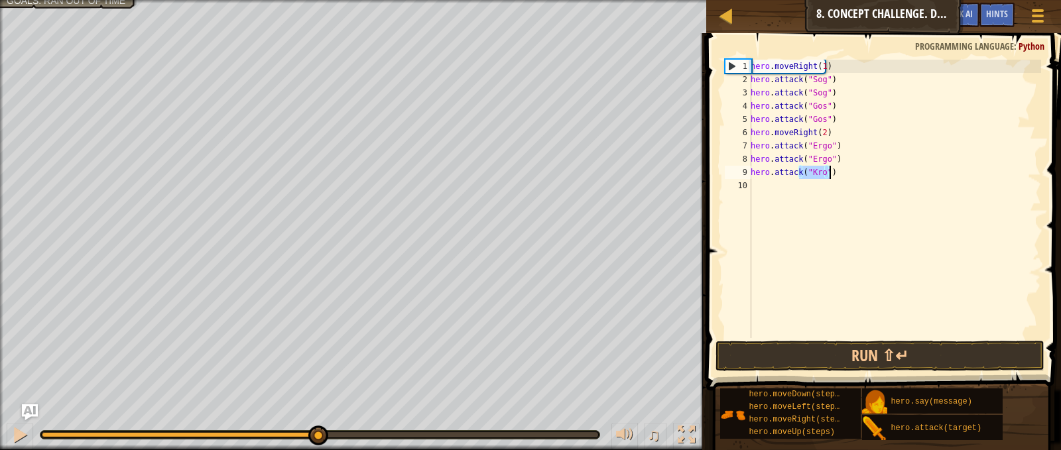
click at [842, 177] on div "hero . moveRight ( 1 ) hero . attack ( "Sog" ) hero . attack ( "Sog" ) hero . a…" at bounding box center [894, 212] width 293 height 305
click at [840, 178] on div "hero . moveRight ( 1 ) hero . attack ( "Sog" ) hero . attack ( "Sog" ) hero . a…" at bounding box center [894, 212] width 293 height 305
type textarea "hero.attack("Kro")"
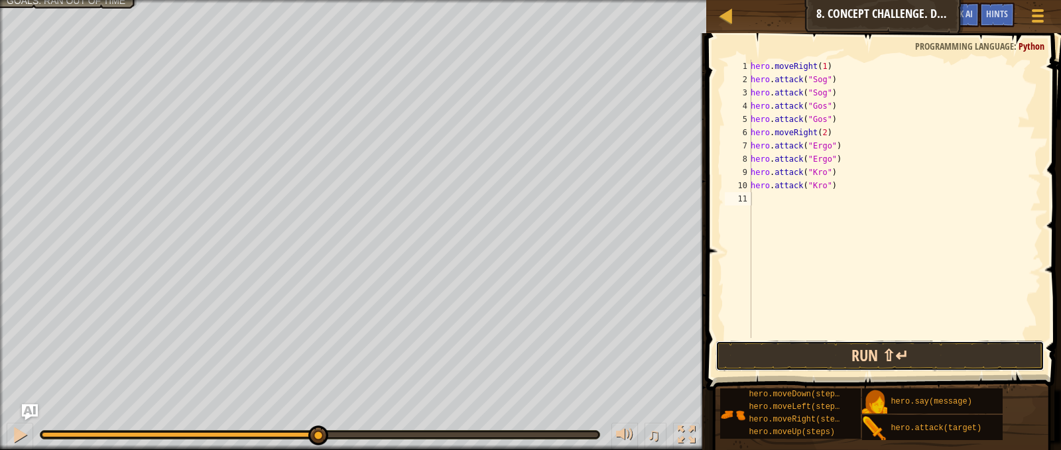
click at [824, 351] on button "Run ⇧↵" at bounding box center [880, 356] width 328 height 31
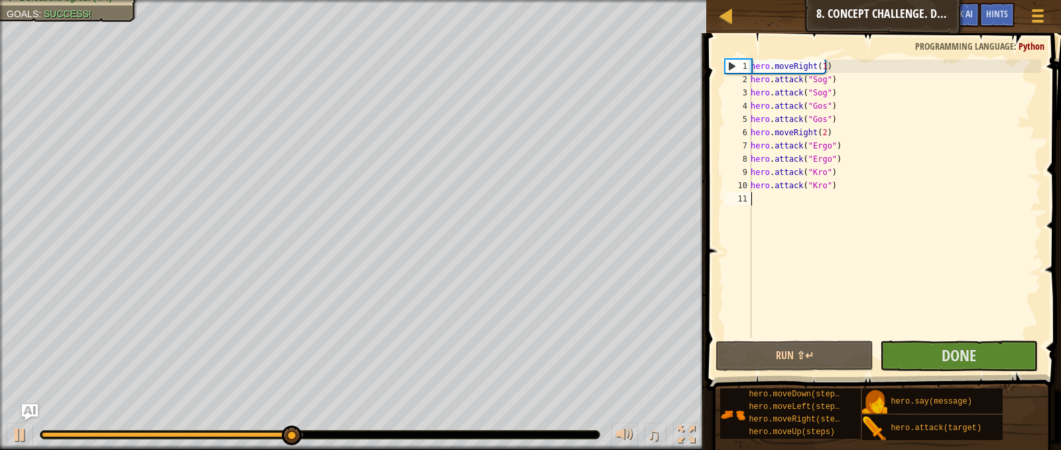
click at [239, 422] on div "♫" at bounding box center [353, 432] width 706 height 40
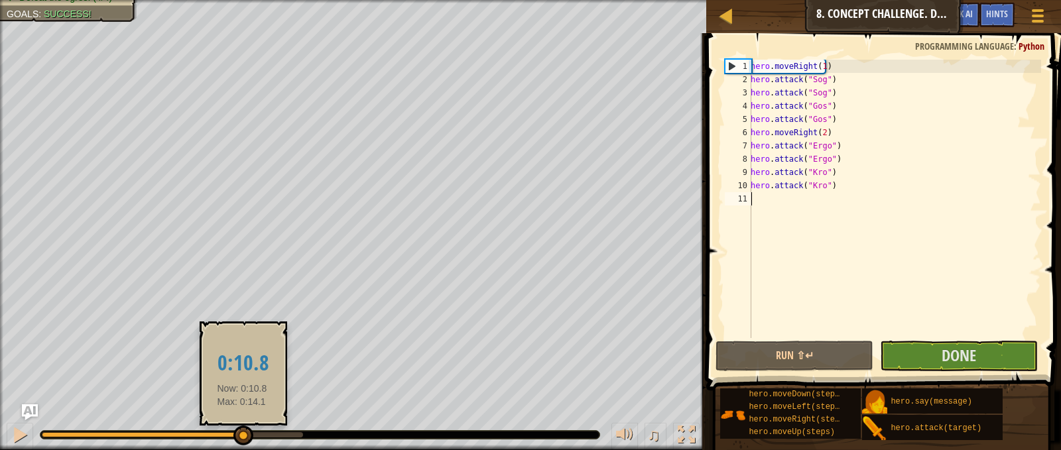
click at [242, 434] on div at bounding box center [142, 434] width 200 height 5
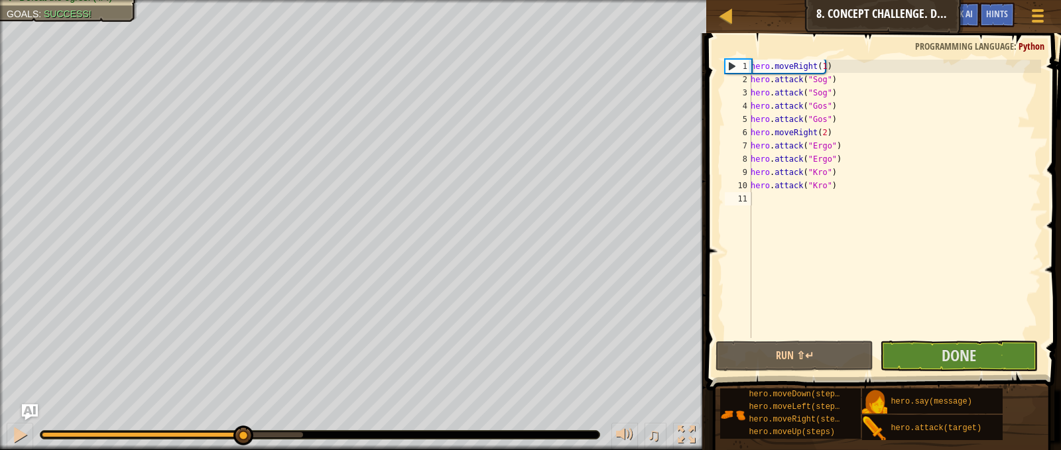
click at [218, 430] on div at bounding box center [320, 434] width 560 height 9
click at [199, 430] on div at bounding box center [320, 434] width 560 height 9
click at [198, 434] on div at bounding box center [120, 434] width 156 height 5
click at [917, 347] on button "Done" at bounding box center [959, 356] width 158 height 31
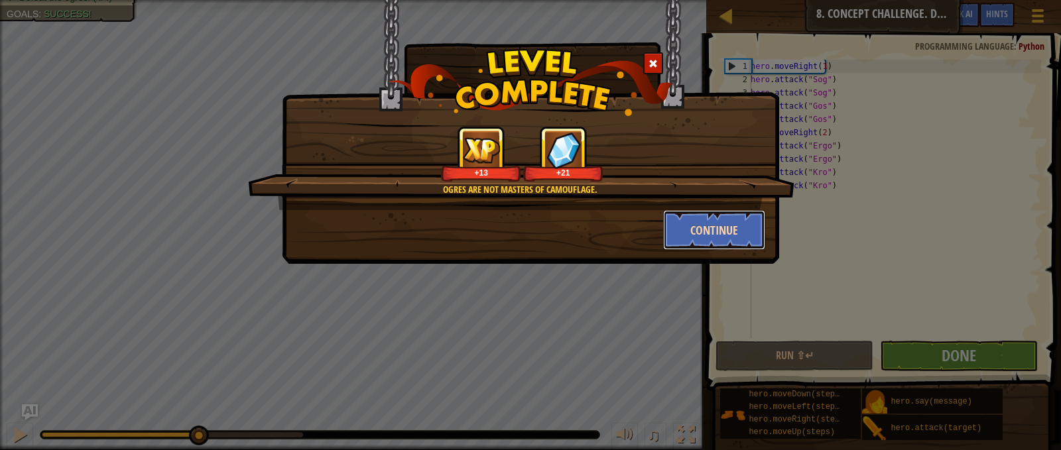
click at [718, 227] on button "Continue" at bounding box center [714, 230] width 103 height 40
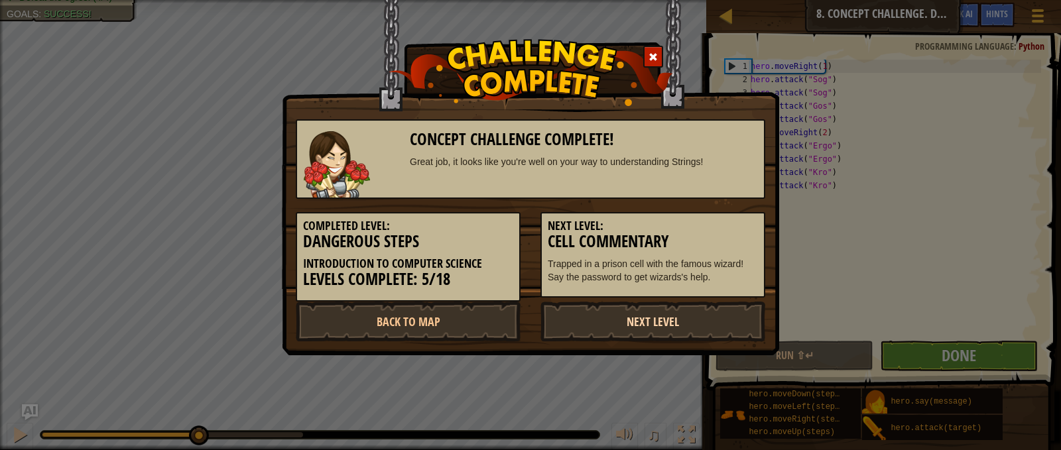
click at [674, 326] on link "Next Level" at bounding box center [652, 322] width 225 height 40
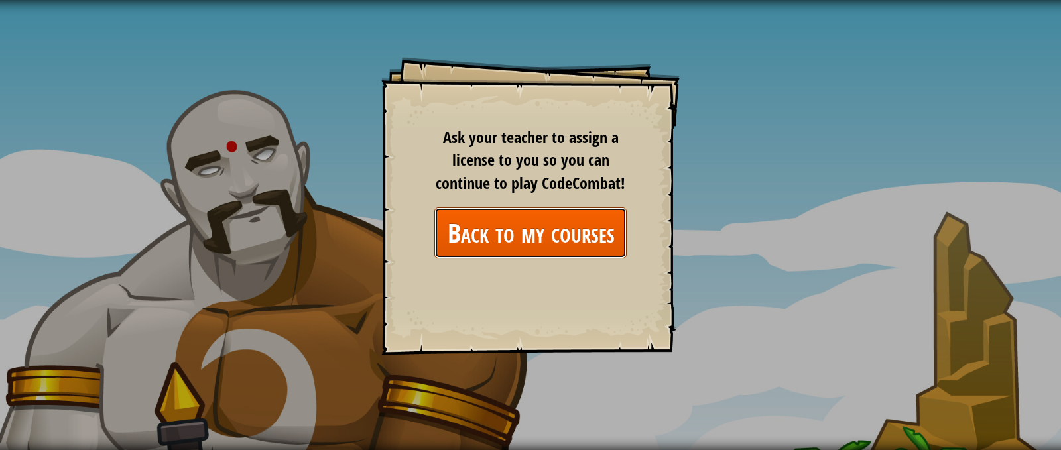
click at [562, 232] on link "Back to my courses" at bounding box center [530, 233] width 192 height 51
